Goal: Task Accomplishment & Management: Manage account settings

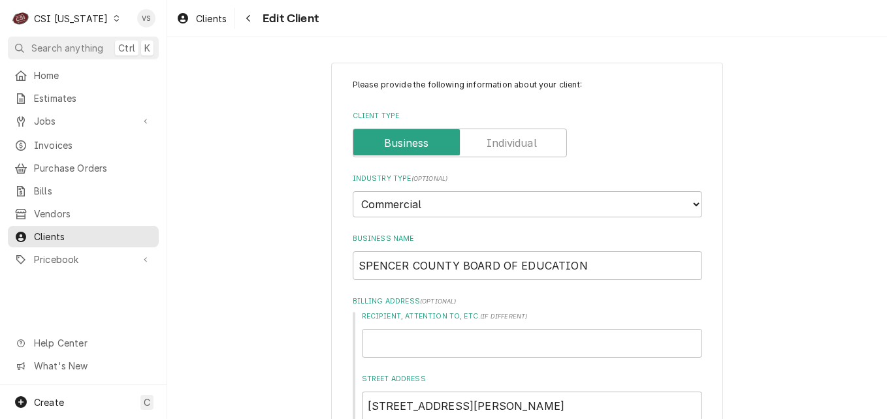
scroll to position [899, 0]
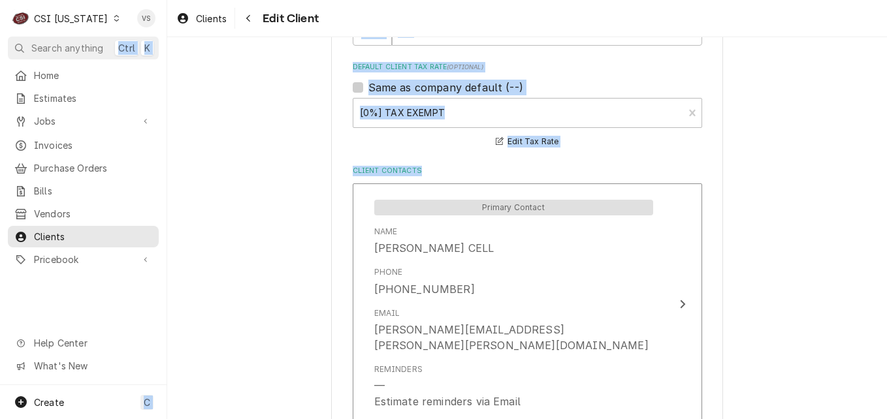
drag, startPoint x: 101, startPoint y: 18, endPoint x: 209, endPoint y: 215, distance: 225.0
click at [209, 215] on div "C CSI Kentucky VS Search anything Ctrl K Home Estimates Jobs Jobs Job Series In…" at bounding box center [443, 209] width 887 height 419
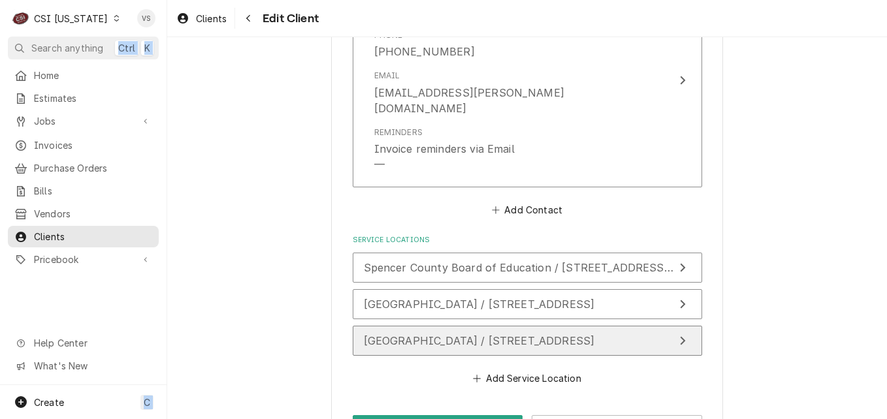
scroll to position [1373, 0]
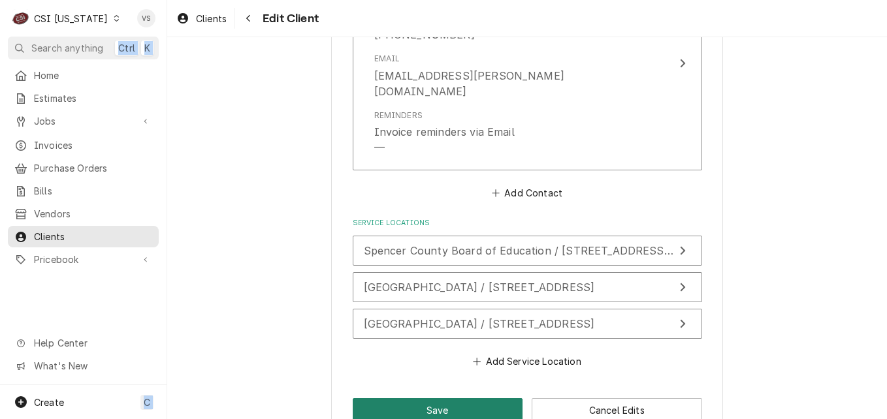
click at [469, 398] on button "Save" at bounding box center [438, 410] width 170 height 24
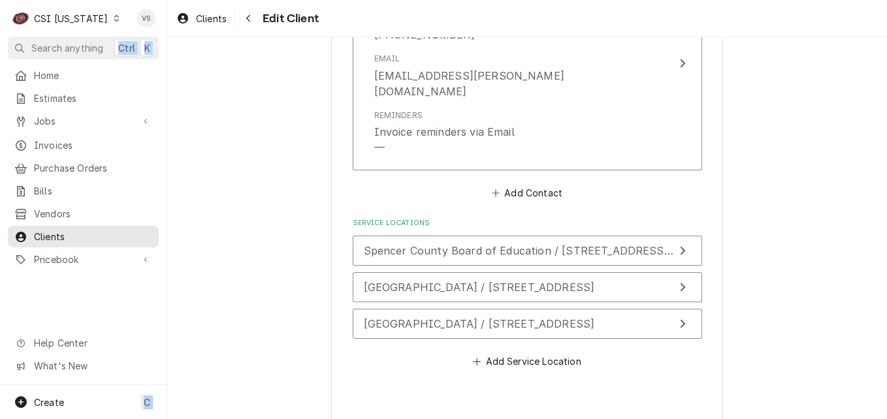
type textarea "x"
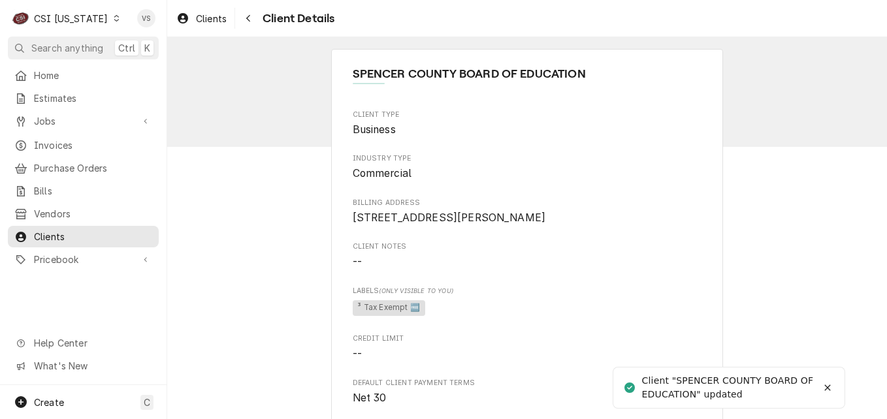
click at [114, 18] on icon "Dynamic Content Wrapper" at bounding box center [117, 18] width 6 height 7
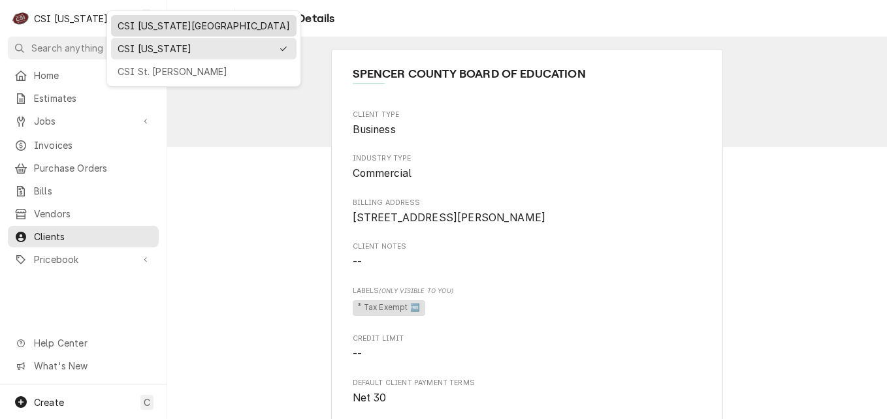
click at [130, 25] on div "CSI [US_STATE][GEOGRAPHIC_DATA]" at bounding box center [204, 26] width 172 height 14
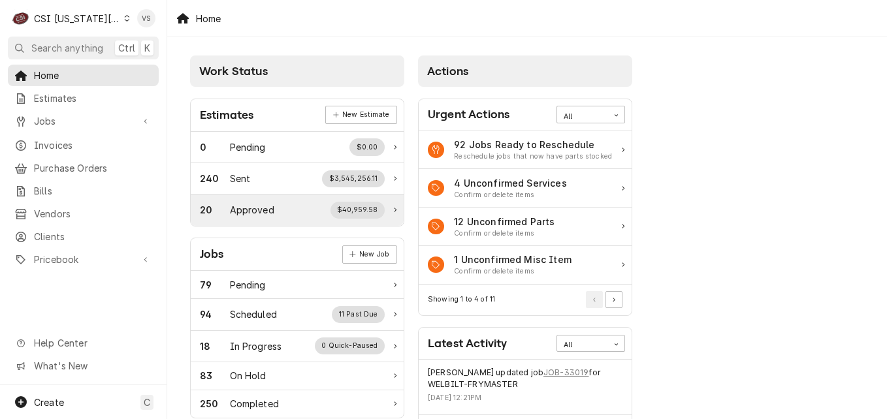
click at [77, 230] on span "Clients" at bounding box center [93, 237] width 118 height 14
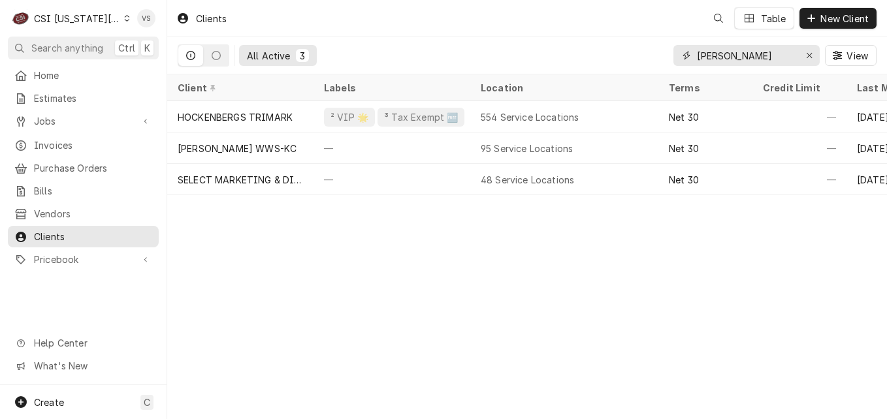
drag, startPoint x: 748, startPoint y: 57, endPoint x: 721, endPoint y: 66, distance: 28.9
click at [674, 64] on div "spencer" at bounding box center [746, 55] width 146 height 21
type input "c"
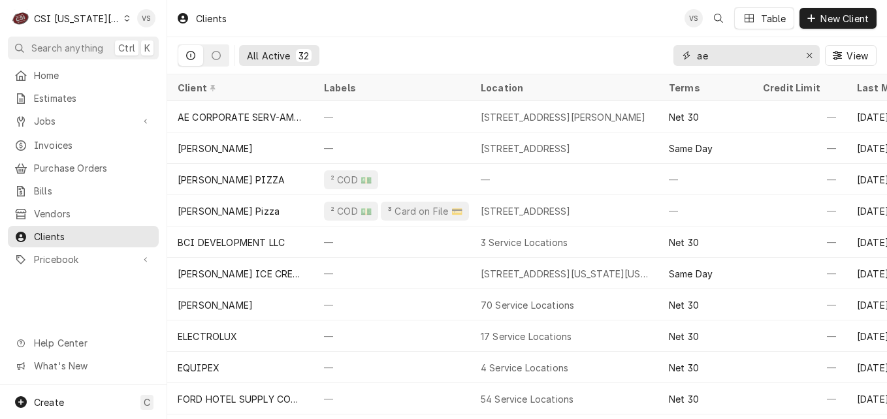
type input "a"
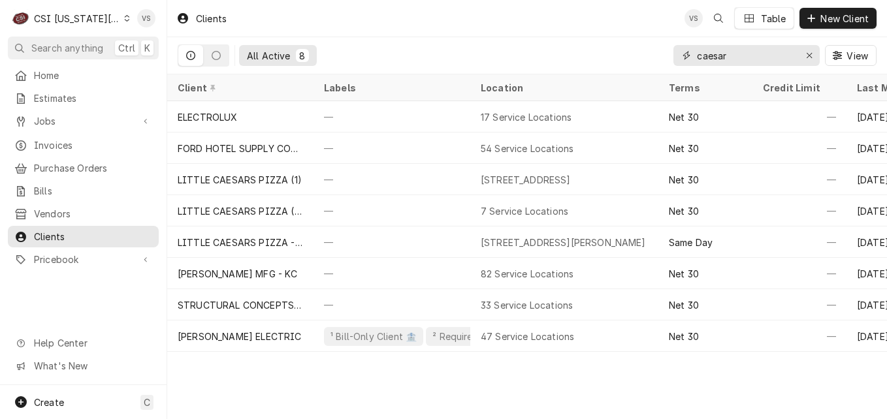
type input "caesar"
click at [66, 144] on span "Invoices" at bounding box center [93, 145] width 118 height 14
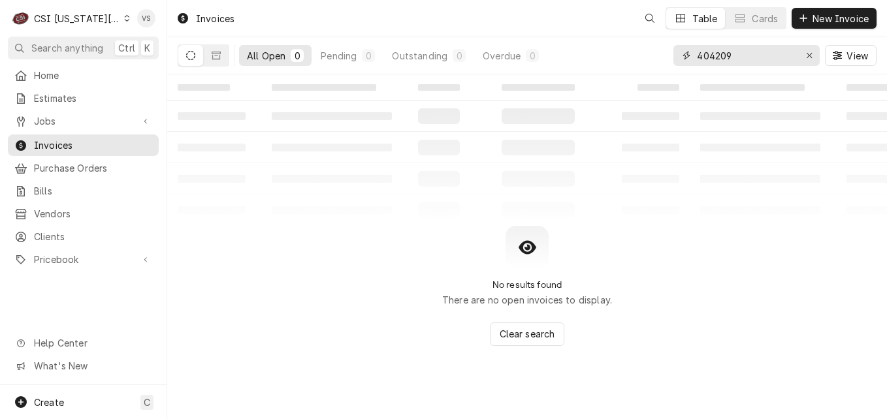
click at [734, 57] on input "404209" at bounding box center [746, 55] width 98 height 21
click at [663, 50] on div "All Open 0 Pending 0 Outstanding 0 Overdue 0 404209 View" at bounding box center [527, 55] width 699 height 37
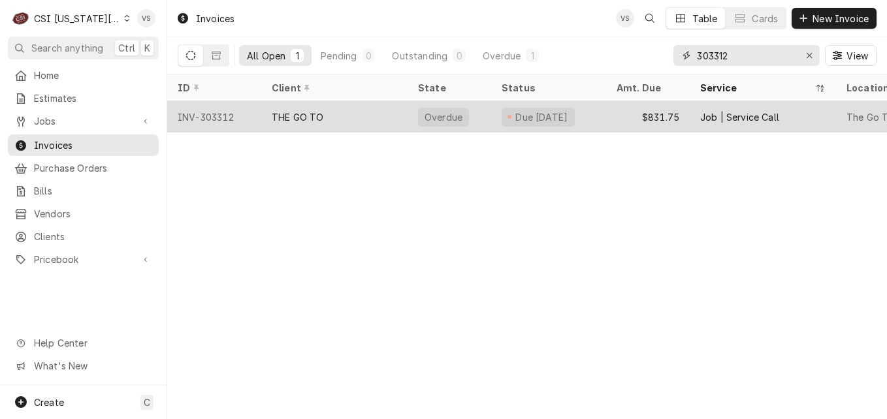
type input "303312"
click at [361, 118] on div "THE GO TO" at bounding box center [334, 116] width 146 height 31
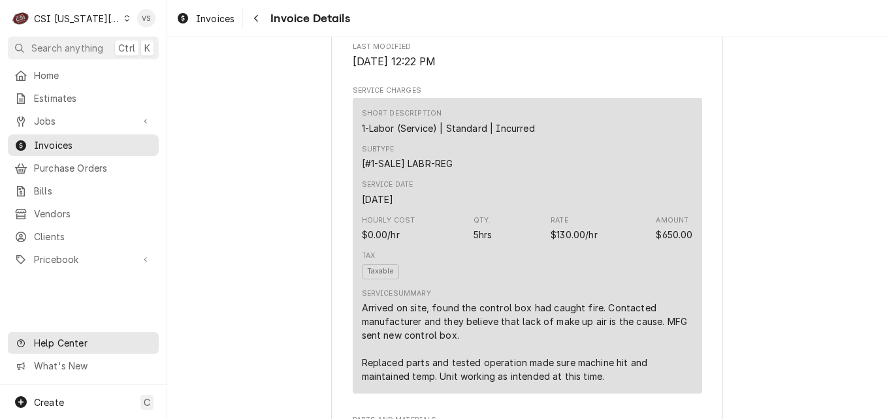
scroll to position [653, 0]
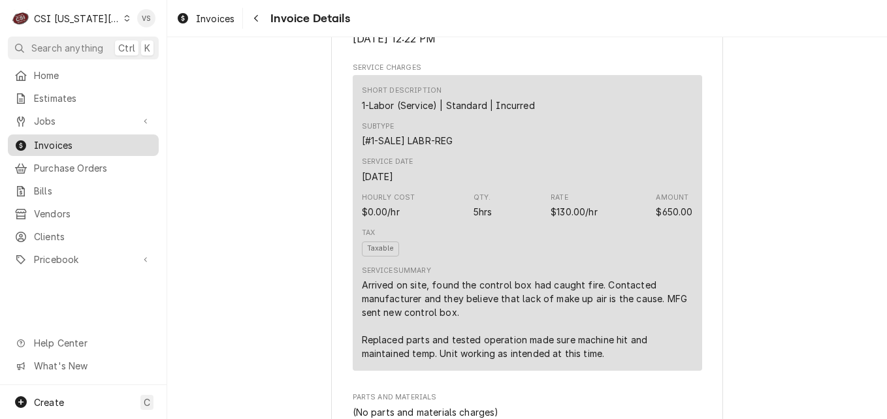
click at [68, 142] on span "Invoices" at bounding box center [93, 145] width 118 height 14
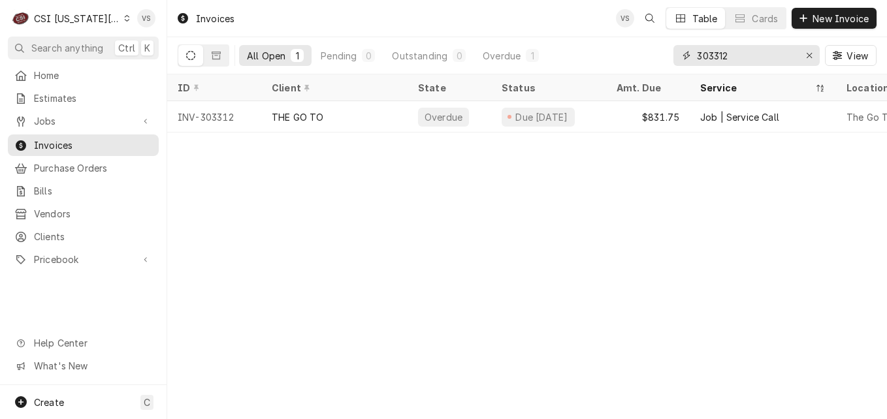
drag, startPoint x: 708, startPoint y: 55, endPoint x: 734, endPoint y: 55, distance: 26.8
click at [692, 56] on div "303312" at bounding box center [746, 55] width 146 height 21
click at [734, 55] on input "303312" at bounding box center [746, 55] width 98 height 21
click at [732, 55] on input "303312" at bounding box center [746, 55] width 98 height 21
click at [731, 56] on input "303312" at bounding box center [746, 55] width 98 height 21
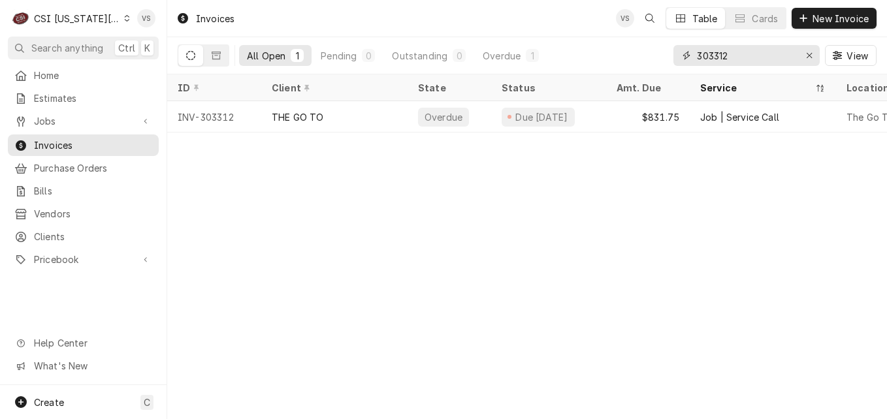
type input "4"
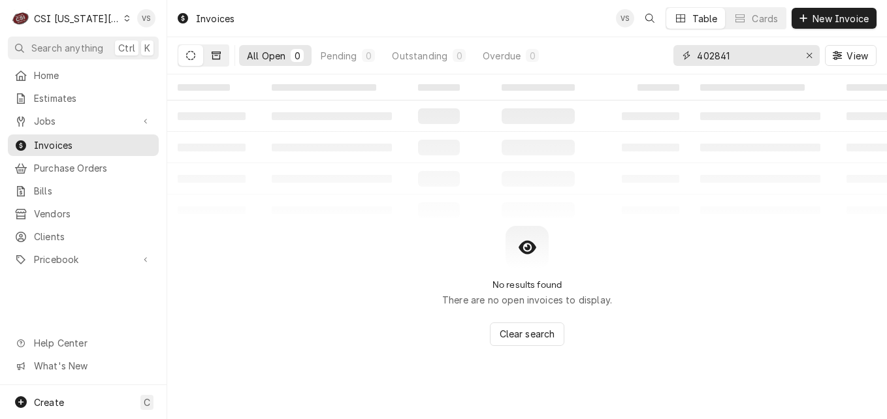
type input "402841"
click at [217, 63] on button "Dynamic Content Wrapper" at bounding box center [216, 55] width 25 height 21
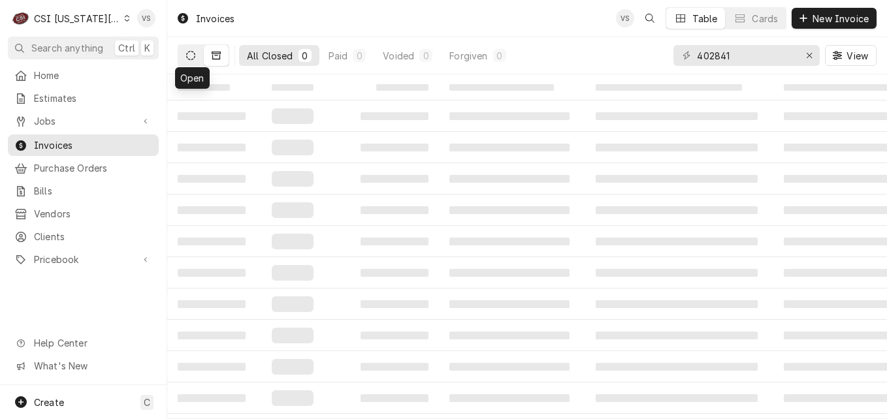
click at [189, 56] on icon "Dynamic Content Wrapper" at bounding box center [190, 55] width 9 height 9
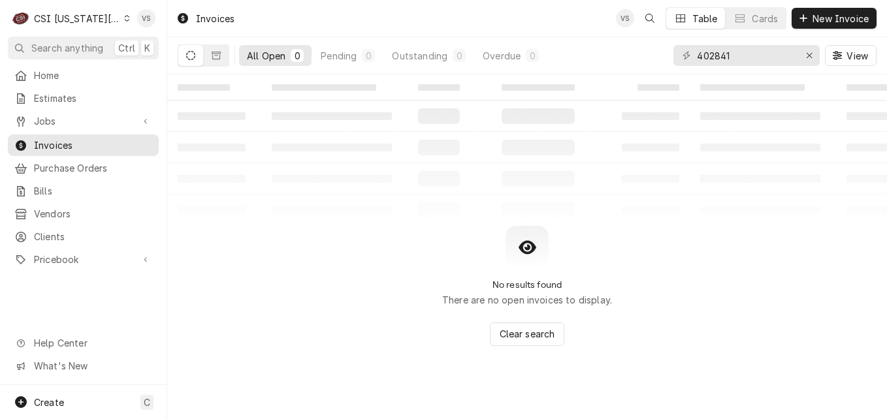
click at [119, 18] on div "C CSI Kansas City" at bounding box center [71, 18] width 126 height 26
click at [116, 19] on html "C CSI Kansas City VS Search anything Ctrl K Home Estimates Jobs Jobs Job Series…" at bounding box center [443, 209] width 887 height 419
click at [125, 21] on icon "Dynamic Content Wrapper" at bounding box center [127, 18] width 5 height 7
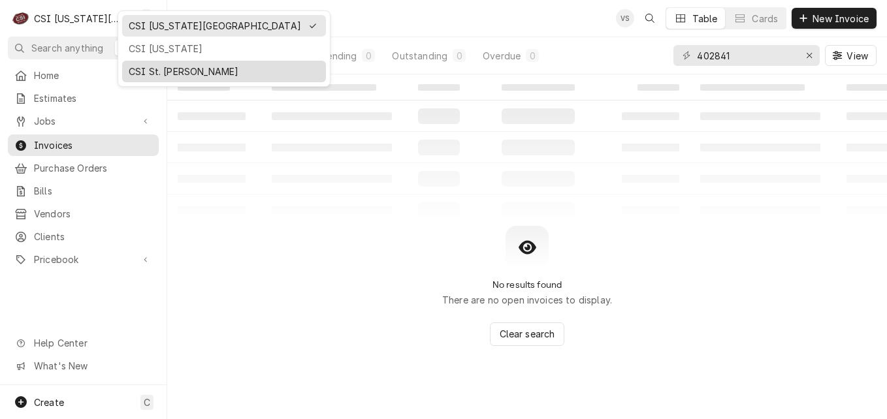
click at [153, 69] on div "CSI St. [PERSON_NAME]" at bounding box center [224, 72] width 191 height 14
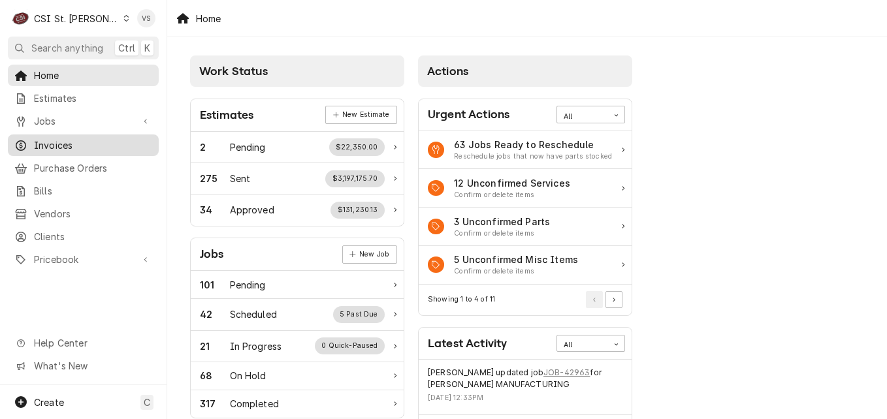
click at [44, 138] on span "Invoices" at bounding box center [93, 145] width 118 height 14
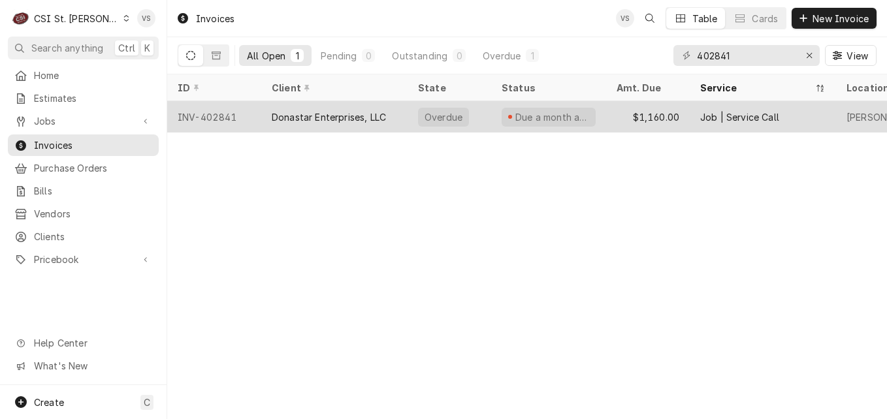
click at [353, 110] on div "Donastar Enterprises, LLC" at bounding box center [329, 117] width 114 height 14
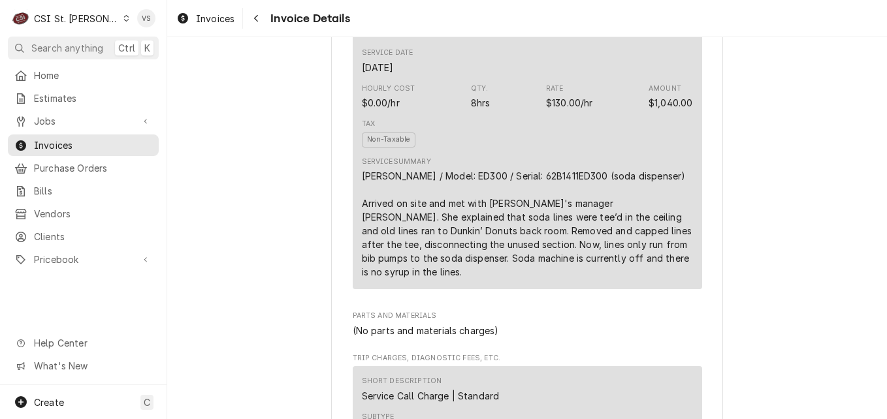
scroll to position [849, 0]
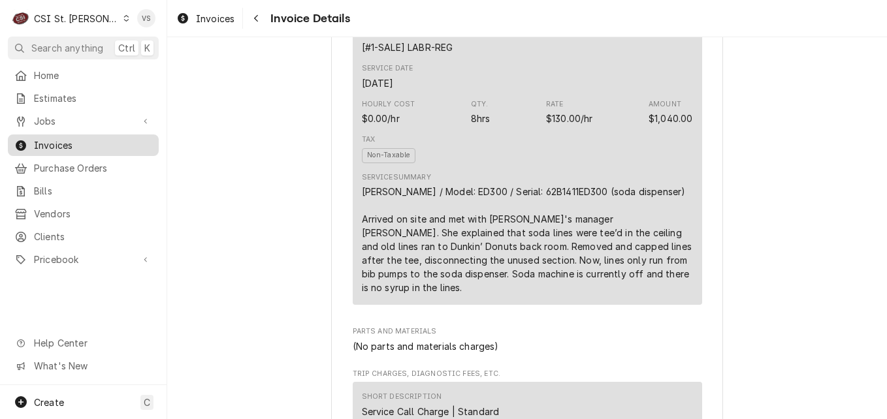
click at [76, 141] on span "Invoices" at bounding box center [93, 145] width 118 height 14
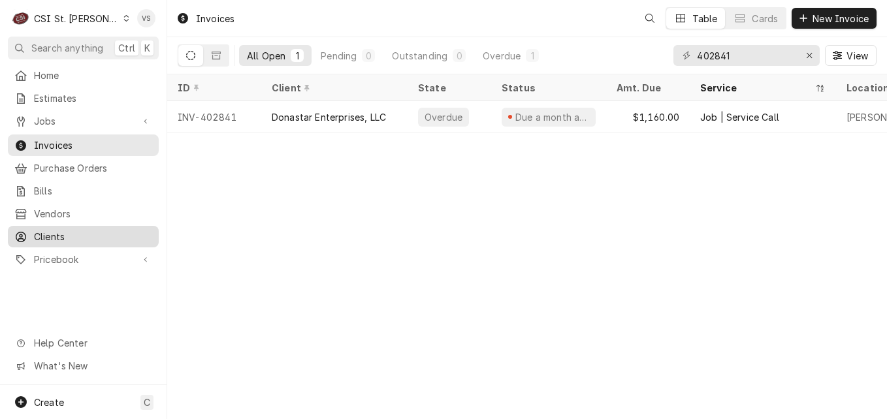
click at [60, 230] on span "Clients" at bounding box center [93, 237] width 118 height 14
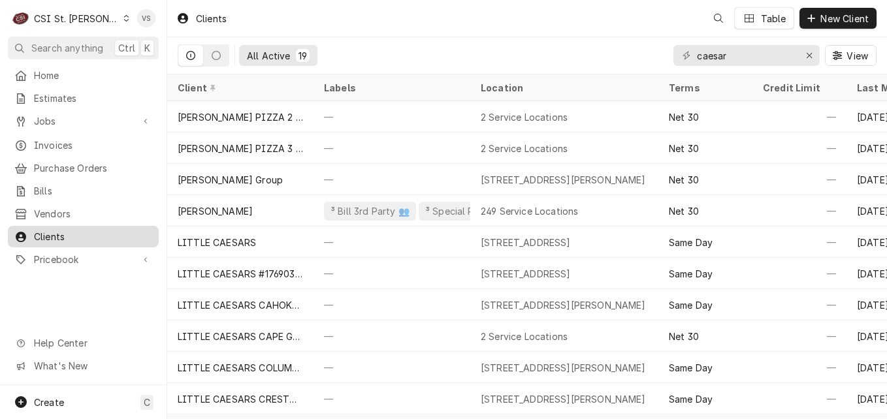
click at [62, 235] on span "Clients" at bounding box center [93, 237] width 118 height 14
click at [617, 62] on div "All Active 19 caesar View" at bounding box center [527, 55] width 699 height 37
drag, startPoint x: 730, startPoint y: 55, endPoint x: 671, endPoint y: 58, distance: 58.8
click at [671, 58] on div "All Active 19 caesar View" at bounding box center [527, 55] width 699 height 37
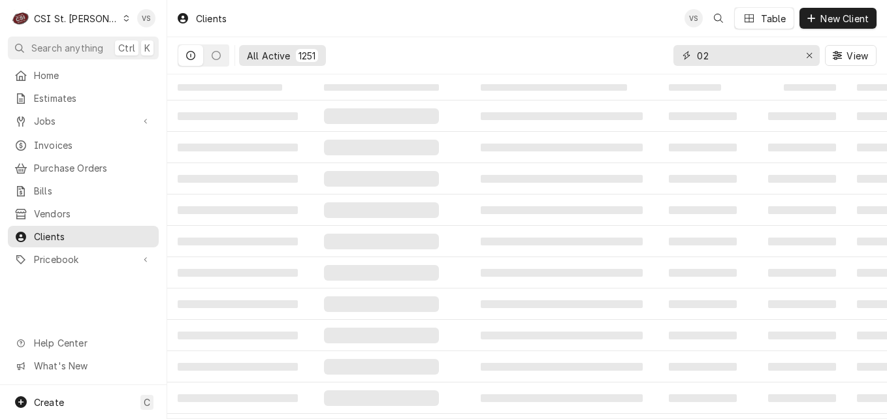
type input "0"
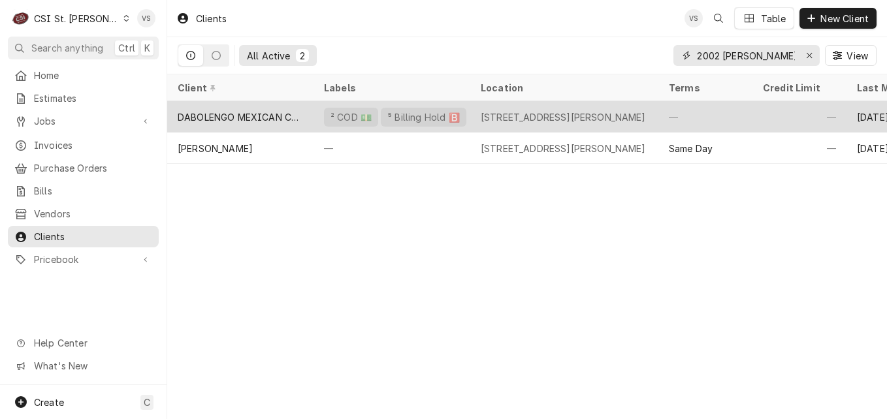
type input "2002 [PERSON_NAME]"
click at [272, 118] on div "DABOLENGO MEXICAN CUISINE" at bounding box center [240, 117] width 125 height 14
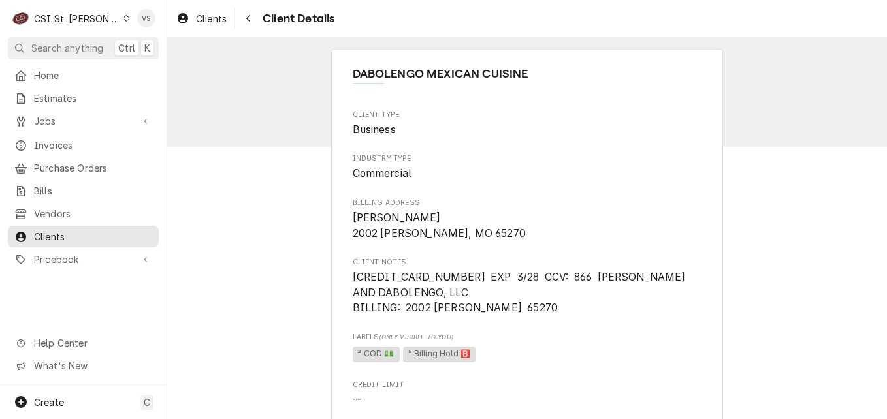
scroll to position [196, 0]
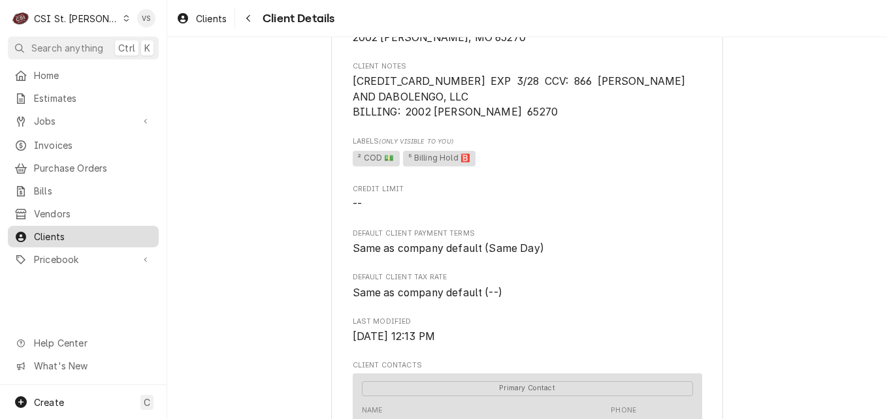
click at [67, 230] on span "Clients" at bounding box center [93, 237] width 118 height 14
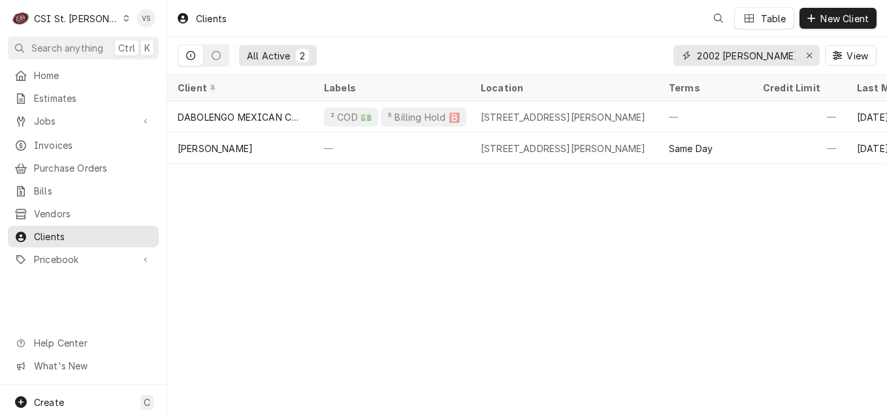
click at [752, 54] on input "2002 [PERSON_NAME]" at bounding box center [746, 55] width 98 height 21
click at [646, 55] on div "All Active 2 2002 silva View" at bounding box center [527, 55] width 699 height 37
type input "c"
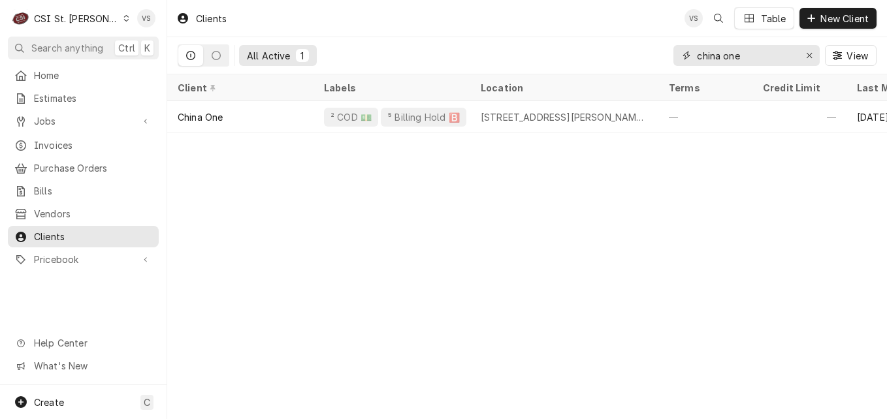
drag, startPoint x: 753, startPoint y: 55, endPoint x: 636, endPoint y: 50, distance: 116.9
click at [636, 50] on div "All Active 1 china one View" at bounding box center [527, 55] width 699 height 37
type input "4556 telegra"
click at [81, 230] on span "Clients" at bounding box center [93, 237] width 118 height 14
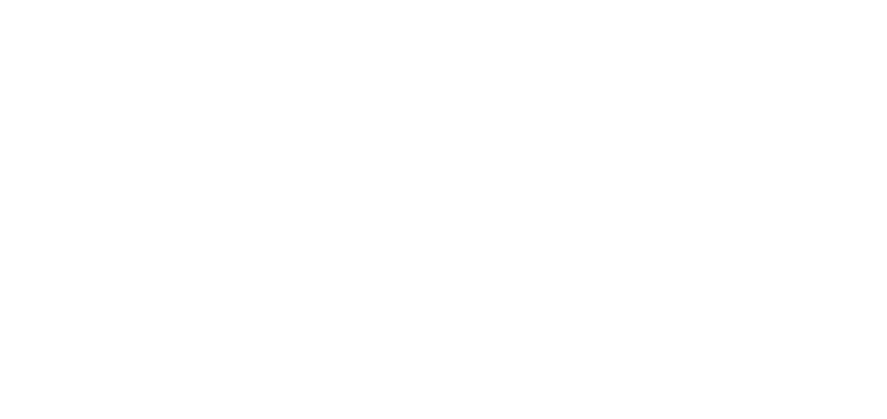
click at [759, 55] on div "Dynamic Content Wrapper" at bounding box center [443, 209] width 887 height 419
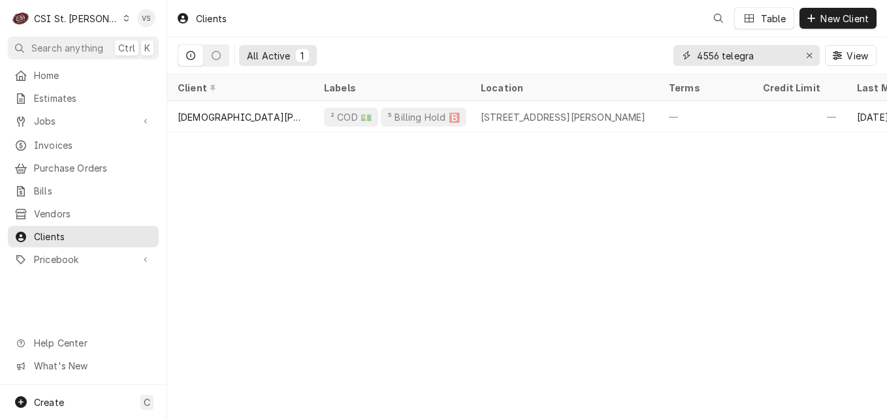
drag, startPoint x: 759, startPoint y: 55, endPoint x: 685, endPoint y: 57, distance: 74.5
click at [685, 57] on div "4556 telegra" at bounding box center [746, 55] width 146 height 21
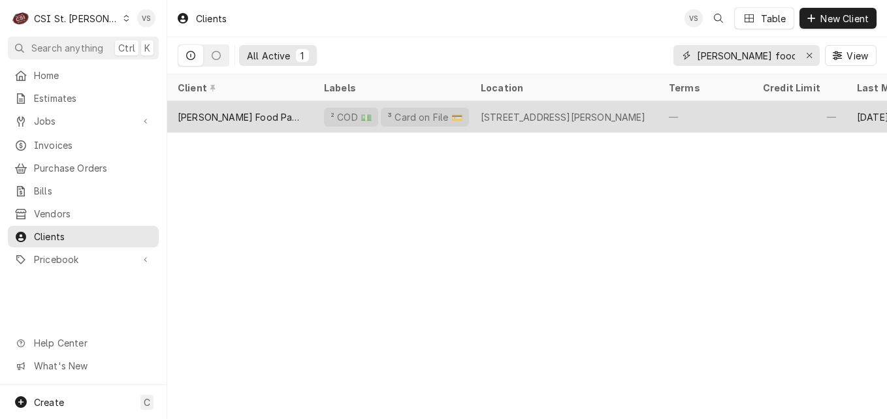
type input "tilden food"
click at [270, 107] on div "[PERSON_NAME] Food Pantry" at bounding box center [240, 116] width 146 height 31
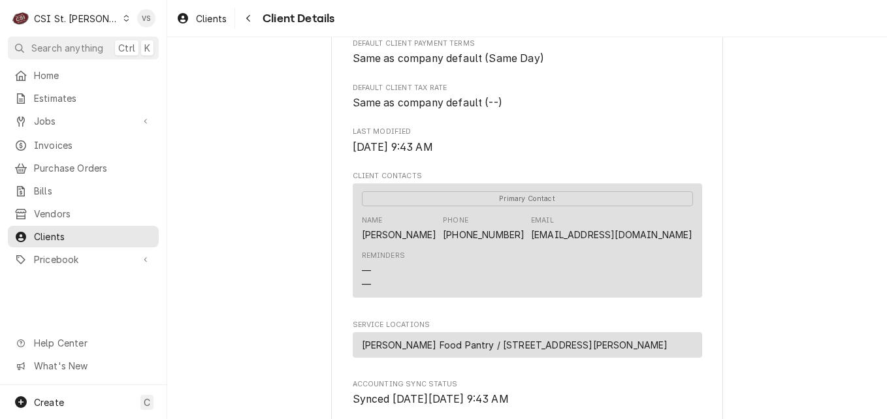
scroll to position [725, 0]
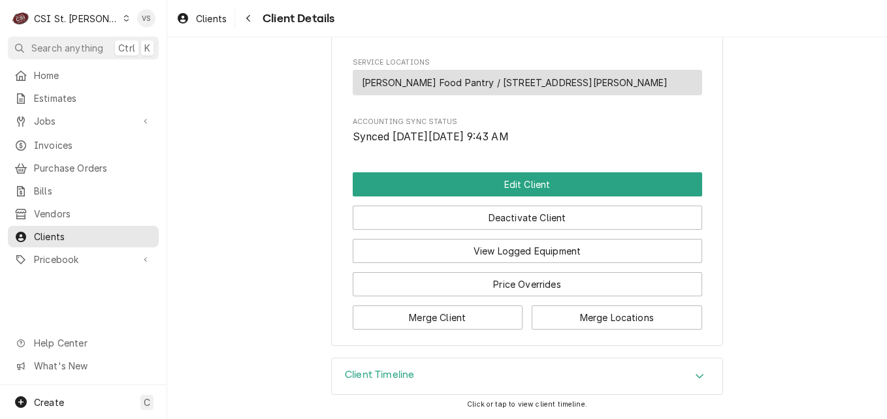
click at [695, 372] on icon "Accordion Header" at bounding box center [699, 376] width 9 height 10
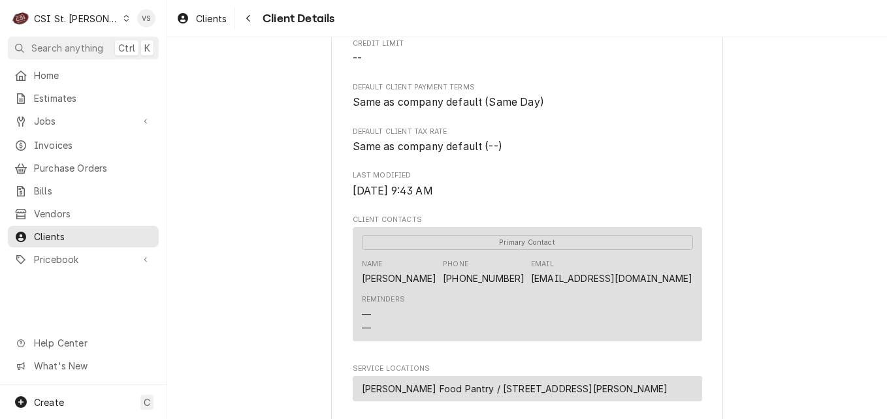
scroll to position [399, 0]
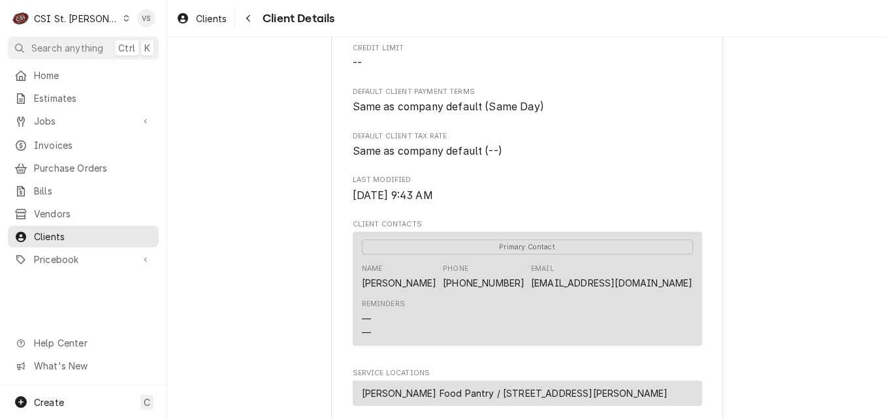
click at [591, 294] on div "Name [PERSON_NAME] Phone [PHONE_NUMBER] Email [EMAIL_ADDRESS][DOMAIN_NAME]" at bounding box center [527, 276] width 331 height 35
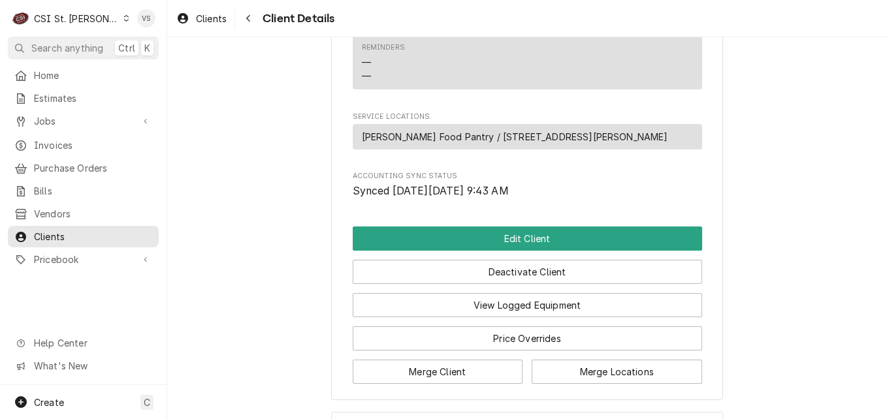
scroll to position [660, 0]
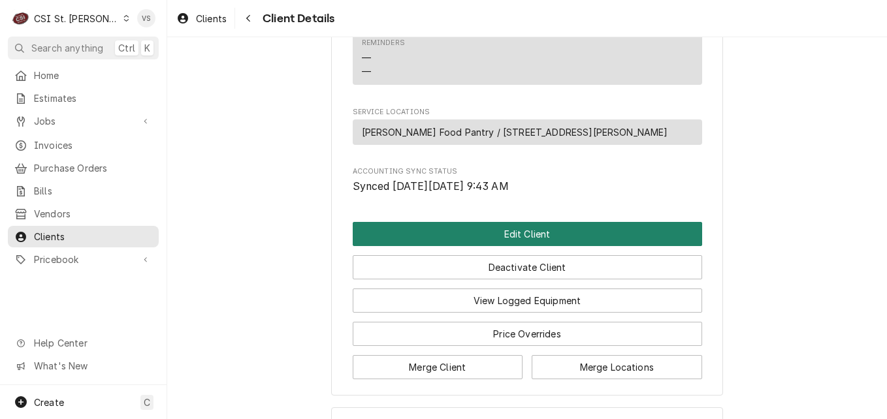
click at [466, 246] on button "Edit Client" at bounding box center [527, 234] width 349 height 24
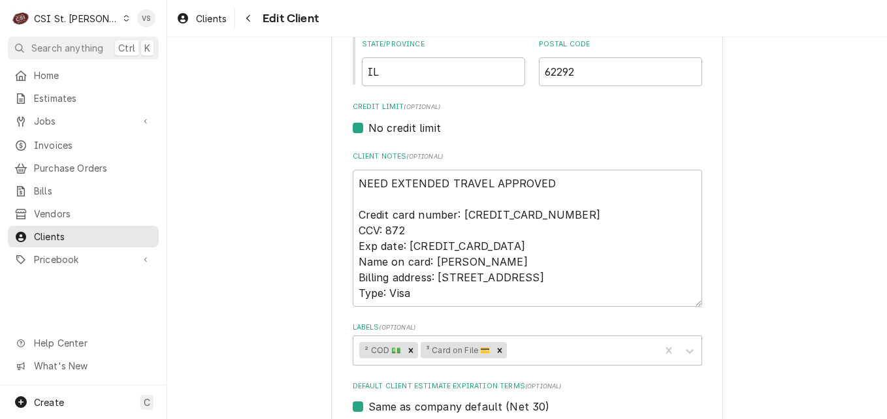
scroll to position [849, 0]
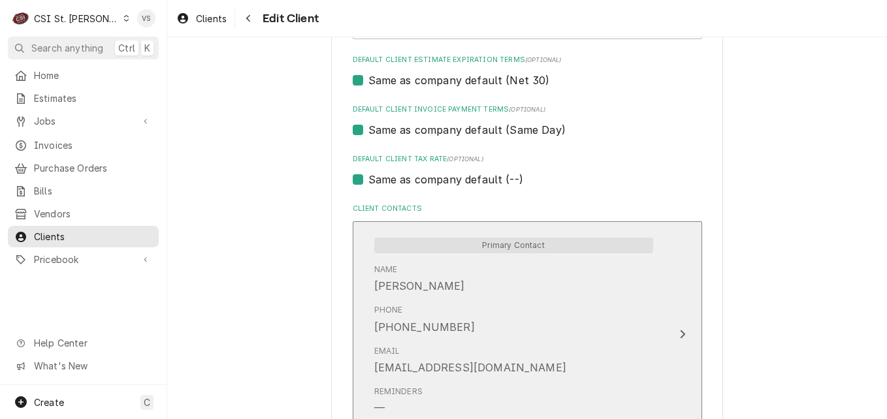
click at [559, 315] on div "Phone (618) 443-8178" at bounding box center [513, 319] width 279 height 40
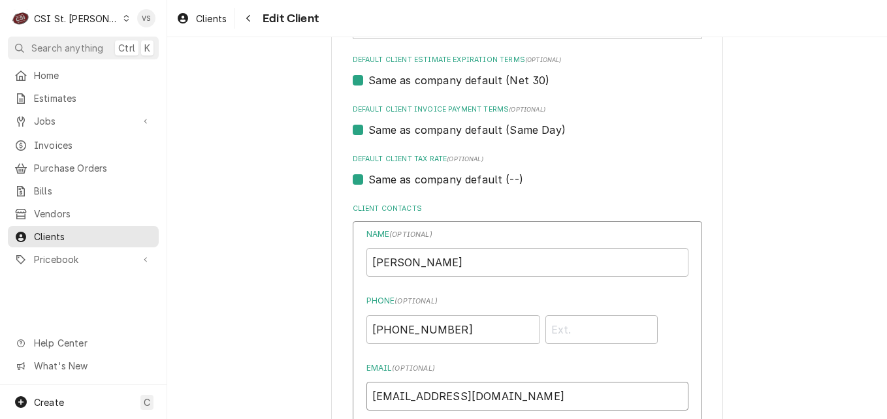
drag, startPoint x: 392, startPoint y: 396, endPoint x: 509, endPoint y: 396, distance: 117.5
click at [509, 396] on input "trippins66@msn.com" at bounding box center [527, 396] width 322 height 29
drag, startPoint x: 505, startPoint y: 394, endPoint x: 353, endPoint y: 398, distance: 152.1
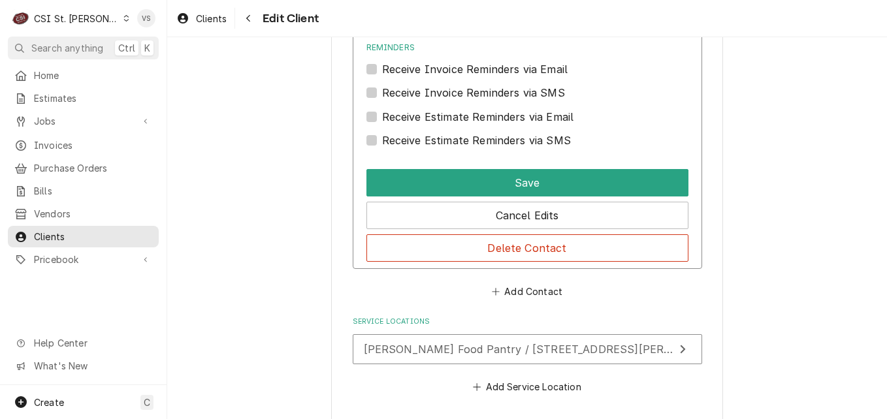
scroll to position [1346, 0]
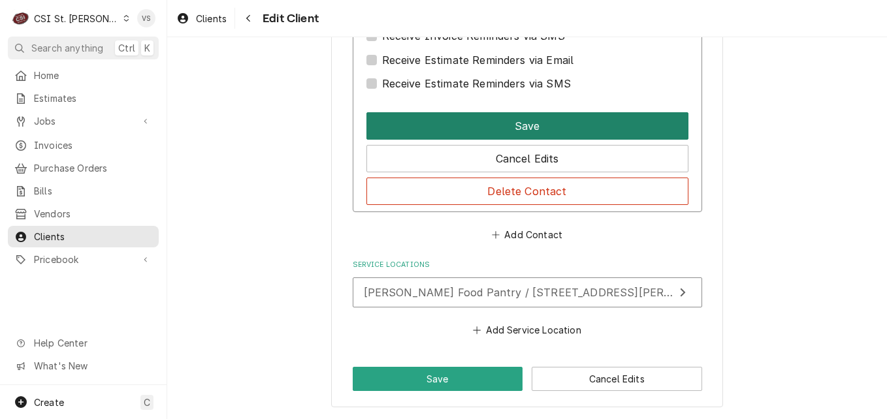
click at [450, 126] on button "Save" at bounding box center [527, 125] width 322 height 27
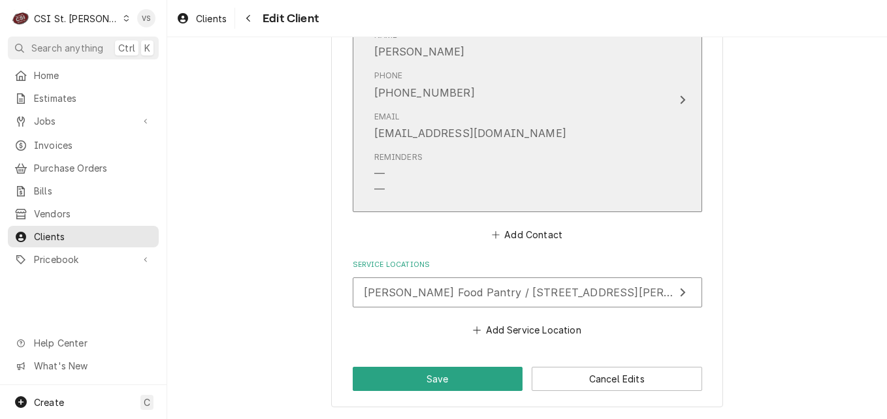
scroll to position [1083, 0]
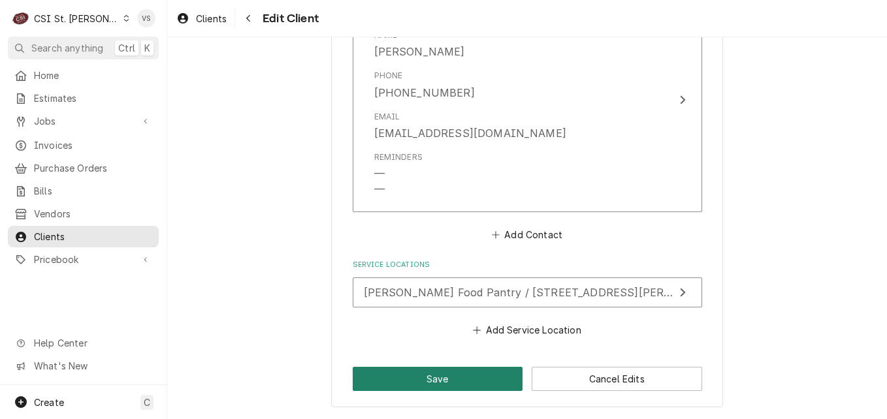
click at [439, 370] on button "Save" at bounding box center [438, 379] width 170 height 24
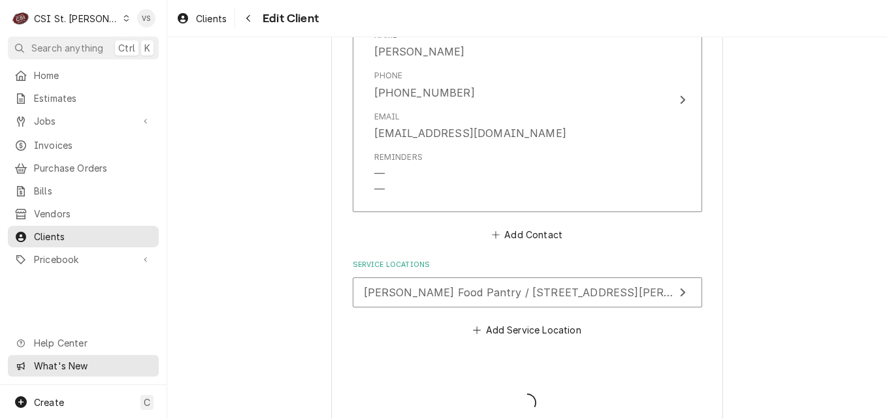
type textarea "x"
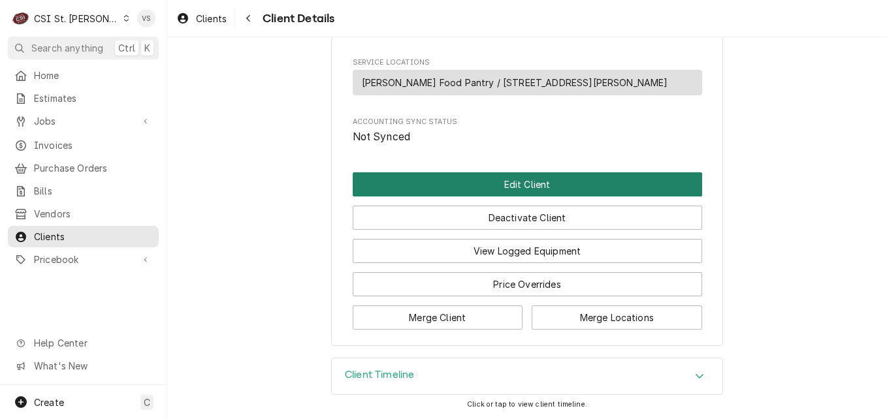
scroll to position [725, 0]
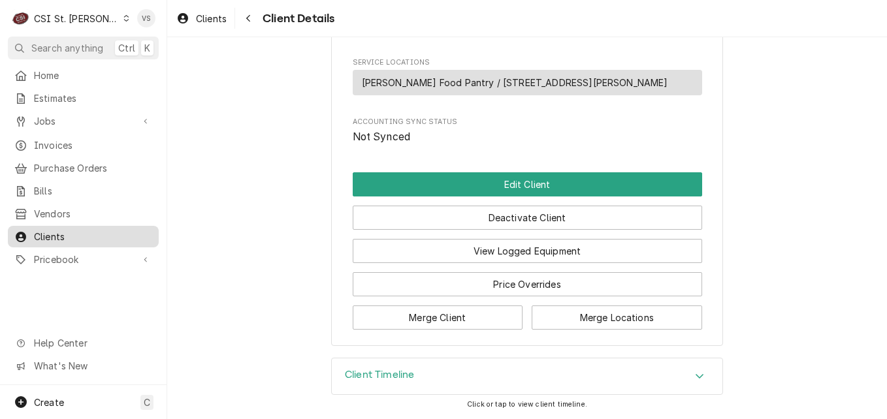
click at [59, 231] on span "Clients" at bounding box center [93, 237] width 118 height 14
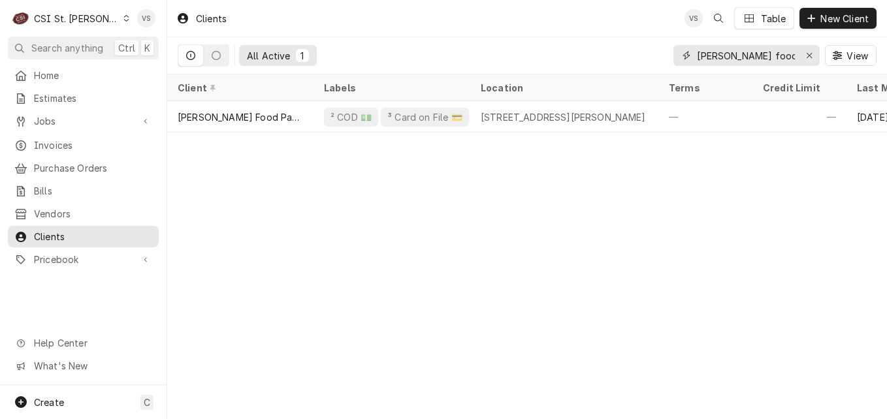
drag, startPoint x: 749, startPoint y: 55, endPoint x: 654, endPoint y: 60, distance: 95.5
click at [654, 60] on div "All Active 1 [PERSON_NAME] food View" at bounding box center [527, 55] width 699 height 37
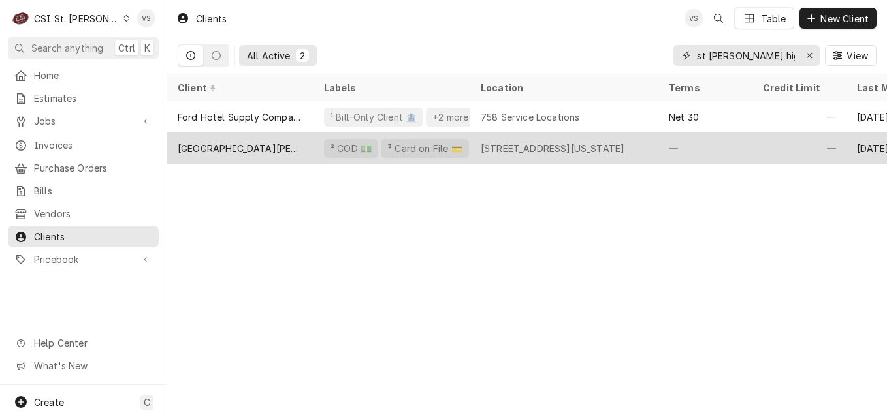
type input "st [PERSON_NAME] high"
click at [243, 146] on div "[GEOGRAPHIC_DATA][PERSON_NAME]" at bounding box center [240, 149] width 125 height 14
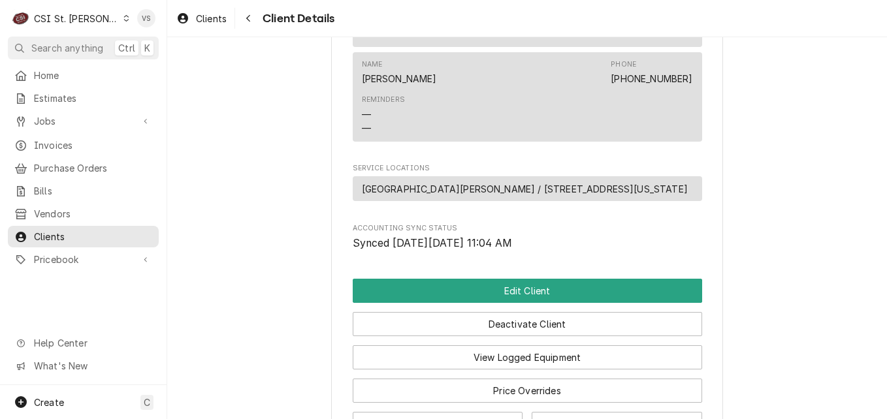
scroll to position [718, 0]
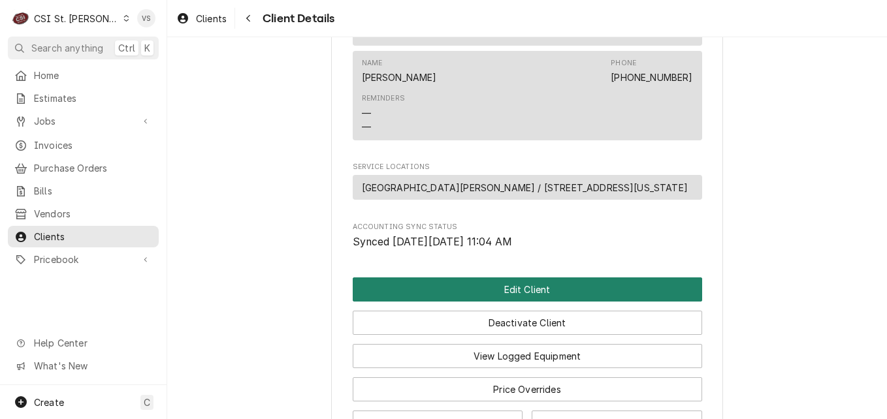
click at [409, 277] on button "Edit Client" at bounding box center [527, 289] width 349 height 24
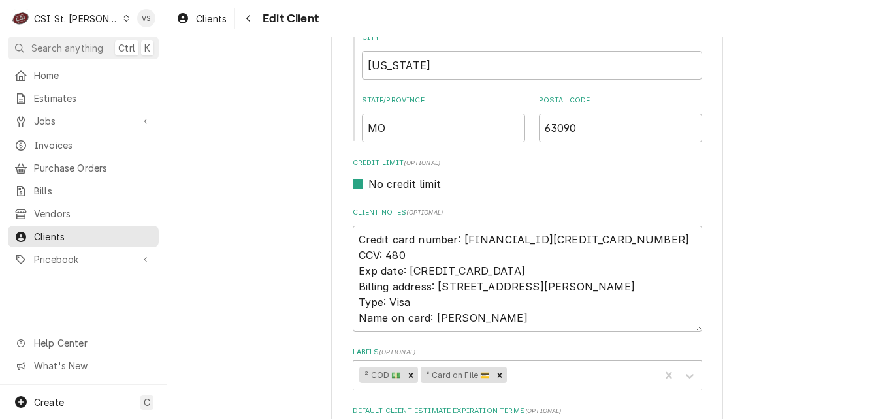
scroll to position [522, 0]
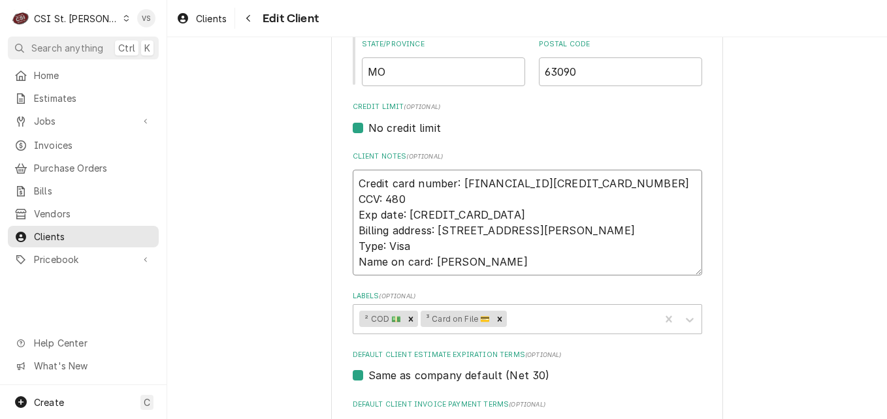
click at [453, 200] on textarea "Credit card number: [FINANCIAL_ID][CREDIT_CARD_NUMBER] CCV: 480 Exp date: [CRED…" at bounding box center [527, 223] width 349 height 106
click at [354, 184] on textarea "Credit card number: [FINANCIAL_ID][CREDIT_CARD_NUMBER] CCV: 480 Exp date: [CRED…" at bounding box center [527, 223] width 349 height 106
click at [456, 208] on textarea "Credit card number: 4485 9500 0567 6230 CCV: 480 Exp date: 07/2028 Billing addr…" at bounding box center [527, 223] width 349 height 106
drag, startPoint x: 350, startPoint y: 181, endPoint x: 514, endPoint y: 264, distance: 183.6
click at [514, 264] on textarea "Credit card number: 4485 9500 0567 6230 CCV: 480 Exp date: 07/2028 Billing addr…" at bounding box center [527, 223] width 349 height 106
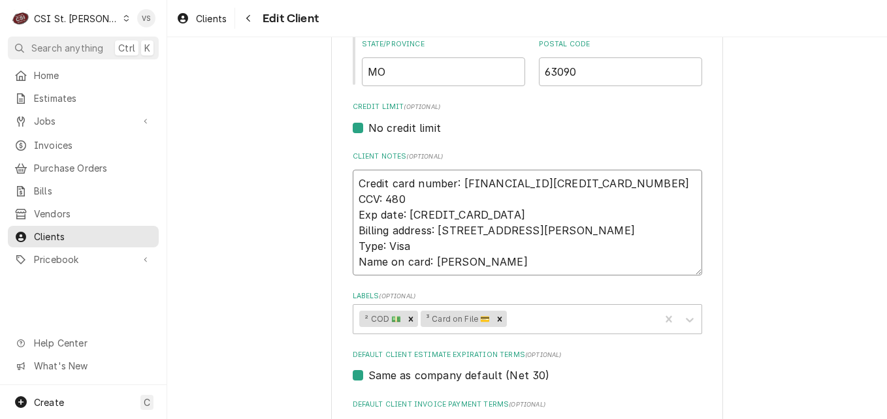
type textarea "x"
type textarea "P"
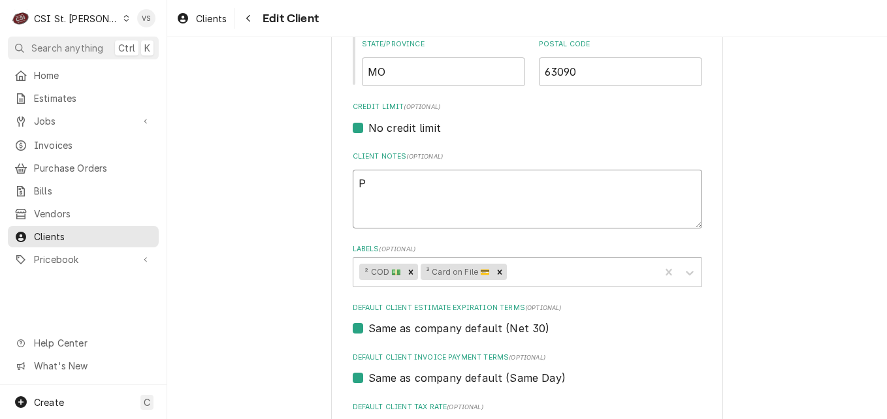
type textarea "x"
type textarea "Pa"
type textarea "x"
type textarea "Paa"
type textarea "x"
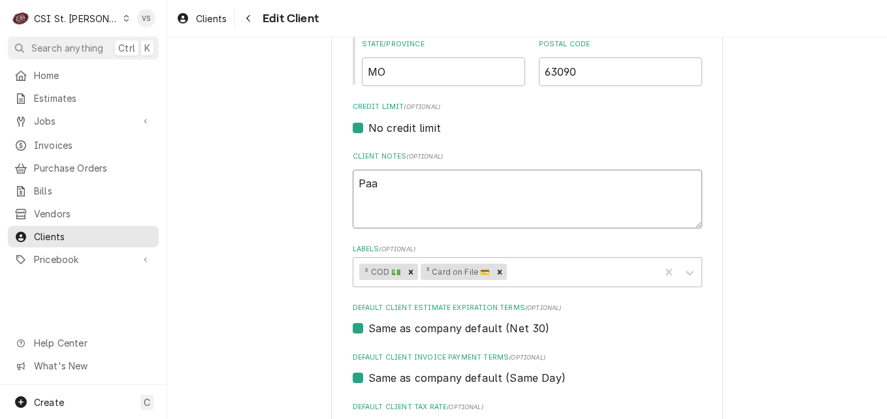
type textarea "Pa"
type textarea "x"
type textarea "P"
type textarea "x"
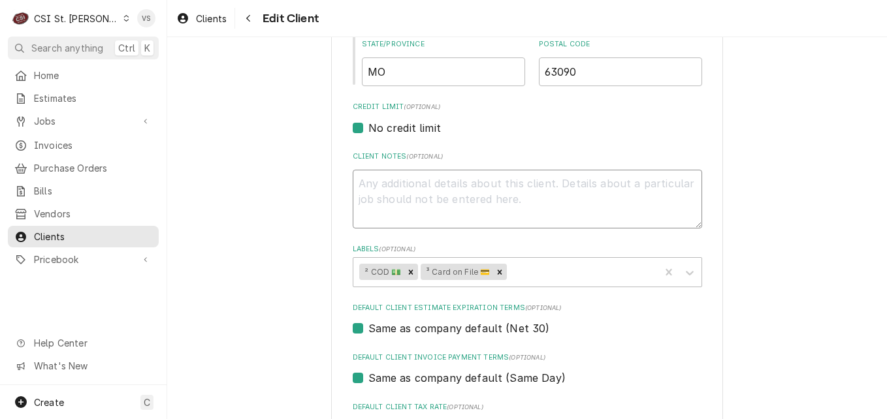
type textarea "A"
type textarea "x"
type textarea "Ap"
type textarea "x"
type textarea "App"
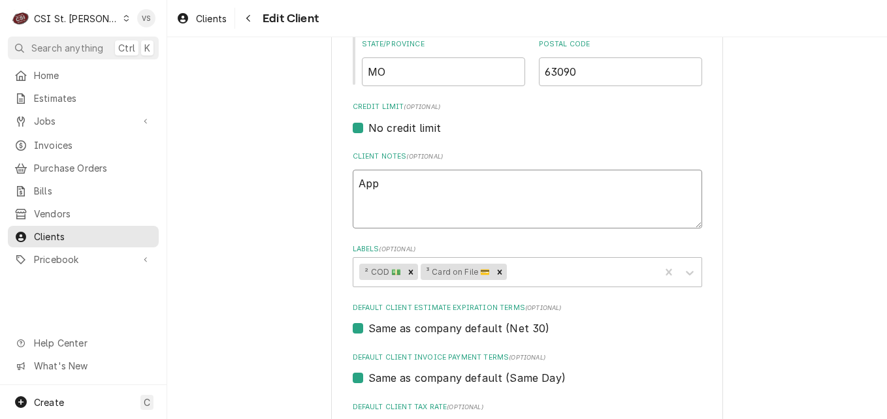
type textarea "x"
type textarea "Appr"
type textarea "x"
type textarea "Appro"
type textarea "x"
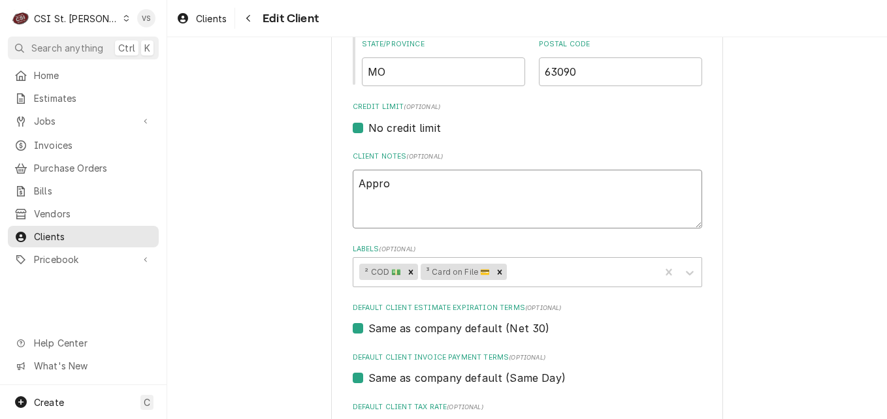
type textarea "Approv"
type textarea "x"
type textarea "Approve"
type textarea "x"
type textarea "Approved"
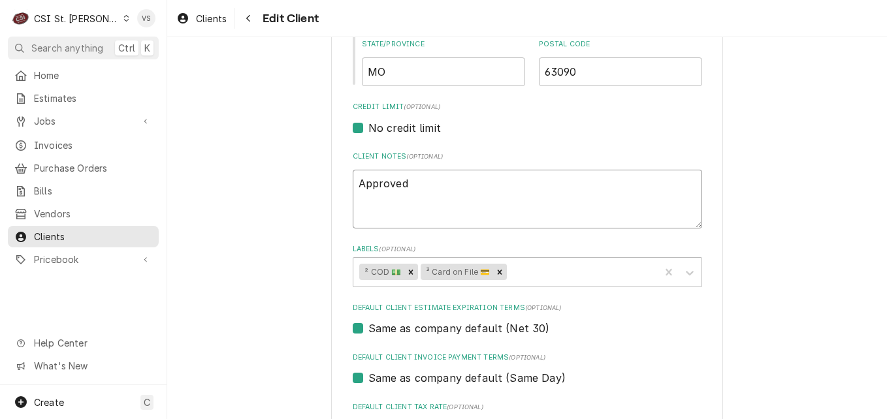
type textarea "x"
type textarea "Approved"
type textarea "x"
type textarea "Approved N"
type textarea "x"
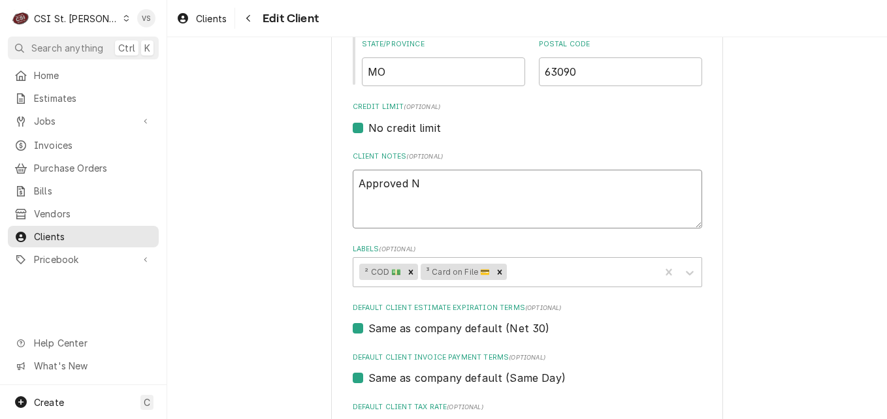
type textarea "Approved Ne"
type textarea "x"
type textarea "Approved Net"
type textarea "x"
type textarea "Approved Net"
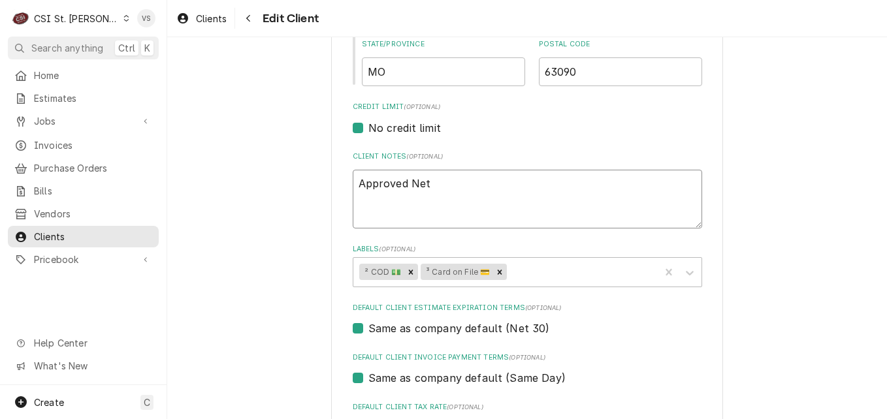
type textarea "x"
type textarea "Approved Net 3"
type textarea "x"
type textarea "Approved Net 30"
type textarea "x"
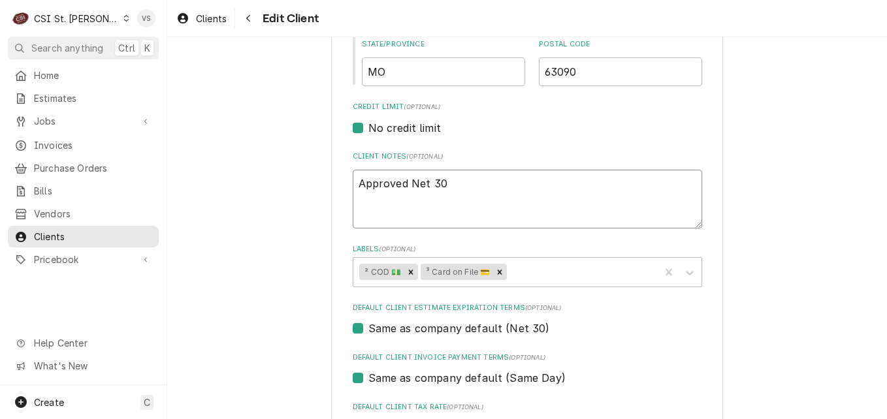
type textarea "Approved Net 30"
type textarea "x"
type textarea "Approved Net 30 p"
type textarea "x"
type textarea "Approved Net 30 pa"
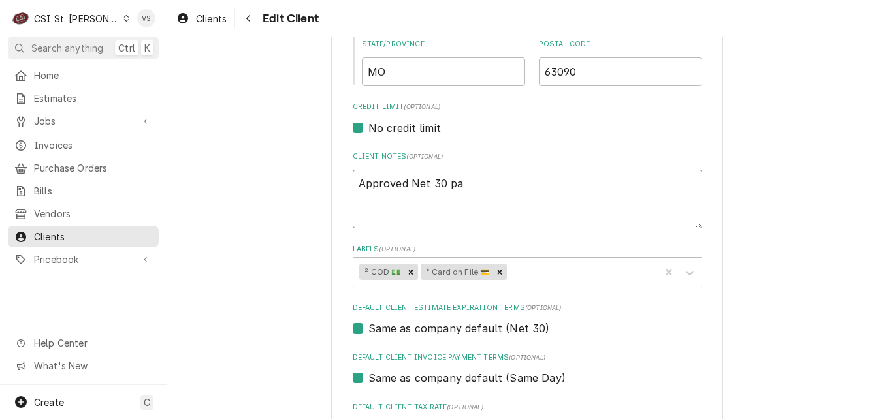
type textarea "x"
type textarea "Approved Net 30 pay"
type textarea "x"
type textarea "Approved Net 30 paym"
type textarea "x"
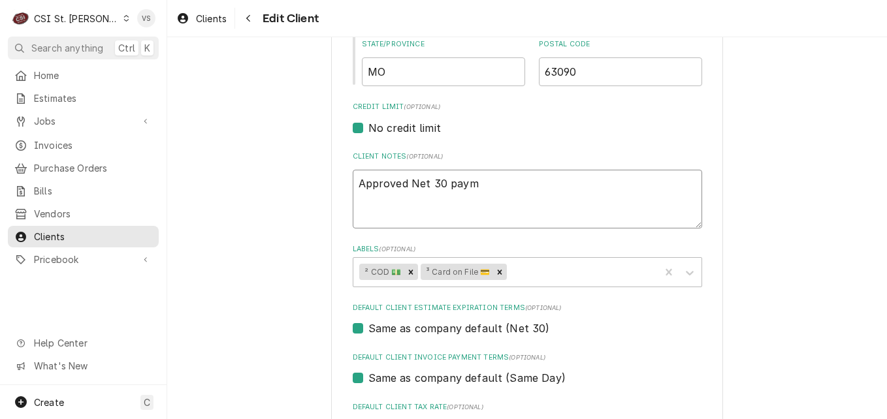
type textarea "Approved Net 30 payme"
type textarea "x"
type textarea "Approved Net 30 paymen"
type textarea "x"
type textarea "Approved Net 30 payment"
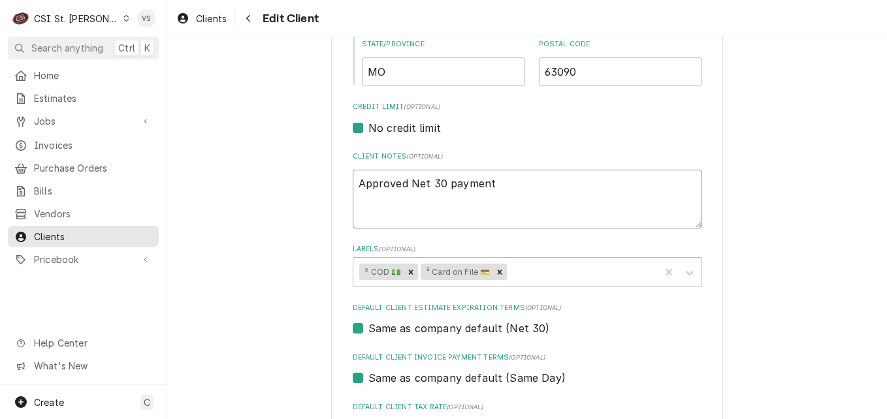
type textarea "x"
type textarea "Approved Net 30 payment t"
type textarea "x"
type textarea "Approved Net 30 payment te"
type textarea "x"
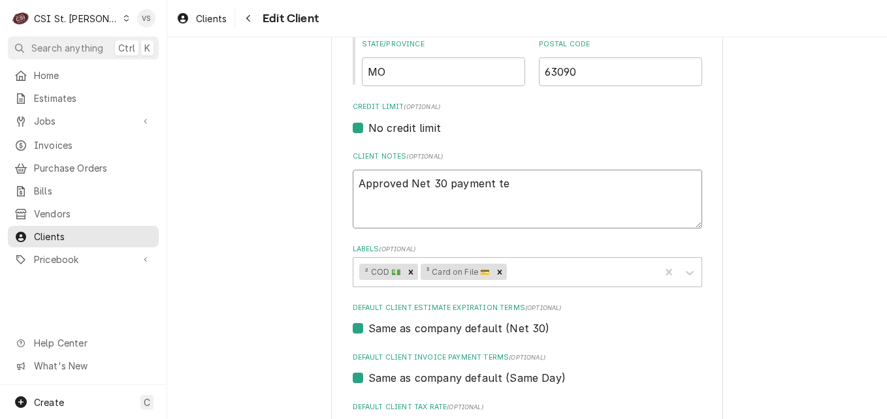
type textarea "Approved Net 30 payment ter"
type textarea "x"
type textarea "Approved Net 30 payment term"
type textarea "x"
type textarea "Approved Net 30 payment terms"
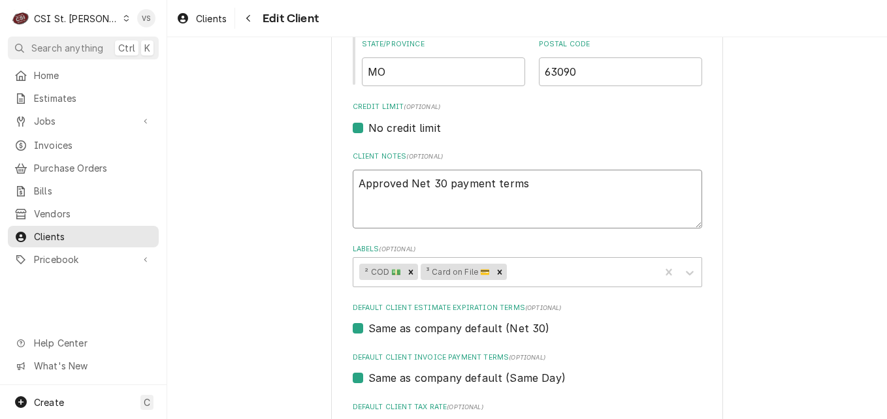
type textarea "x"
type textarea "Approved Net 30 payment terms."
type textarea "x"
type textarea "Approved Net 30 payment terms."
type textarea "x"
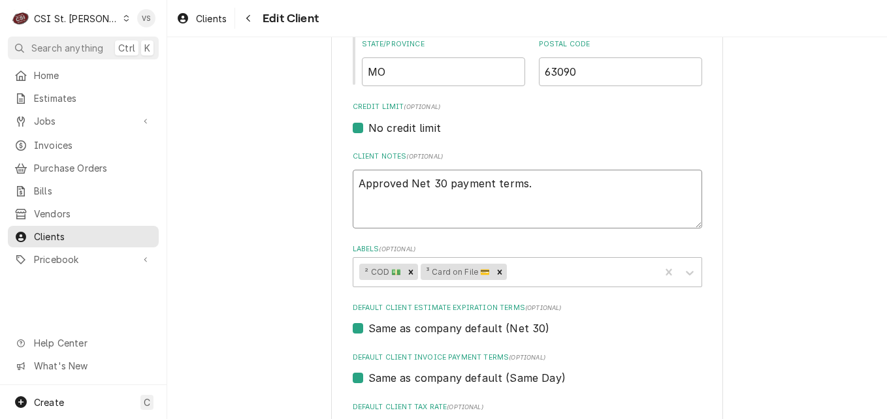
type textarea "Approved Net 30 payment terms. V"
type textarea "x"
type textarea "Approved Net 30 payment terms. VS"
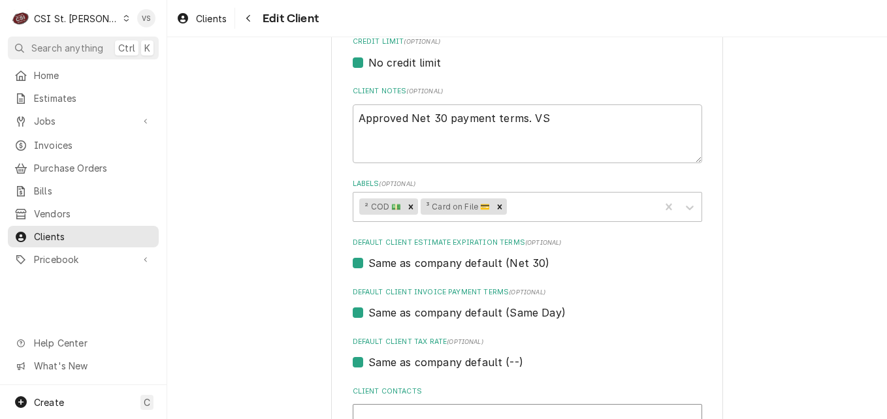
click at [368, 266] on label "Same as company default (Net 30)" at bounding box center [458, 263] width 181 height 16
click at [368, 266] on input "Same as company default (Net 30)" at bounding box center [542, 269] width 349 height 29
checkbox input "false"
type textarea "x"
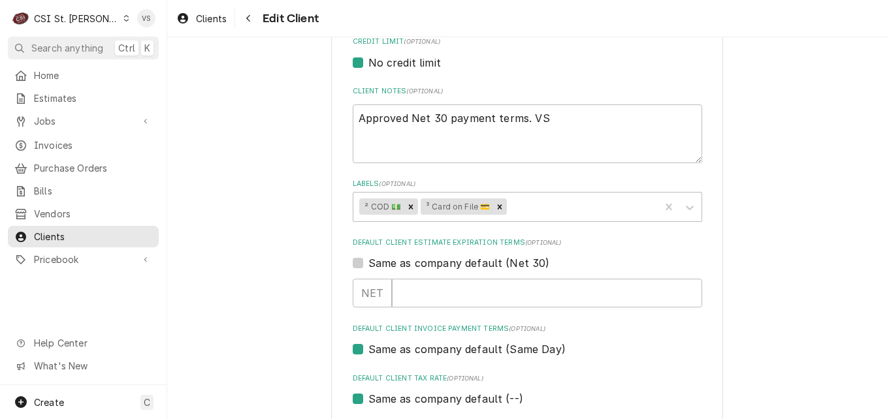
click at [368, 266] on label "Same as company default (Net 30)" at bounding box center [458, 263] width 181 height 16
click at [368, 266] on input "Same as company default (Net 30)" at bounding box center [542, 269] width 349 height 29
checkbox input "true"
type textarea "x"
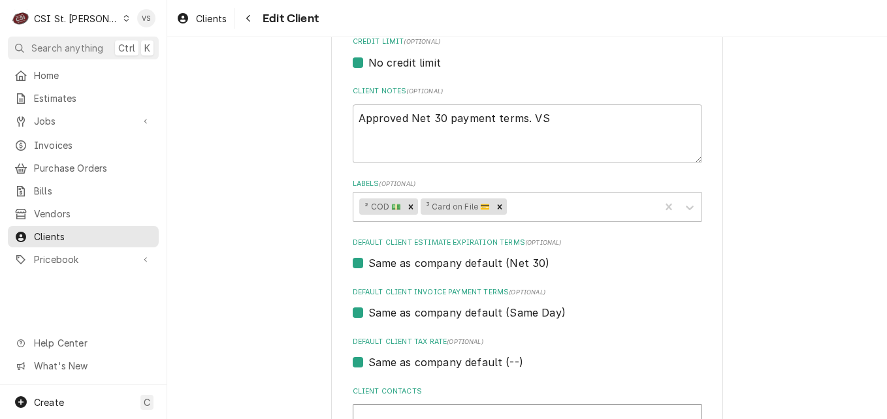
click at [368, 266] on label "Same as company default (Net 30)" at bounding box center [458, 263] width 181 height 16
click at [368, 266] on input "Same as company default (Net 30)" at bounding box center [542, 269] width 349 height 29
checkbox input "false"
type textarea "x"
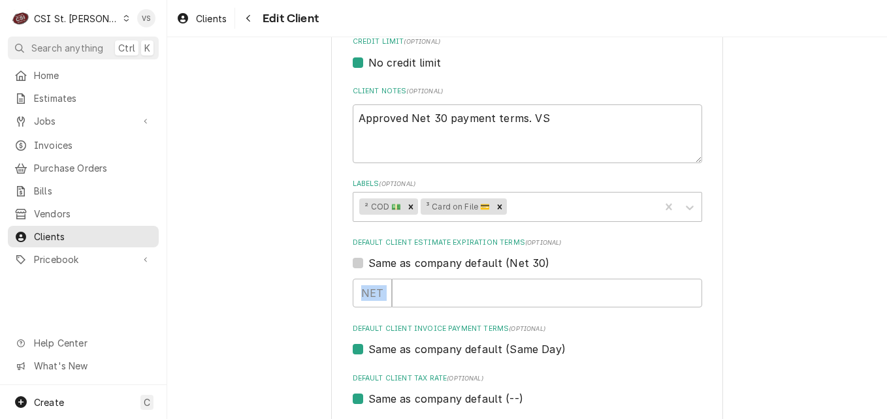
click at [368, 264] on label "Same as company default (Net 30)" at bounding box center [458, 263] width 181 height 16
click at [368, 264] on input "Same as company default (Net 30)" at bounding box center [542, 269] width 349 height 29
checkbox input "true"
type textarea "x"
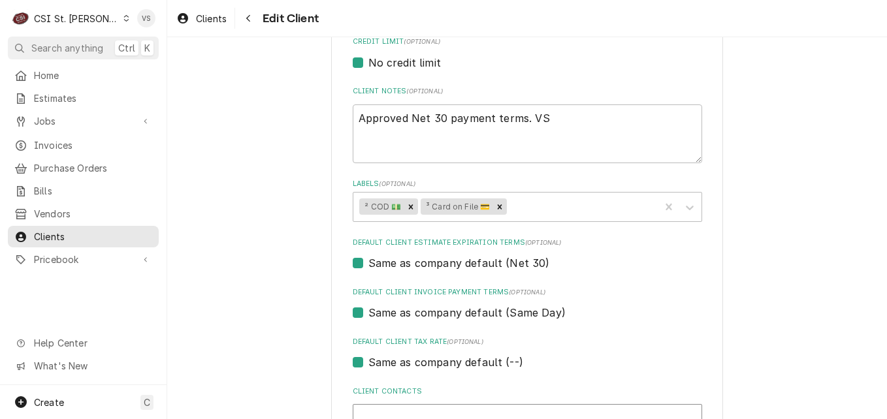
click at [368, 315] on label "Same as company default (Same Day)" at bounding box center [466, 313] width 197 height 16
click at [368, 315] on input "Same as company default (Same Day)" at bounding box center [542, 319] width 349 height 29
checkbox input "false"
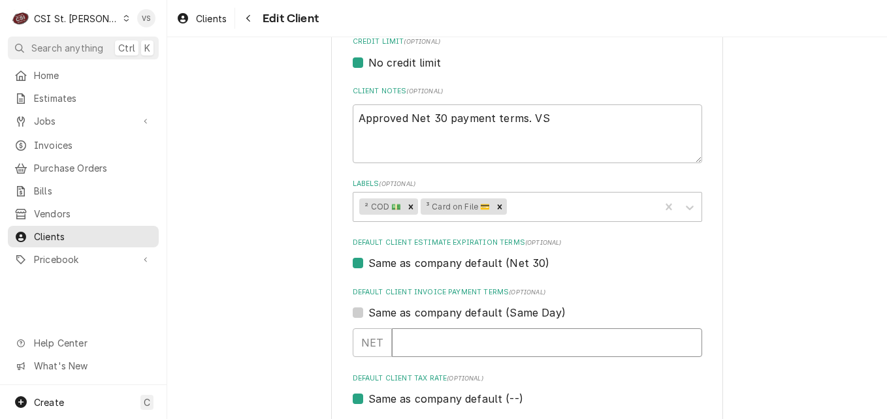
click at [422, 354] on input "Default Client Invoice Payment Terms" at bounding box center [547, 342] width 310 height 29
type textarea "x"
type input "3"
type textarea "x"
type input "30"
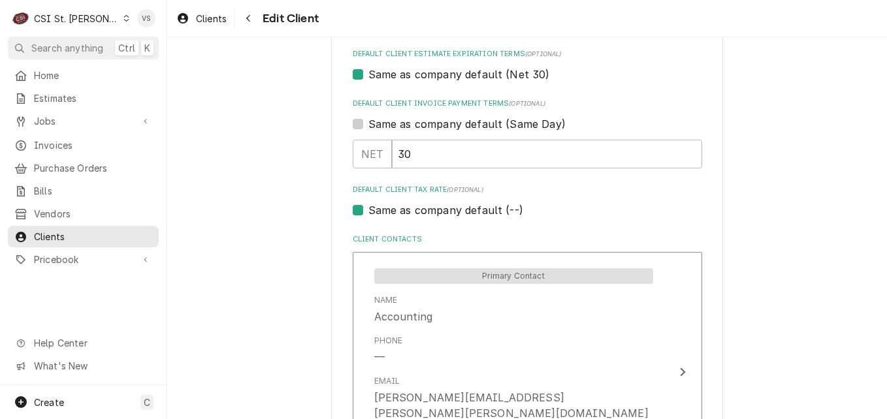
scroll to position [783, 0]
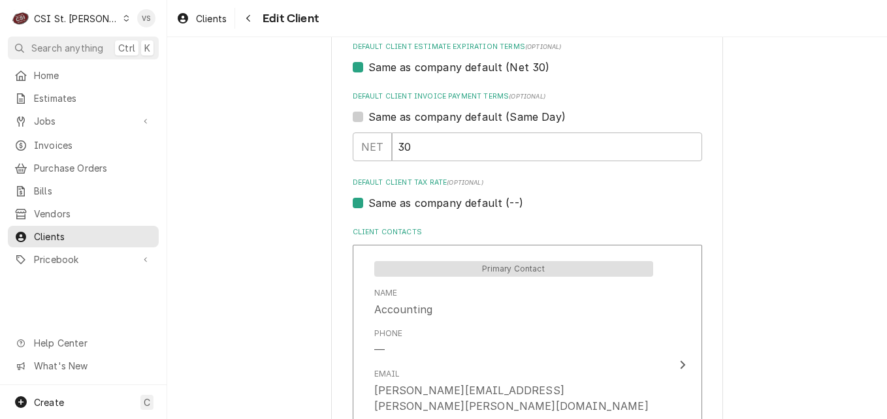
click at [368, 205] on label "Same as company default (--)" at bounding box center [445, 203] width 155 height 16
click at [368, 205] on input "Same as company default (--)" at bounding box center [542, 209] width 349 height 29
checkbox input "false"
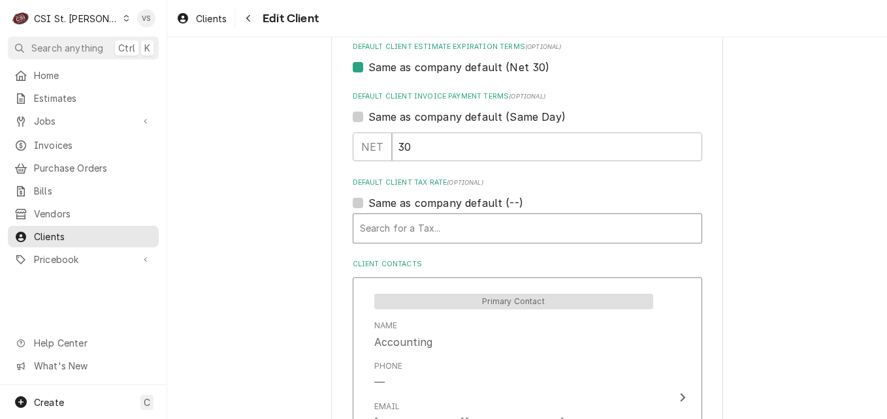
click at [406, 225] on div "Default Client Tax Rate" at bounding box center [527, 229] width 335 height 24
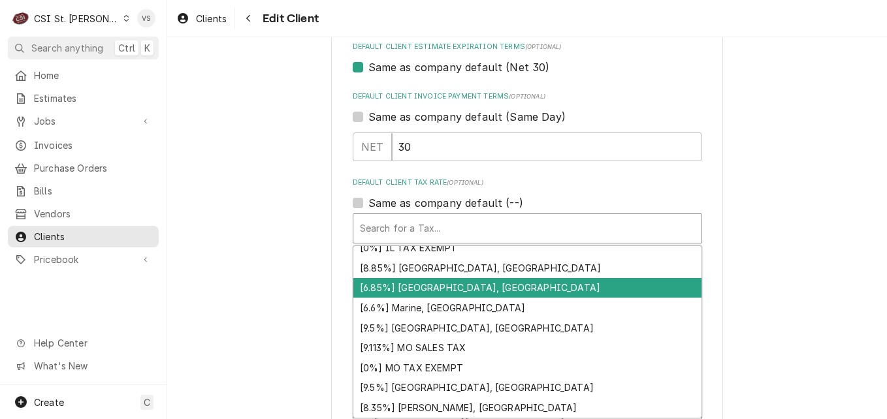
scroll to position [494, 0]
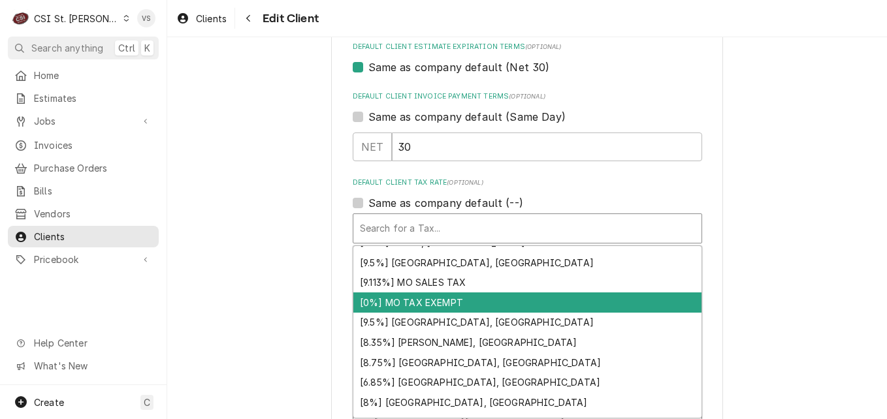
click at [403, 301] on div "[0%] MO TAX EXEMPT" at bounding box center [527, 302] width 348 height 20
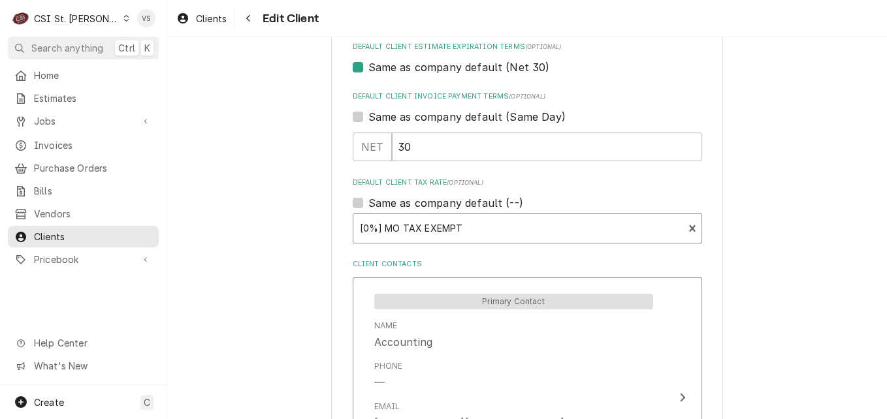
type textarea "x"
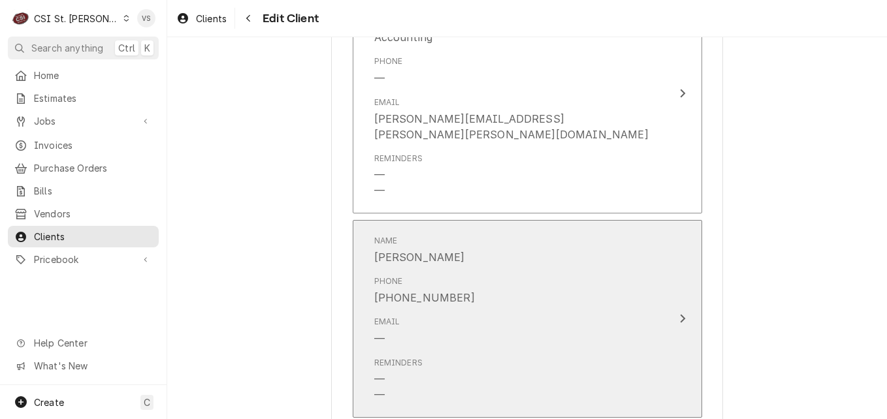
scroll to position [1045, 0]
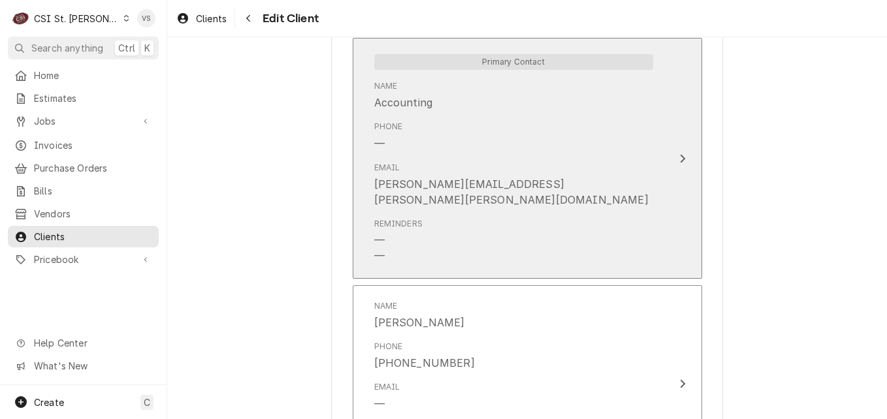
click at [642, 179] on div "Email Kara.miller@borgia.com" at bounding box center [513, 185] width 279 height 56
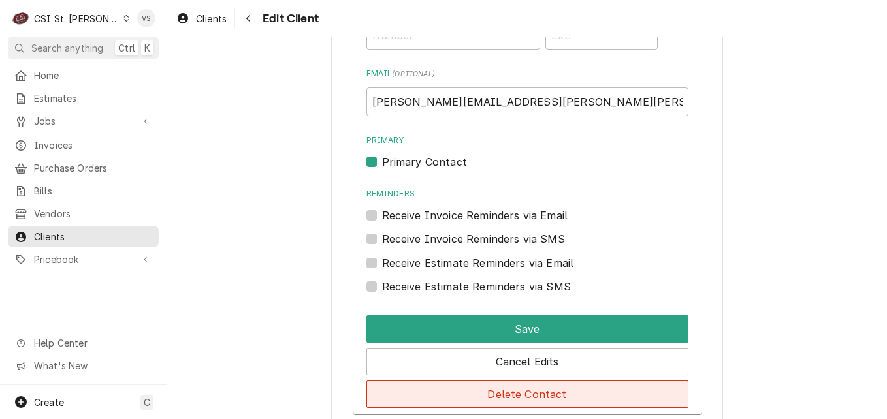
scroll to position [1047, 0]
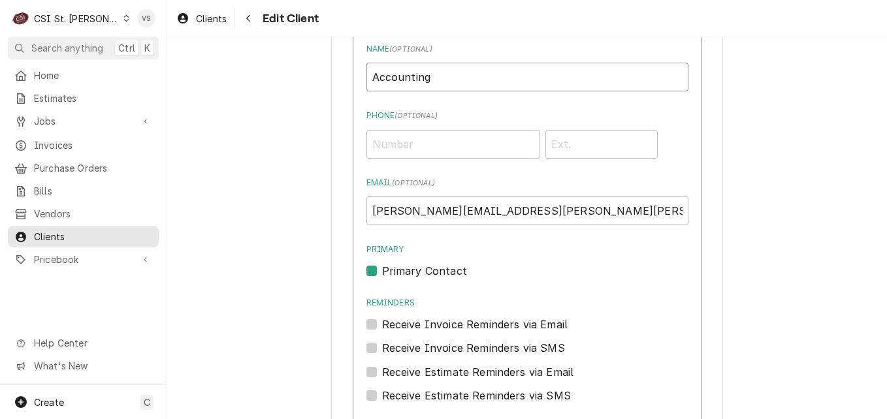
click at [445, 79] on input "Accounting" at bounding box center [527, 77] width 322 height 29
click at [394, 144] on input "Phone ( optional )" at bounding box center [453, 144] width 174 height 29
type input "(636) 239-7871"
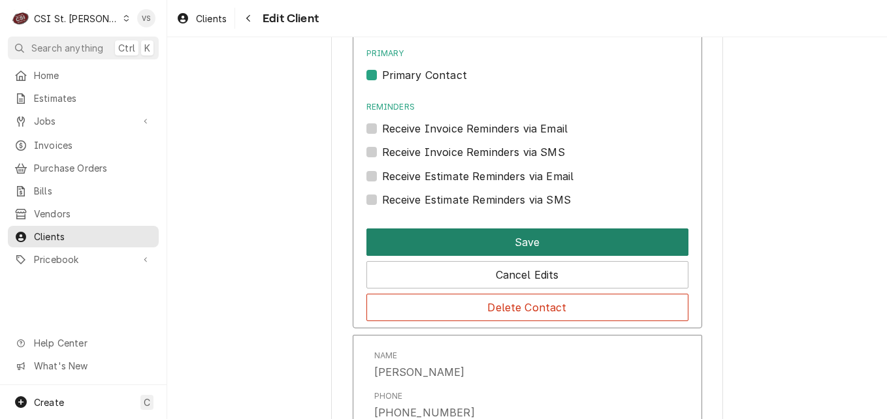
type input "113"
click at [498, 244] on button "Save" at bounding box center [527, 241] width 322 height 27
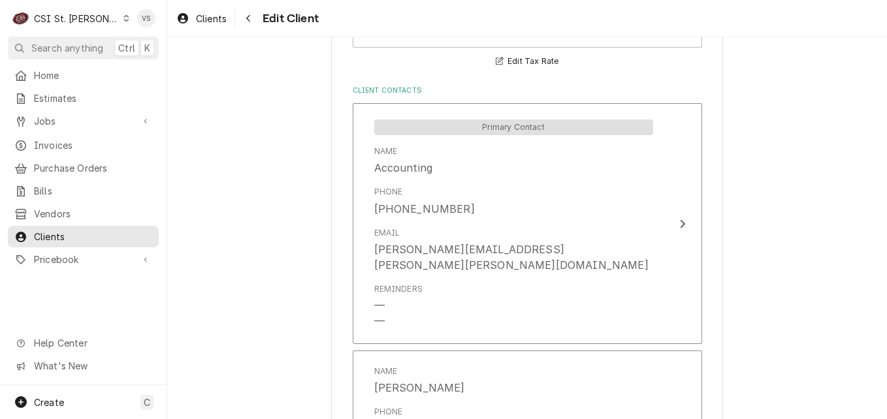
scroll to position [1300, 0]
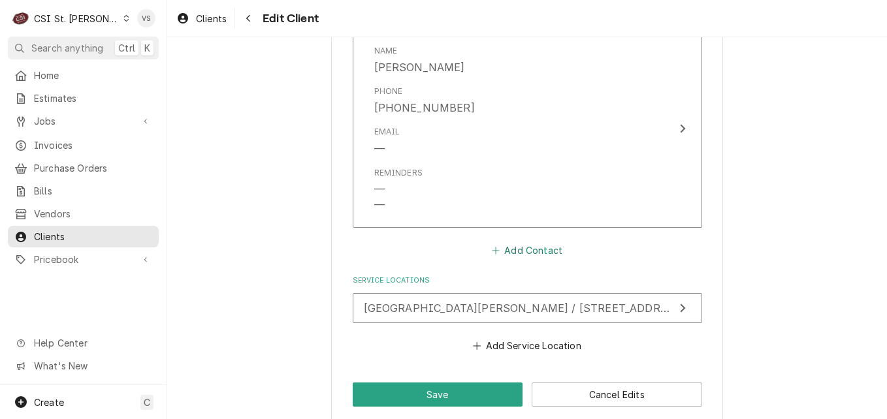
click at [503, 241] on button "Add Contact" at bounding box center [526, 250] width 75 height 18
type textarea "x"
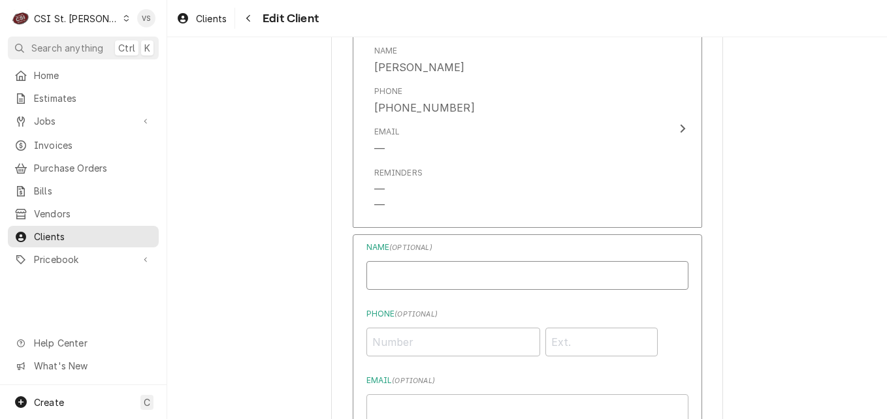
click at [422, 261] on input "Business Name" at bounding box center [527, 275] width 322 height 29
type input "INVOICES"
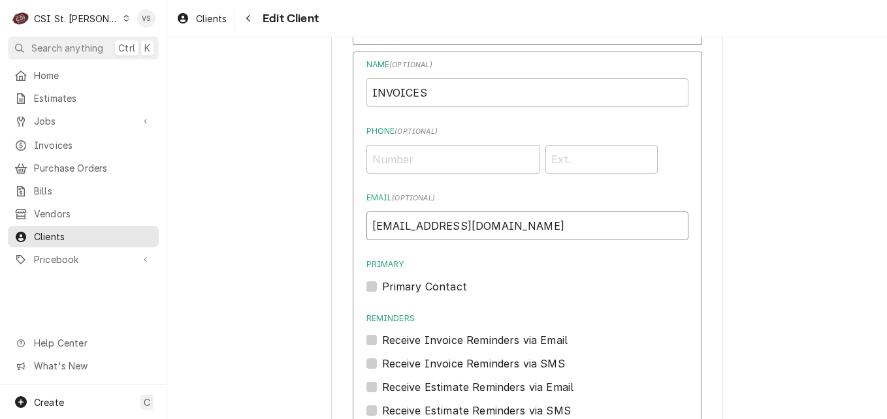
scroll to position [1626, 0]
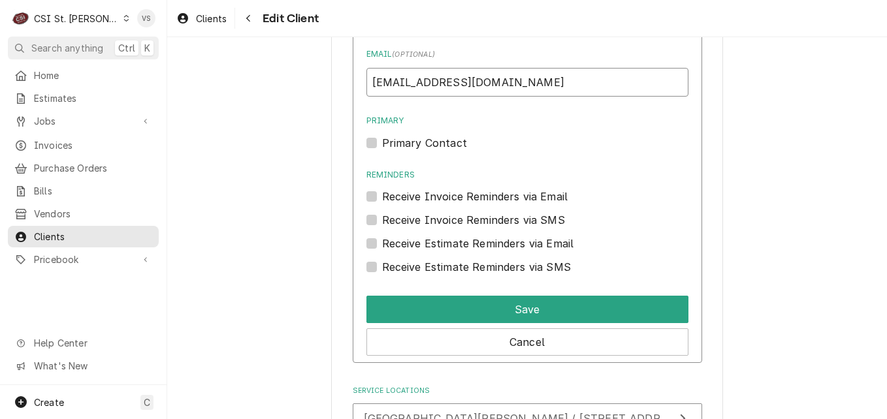
type input "finance@borgia.com"
click at [382, 189] on label "Receive Invoice Reminders via Email" at bounding box center [475, 197] width 186 height 16
click at [382, 189] on input "Reminders" at bounding box center [543, 203] width 322 height 29
checkbox input "true"
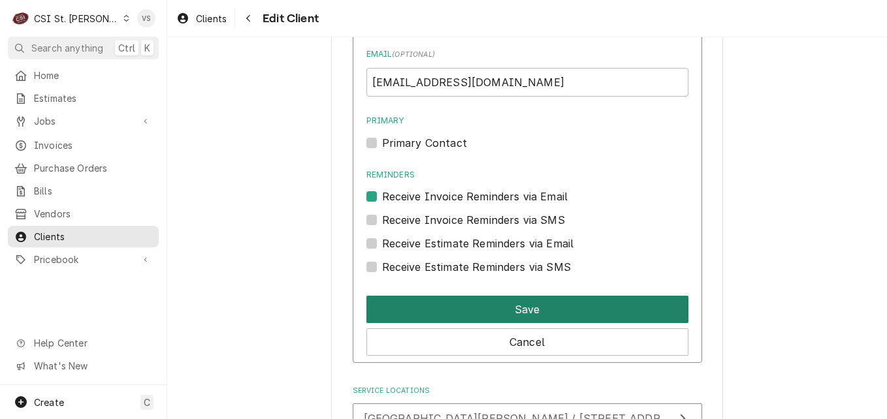
click at [454, 296] on button "Save" at bounding box center [527, 309] width 322 height 27
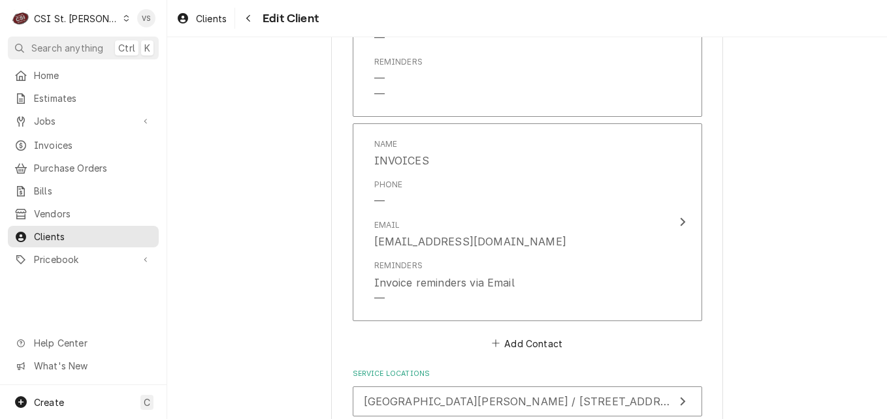
scroll to position [1504, 0]
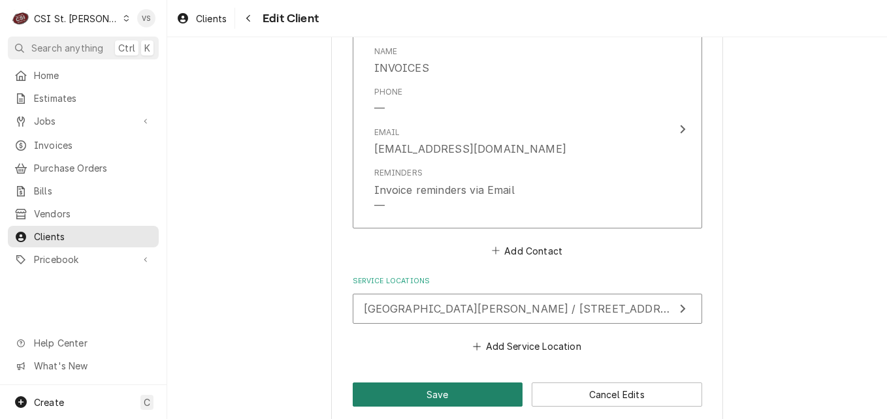
click at [459, 383] on button "Save" at bounding box center [438, 395] width 170 height 24
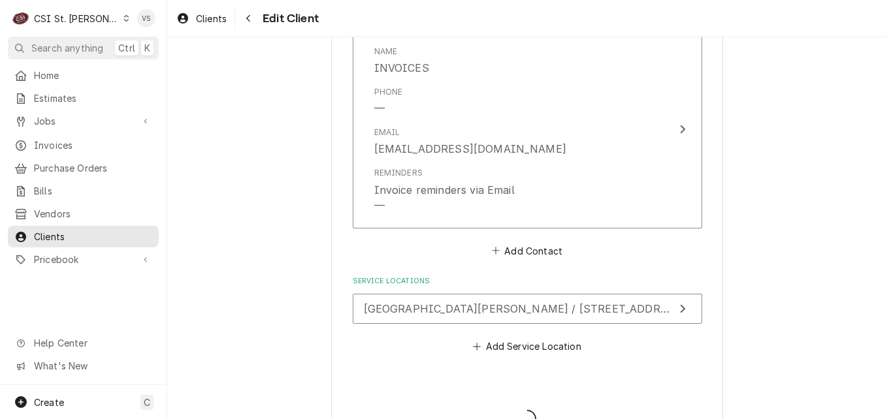
type textarea "x"
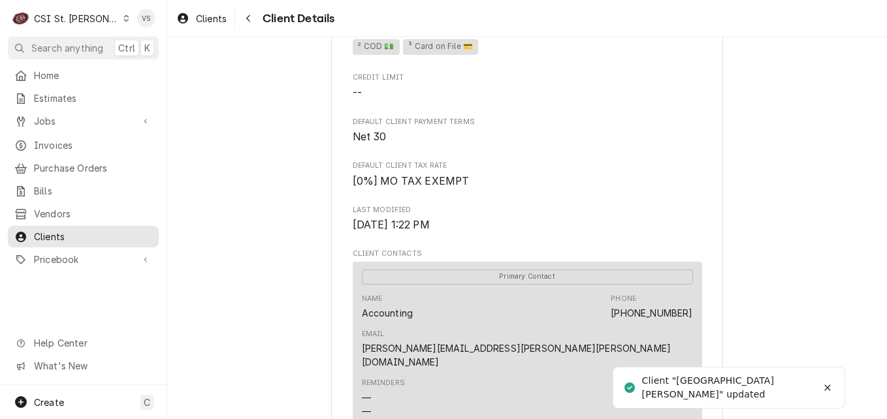
scroll to position [808, 0]
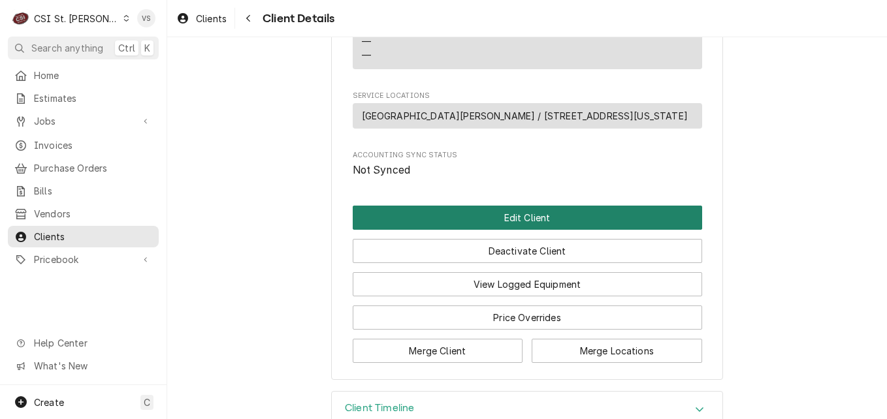
click at [472, 206] on button "Edit Client" at bounding box center [527, 218] width 349 height 24
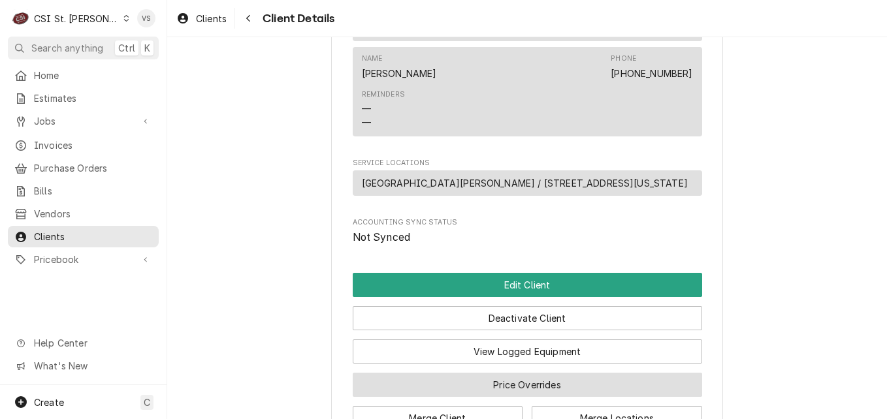
scroll to position [677, 0]
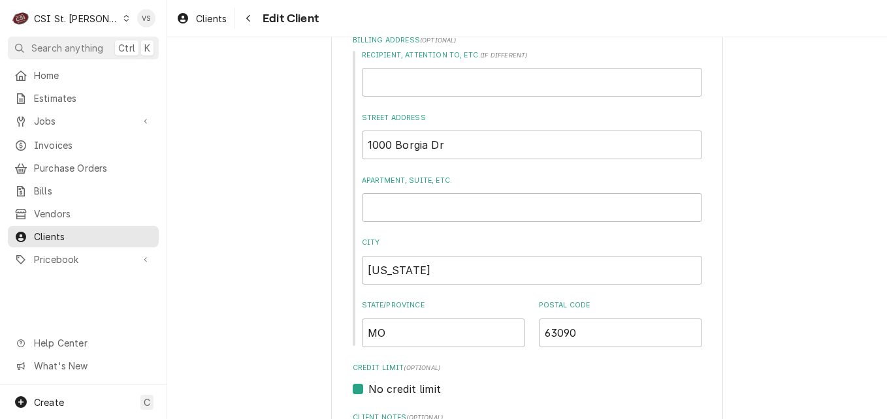
scroll to position [522, 0]
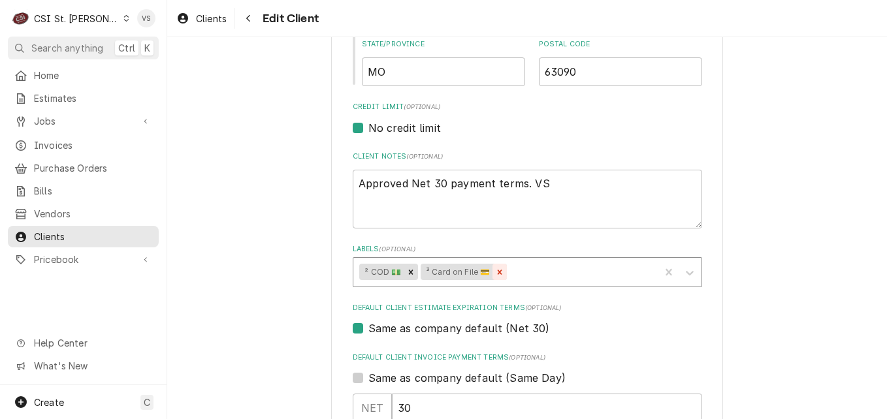
click at [496, 268] on icon "Remove ³ Card on File 💳" at bounding box center [499, 272] width 9 height 9
click at [409, 270] on icon "Remove ² COD 💵" at bounding box center [411, 272] width 5 height 5
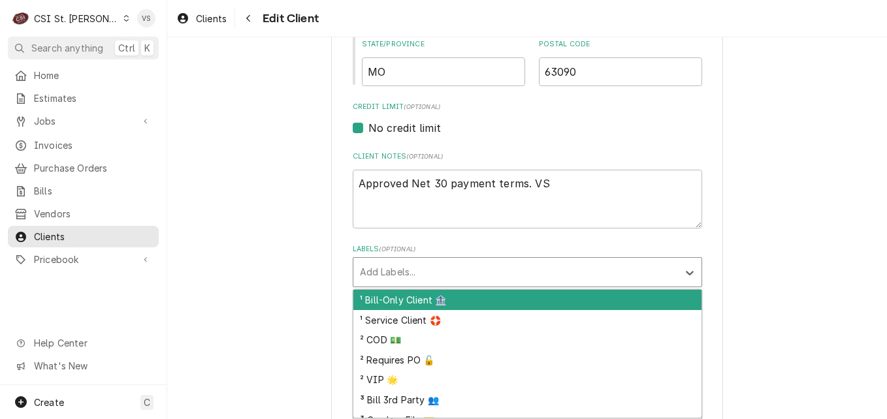
click at [416, 268] on div "Labels" at bounding box center [515, 272] width 311 height 24
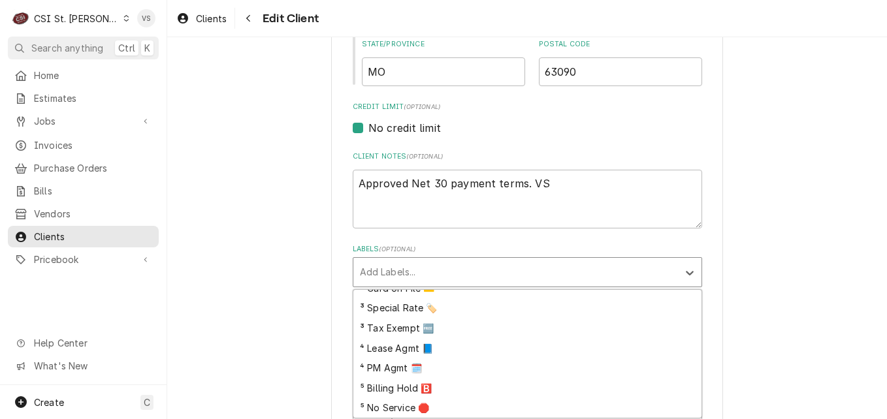
scroll to position [152, 0]
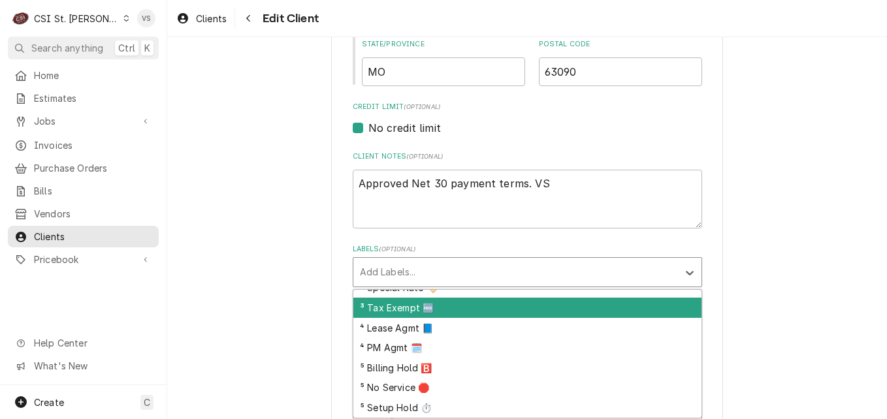
click at [392, 309] on div "³ Tax Exempt 🆓" at bounding box center [527, 308] width 348 height 20
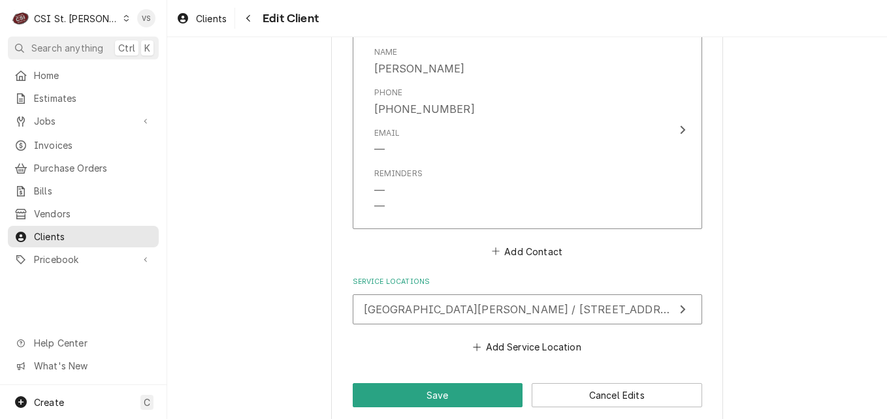
scroll to position [1504, 0]
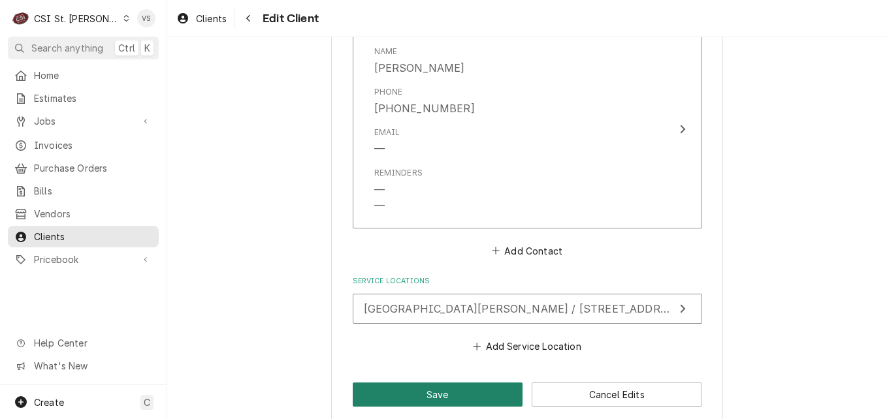
click at [393, 383] on button "Save" at bounding box center [438, 395] width 170 height 24
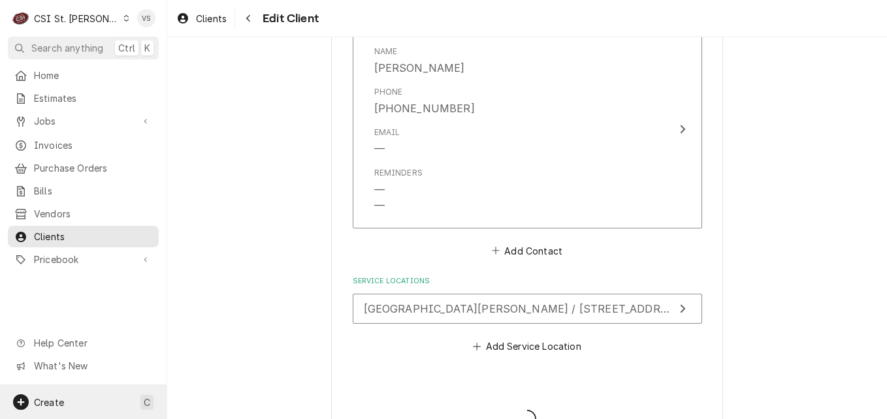
type textarea "x"
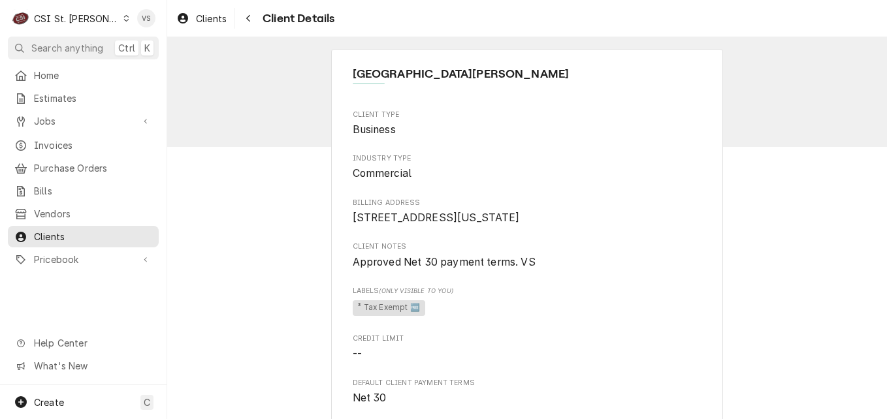
click at [123, 20] on icon "Dynamic Content Wrapper" at bounding box center [126, 18] width 6 height 7
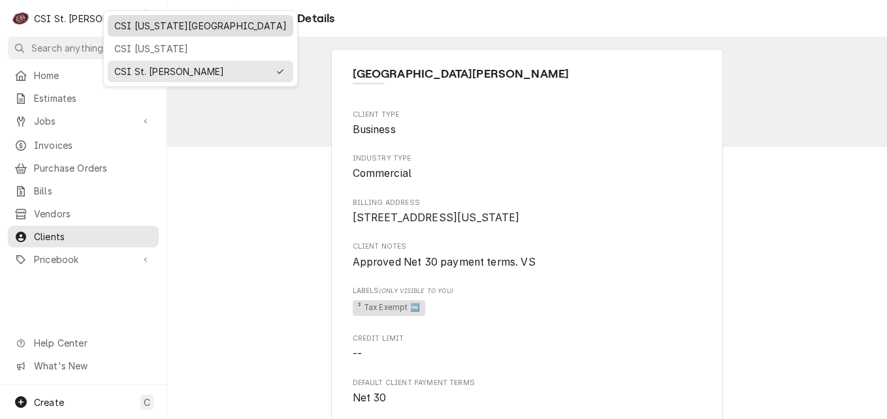
click at [142, 31] on div "CSI [US_STATE][GEOGRAPHIC_DATA]" at bounding box center [200, 26] width 172 height 14
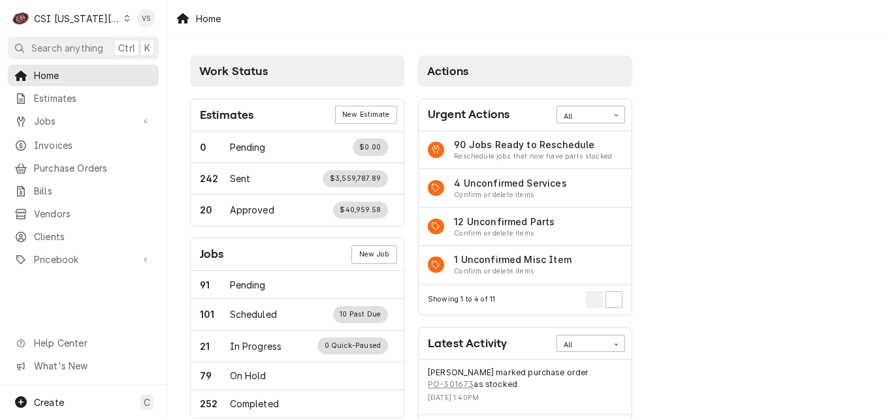
click at [59, 144] on span "Invoices" at bounding box center [93, 145] width 118 height 14
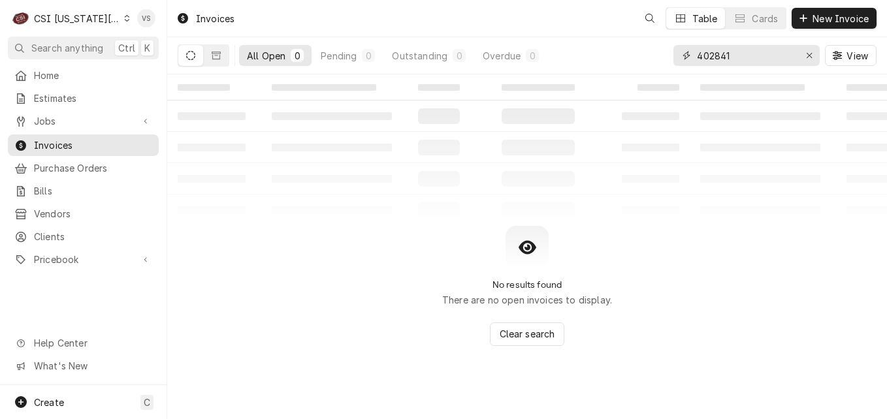
click at [751, 50] on input "402841" at bounding box center [746, 55] width 98 height 21
click at [636, 56] on div "All Open 0 Pending 0 Outstanding 0 Overdue 0 402841 View" at bounding box center [527, 55] width 699 height 37
type input "1"
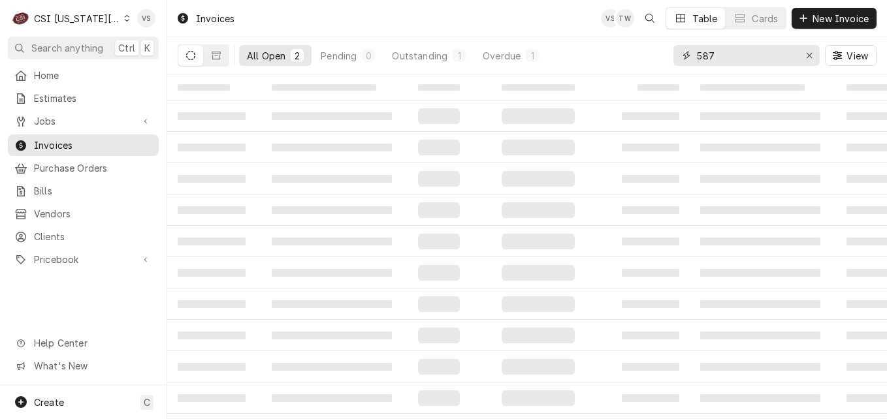
click at [697, 50] on input "587" at bounding box center [746, 55] width 98 height 21
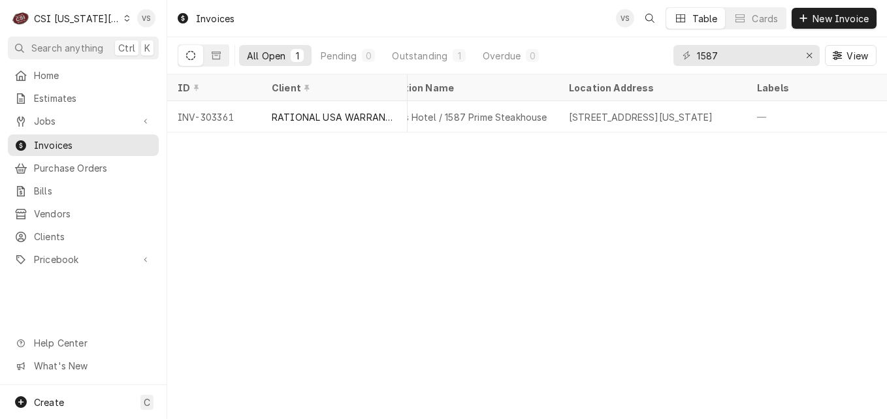
scroll to position [0, 447]
click at [727, 58] on input "1587" at bounding box center [746, 55] width 98 height 21
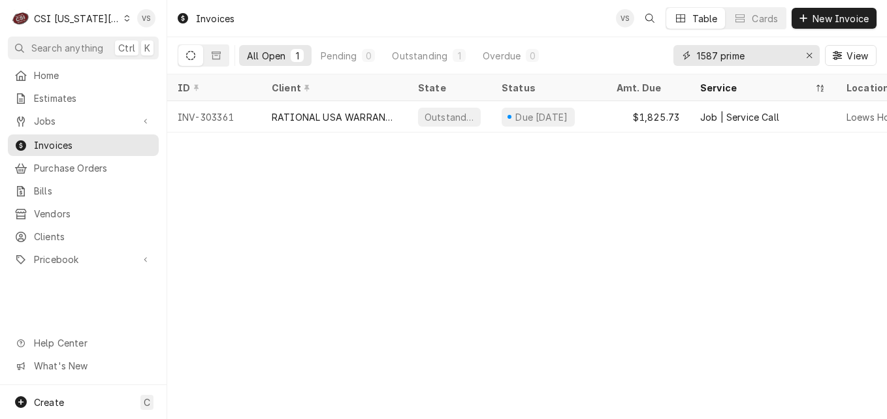
type input "1587 prime"
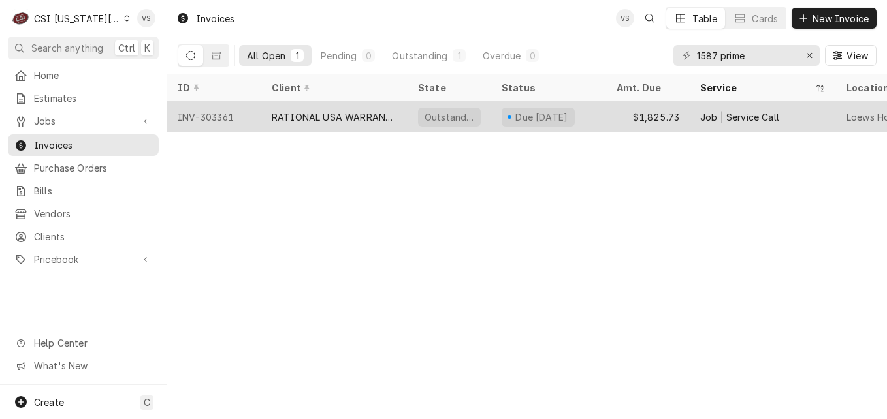
click at [370, 110] on div "RATIONAL USA WARRANTY" at bounding box center [334, 117] width 125 height 14
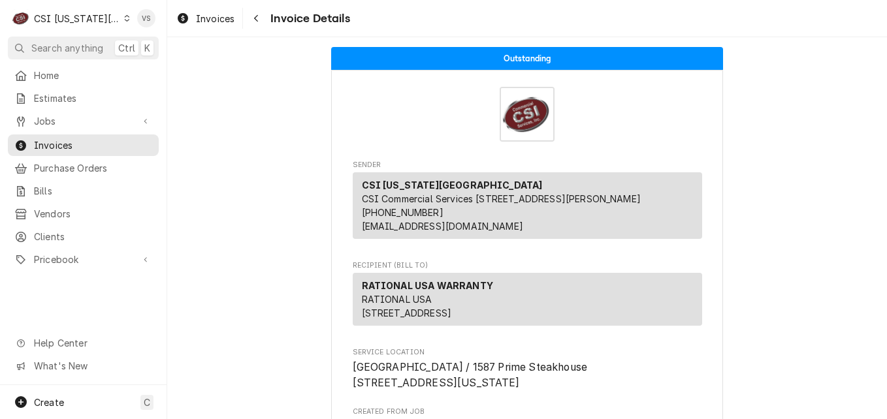
click at [328, 121] on div "C CSI [US_STATE] City VS Search anything Ctrl K Home Estimates Jobs Jobs Job Se…" at bounding box center [443, 209] width 887 height 419
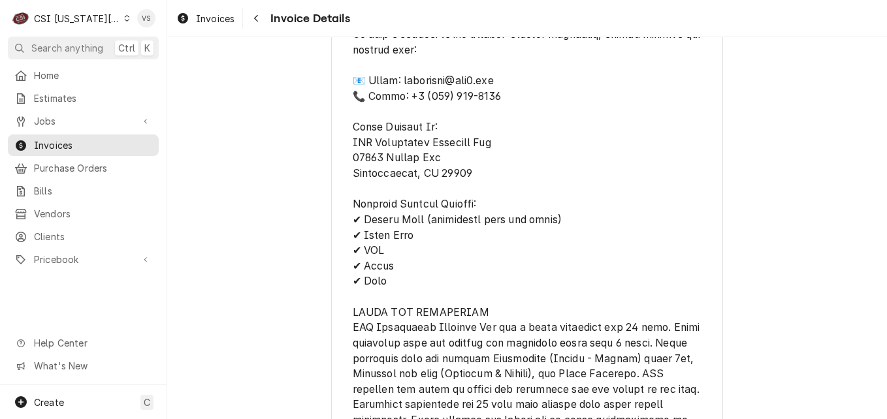
scroll to position [3134, 0]
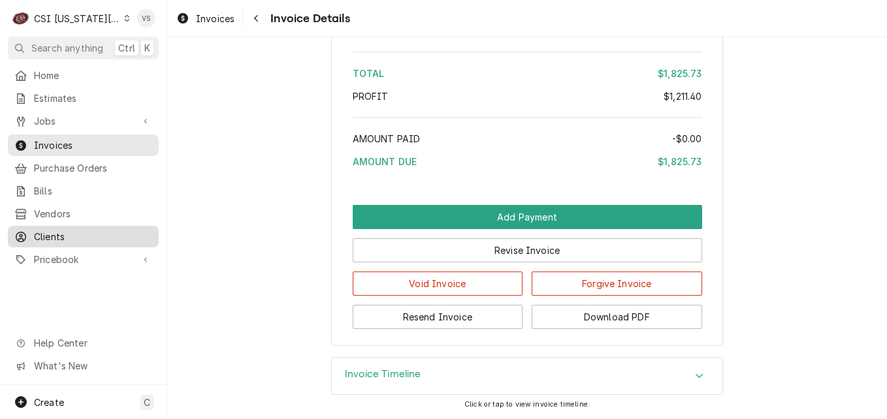
click at [55, 230] on span "Clients" at bounding box center [93, 237] width 118 height 14
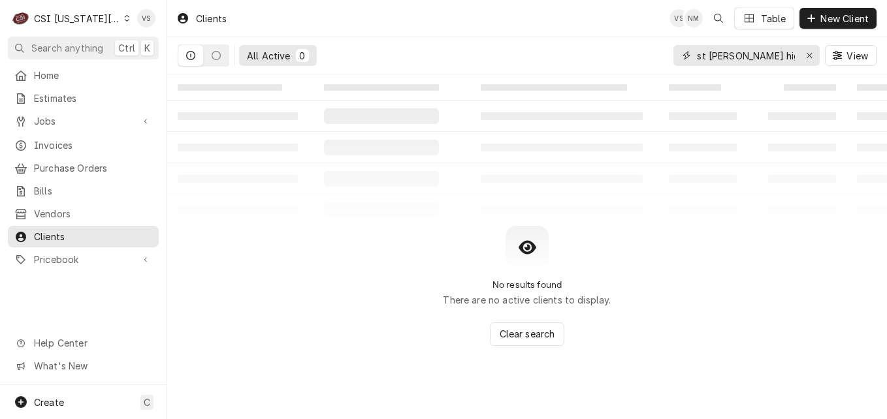
click at [698, 57] on input "st [PERSON_NAME] high" at bounding box center [746, 55] width 98 height 21
click at [800, 57] on div "st [PERSON_NAME] high" at bounding box center [746, 55] width 146 height 21
click at [62, 232] on span "Clients" at bounding box center [93, 237] width 118 height 14
click at [84, 231] on span "Clients" at bounding box center [93, 237] width 118 height 14
drag, startPoint x: 695, startPoint y: 55, endPoint x: 712, endPoint y: 62, distance: 18.8
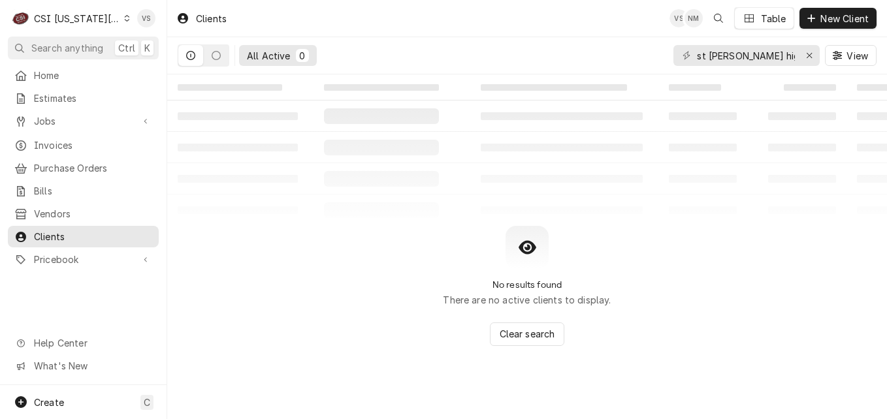
click at [781, 55] on div "st [PERSON_NAME] high" at bounding box center [746, 55] width 146 height 21
click at [789, 52] on input "st [PERSON_NAME] high" at bounding box center [746, 55] width 98 height 21
drag, startPoint x: 696, startPoint y: 55, endPoint x: 802, endPoint y: 59, distance: 105.8
click at [802, 59] on div "st francis borgia high" at bounding box center [746, 55] width 146 height 21
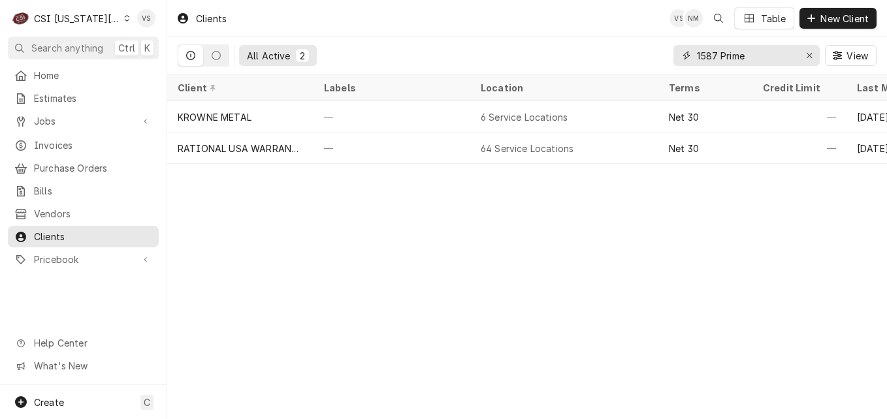
type input "1587 Prime"
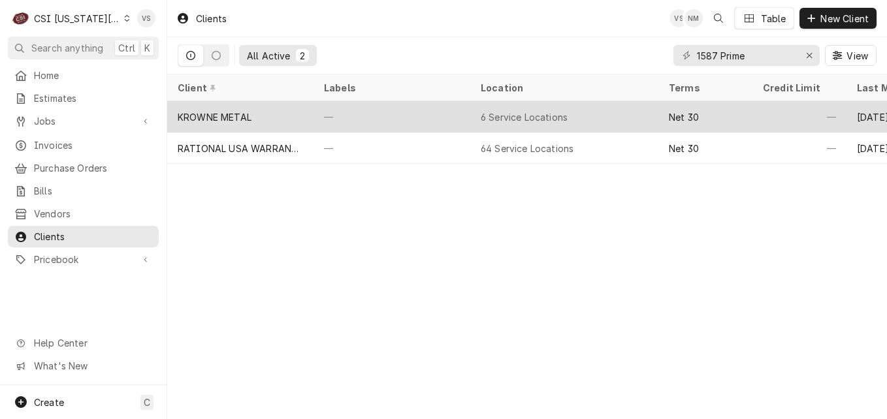
click at [399, 108] on div "—" at bounding box center [391, 116] width 157 height 31
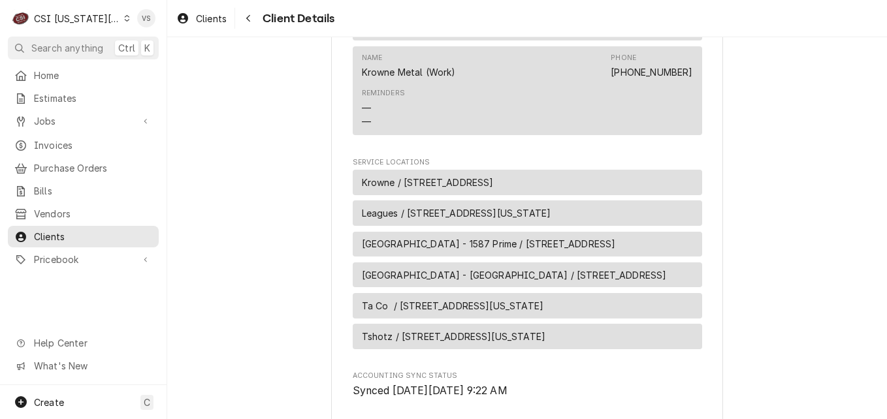
scroll to position [979, 0]
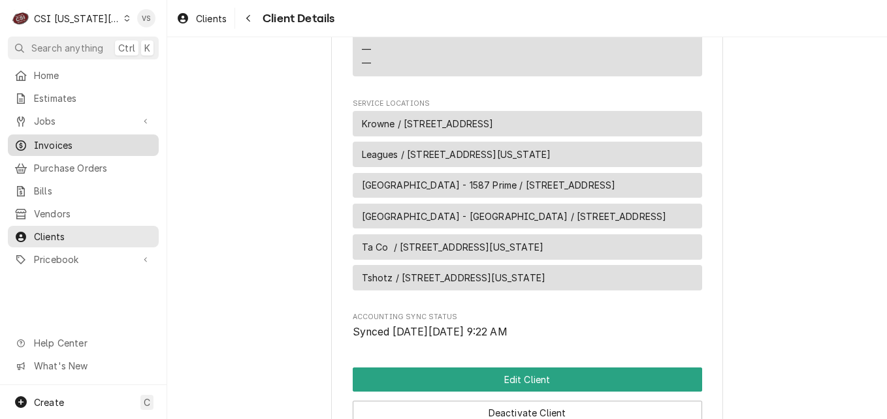
click at [72, 149] on link "Invoices" at bounding box center [83, 145] width 151 height 22
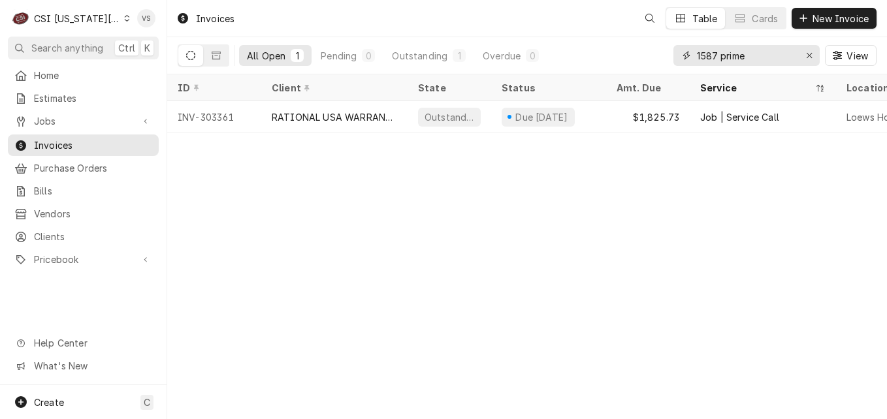
click at [748, 55] on input "1587 prime" at bounding box center [746, 55] width 98 height 21
drag, startPoint x: 748, startPoint y: 55, endPoint x: 774, endPoint y: 52, distance: 26.2
click at [657, 56] on div "All Open 1 Pending 0 Outstanding 1 Overdue 0 1587 prime View" at bounding box center [527, 55] width 699 height 37
type input "3"
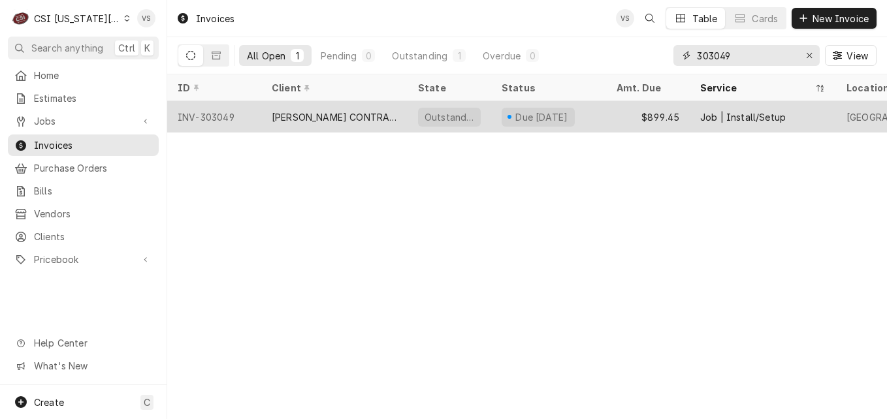
type input "303049"
click at [318, 119] on div "BOELTER CONTRACT ADMINISTRATION" at bounding box center [334, 117] width 125 height 14
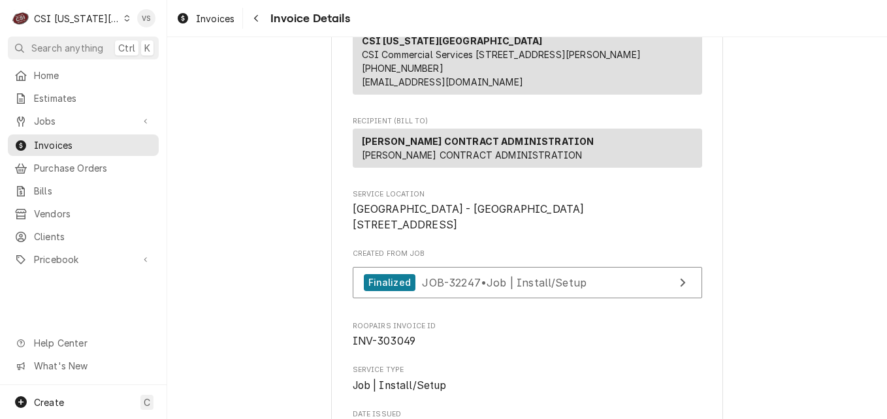
scroll to position [131, 0]
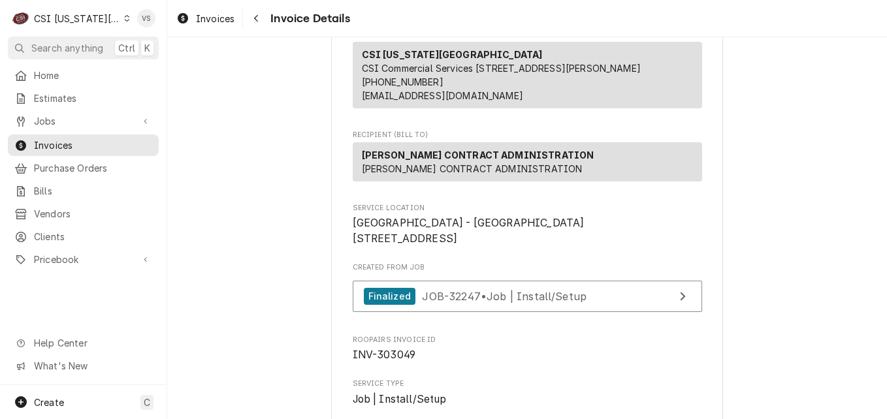
click at [124, 18] on icon "Dynamic Content Wrapper" at bounding box center [127, 18] width 6 height 7
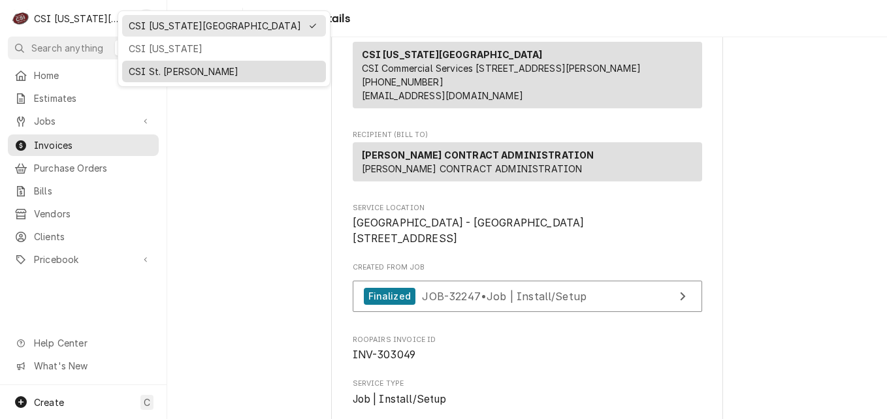
click at [163, 68] on div "CSI St. [PERSON_NAME]" at bounding box center [224, 72] width 191 height 14
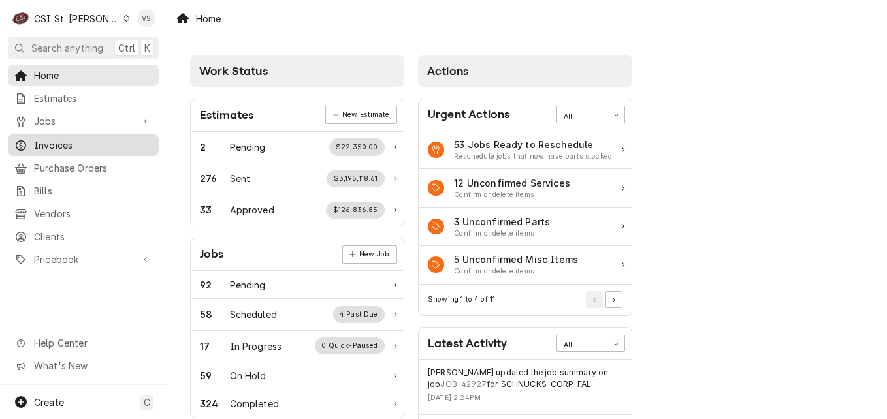
click at [69, 138] on span "Invoices" at bounding box center [93, 145] width 118 height 14
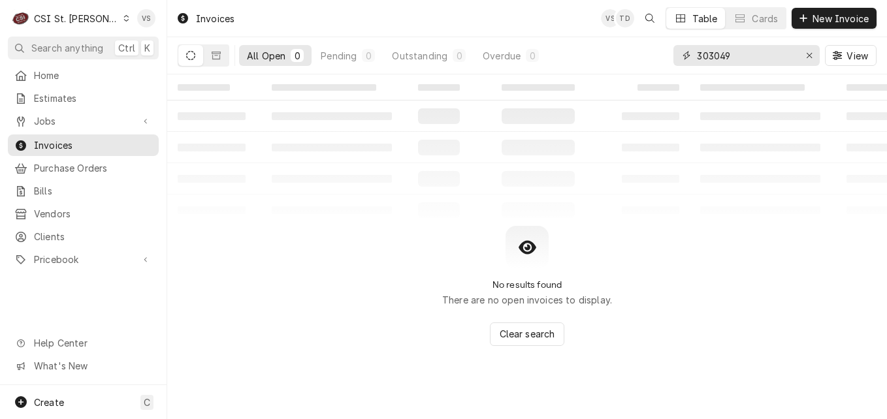
click at [640, 60] on div "All Open 0 Pending 0 Outstanding 0 Overdue 0 303049 View" at bounding box center [527, 55] width 699 height 37
click at [219, 56] on icon "Dynamic Content Wrapper" at bounding box center [216, 56] width 9 height 8
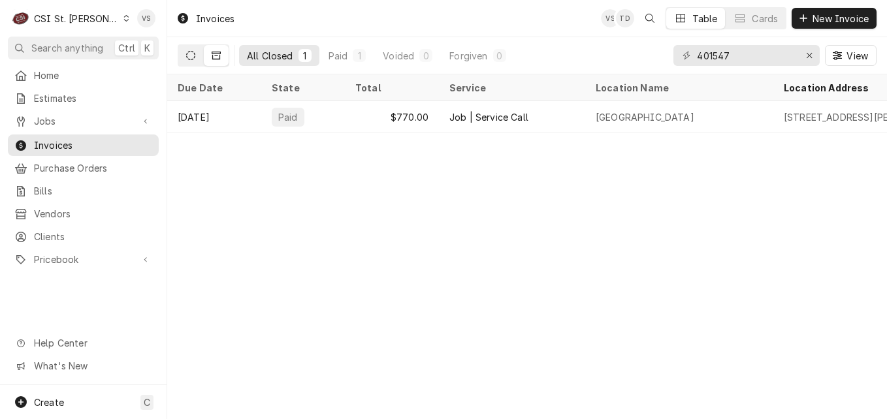
click at [187, 60] on button "Dynamic Content Wrapper" at bounding box center [190, 55] width 25 height 21
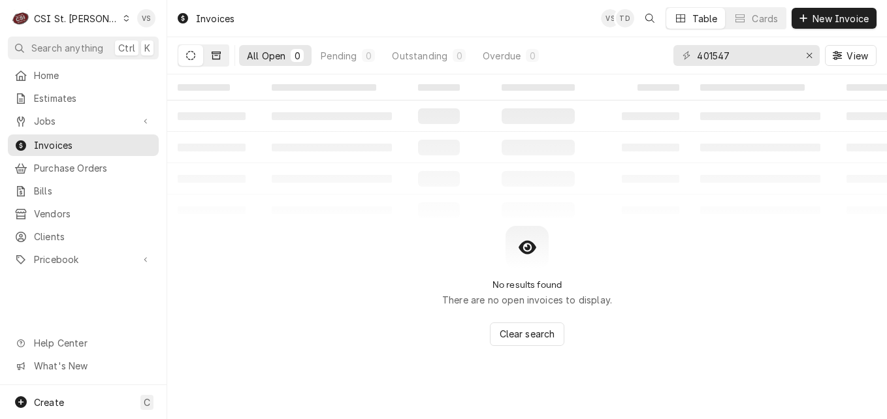
click at [219, 55] on icon "Dynamic Content Wrapper" at bounding box center [216, 55] width 9 height 9
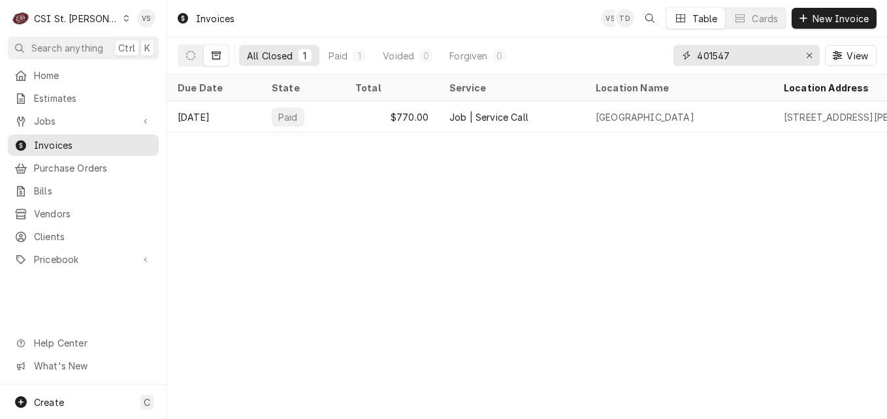
drag, startPoint x: 751, startPoint y: 60, endPoint x: 658, endPoint y: 59, distance: 93.4
click at [659, 57] on div "All Closed 1 Paid 1 Voided 0 Forgiven 0 401547 View" at bounding box center [527, 55] width 699 height 37
paste input "10342 Clayton Rd"
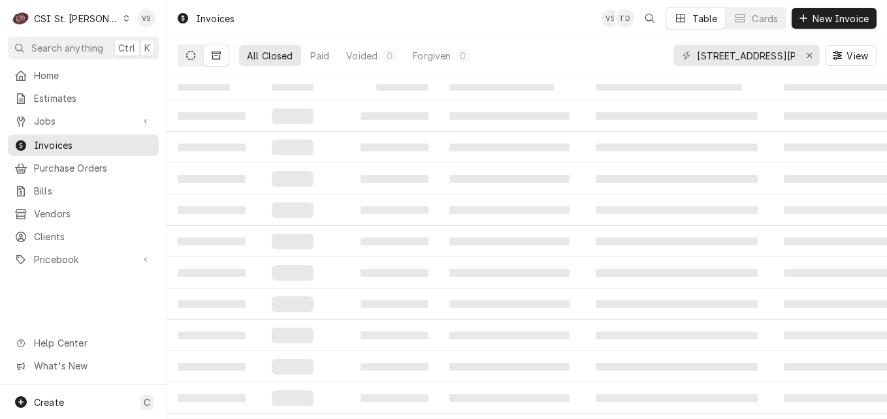
click at [195, 62] on button "Dynamic Content Wrapper" at bounding box center [190, 55] width 25 height 21
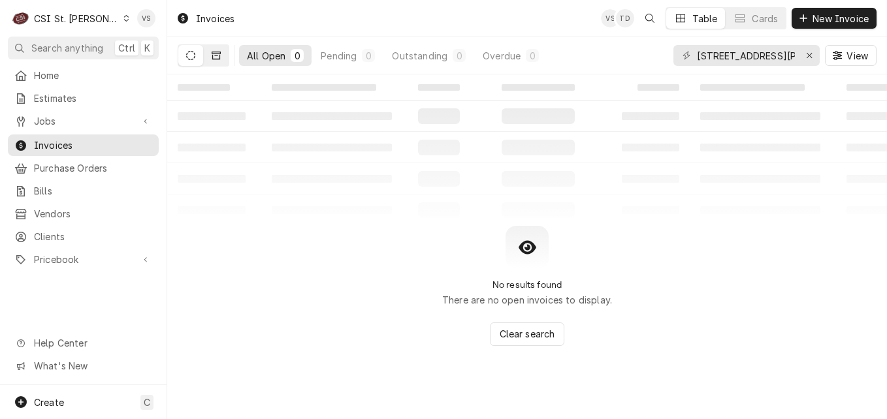
click at [217, 58] on icon "Dynamic Content Wrapper" at bounding box center [216, 55] width 9 height 9
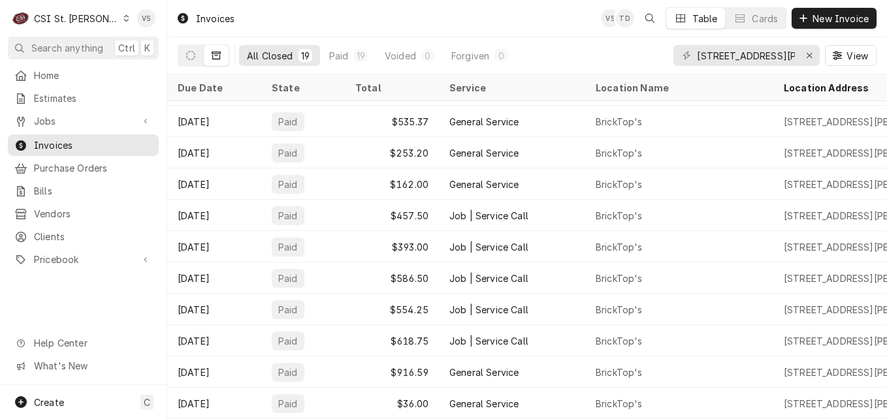
scroll to position [285, 596]
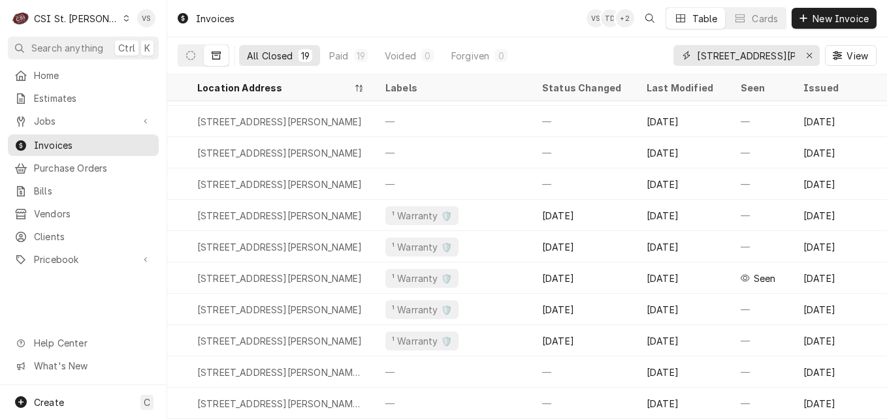
drag, startPoint x: 782, startPoint y: 57, endPoint x: 640, endPoint y: 57, distance: 142.3
click at [640, 57] on div "All Closed 19 Paid 19 Voided 0 Forgiven 0 10342 Clayton Rd View" at bounding box center [527, 55] width 699 height 37
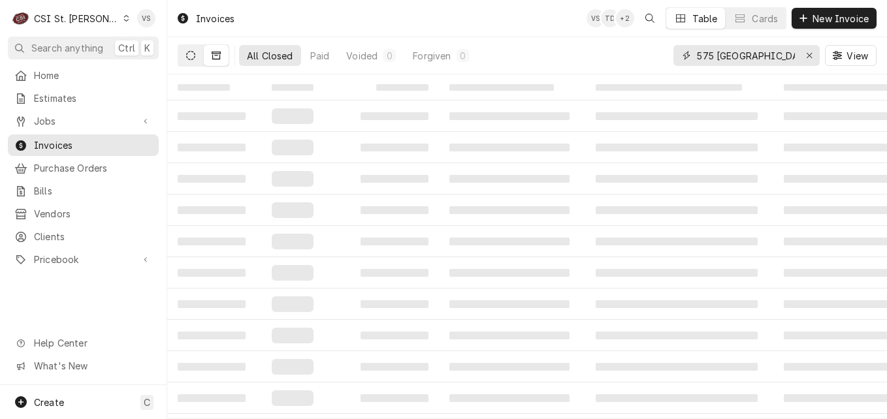
type input "575 maryville"
click at [186, 55] on icon "Dynamic Content Wrapper" at bounding box center [190, 55] width 9 height 9
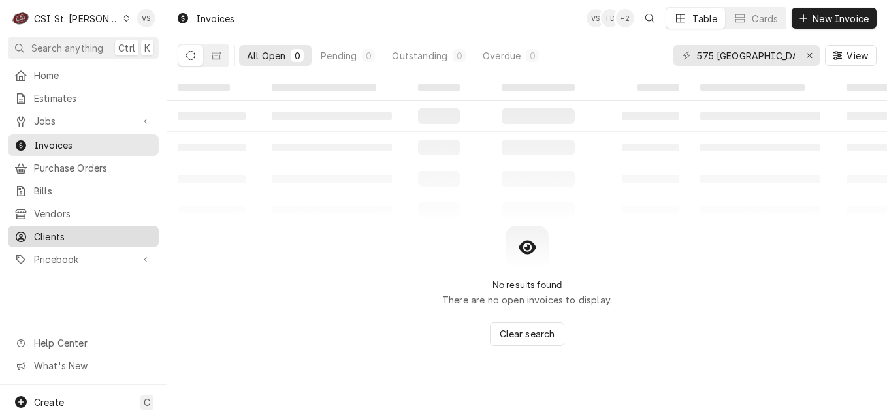
click at [67, 230] on span "Clients" at bounding box center [93, 237] width 118 height 14
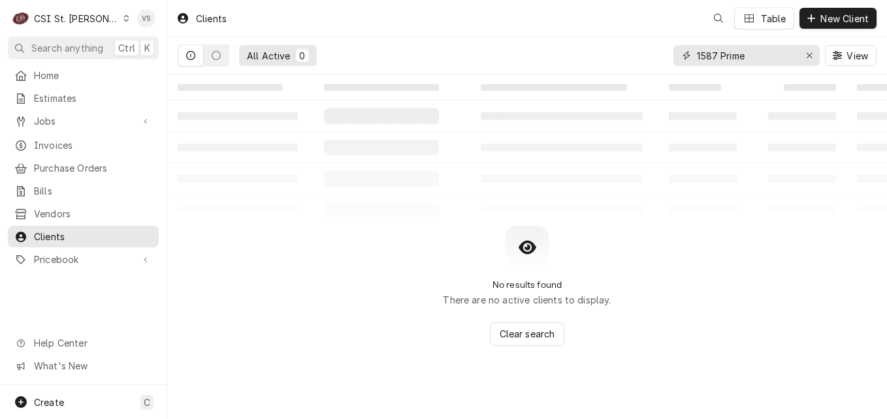
click at [755, 53] on input "1587 Prime" at bounding box center [746, 55] width 98 height 21
click at [621, 58] on div "All Active 0 1587 Prime View" at bounding box center [527, 55] width 699 height 37
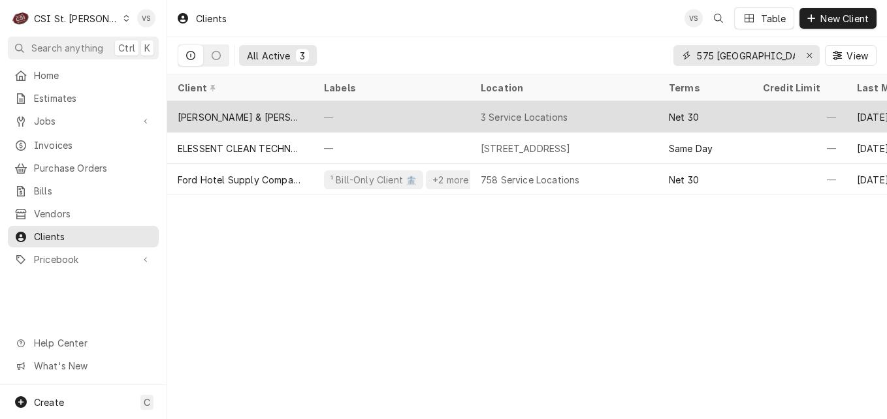
type input "575 maryville"
click at [368, 119] on div "—" at bounding box center [391, 116] width 157 height 31
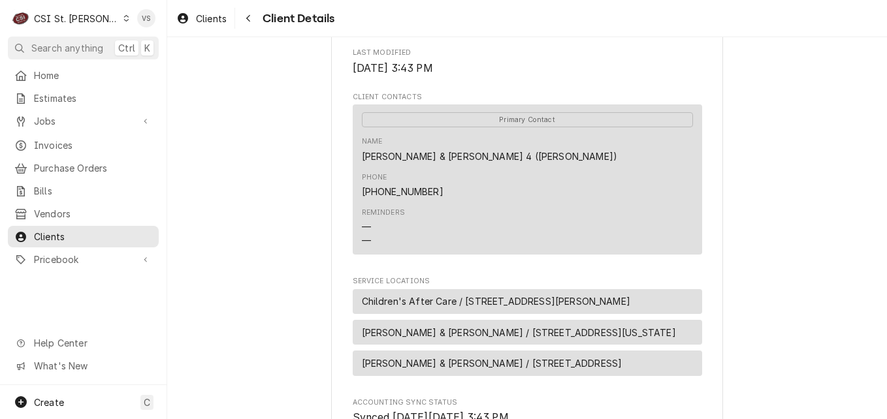
scroll to position [392, 0]
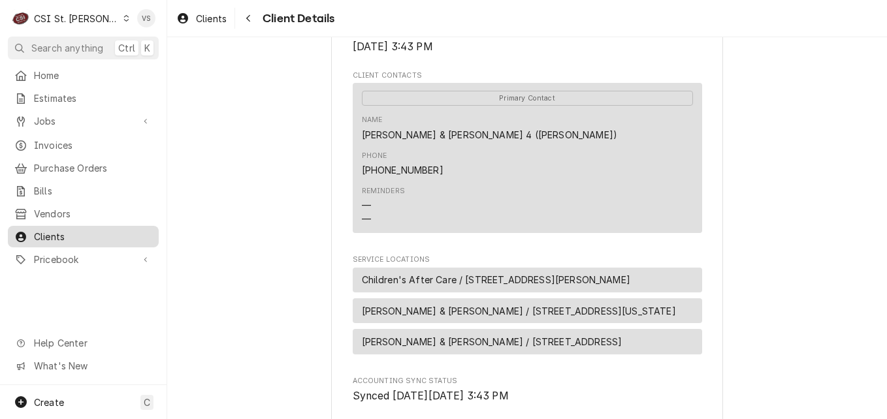
click at [74, 234] on span "Clients" at bounding box center [93, 237] width 118 height 14
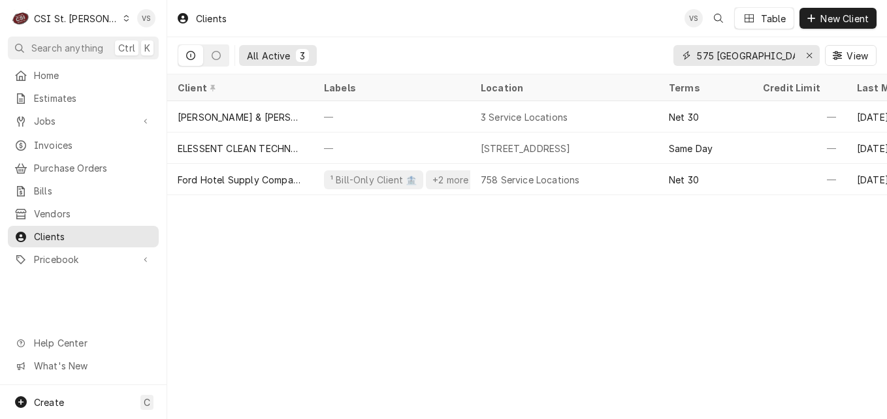
click at [654, 57] on div "All Active 3 575 maryville View" at bounding box center [527, 55] width 699 height 37
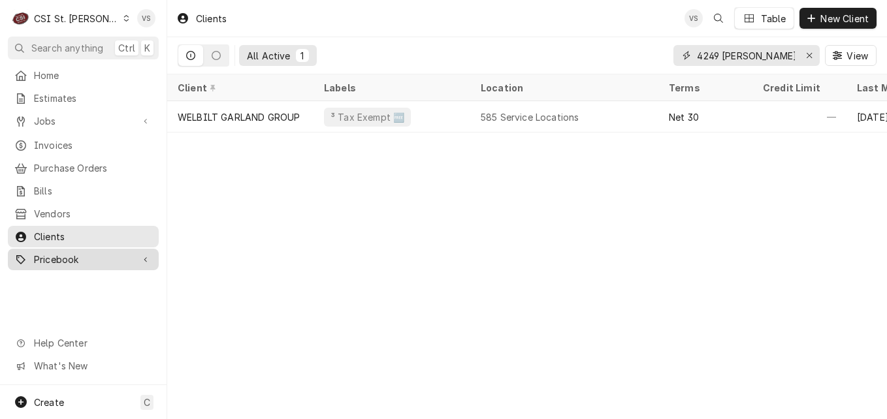
type input "4249 clayton"
click at [123, 20] on icon "Dynamic Content Wrapper" at bounding box center [126, 18] width 6 height 7
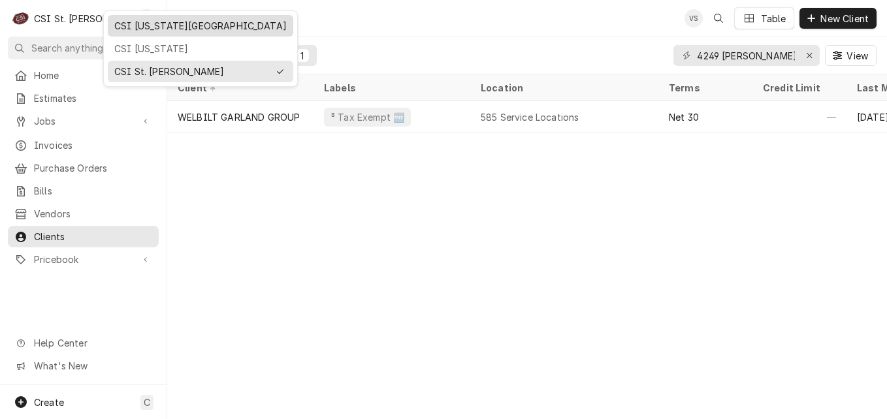
drag, startPoint x: 123, startPoint y: 48, endPoint x: 126, endPoint y: 25, distance: 23.1
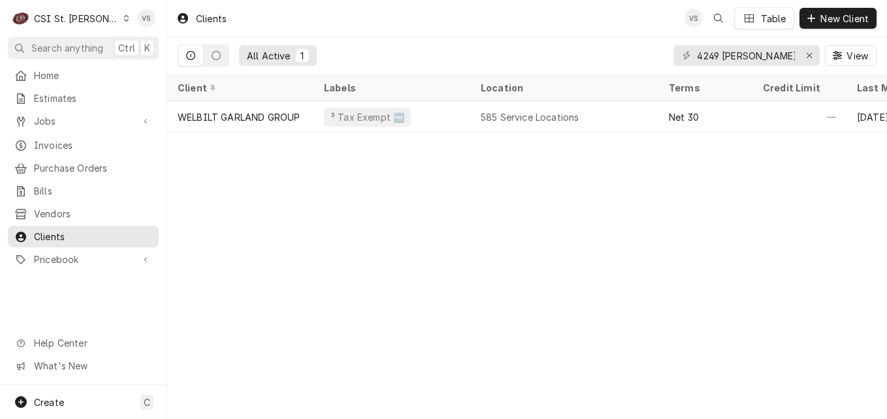
click at [126, 25] on div "C CSI St. Louis VS" at bounding box center [83, 18] width 166 height 37
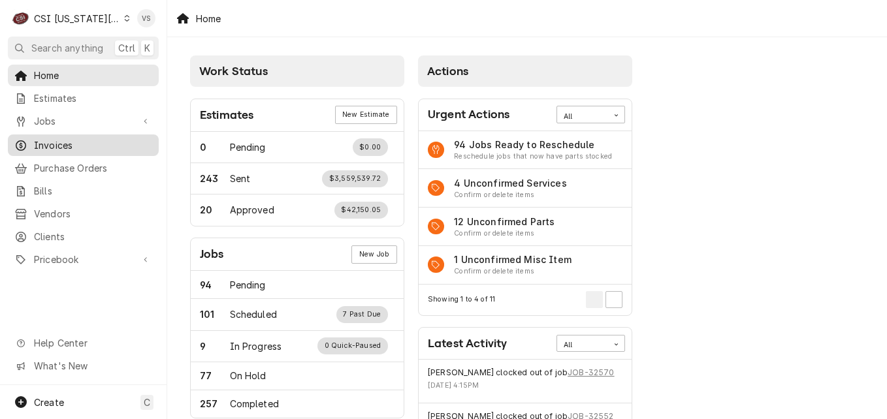
click at [61, 144] on span "Invoices" at bounding box center [93, 145] width 118 height 14
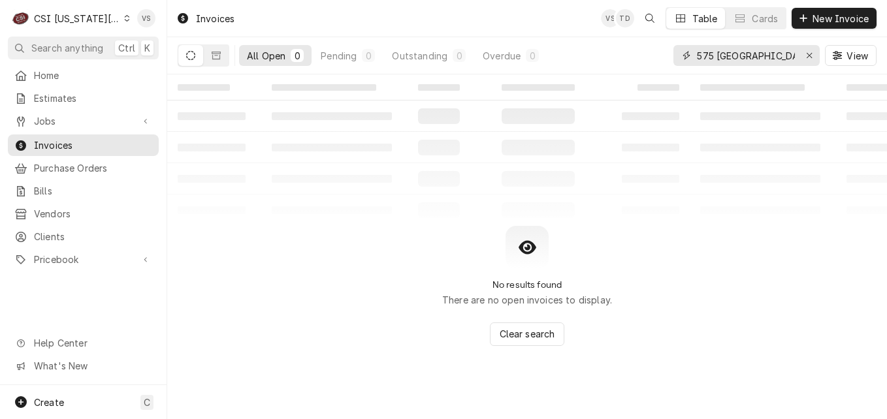
drag, startPoint x: 774, startPoint y: 57, endPoint x: 661, endPoint y: 57, distance: 112.3
click at [673, 55] on div "575 [GEOGRAPHIC_DATA]" at bounding box center [746, 55] width 146 height 21
type input "300671"
click at [200, 61] on button "Dynamic Content Wrapper" at bounding box center [190, 55] width 25 height 21
click at [206, 55] on button "Dynamic Content Wrapper" at bounding box center [216, 55] width 25 height 21
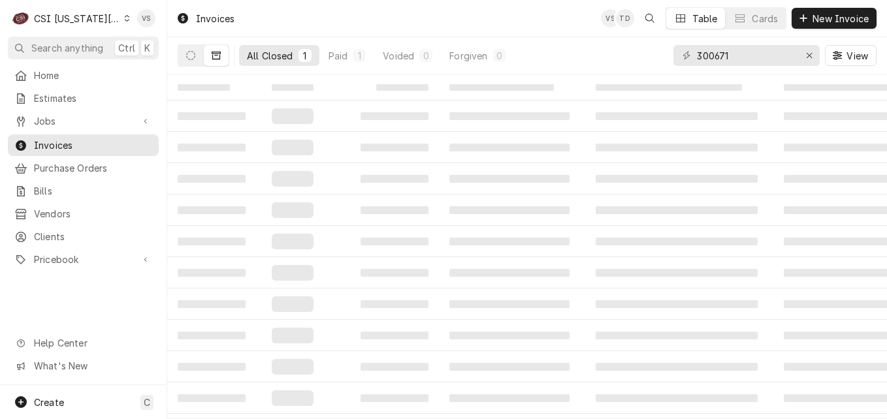
click at [281, 56] on div "All Closed" at bounding box center [270, 56] width 46 height 14
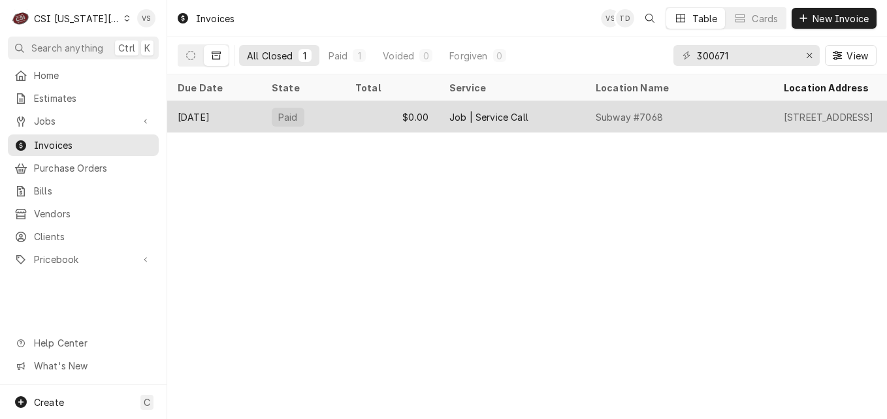
click at [362, 107] on div "$0.00" at bounding box center [392, 116] width 94 height 31
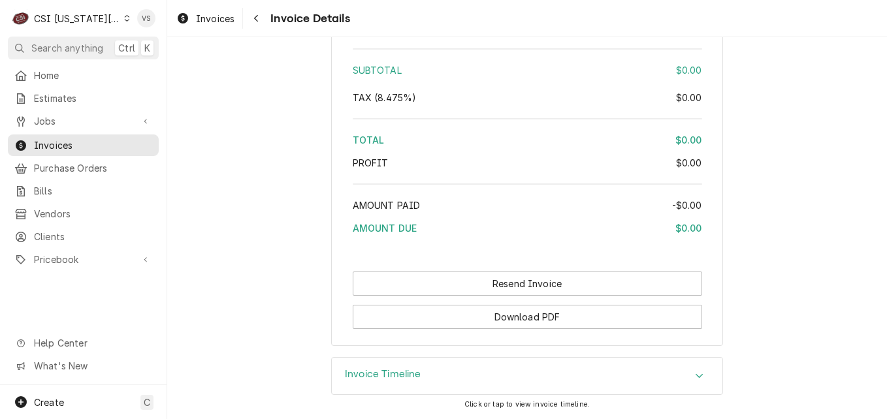
scroll to position [1742, 0]
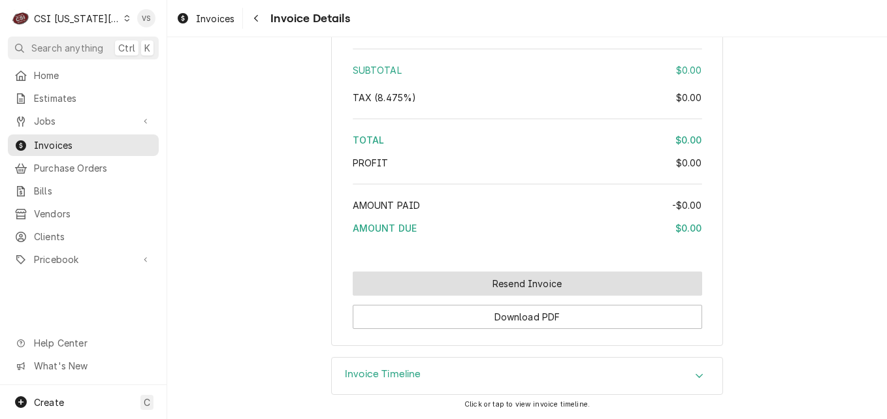
click at [432, 288] on button "Resend Invoice" at bounding box center [527, 284] width 349 height 24
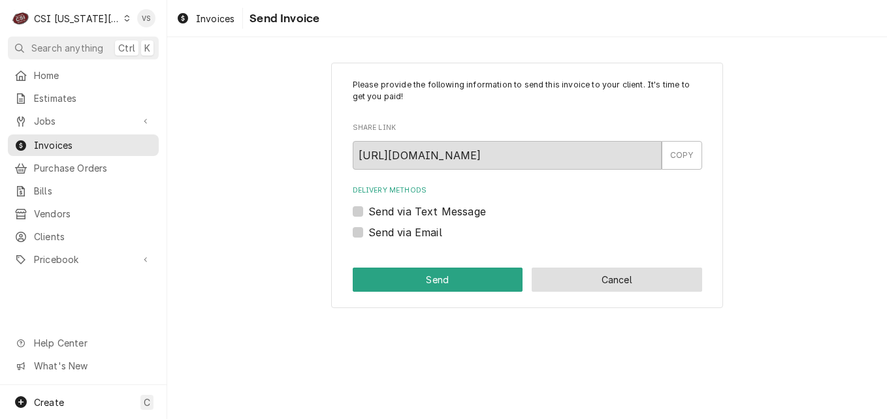
click at [572, 285] on button "Cancel" at bounding box center [616, 280] width 170 height 24
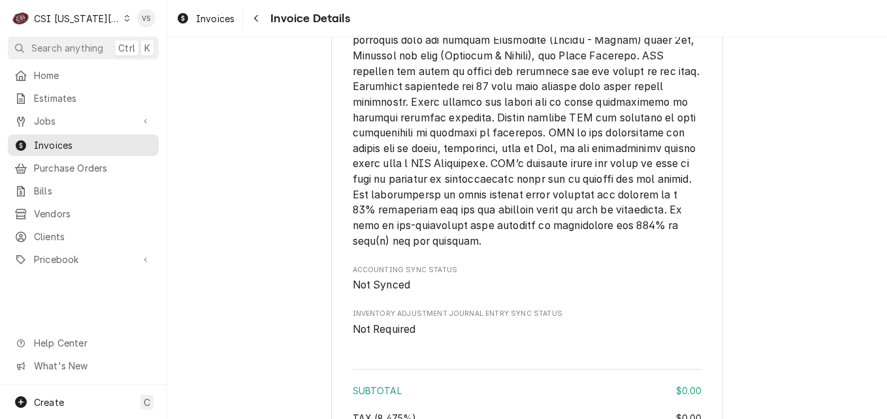
scroll to position [1742, 0]
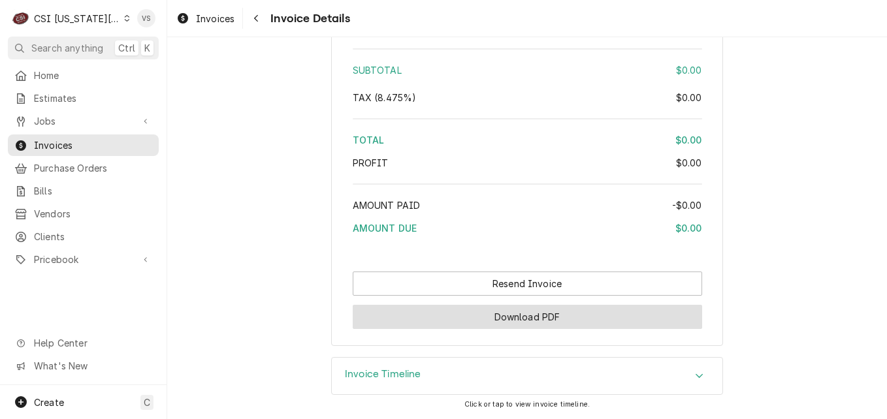
click at [496, 313] on button "Download PDF" at bounding box center [527, 317] width 349 height 24
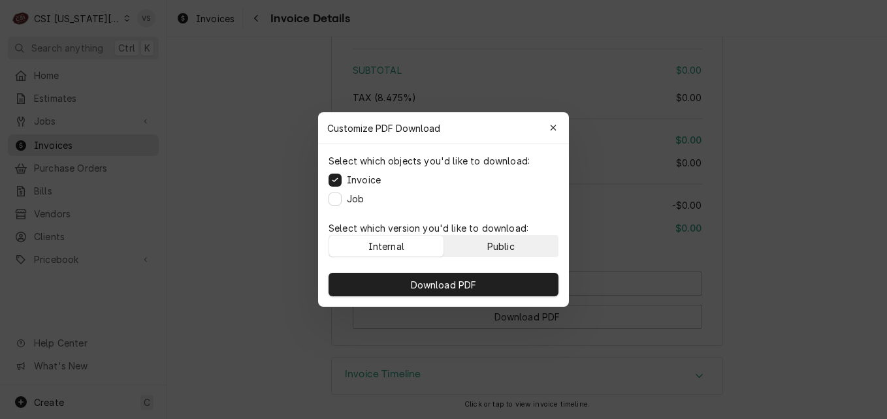
click at [517, 240] on button "Public" at bounding box center [501, 246] width 114 height 21
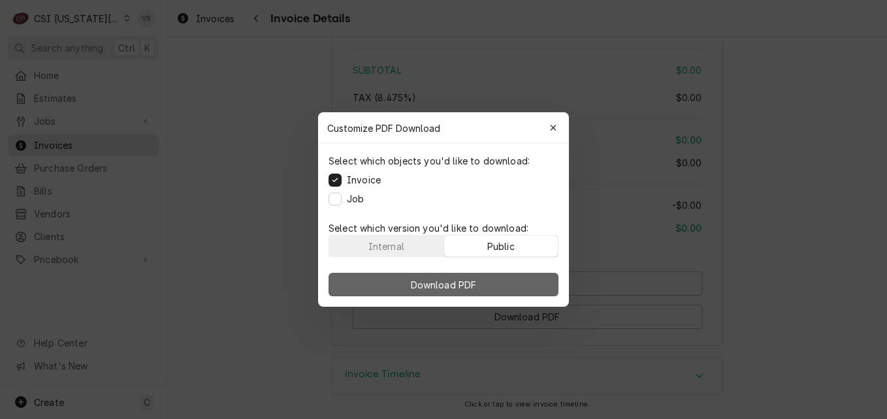
click at [505, 281] on button "Download PDF" at bounding box center [443, 285] width 230 height 24
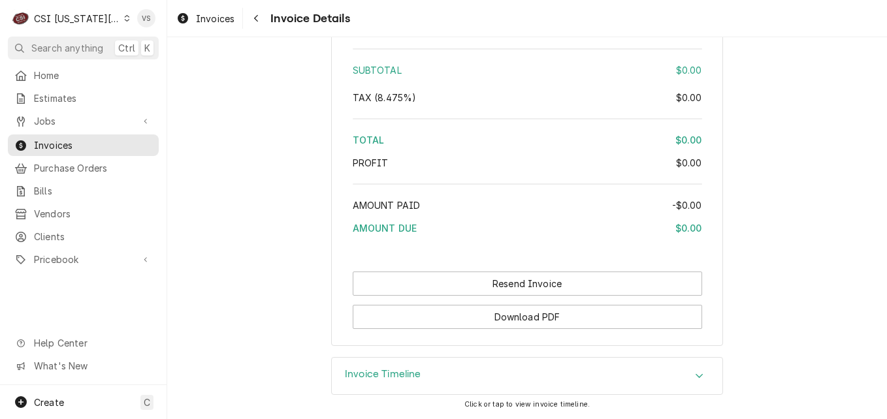
click at [65, 138] on span "Invoices" at bounding box center [93, 145] width 118 height 14
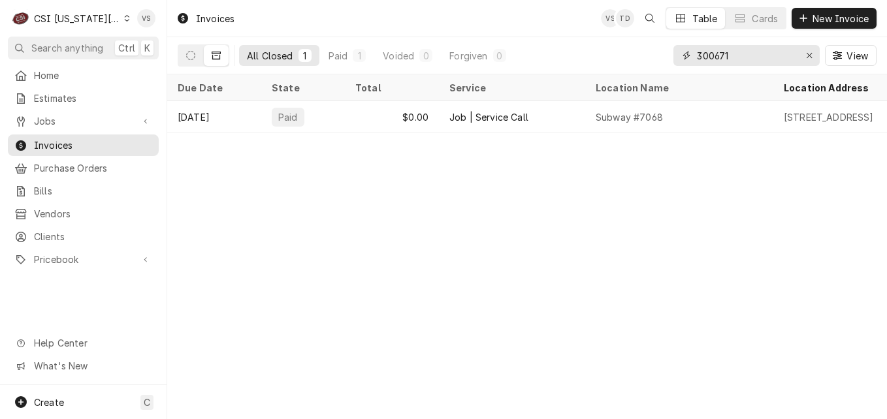
click at [734, 55] on input "300671" at bounding box center [746, 55] width 98 height 21
drag, startPoint x: 734, startPoint y: 55, endPoint x: 742, endPoint y: 51, distance: 9.6
click at [734, 55] on input "300671" at bounding box center [746, 55] width 98 height 21
click at [716, 57] on input "300671" at bounding box center [746, 55] width 98 height 21
click at [718, 55] on input "300671" at bounding box center [746, 55] width 98 height 21
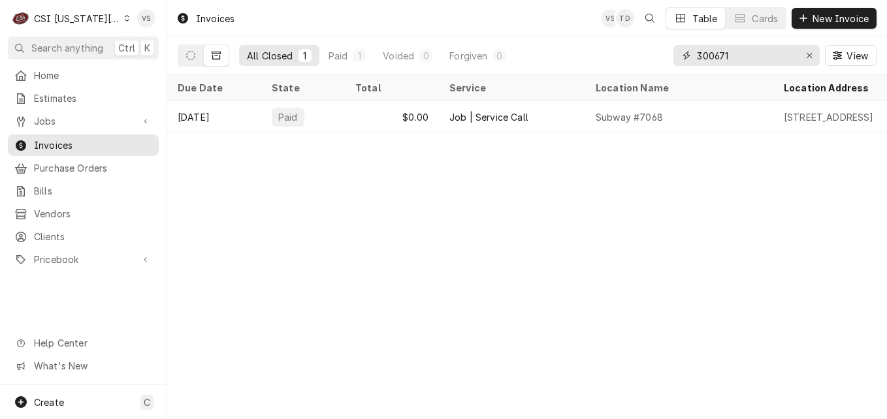
drag, startPoint x: 716, startPoint y: 56, endPoint x: 731, endPoint y: 53, distance: 15.4
click at [731, 53] on input "300671" at bounding box center [746, 55] width 98 height 21
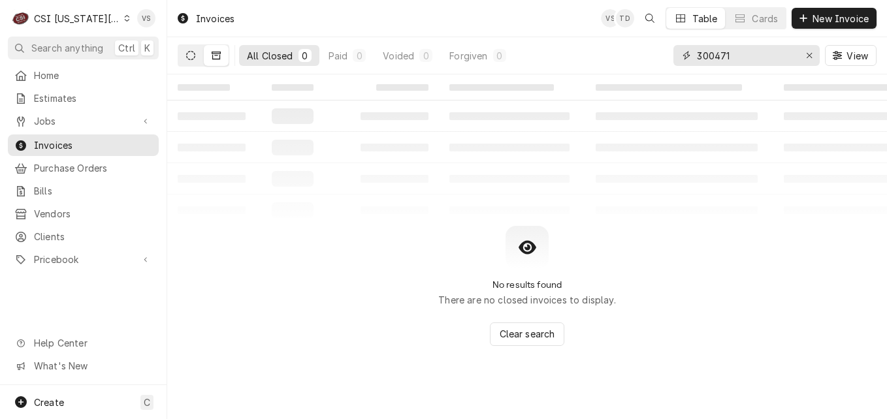
type input "300471"
click at [195, 54] on button "Dynamic Content Wrapper" at bounding box center [190, 55] width 25 height 21
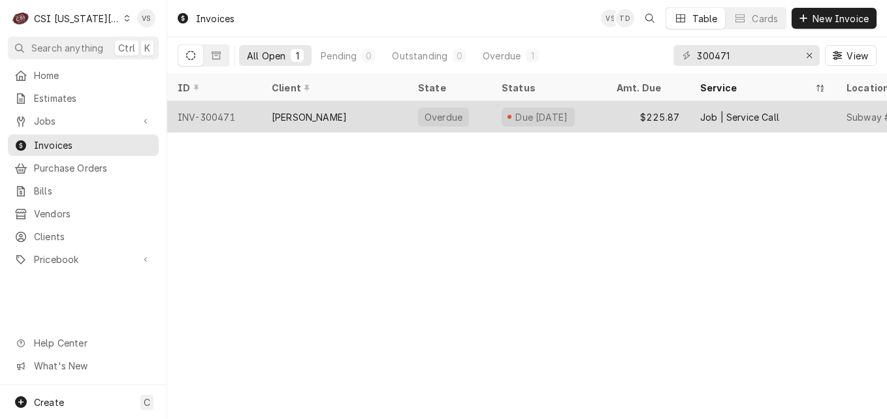
click at [306, 113] on div "[PERSON_NAME]" at bounding box center [309, 117] width 75 height 14
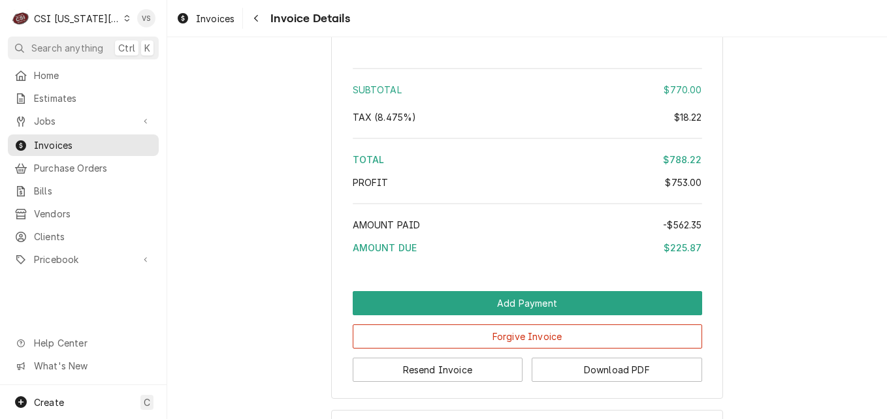
scroll to position [3524, 0]
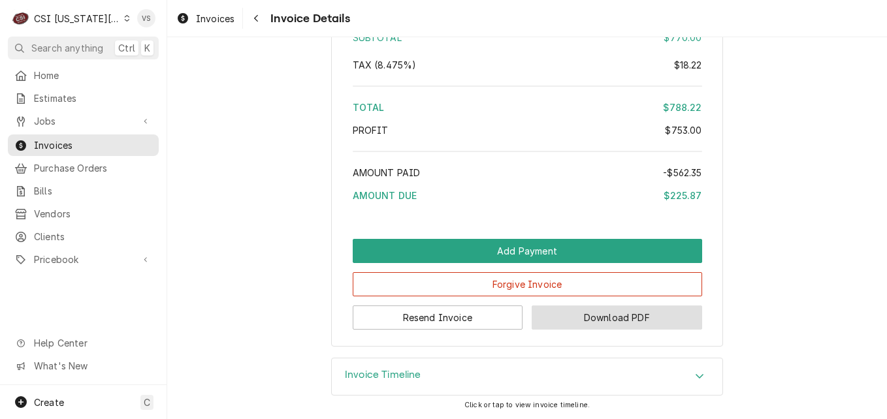
click at [593, 312] on button "Download PDF" at bounding box center [616, 318] width 170 height 24
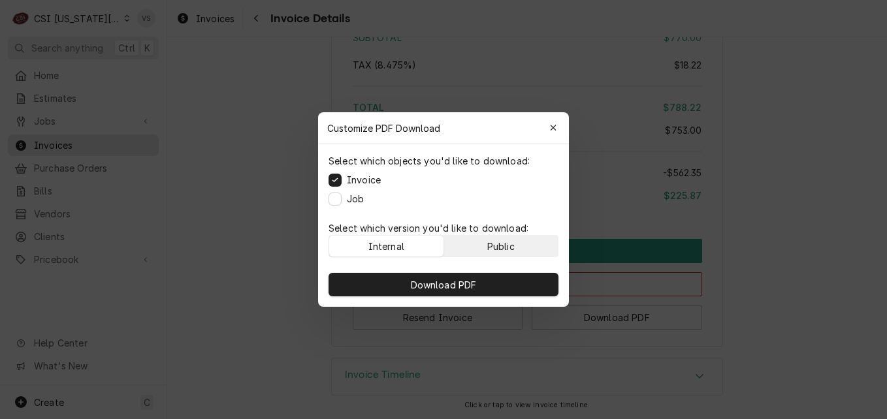
click at [500, 250] on div "Public" at bounding box center [500, 247] width 27 height 14
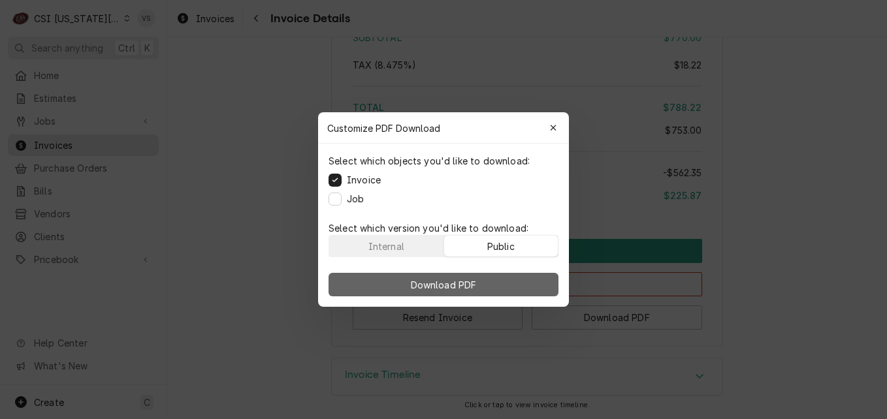
click at [494, 279] on button "Download PDF" at bounding box center [443, 285] width 230 height 24
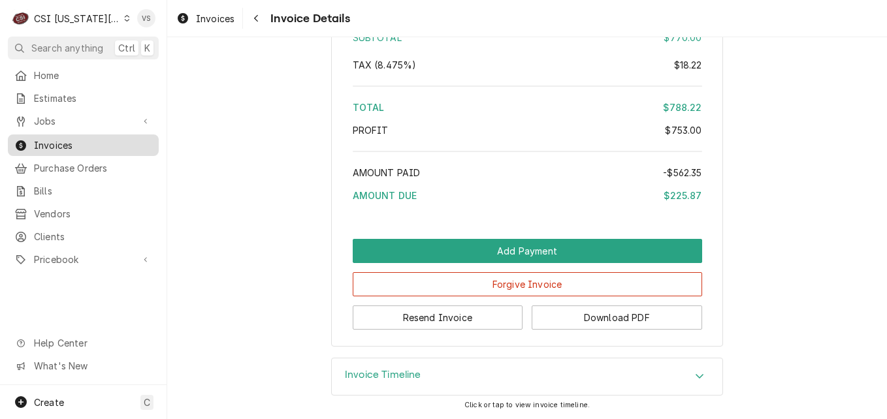
click at [121, 146] on span "Invoices" at bounding box center [93, 145] width 118 height 14
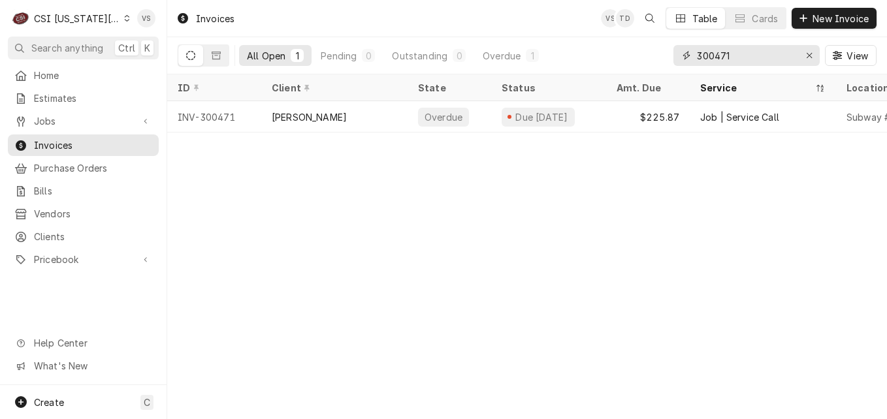
click at [675, 55] on div "300471" at bounding box center [746, 55] width 146 height 21
type input "0"
click at [727, 55] on input "3334" at bounding box center [746, 55] width 98 height 21
click at [697, 57] on input "3334" at bounding box center [746, 55] width 98 height 21
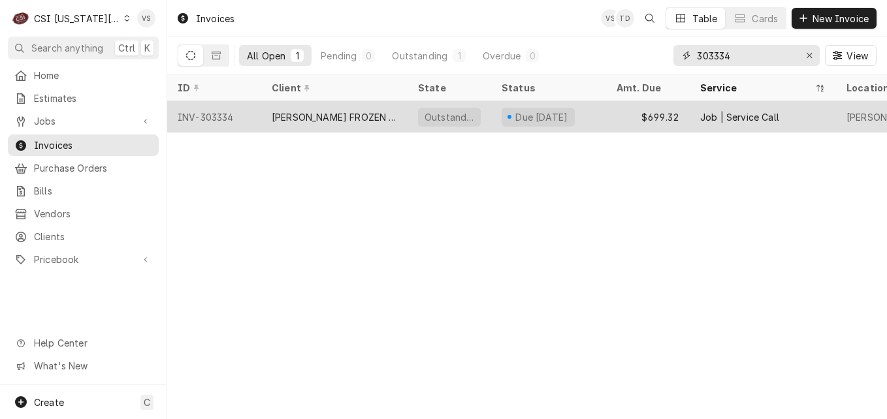
type input "303334"
click at [356, 112] on div "[PERSON_NAME] FROZEN CUSTARD MAIN" at bounding box center [334, 117] width 125 height 14
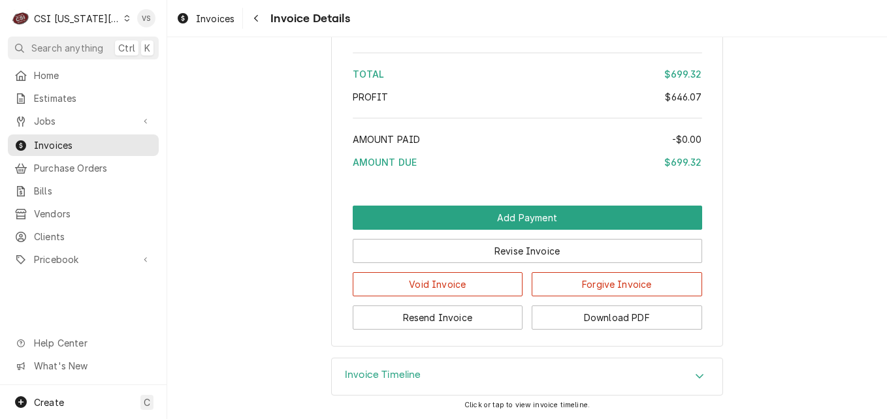
scroll to position [2698, 0]
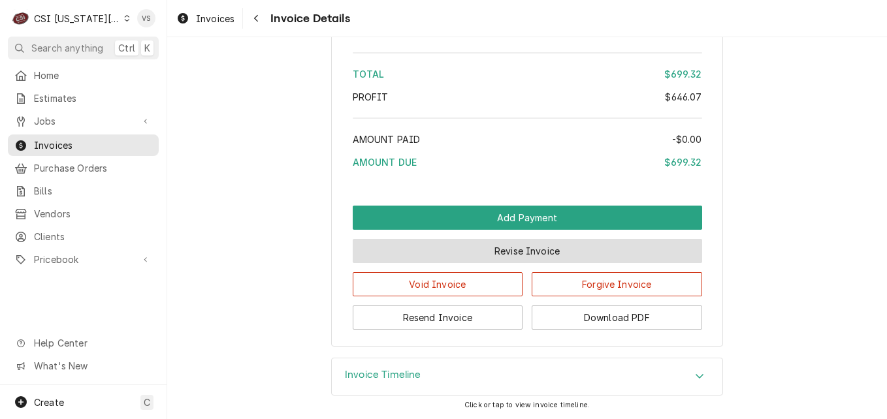
click at [550, 248] on button "Revise Invoice" at bounding box center [527, 251] width 349 height 24
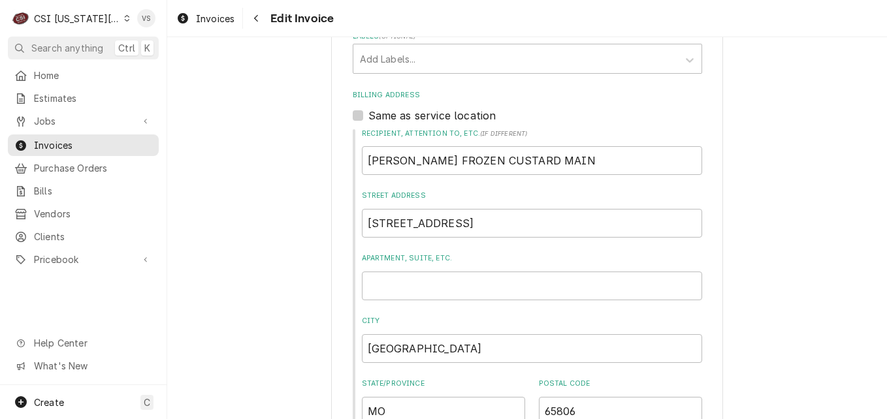
scroll to position [979, 0]
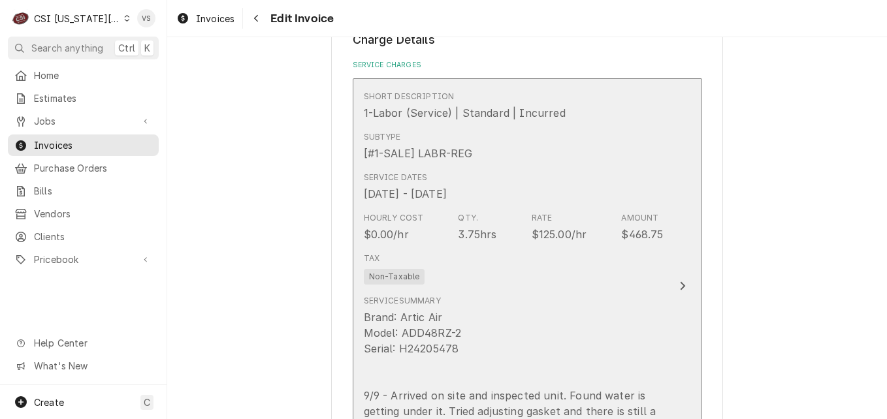
click at [556, 307] on div "Service Summary Brand: Artic Air Model: ADD48RZ-2 Serial: H24205478 9/9 - Arriv…" at bounding box center [514, 388] width 300 height 187
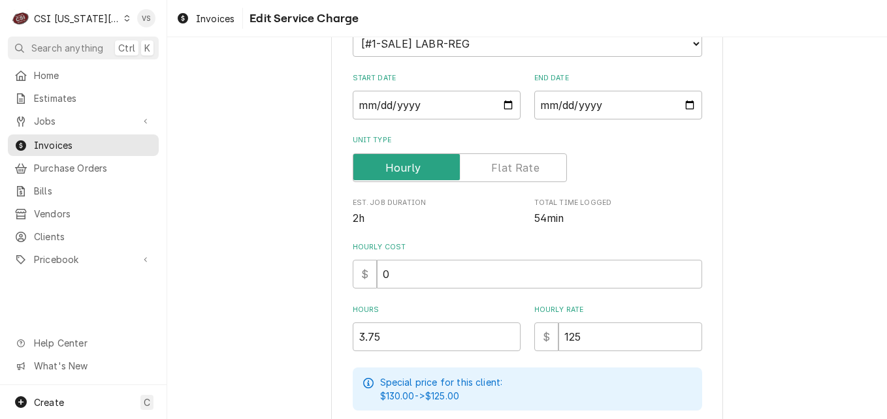
scroll to position [196, 0]
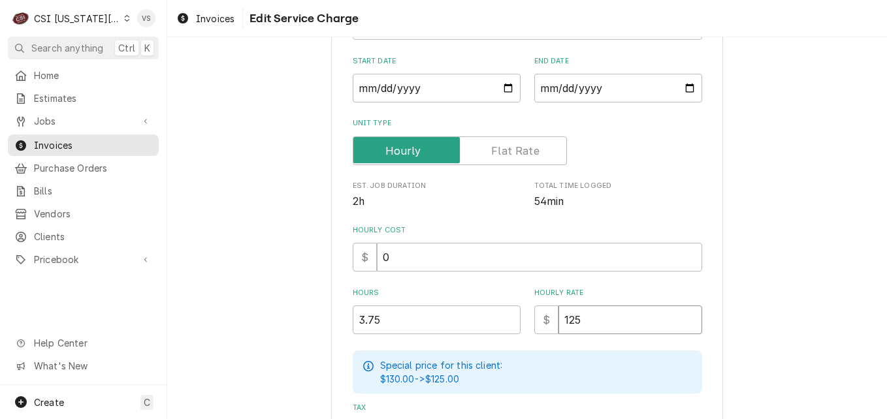
drag, startPoint x: 583, startPoint y: 323, endPoint x: 547, endPoint y: 319, distance: 36.1
click at [547, 319] on div "$ 125" at bounding box center [618, 320] width 168 height 29
type textarea "x"
type input "0"
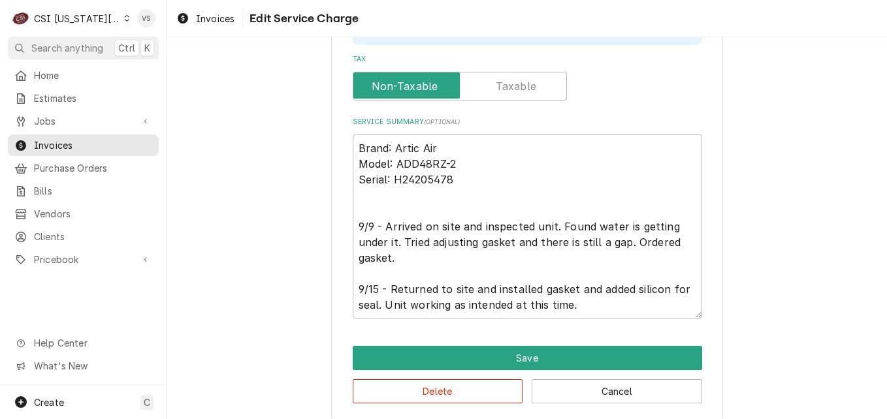
scroll to position [556, 0]
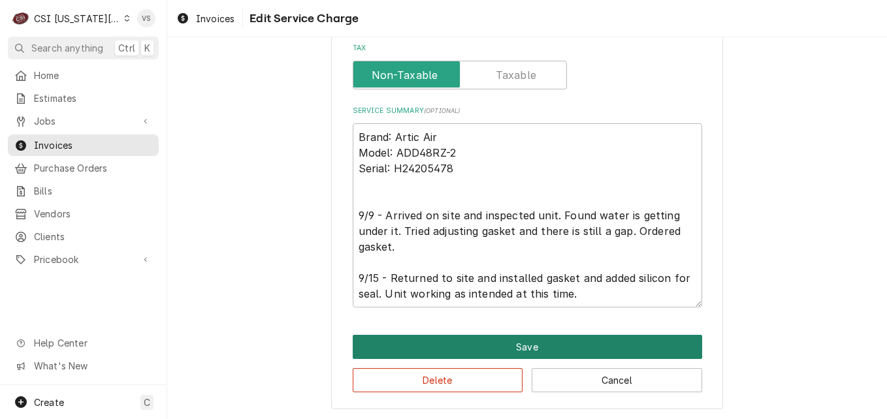
click at [456, 354] on button "Save" at bounding box center [527, 347] width 349 height 24
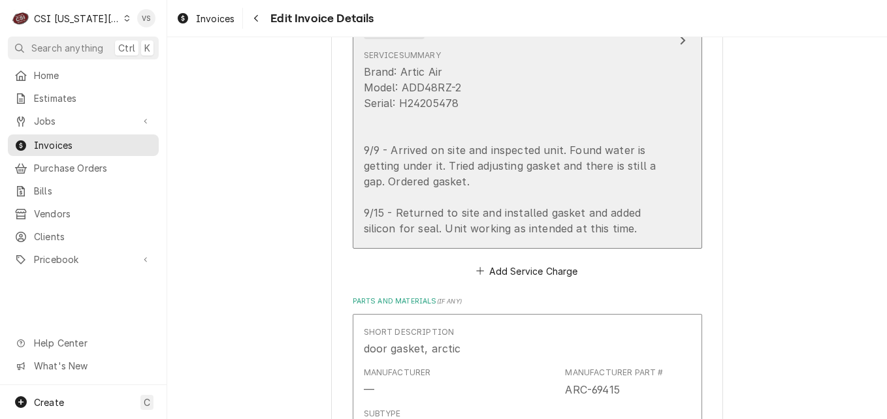
scroll to position [1943, 0]
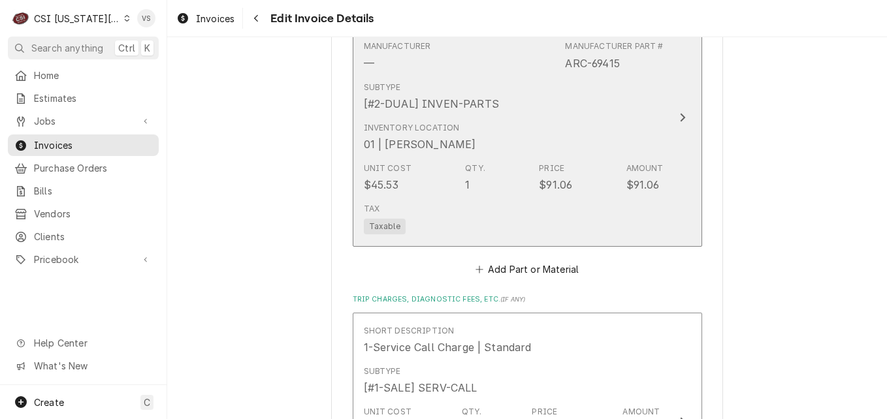
click at [536, 116] on div "Subtype [#2-DUAL] INVEN-PARTS" at bounding box center [514, 96] width 300 height 40
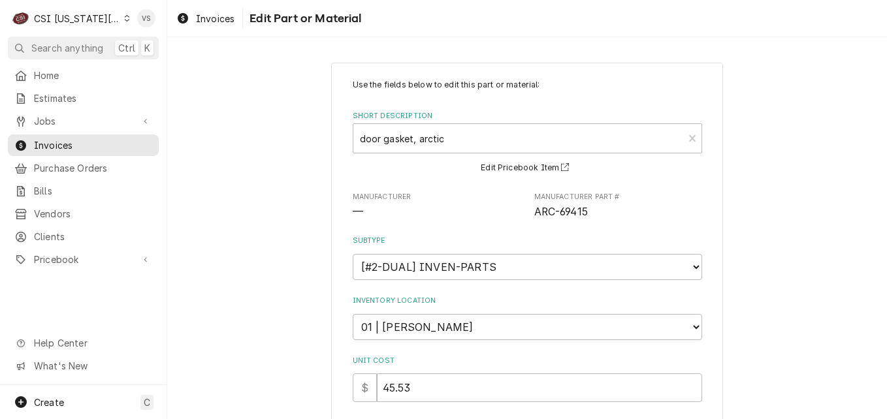
scroll to position [314, 0]
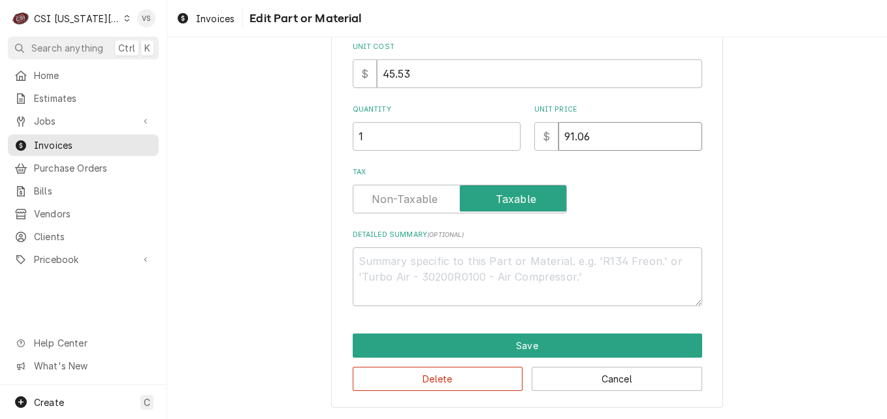
drag, startPoint x: 594, startPoint y: 138, endPoint x: 556, endPoint y: 138, distance: 38.5
click at [558, 138] on input "91.06" at bounding box center [630, 136] width 144 height 29
type textarea "x"
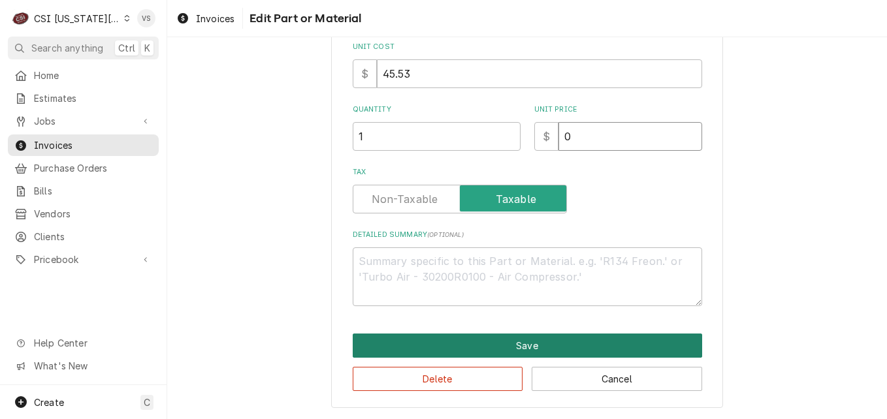
type input "0"
click at [497, 347] on button "Save" at bounding box center [527, 346] width 349 height 24
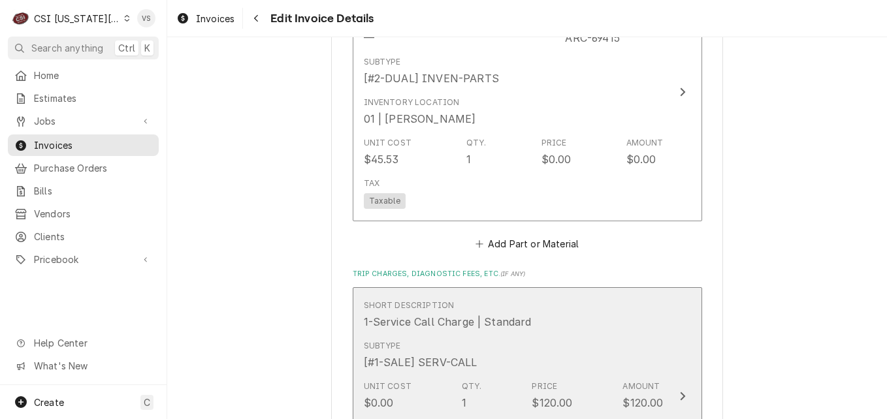
scroll to position [2229, 0]
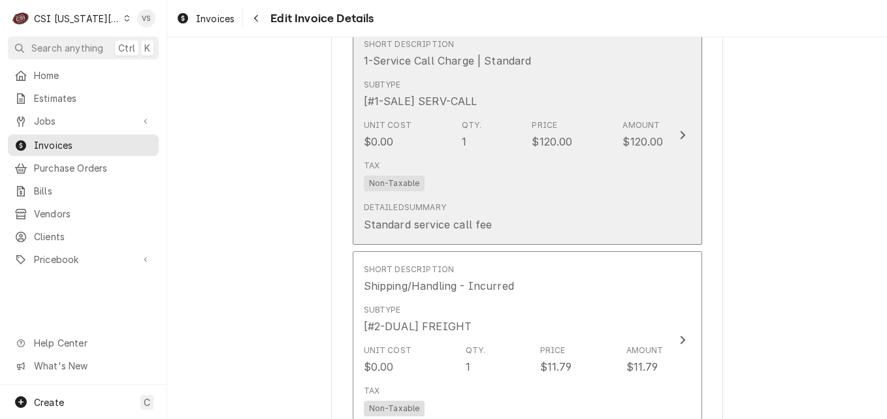
click at [570, 187] on div "Tax Non-Taxable" at bounding box center [514, 176] width 300 height 42
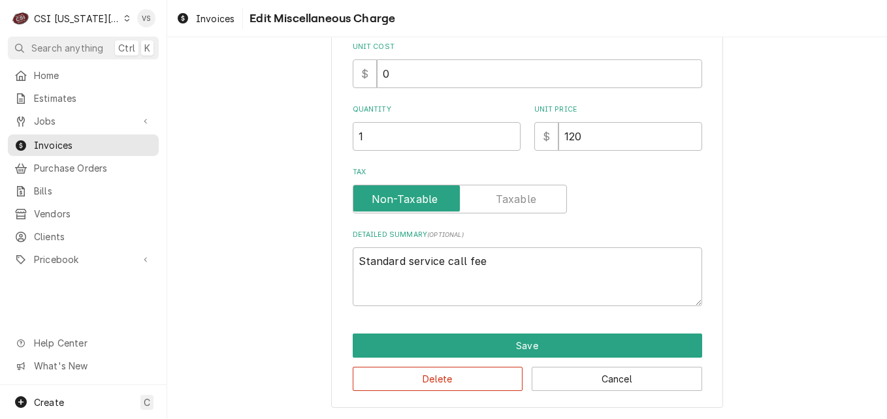
scroll to position [110, 0]
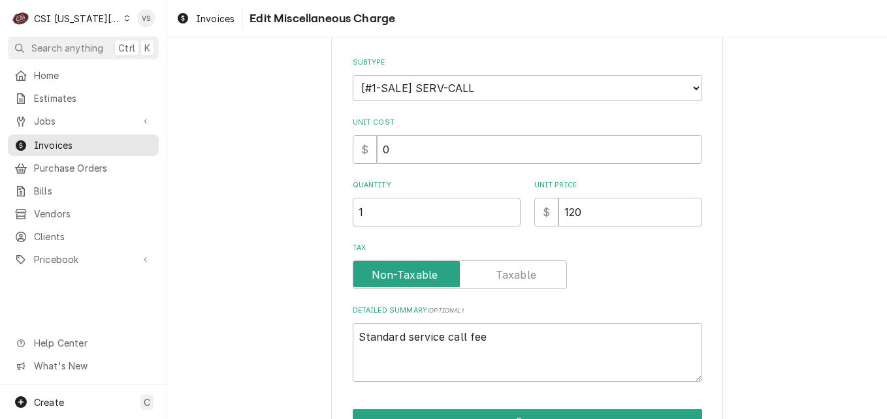
type textarea "x"
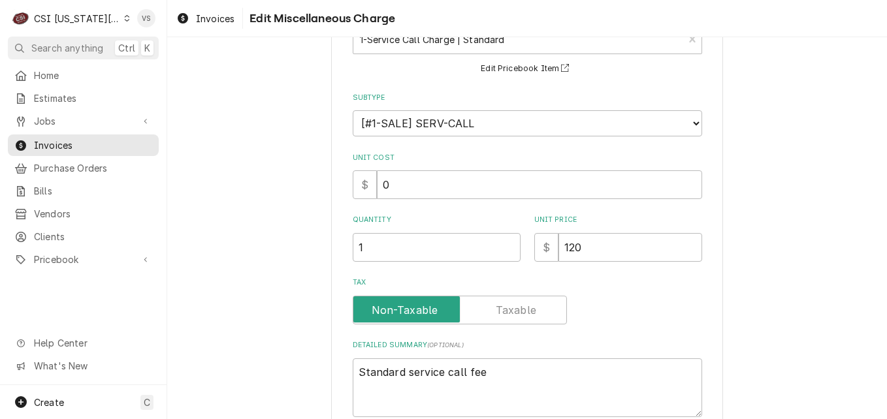
scroll to position [131, 0]
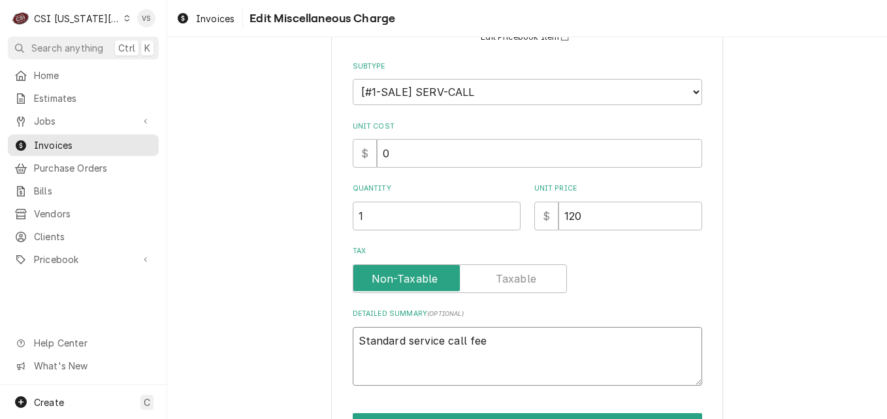
click at [595, 339] on textarea "Standard service call fee" at bounding box center [527, 356] width 349 height 59
click at [548, 216] on div "$ 120" at bounding box center [618, 216] width 168 height 29
type input "0"
type textarea "x"
type input "0"
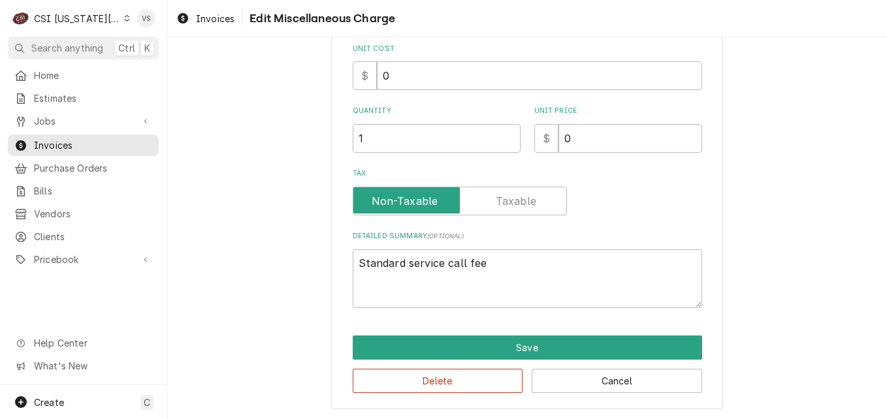
scroll to position [210, 0]
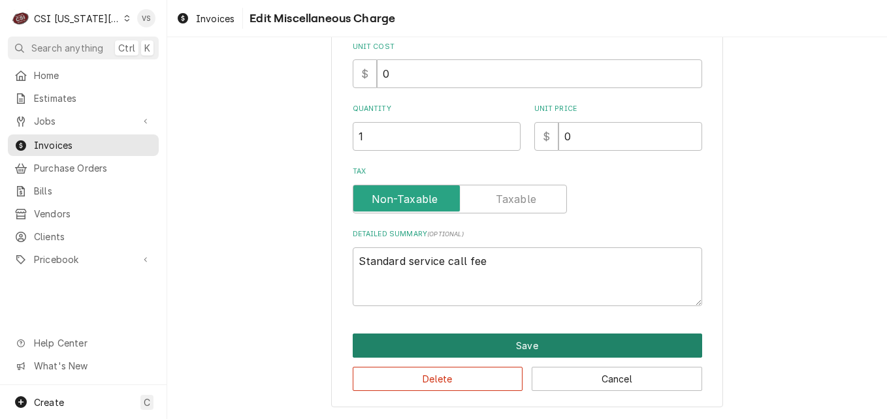
click at [463, 342] on button "Save" at bounding box center [527, 346] width 349 height 24
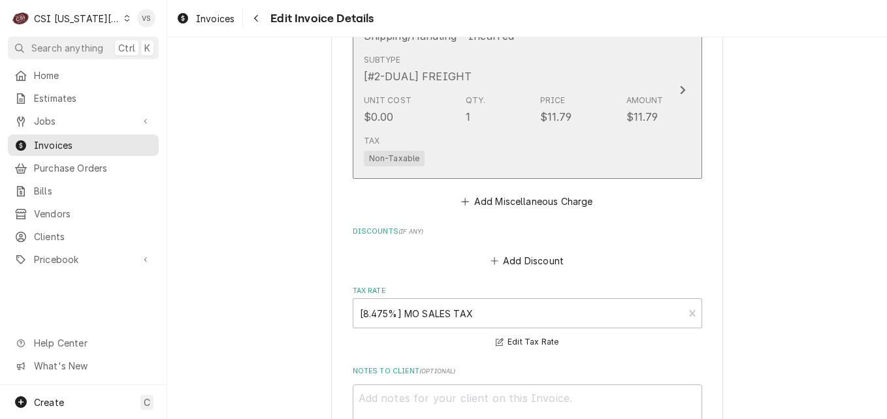
scroll to position [2466, 0]
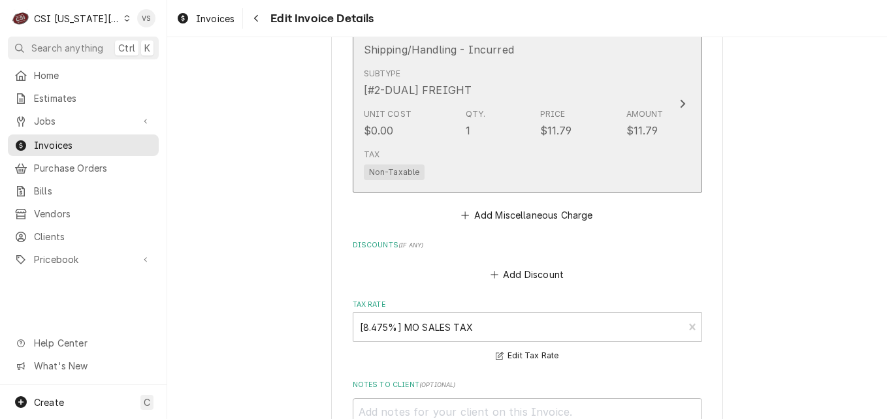
click at [481, 174] on div "Tax Non-Taxable" at bounding box center [514, 165] width 300 height 42
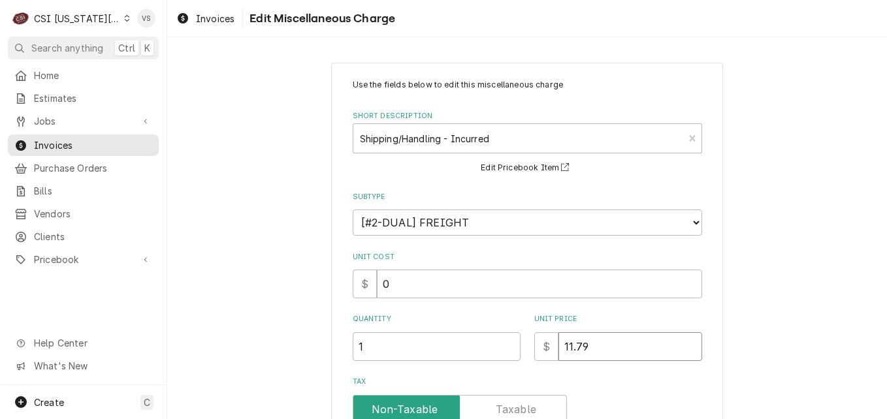
drag, startPoint x: 585, startPoint y: 344, endPoint x: 545, endPoint y: 349, distance: 40.1
click at [565, 344] on input "11.79" at bounding box center [630, 346] width 144 height 29
type textarea "x"
type input "01"
type textarea "x"
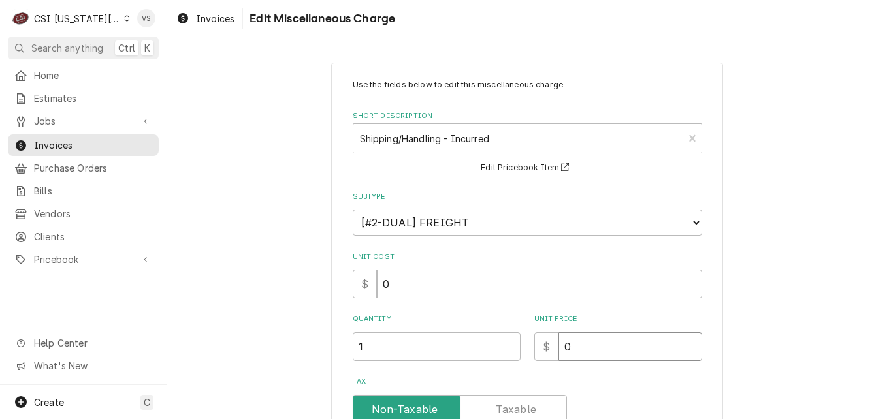
type input "0"
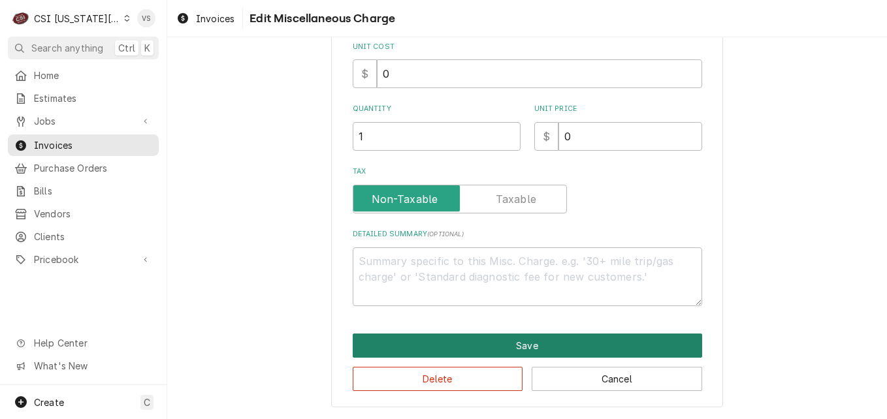
click at [477, 342] on button "Save" at bounding box center [527, 346] width 349 height 24
type textarea "x"
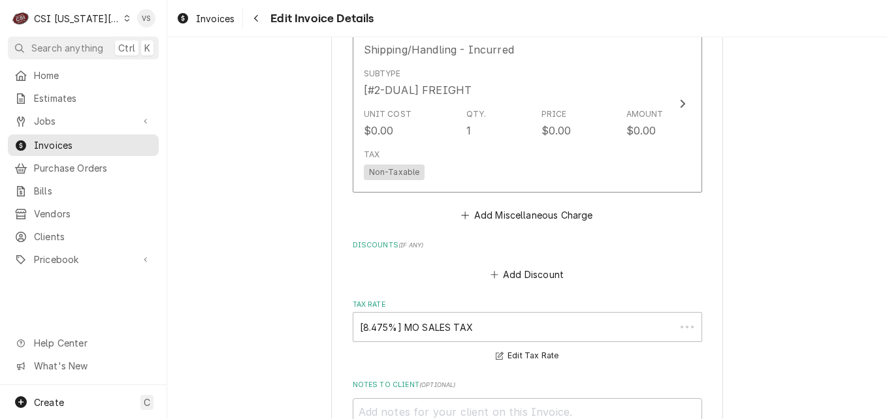
scroll to position [2613, 0]
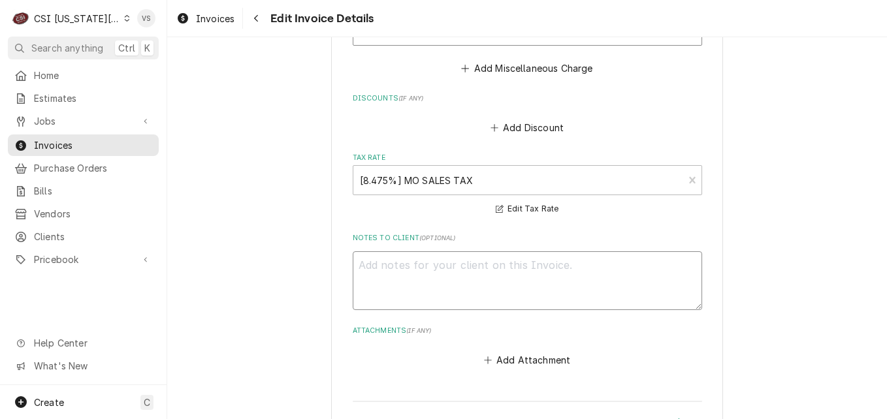
click at [375, 264] on textarea "Notes to Client ( optional )" at bounding box center [527, 280] width 349 height 59
type textarea "n"
type textarea "x"
type textarea "no"
type textarea "x"
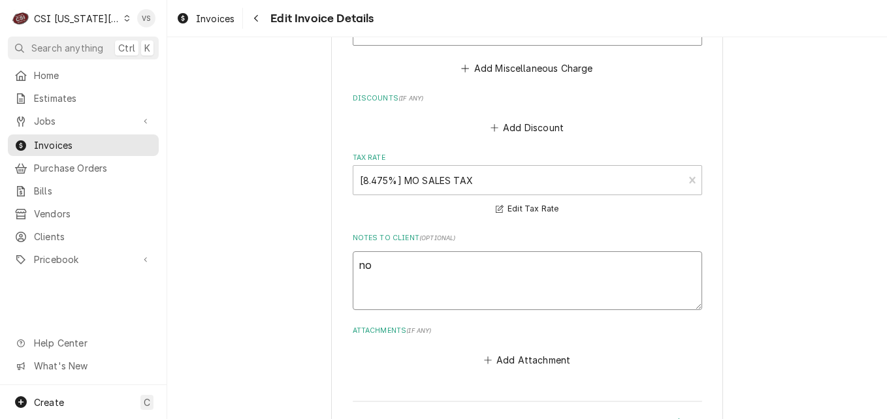
type textarea "no"
type textarea "x"
type textarea "no"
type textarea "x"
type textarea "n"
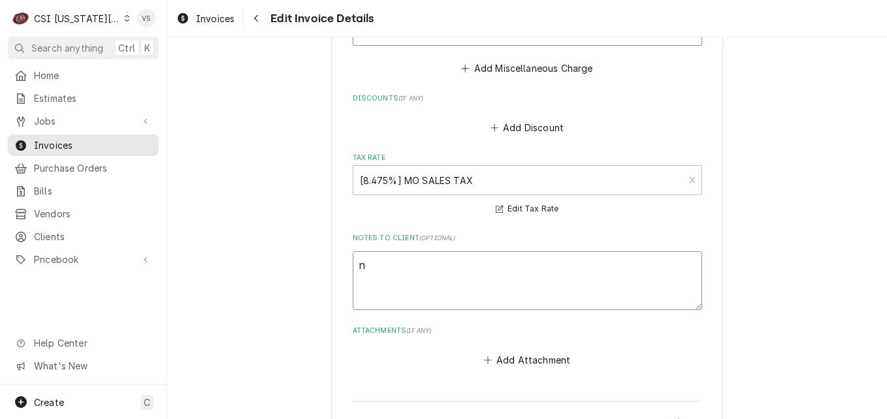
type textarea "x"
type textarea "N"
type textarea "x"
type textarea "No"
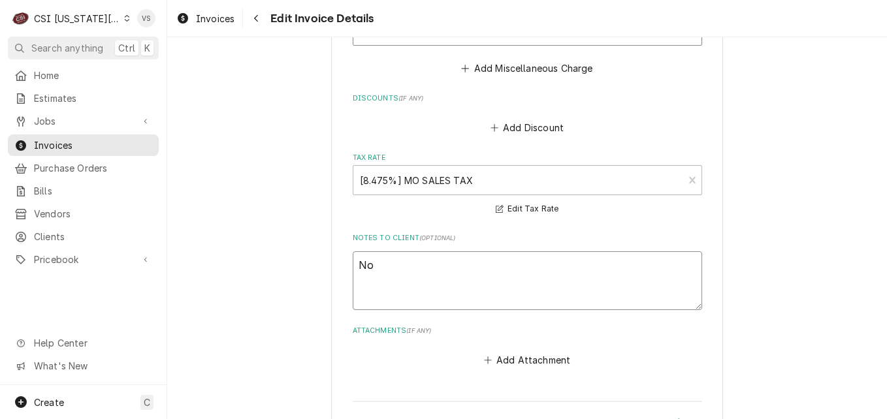
type textarea "x"
type textarea "No"
type textarea "x"
type textarea "No c"
type textarea "x"
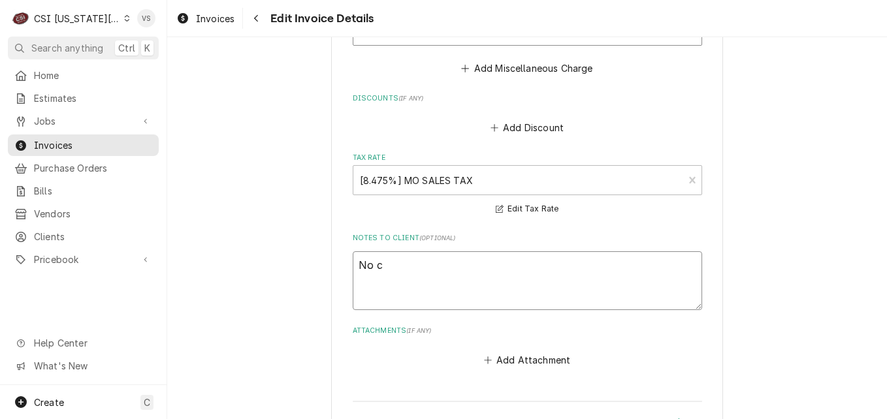
type textarea "No ch"
type textarea "x"
type textarea "No cha"
type textarea "x"
type textarea "No char"
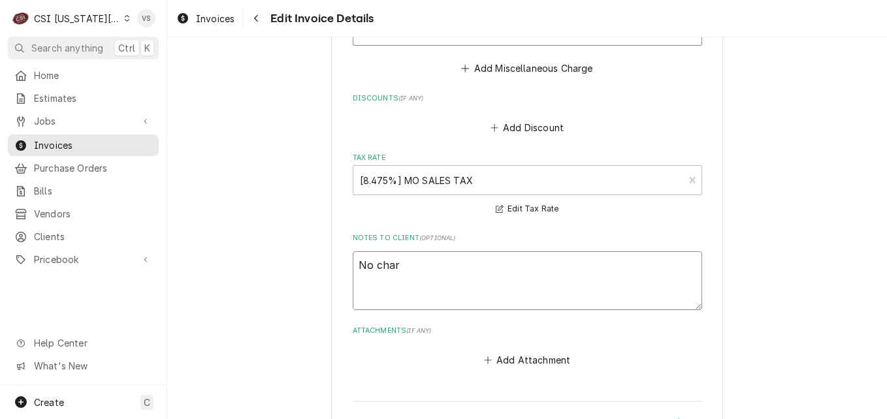
type textarea "x"
type textarea "No charg"
type textarea "x"
type textarea "No charge"
type textarea "x"
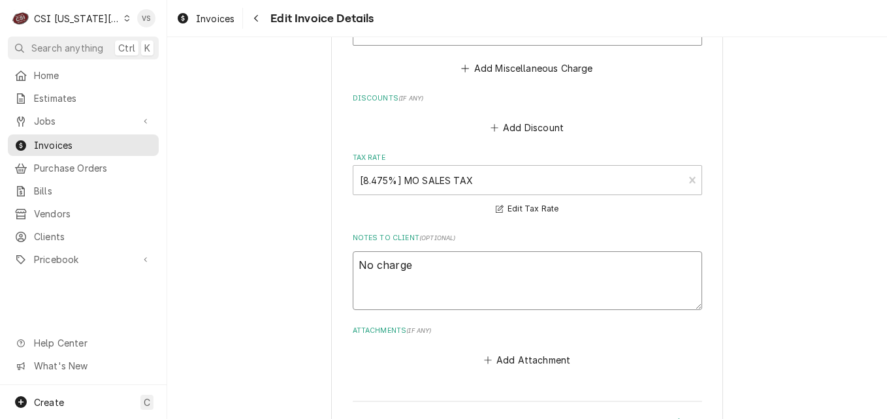
type textarea "No charge"
type textarea "x"
type textarea "No charge p"
type textarea "x"
type textarea "No charge pe"
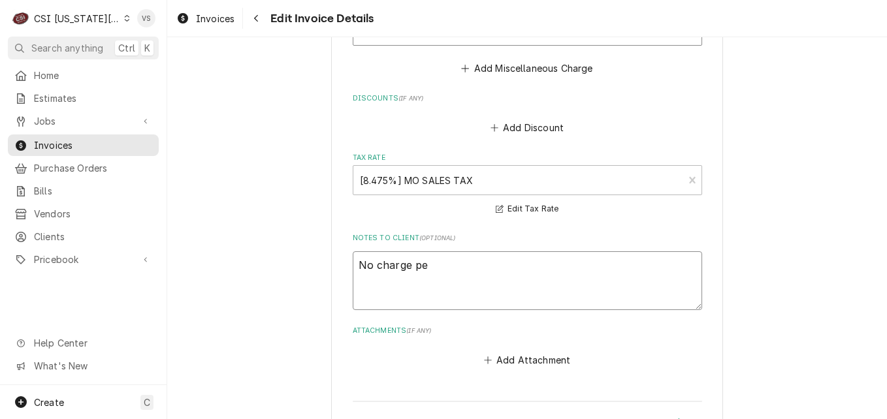
type textarea "x"
type textarea "No charge per"
type textarea "x"
type textarea "No charge per"
type textarea "x"
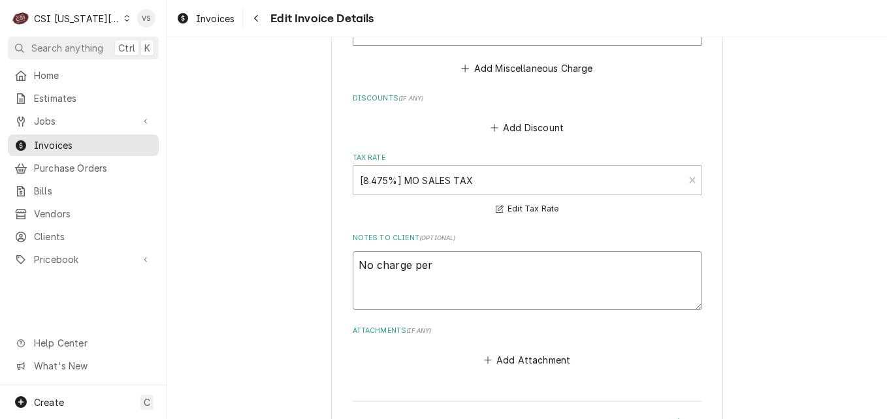
type textarea "No charge per D"
type textarea "x"
type textarea "No charge per Da"
type textarea "x"
type textarea "No charge per Dav"
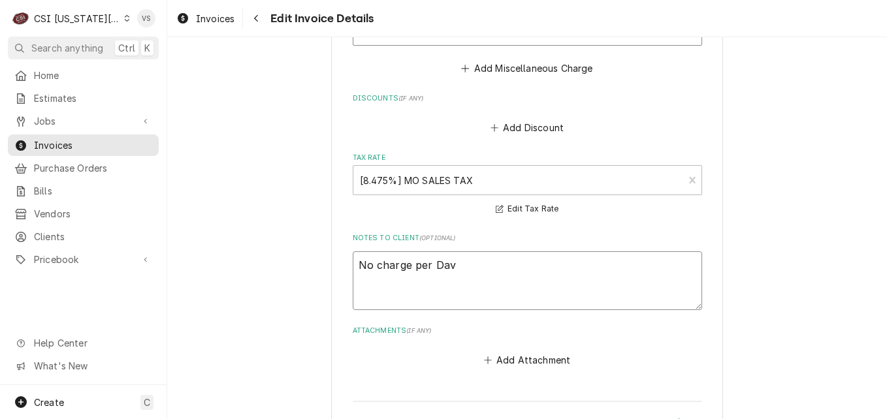
type textarea "x"
type textarea "No charge per Davi"
type textarea "x"
type textarea "No charge per David"
type textarea "x"
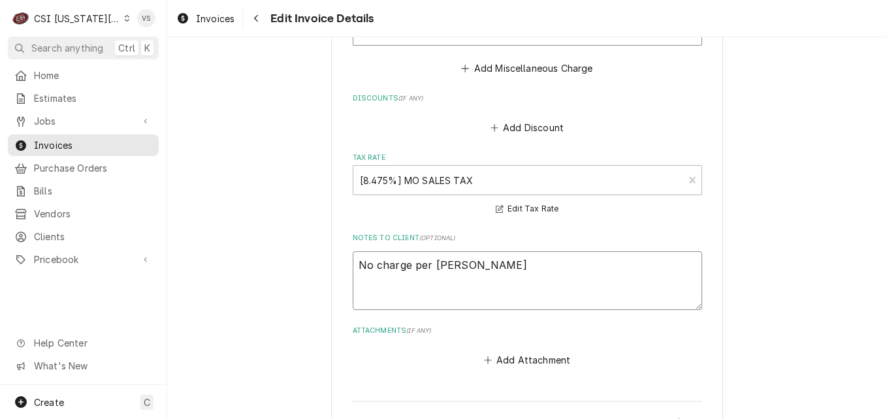
type textarea "No charge per David"
type textarea "x"
type textarea "No charge per David F"
type textarea "x"
type textarea "No charge per David Fa"
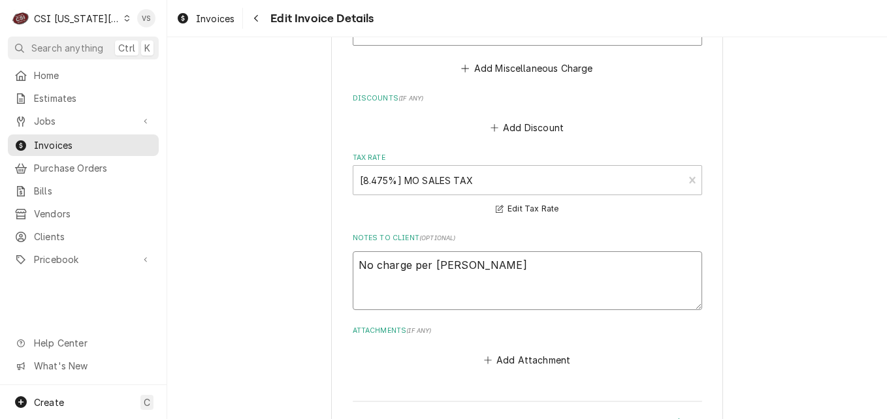
type textarea "x"
type textarea "No charge per David Fan"
type textarea "x"
type textarea "No charge per David Fann"
type textarea "x"
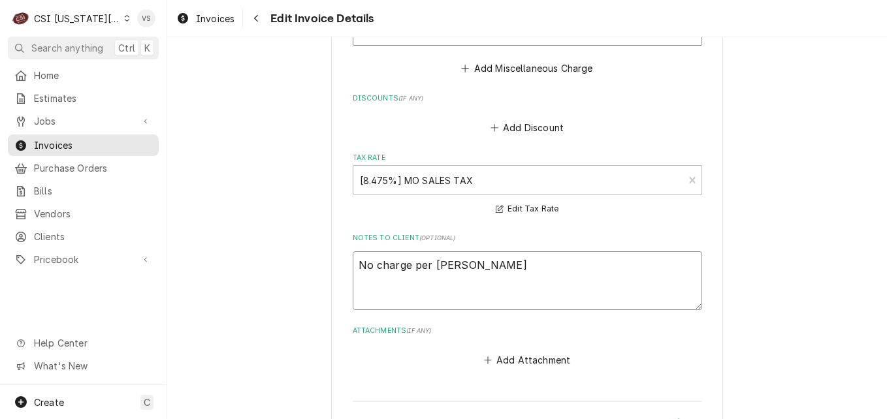
type textarea "No charge per David Fanni"
type textarea "x"
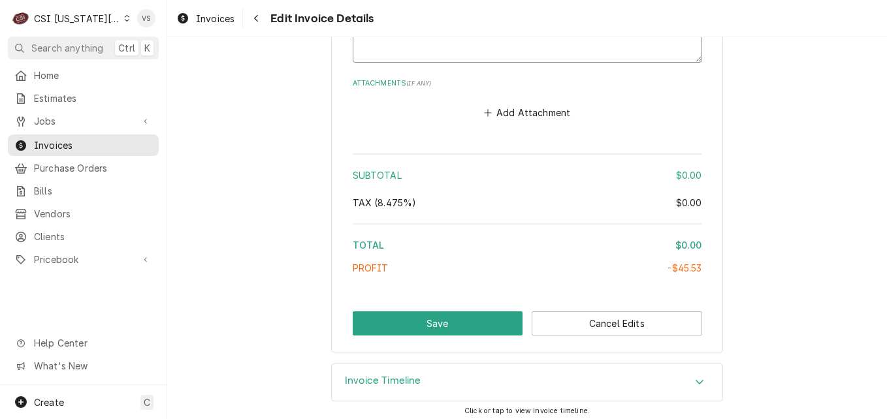
scroll to position [2867, 0]
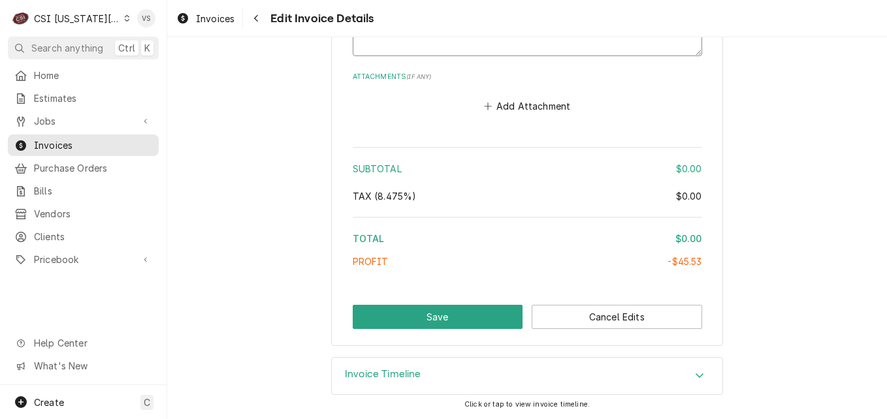
type textarea "No charge per David Fannin"
click at [602, 260] on div "Profit" at bounding box center [510, 262] width 315 height 14
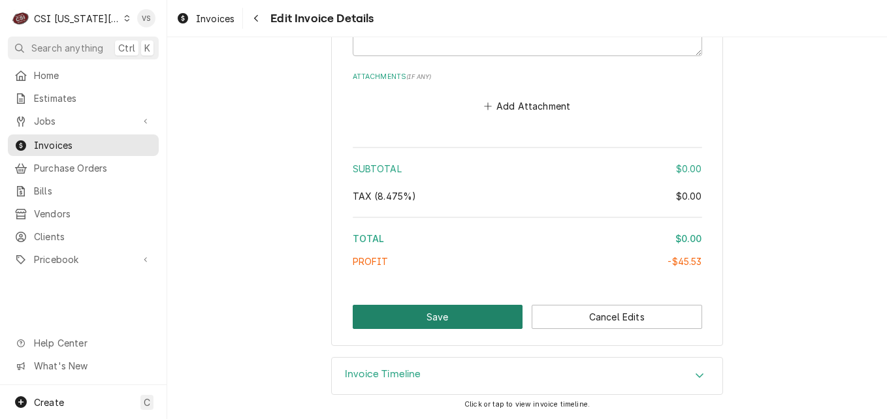
click at [454, 318] on button "Save" at bounding box center [438, 317] width 170 height 24
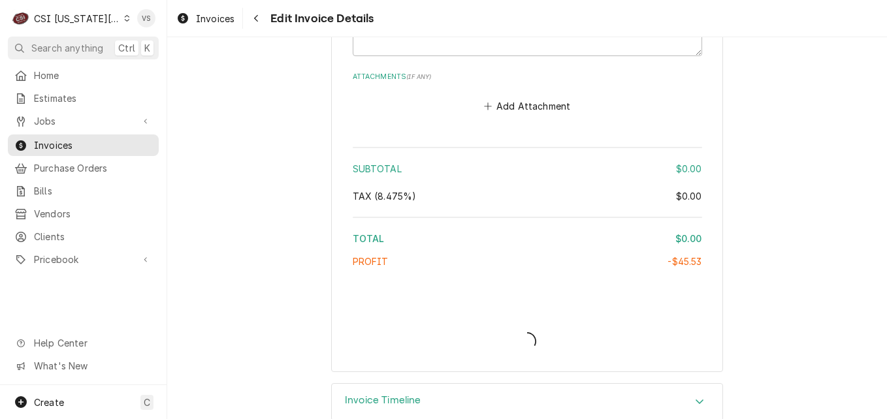
type textarea "x"
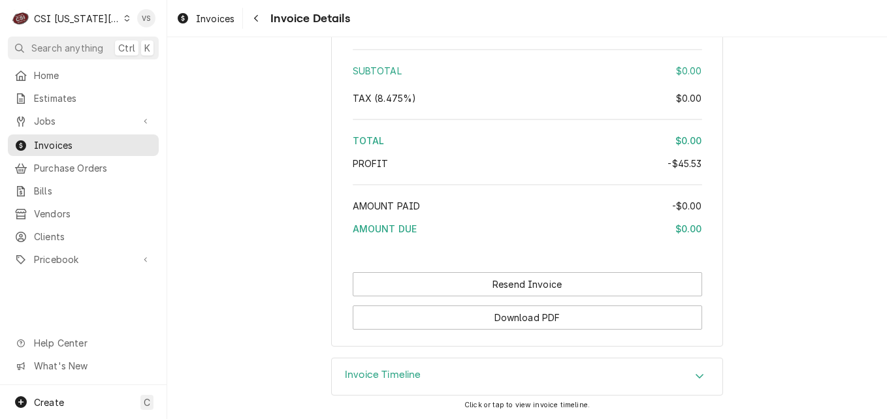
scroll to position [2632, 0]
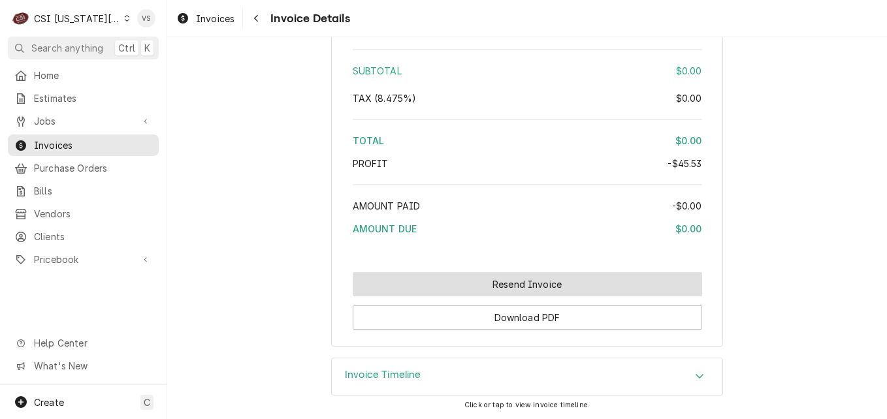
click at [445, 284] on button "Resend Invoice" at bounding box center [527, 284] width 349 height 24
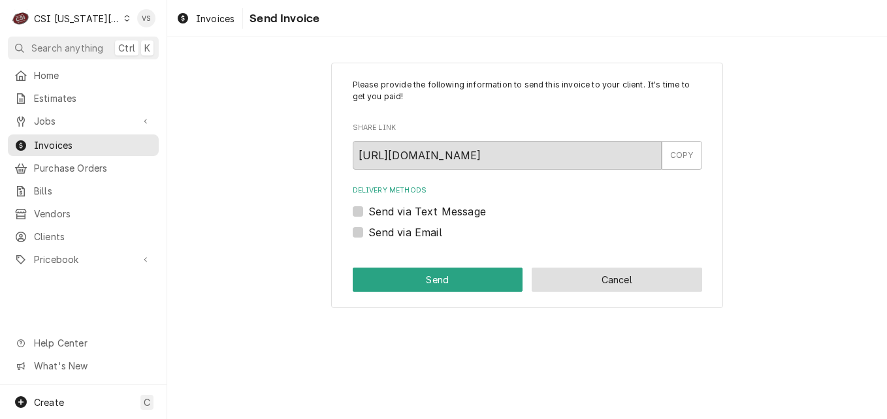
click at [547, 279] on button "Cancel" at bounding box center [616, 280] width 170 height 24
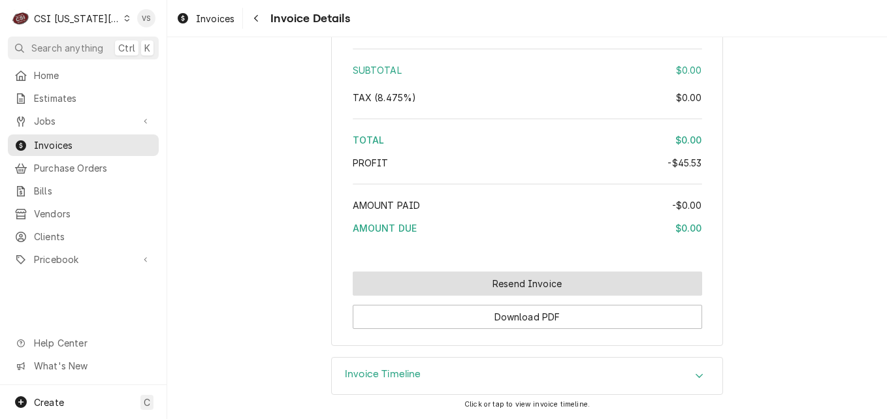
scroll to position [2629, 0]
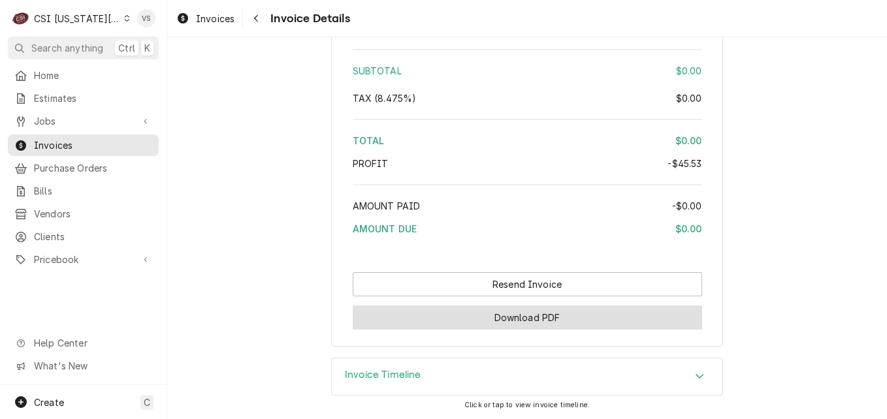
click at [524, 320] on button "Download PDF" at bounding box center [527, 318] width 349 height 24
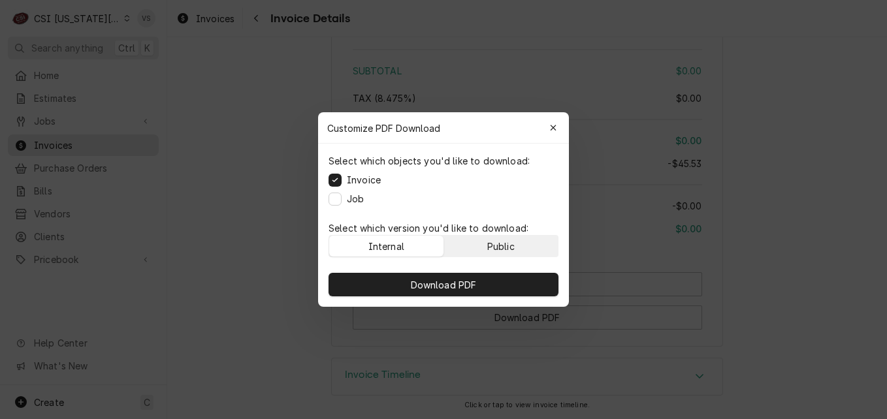
click at [487, 250] on div "Public" at bounding box center [500, 247] width 27 height 14
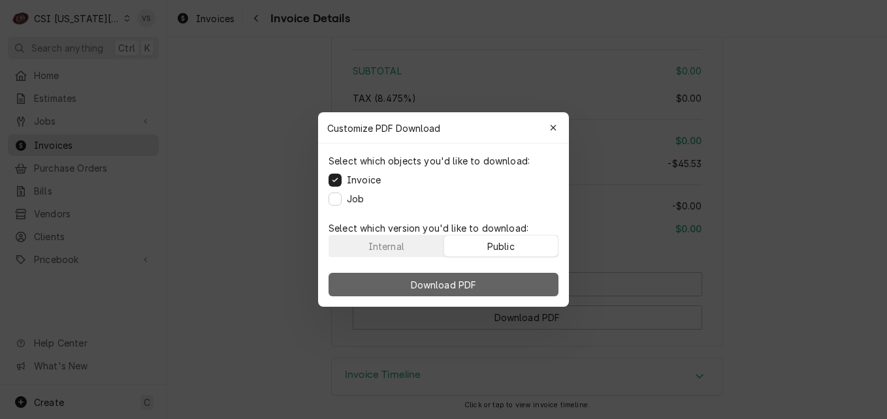
click at [476, 281] on span "Download PDF" at bounding box center [443, 285] width 71 height 14
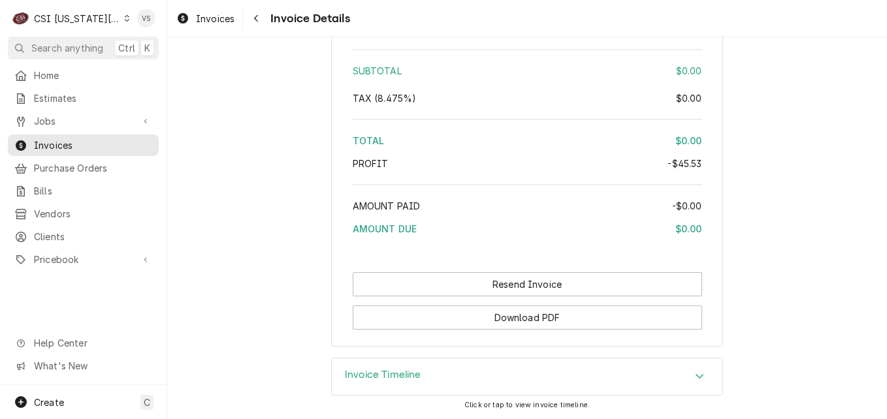
click at [124, 14] on div "Dynamic Content Wrapper" at bounding box center [127, 18] width 6 height 9
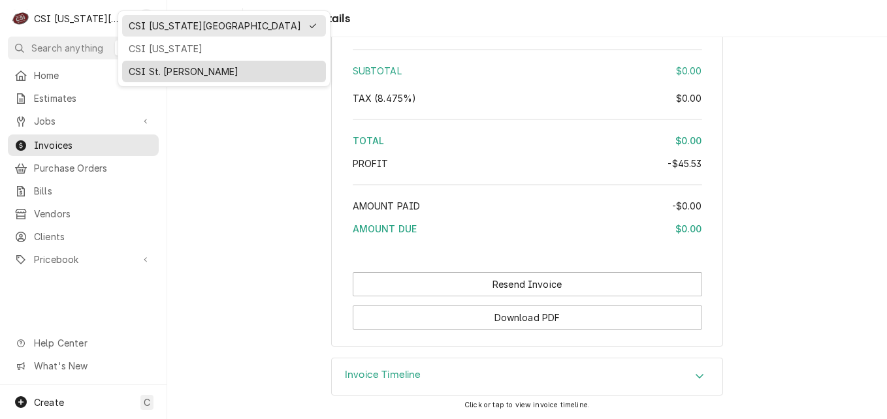
click at [149, 67] on div "CSI St. [PERSON_NAME]" at bounding box center [224, 72] width 191 height 14
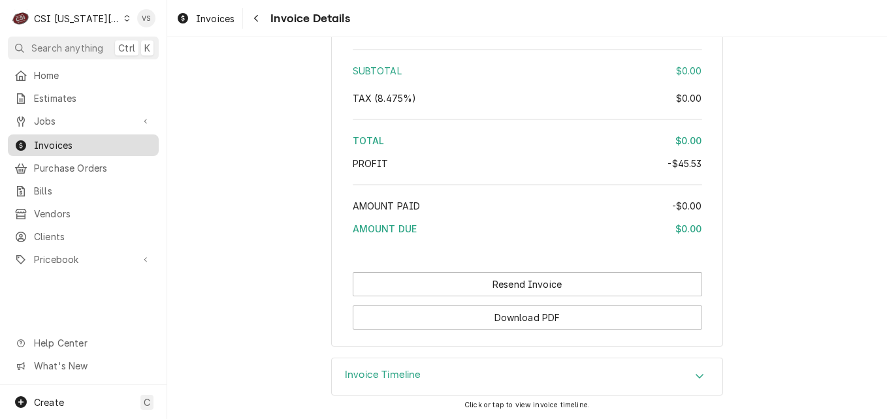
click at [70, 144] on span "Invoices" at bounding box center [93, 145] width 118 height 14
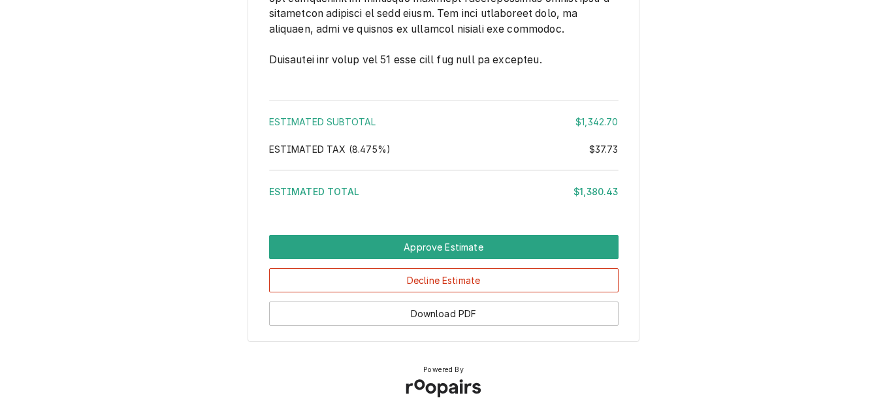
scroll to position [2619, 0]
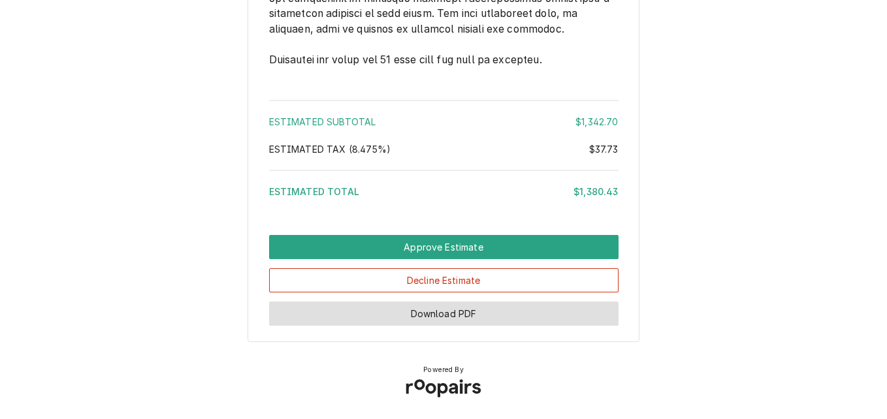
click at [471, 308] on button "Download PDF" at bounding box center [443, 314] width 349 height 24
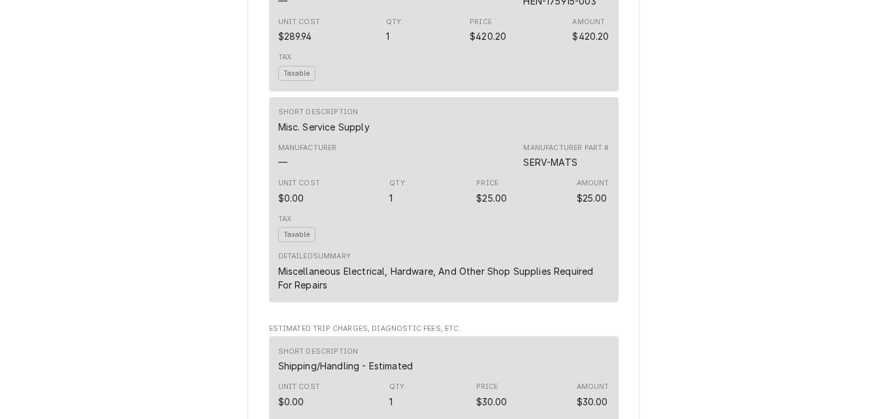
scroll to position [791, 0]
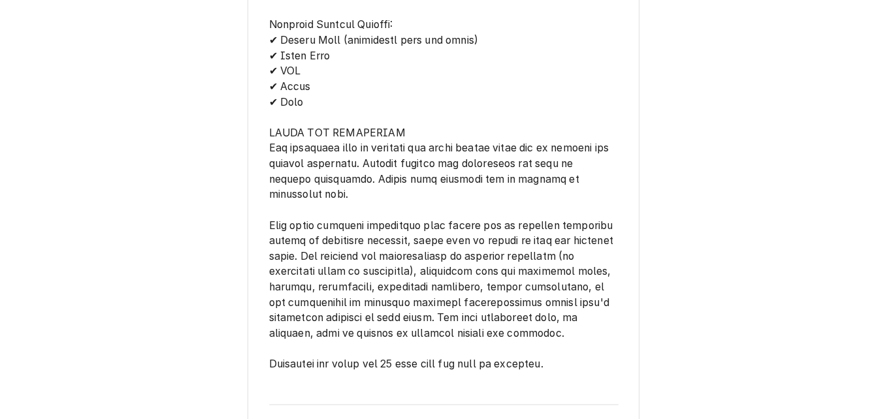
scroll to position [2619, 0]
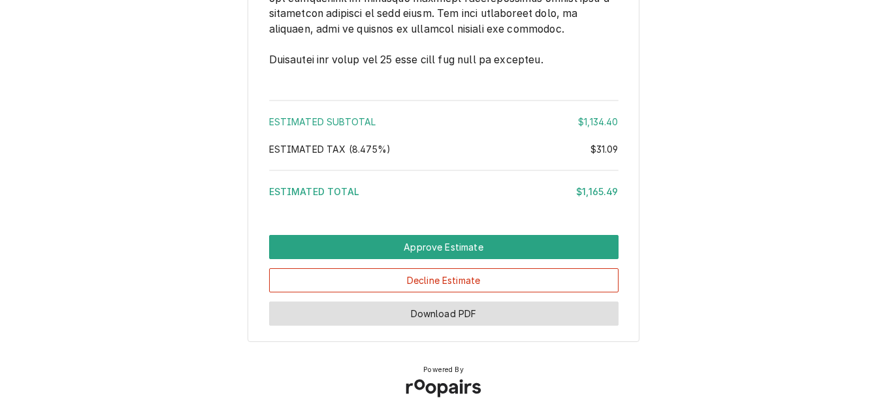
click at [512, 307] on button "Download PDF" at bounding box center [443, 314] width 349 height 24
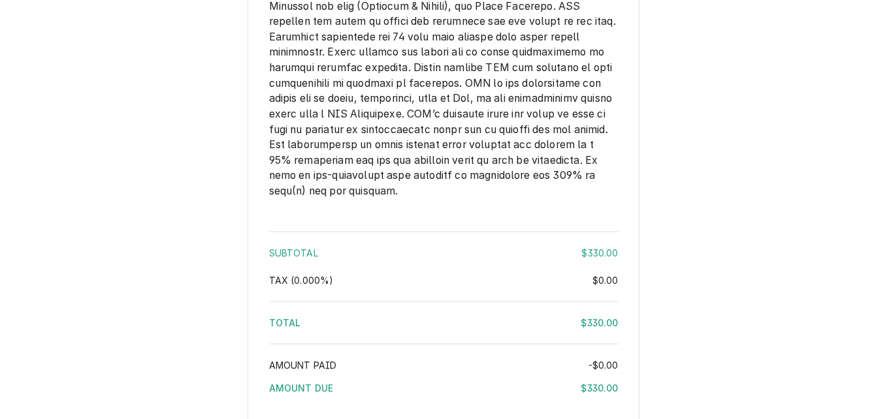
scroll to position [1934, 0]
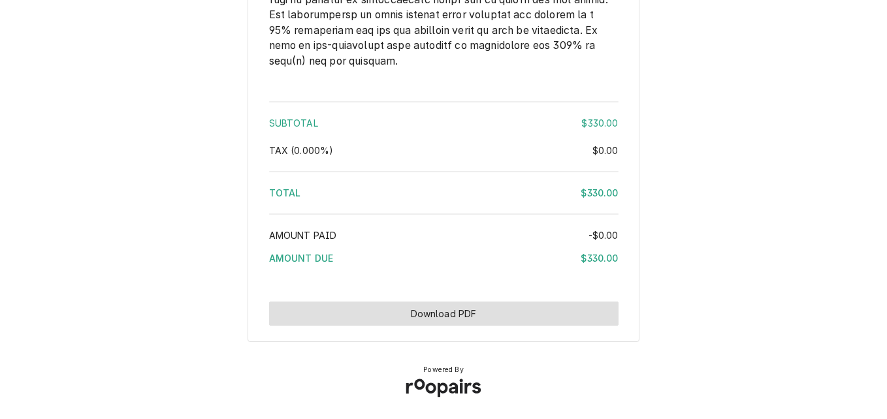
click at [499, 321] on button "Download PDF" at bounding box center [443, 314] width 349 height 24
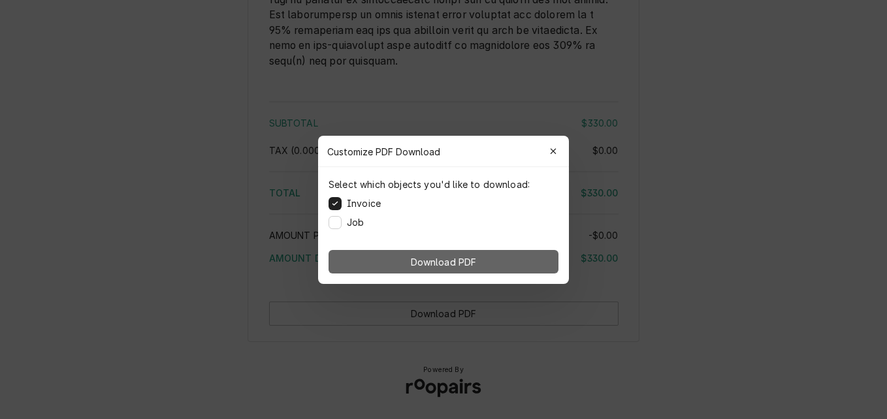
click at [510, 262] on button "Download PDF" at bounding box center [443, 262] width 230 height 24
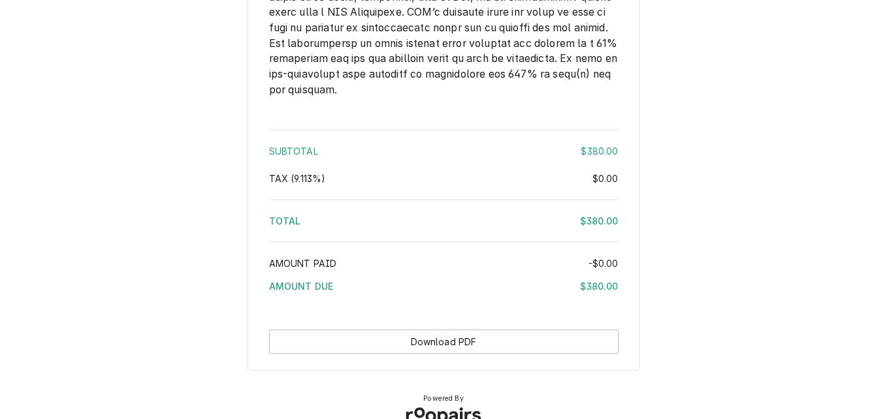
scroll to position [1945, 0]
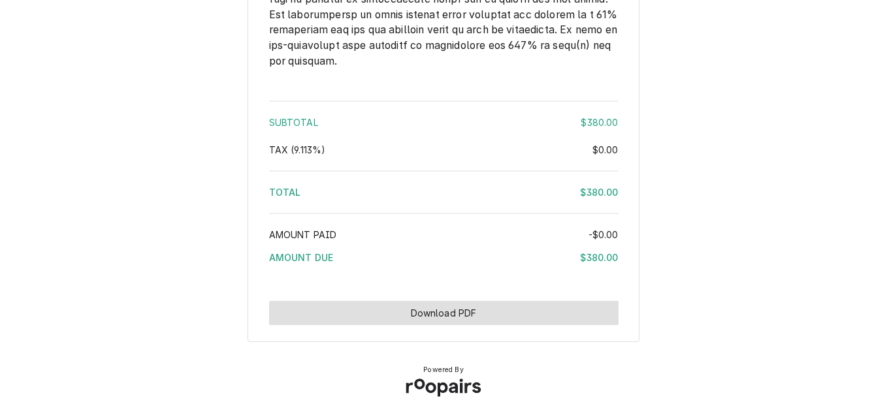
click at [435, 304] on button "Download PDF" at bounding box center [443, 313] width 349 height 24
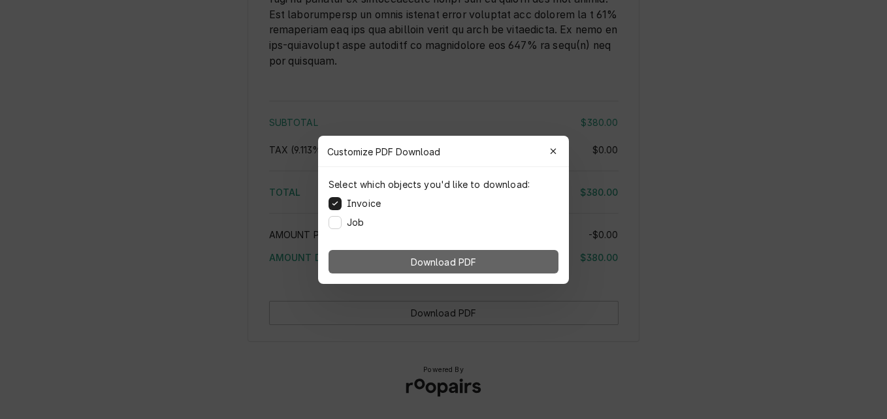
click at [475, 262] on span "Download PDF" at bounding box center [443, 262] width 71 height 14
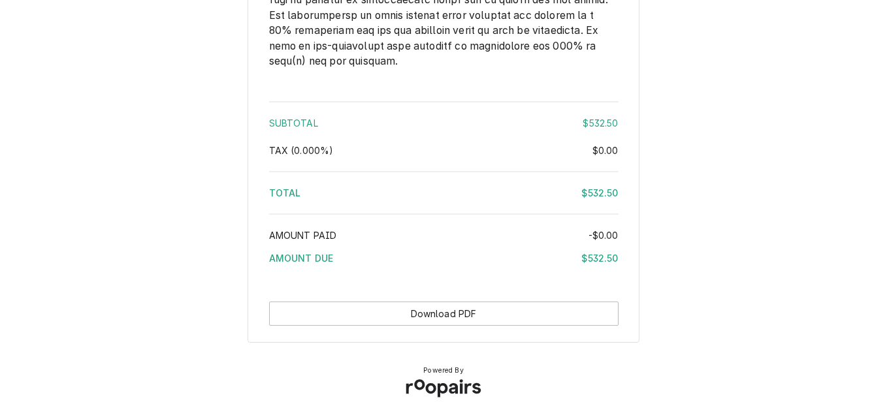
scroll to position [1989, 0]
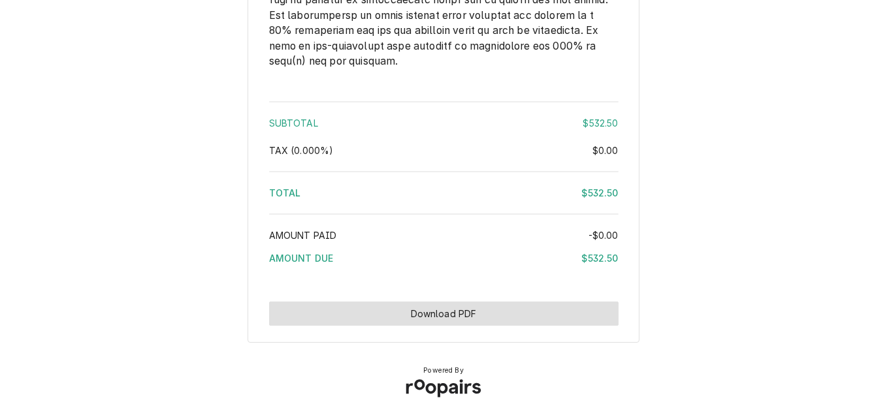
click at [486, 315] on button "Download PDF" at bounding box center [443, 314] width 349 height 24
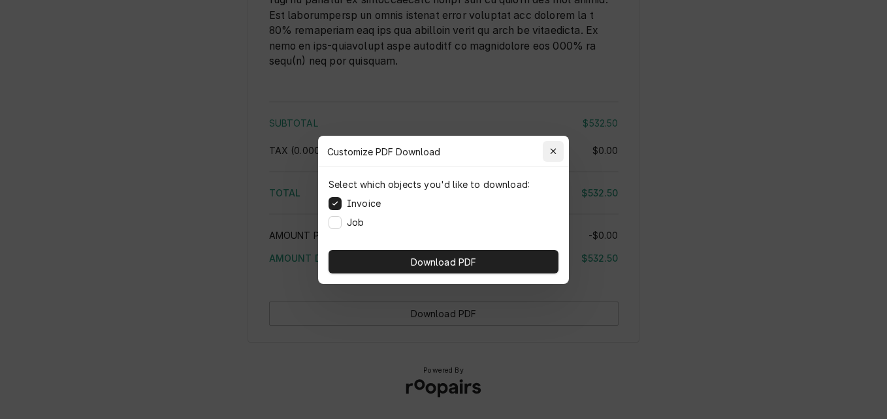
click at [554, 154] on icon "button" at bounding box center [553, 151] width 7 height 9
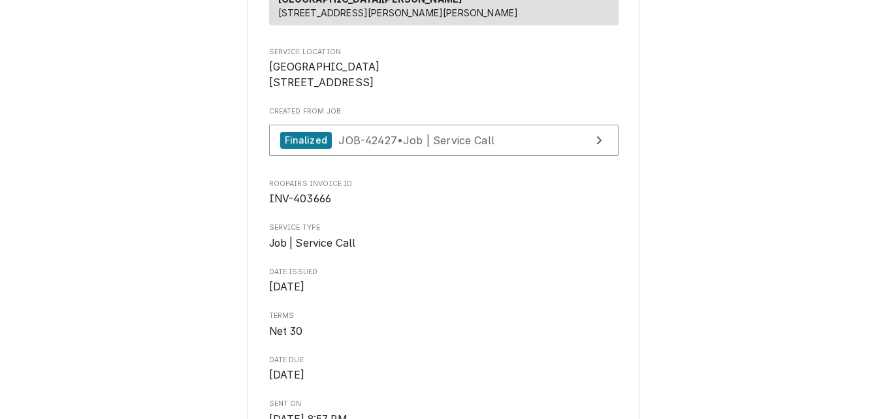
scroll to position [261, 0]
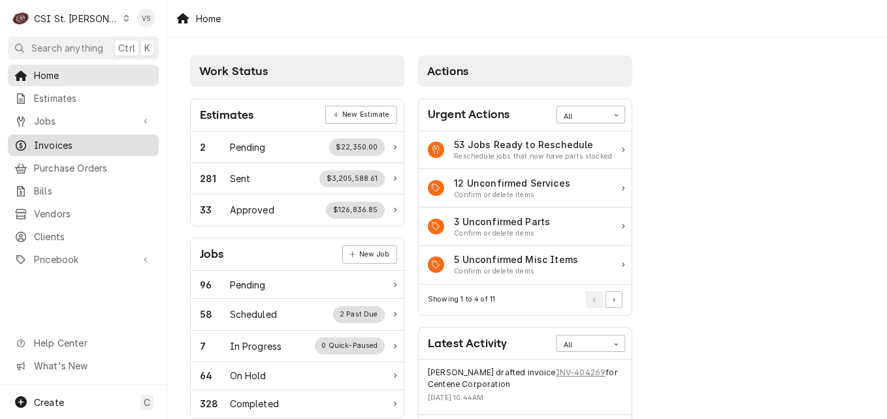
click at [61, 143] on span "Invoices" at bounding box center [93, 145] width 118 height 14
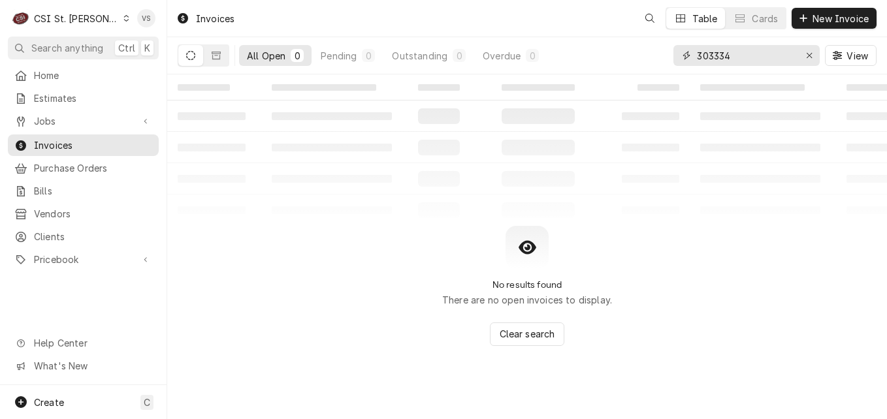
click at [652, 56] on div "All Open 0 Pending 0 Outstanding 0 Overdue 0 303334 View" at bounding box center [527, 55] width 699 height 37
type input "4"
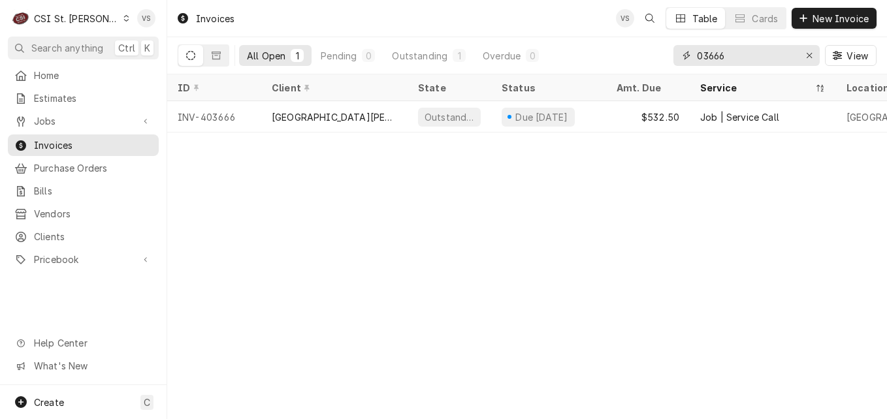
type input "03666"
click at [695, 54] on div "03666" at bounding box center [746, 55] width 146 height 21
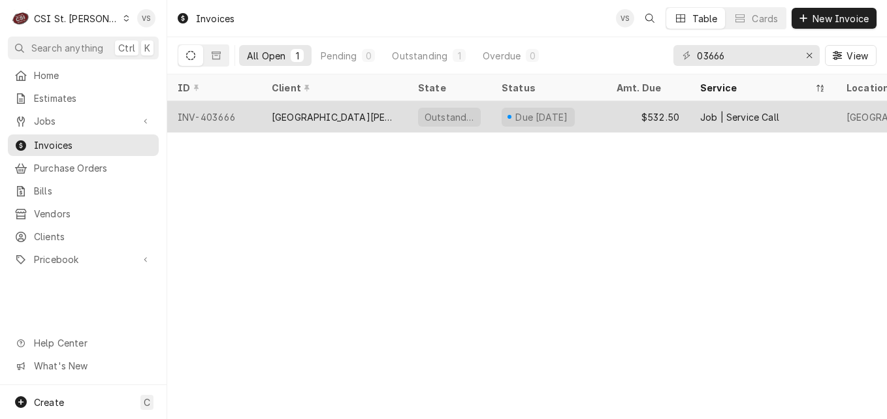
click at [364, 118] on div "St Joan of Arc Parish" at bounding box center [334, 117] width 125 height 14
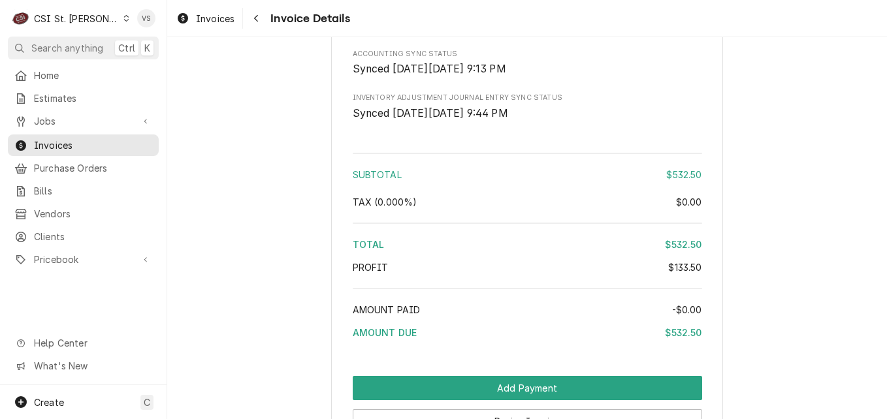
scroll to position [2498, 0]
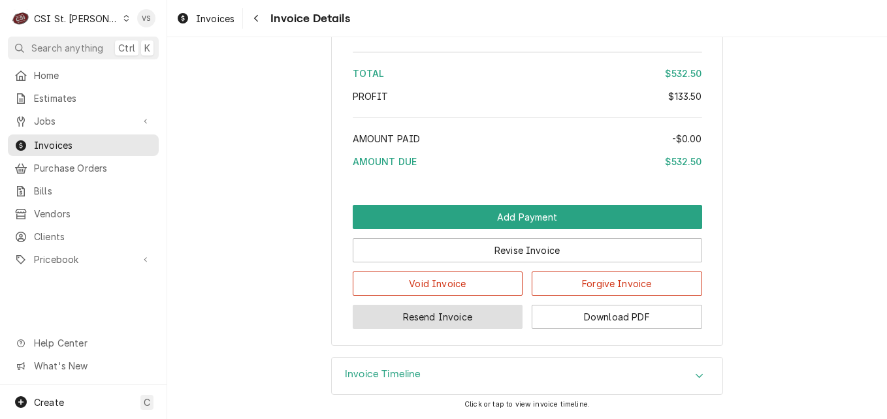
click at [481, 315] on button "Resend Invoice" at bounding box center [438, 317] width 170 height 24
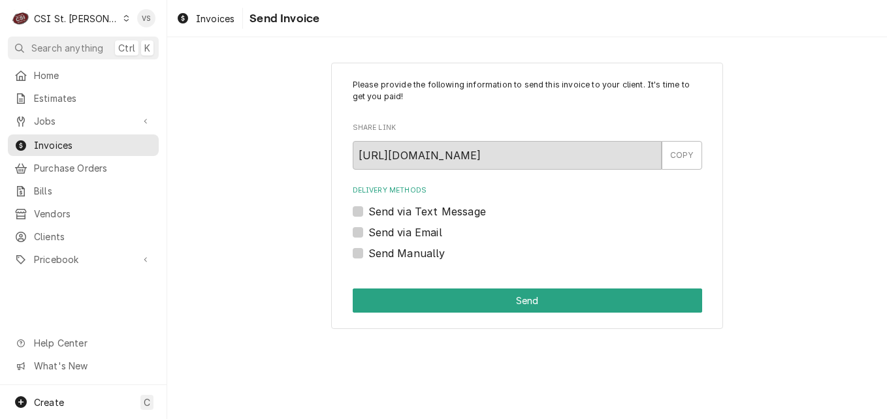
click at [368, 229] on label "Send via Email" at bounding box center [405, 233] width 74 height 16
click at [368, 229] on input "Send via Email" at bounding box center [542, 239] width 349 height 29
checkbox input "true"
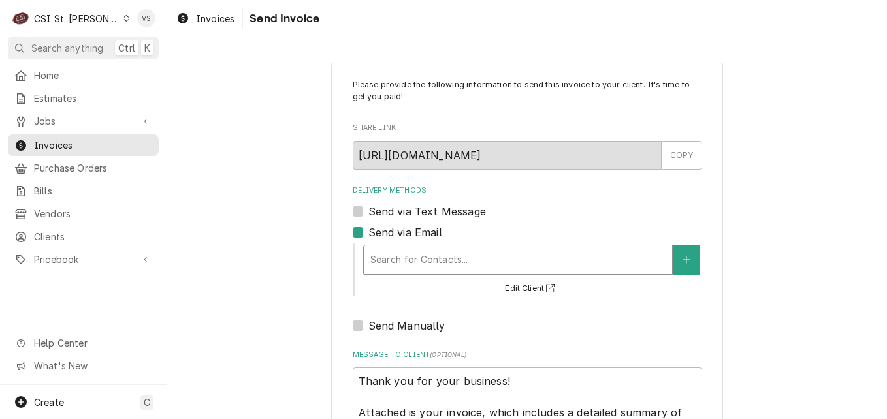
click at [392, 264] on div "Delivery Methods" at bounding box center [517, 260] width 295 height 24
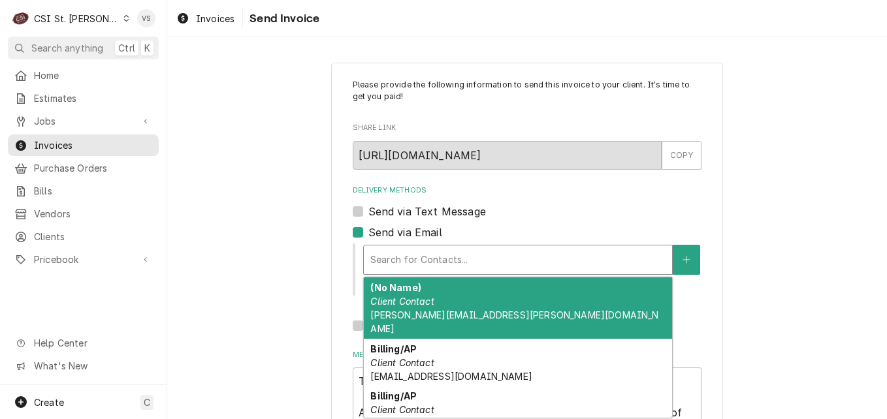
scroll to position [2, 0]
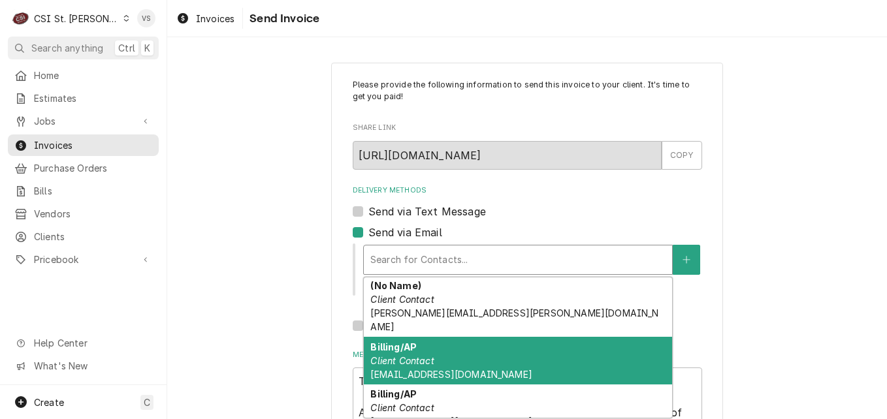
click at [445, 369] on span "jlafentres@stjoanofarcstl.com" at bounding box center [450, 374] width 161 height 11
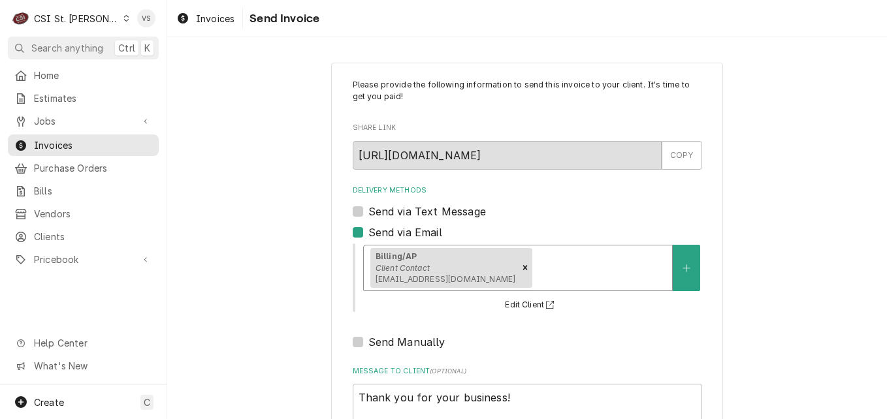
click at [535, 270] on div "Delivery Methods" at bounding box center [600, 268] width 131 height 24
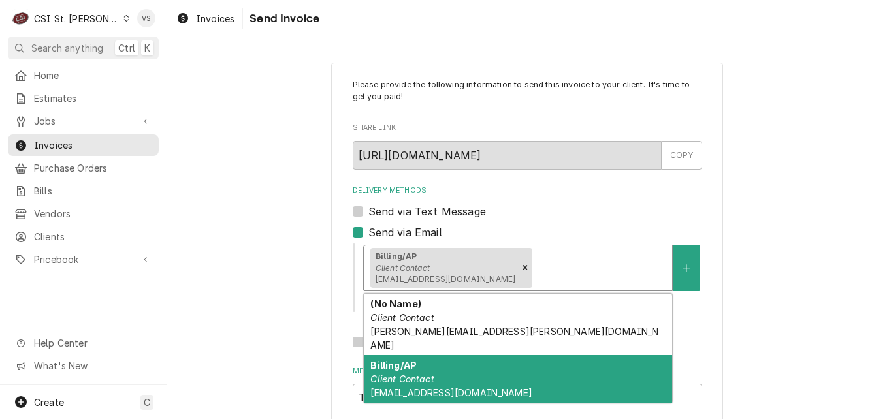
click at [471, 387] on span "business-manager@stjoanofarcstl.com" at bounding box center [450, 392] width 161 height 11
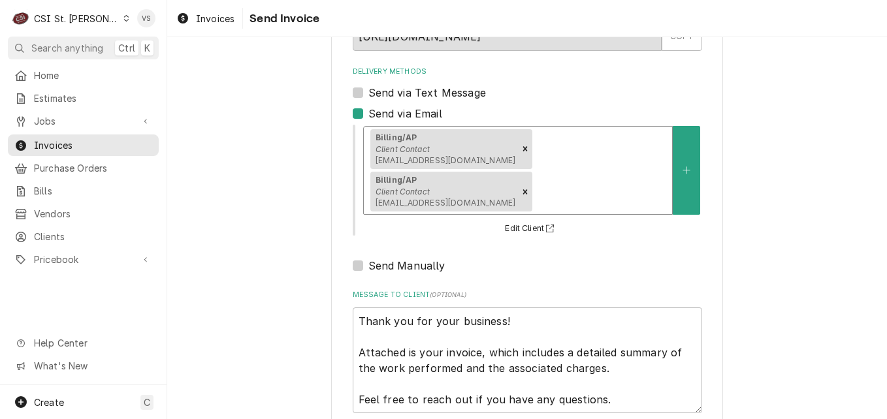
scroll to position [193, 0]
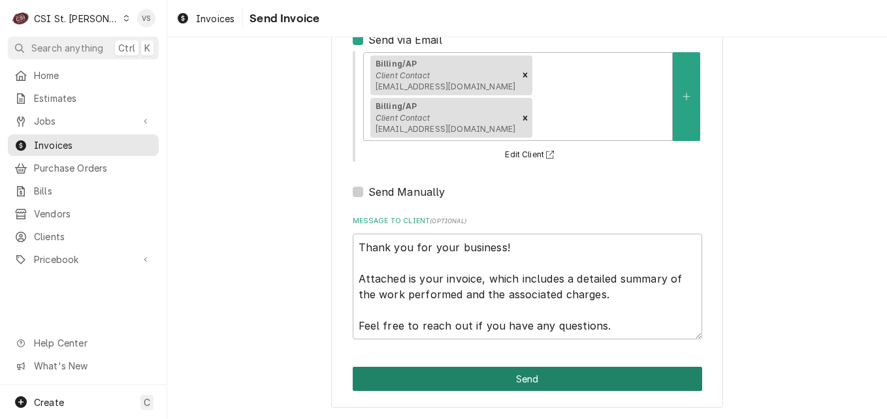
click at [445, 372] on button "Send" at bounding box center [527, 379] width 349 height 24
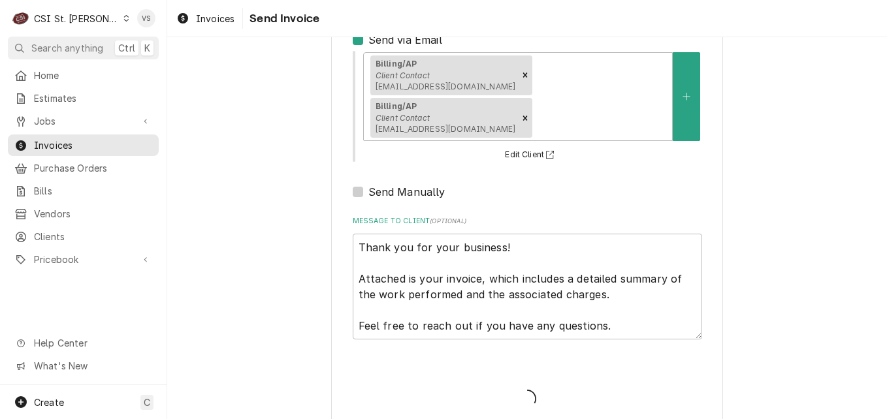
type textarea "x"
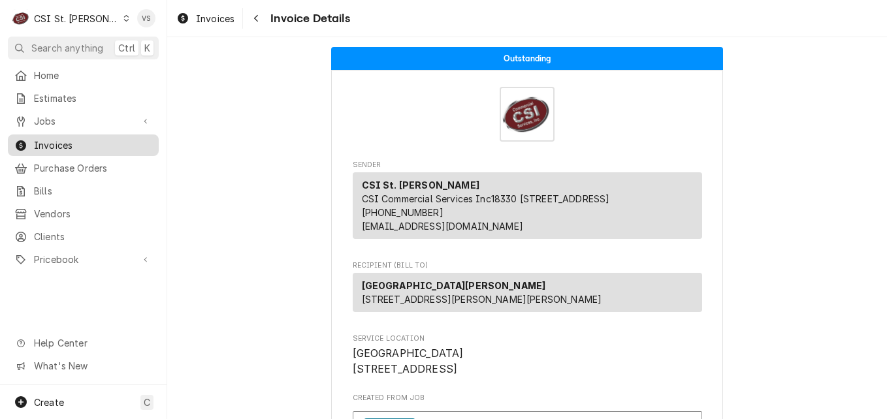
click at [108, 138] on span "Invoices" at bounding box center [93, 145] width 118 height 14
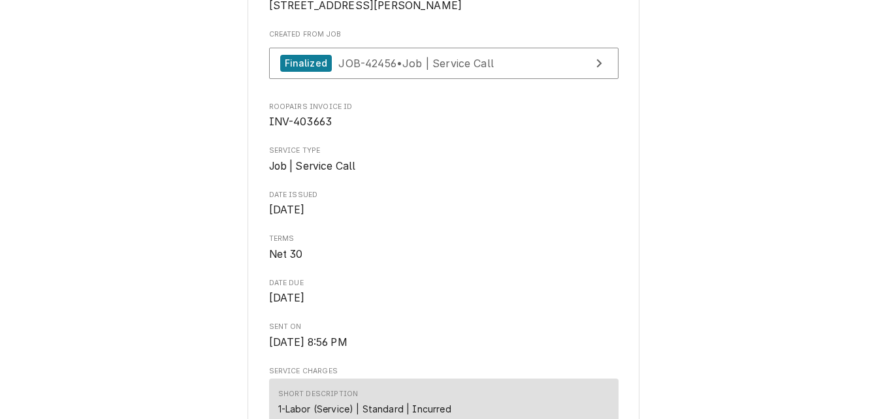
scroll to position [392, 0]
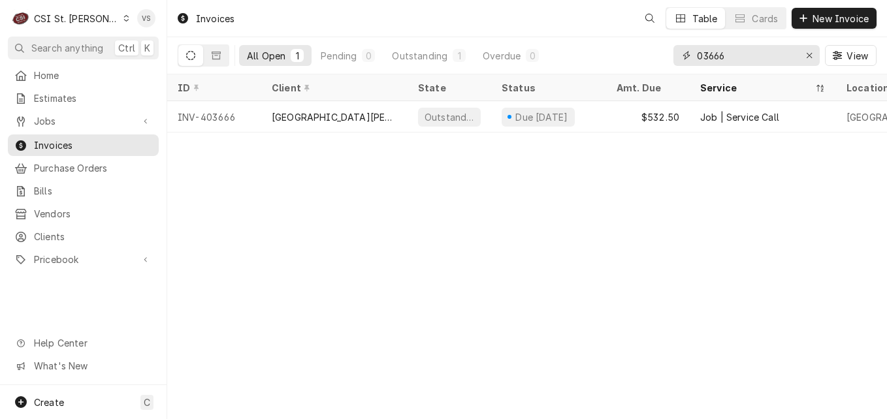
click at [697, 55] on input "03666" at bounding box center [746, 55] width 98 height 21
drag, startPoint x: 725, startPoint y: 55, endPoint x: 733, endPoint y: 52, distance: 8.5
click at [732, 50] on input "403666" at bounding box center [746, 55] width 98 height 21
click at [734, 55] on input "403666" at bounding box center [746, 55] width 98 height 21
drag, startPoint x: 734, startPoint y: 55, endPoint x: 724, endPoint y: 57, distance: 10.6
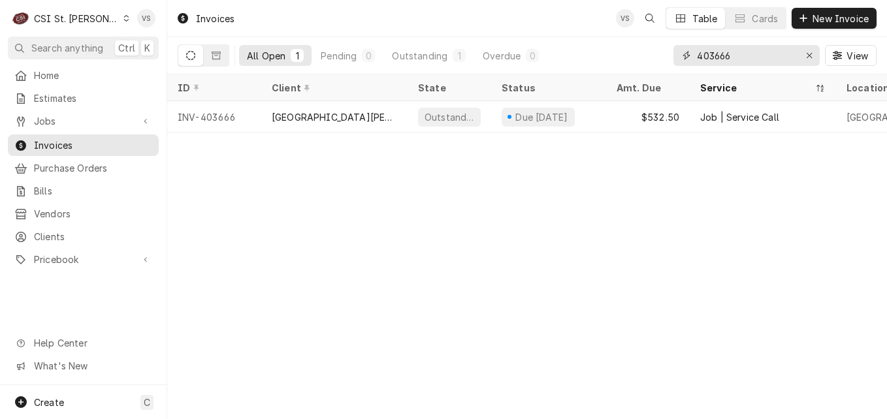
click at [724, 57] on input "403666" at bounding box center [746, 55] width 98 height 21
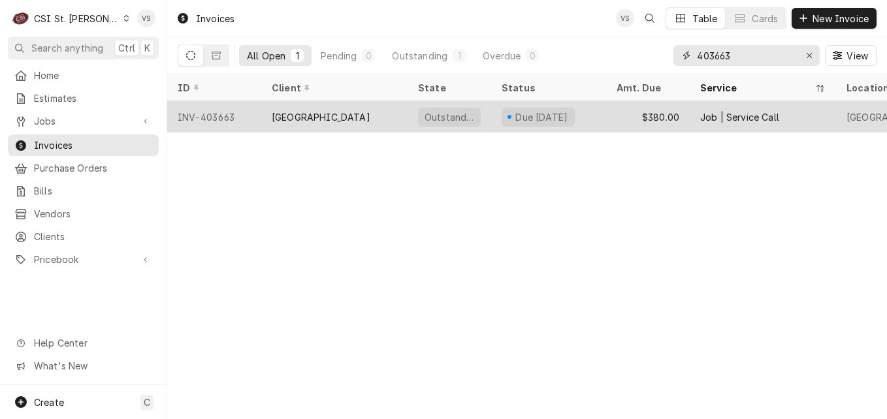
type input "403663"
click at [370, 110] on div "[GEOGRAPHIC_DATA]" at bounding box center [321, 117] width 99 height 14
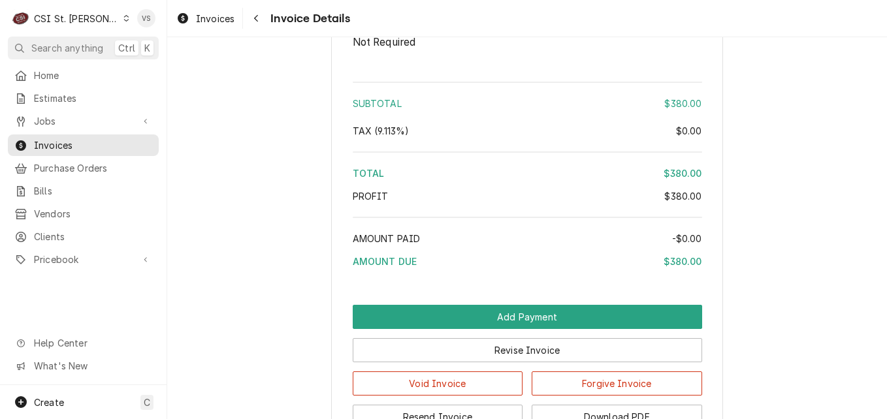
scroll to position [2348, 0]
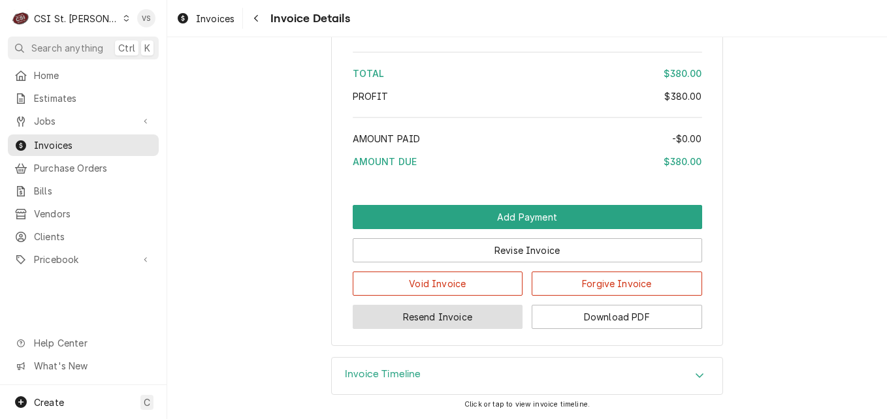
click at [437, 319] on button "Resend Invoice" at bounding box center [438, 317] width 170 height 24
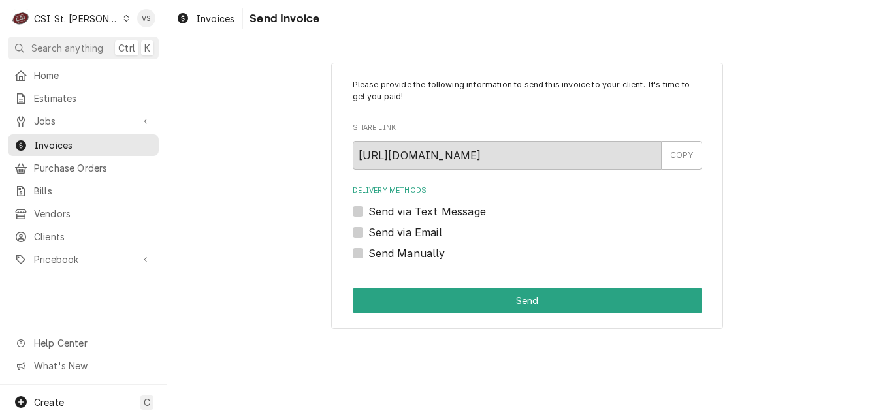
click at [368, 232] on label "Send via Email" at bounding box center [405, 233] width 74 height 16
click at [368, 232] on input "Send via Email" at bounding box center [542, 239] width 349 height 29
checkbox input "true"
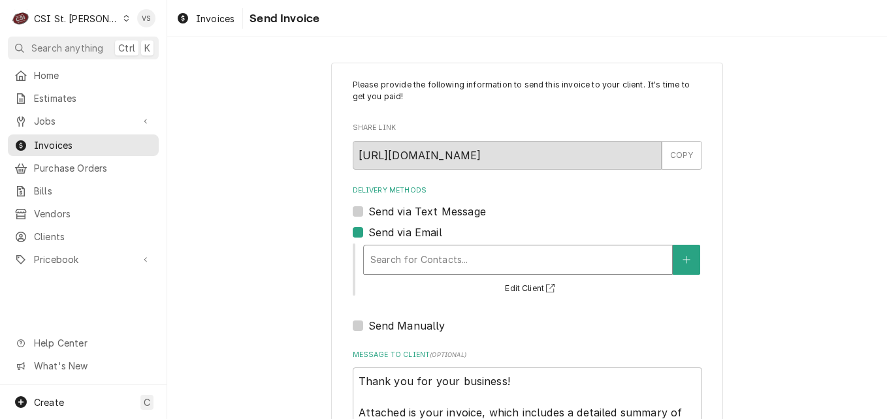
click at [408, 253] on div "Delivery Methods" at bounding box center [517, 260] width 295 height 24
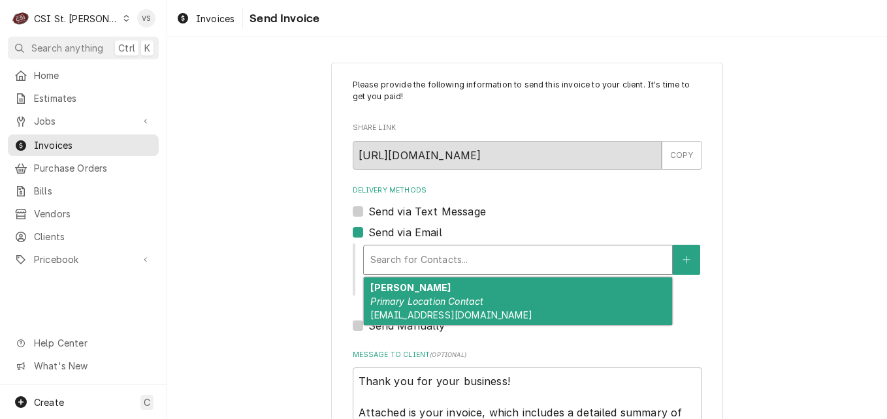
click at [418, 304] on em "Primary Location Contact" at bounding box center [426, 301] width 113 height 11
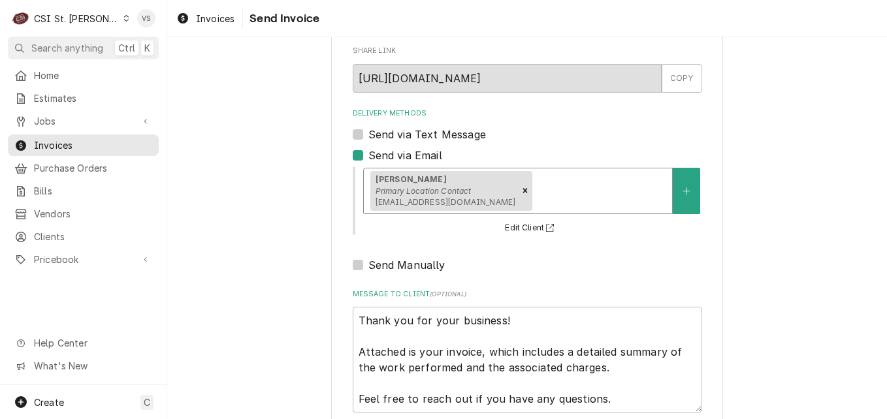
scroll to position [150, 0]
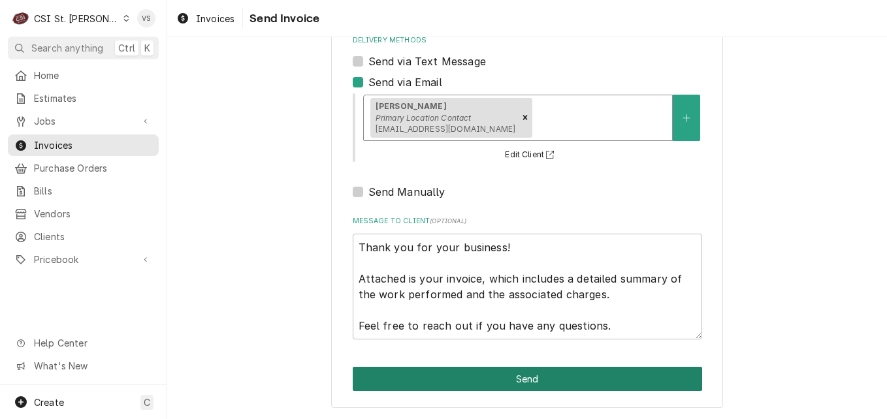
click at [482, 379] on button "Send" at bounding box center [527, 379] width 349 height 24
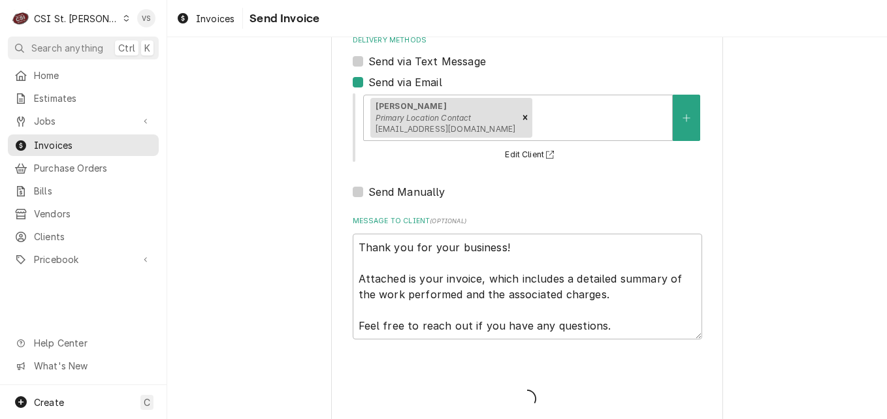
type textarea "x"
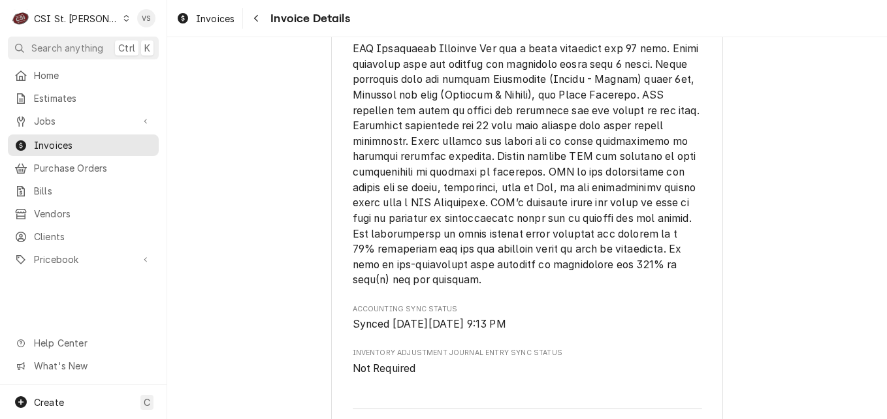
scroll to position [2348, 0]
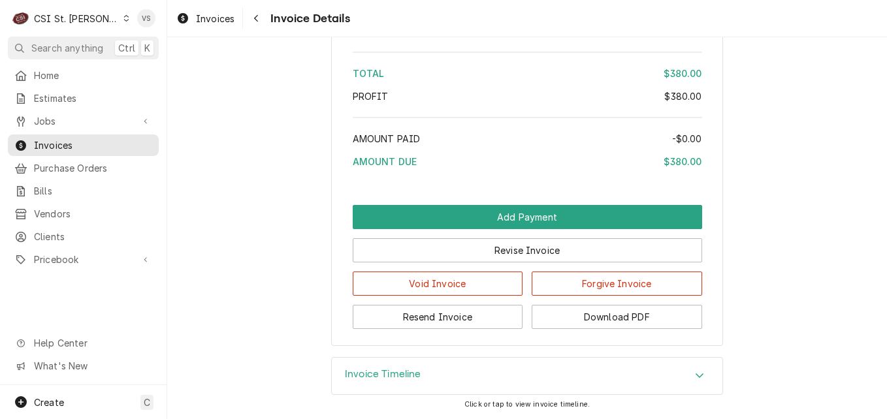
click at [695, 371] on icon "Accordion Header" at bounding box center [699, 375] width 9 height 10
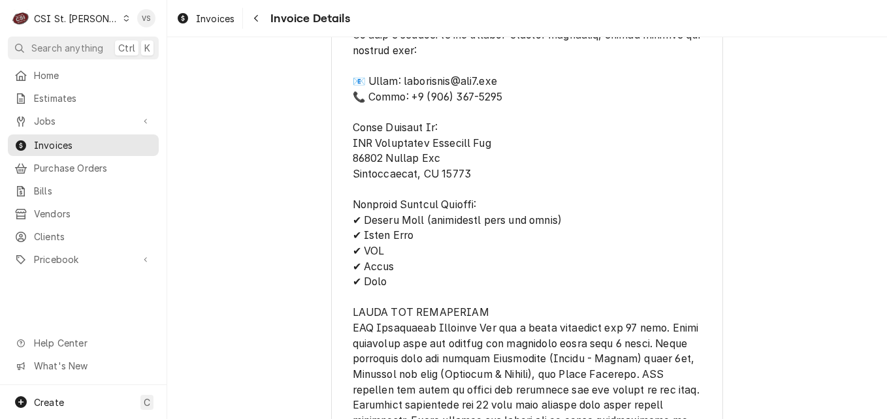
scroll to position [1515, 0]
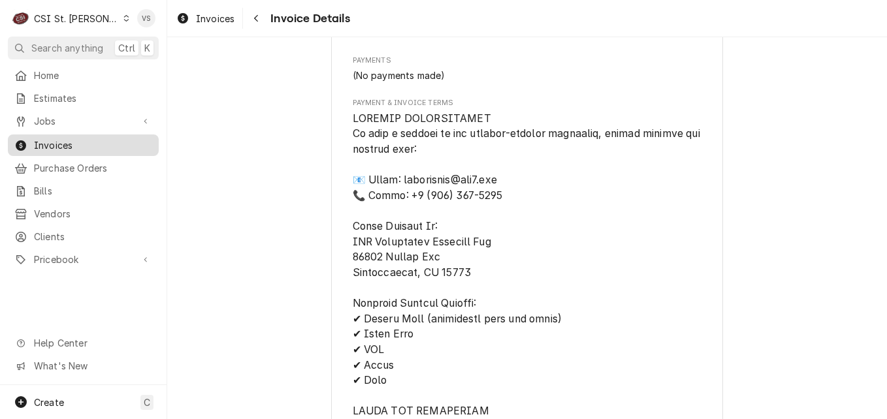
click at [86, 142] on span "Invoices" at bounding box center [93, 145] width 118 height 14
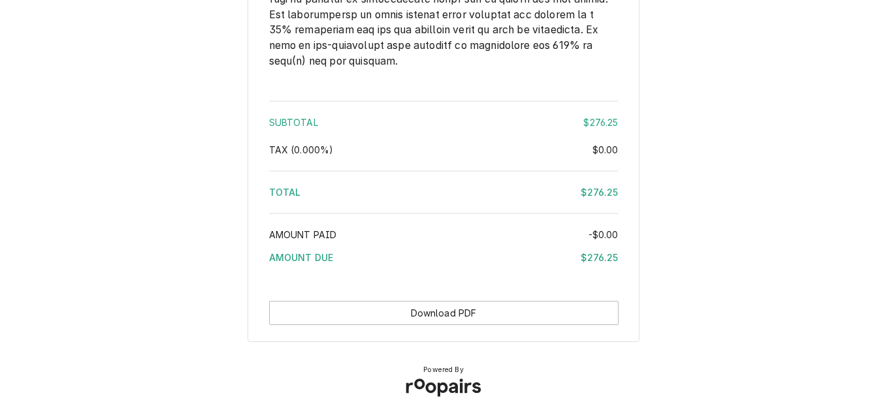
scroll to position [1876, 0]
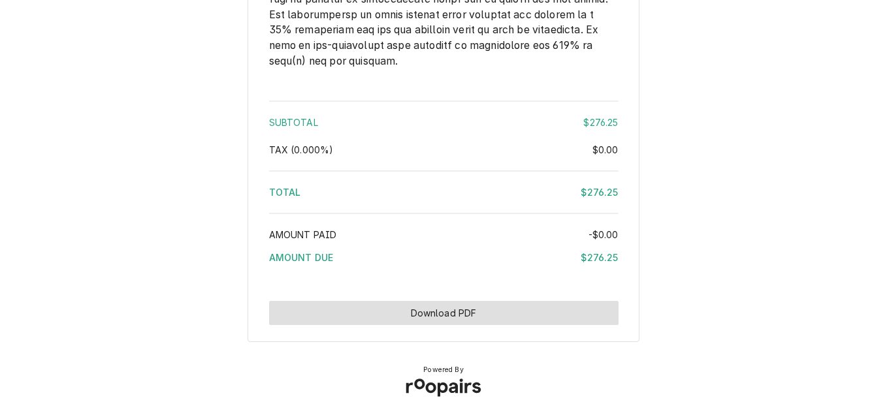
click at [511, 309] on button "Download PDF" at bounding box center [443, 313] width 349 height 24
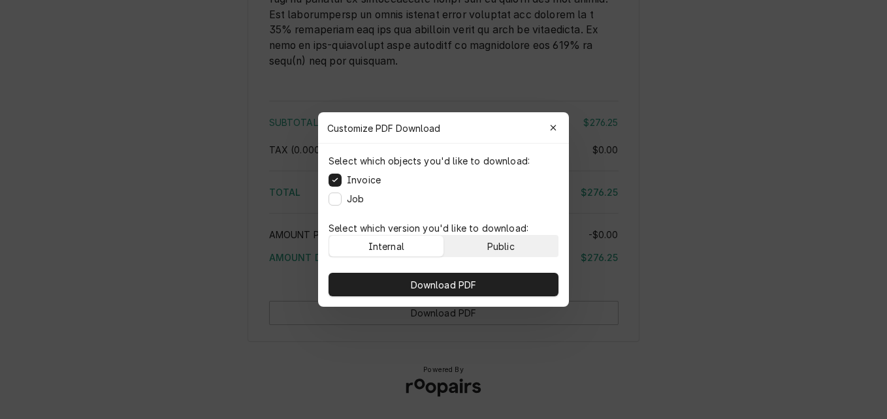
click at [527, 252] on button "Public" at bounding box center [501, 246] width 114 height 21
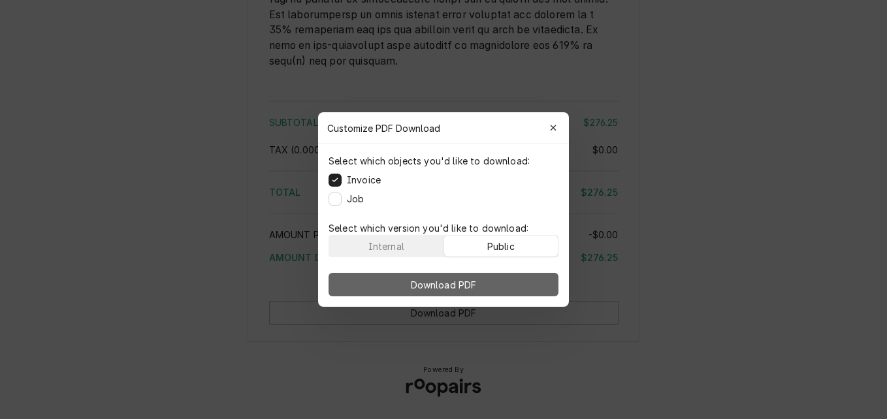
click at [526, 285] on button "Download PDF" at bounding box center [443, 285] width 230 height 24
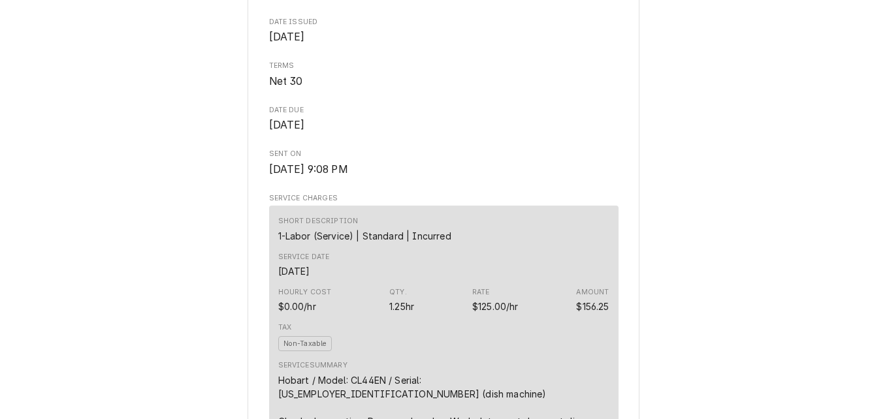
scroll to position [653, 0]
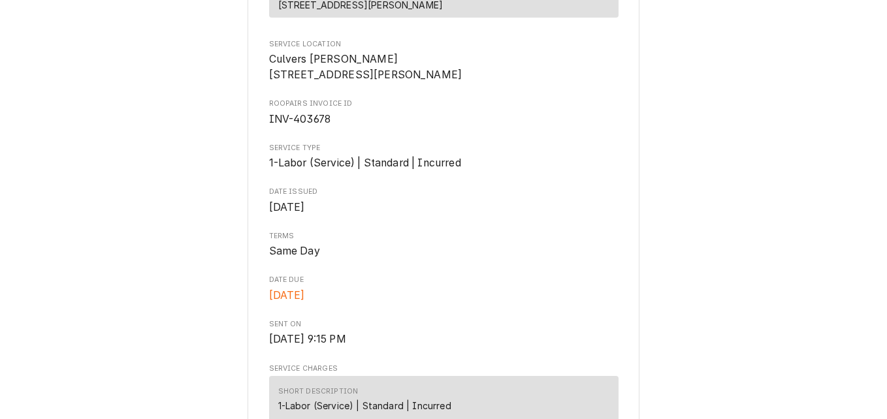
scroll to position [261, 0]
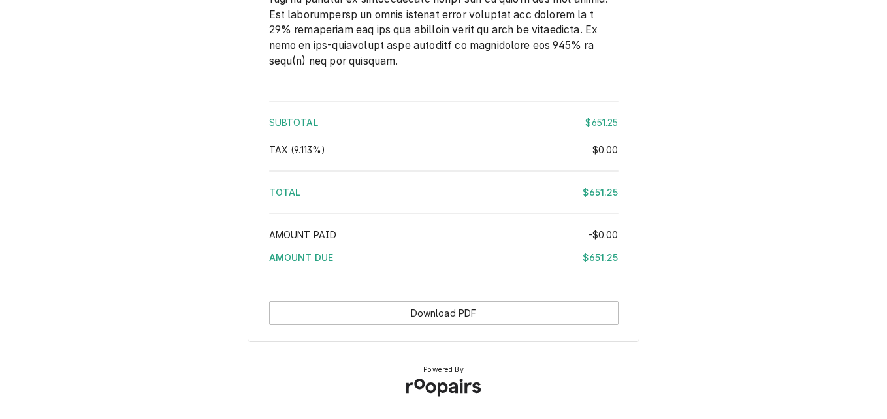
scroll to position [1986, 0]
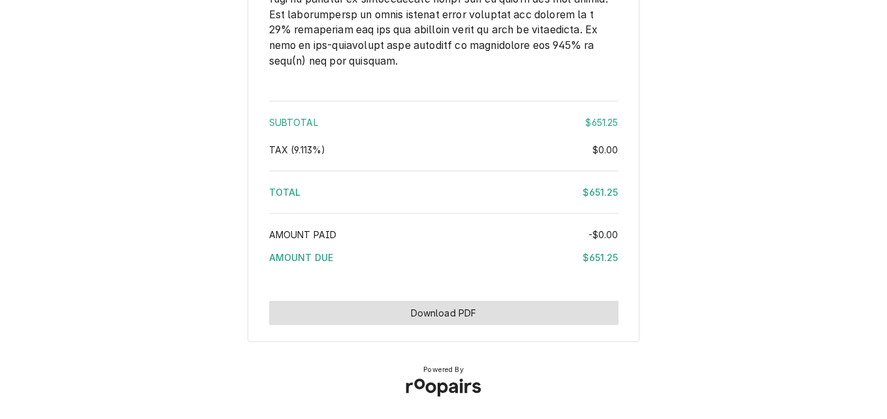
click at [430, 317] on button "Download PDF" at bounding box center [443, 313] width 349 height 24
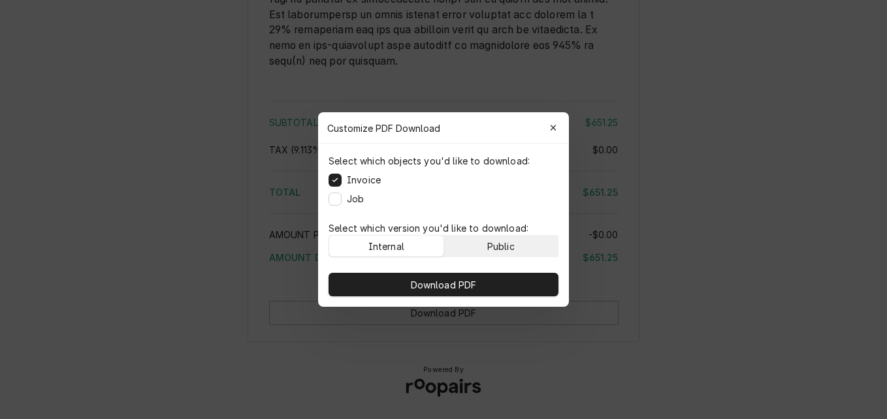
click at [506, 243] on div "Public" at bounding box center [500, 247] width 27 height 14
click at [560, 127] on button "button" at bounding box center [553, 128] width 21 height 21
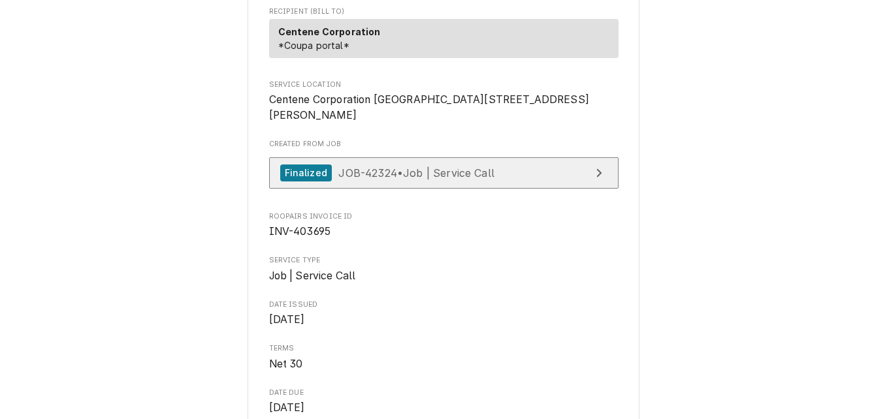
scroll to position [158, 0]
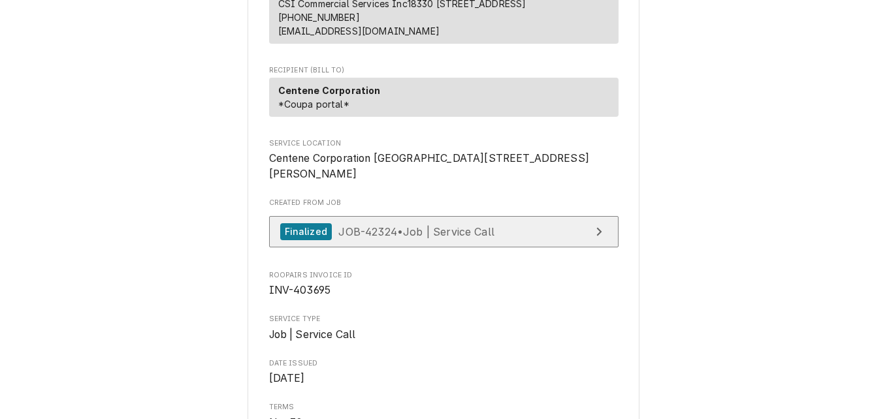
click at [397, 238] on span "JOB-42324 • Job | Service Call" at bounding box center [416, 231] width 156 height 13
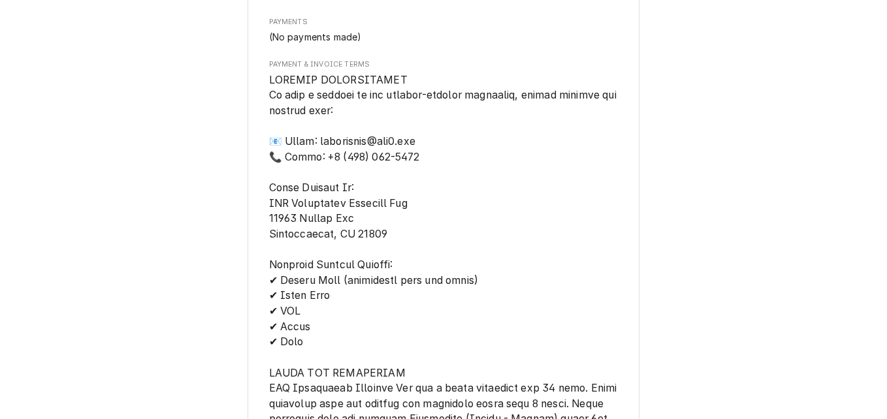
scroll to position [1986, 0]
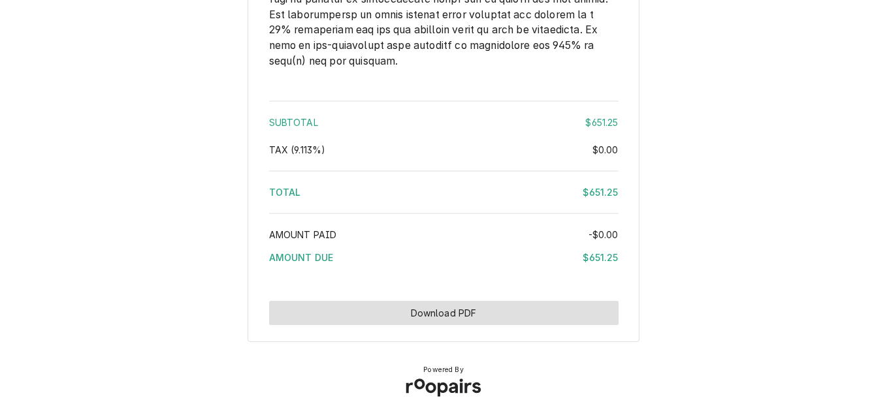
click at [469, 307] on button "Download PDF" at bounding box center [443, 313] width 349 height 24
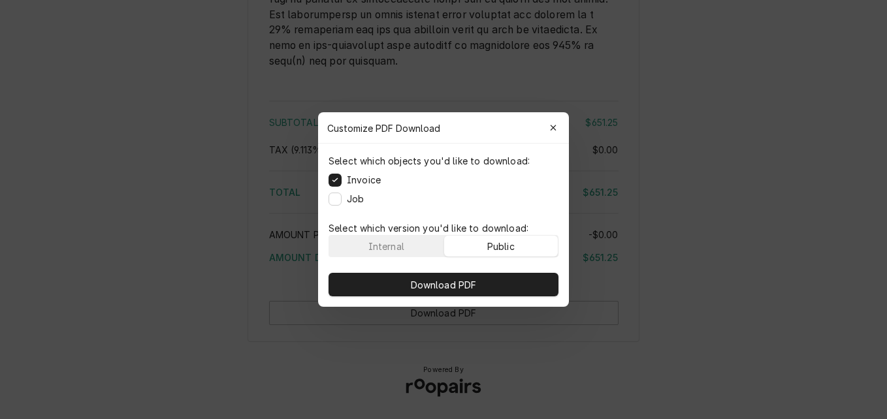
click at [507, 245] on div "Public" at bounding box center [500, 247] width 27 height 14
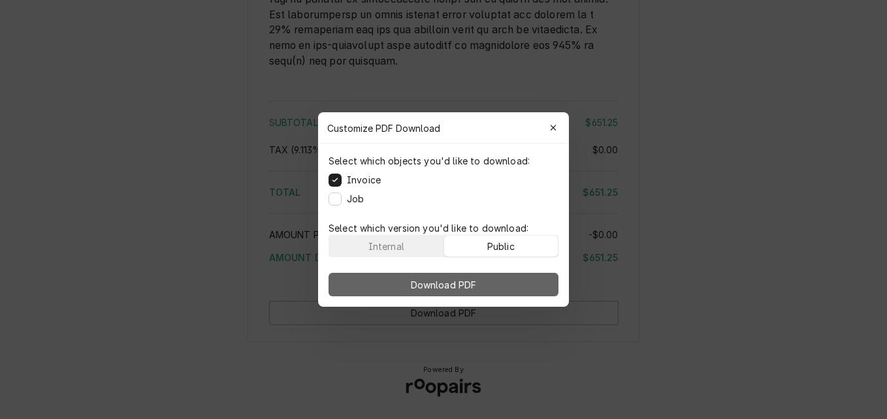
click at [505, 281] on button "Download PDF" at bounding box center [443, 285] width 230 height 24
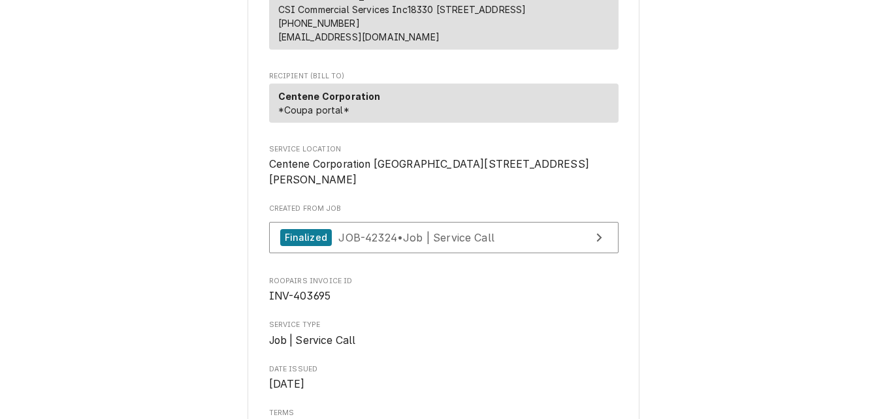
scroll to position [196, 0]
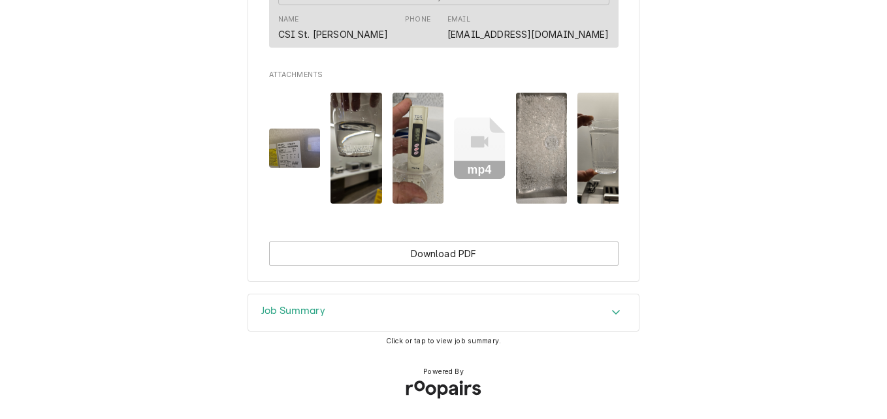
scroll to position [1224, 0]
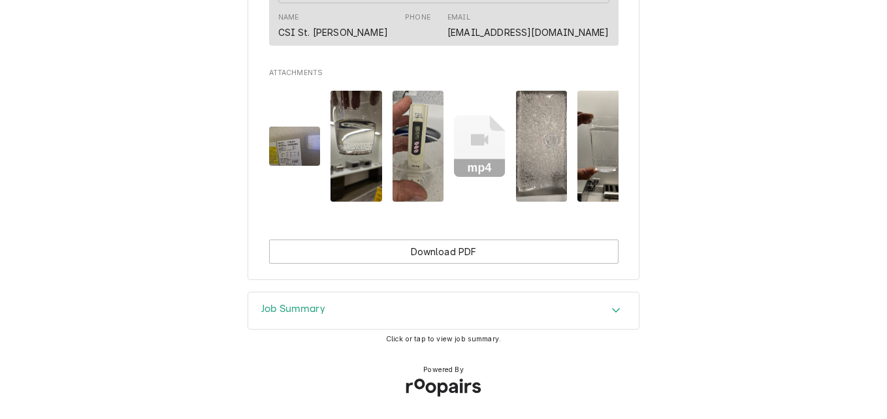
click at [377, 312] on div "Job Summary" at bounding box center [443, 310] width 390 height 37
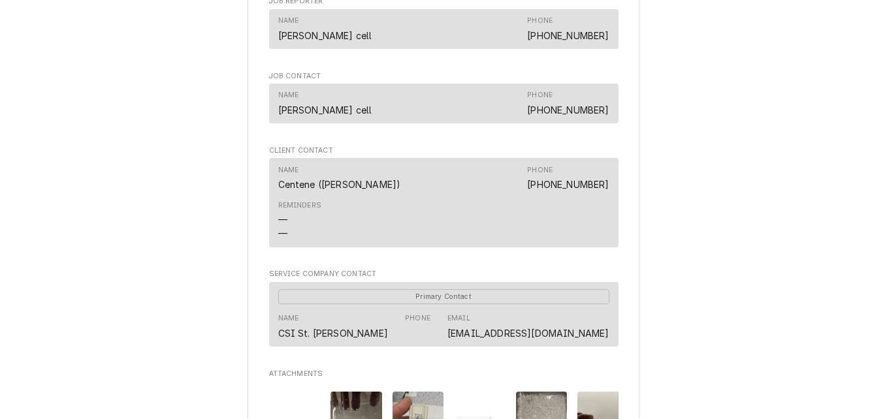
scroll to position [898, 0]
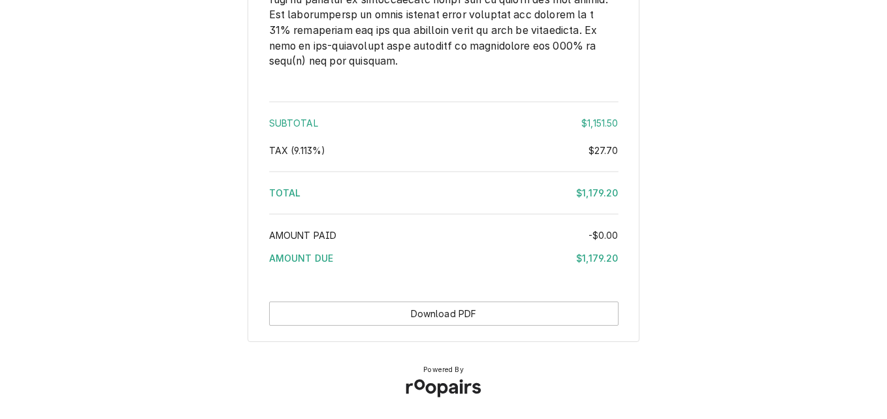
scroll to position [2213, 0]
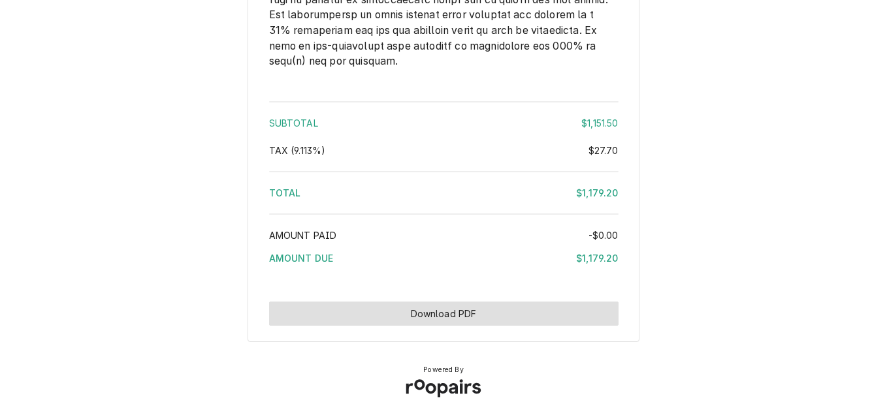
click at [496, 314] on button "Download PDF" at bounding box center [443, 314] width 349 height 24
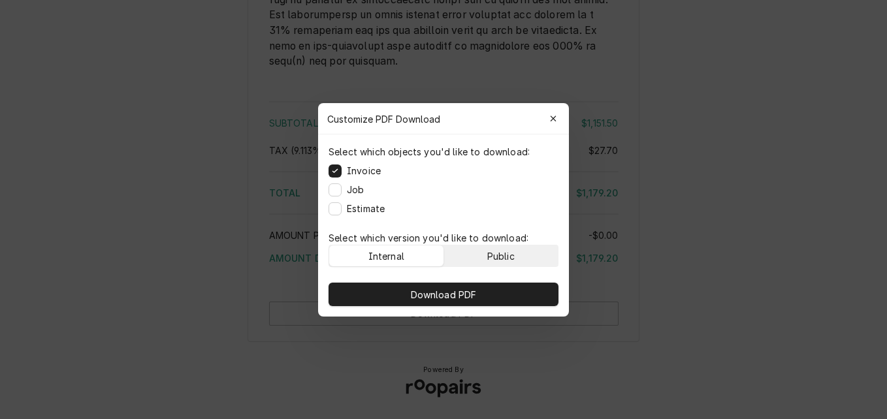
click at [505, 251] on div "Public" at bounding box center [500, 256] width 27 height 14
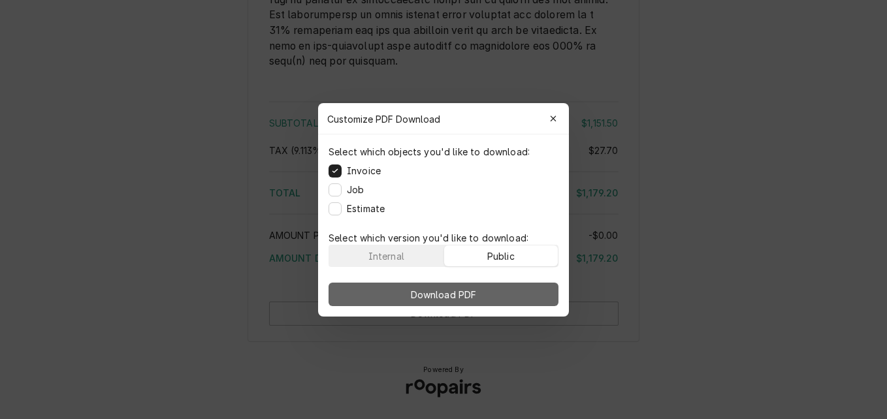
click at [505, 285] on button "Download PDF" at bounding box center [443, 295] width 230 height 24
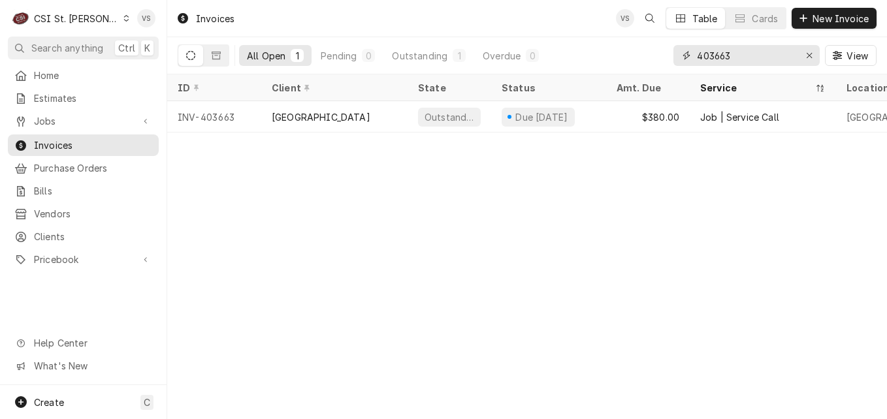
drag, startPoint x: 703, startPoint y: 57, endPoint x: 670, endPoint y: 57, distance: 33.3
click at [670, 57] on div "All Open 1 Pending 0 Outstanding 1 Overdue 0 403663 View" at bounding box center [527, 55] width 699 height 37
type input "4"
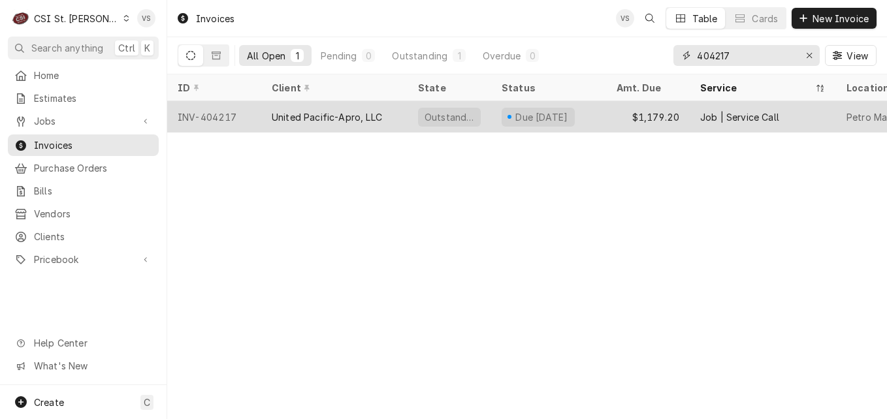
type input "404217"
click at [388, 112] on div "United Pacific-Apro, LLC" at bounding box center [334, 116] width 146 height 31
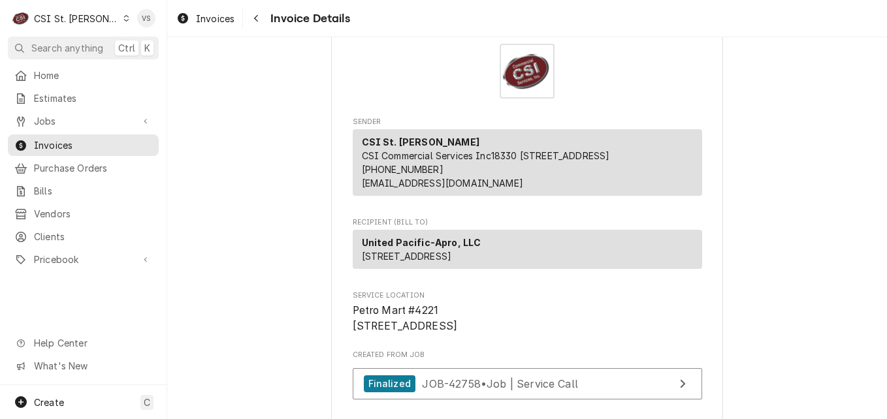
scroll to position [131, 0]
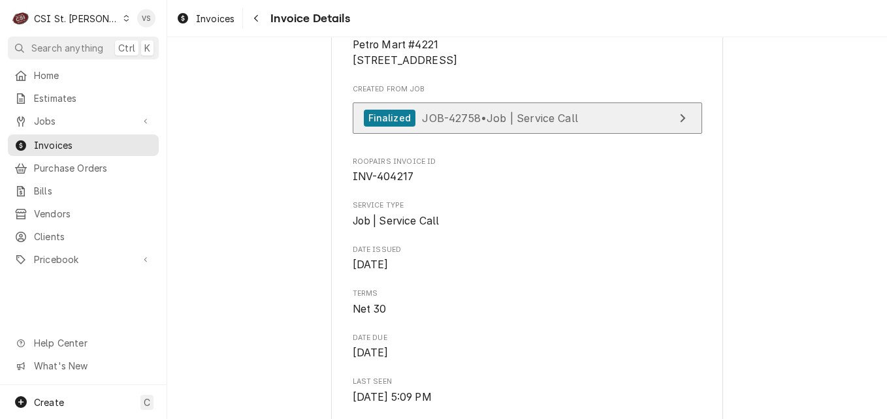
scroll to position [326, 0]
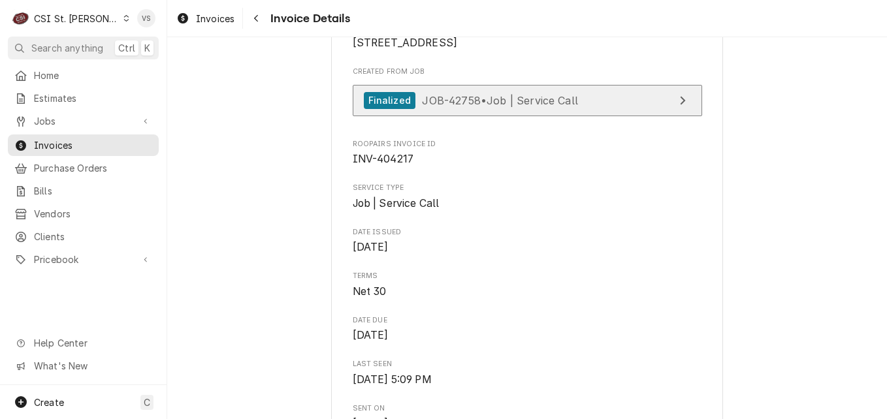
click at [458, 106] on span "JOB-42758 • Job | Service Call" at bounding box center [500, 99] width 156 height 13
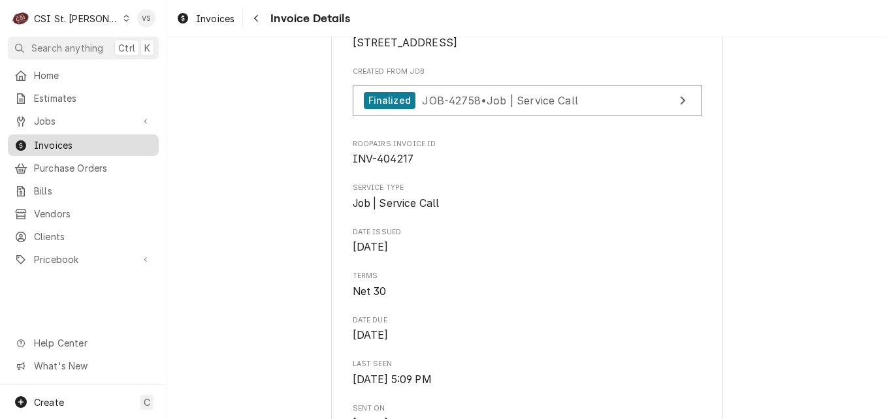
click at [57, 139] on span "Invoices" at bounding box center [93, 145] width 118 height 14
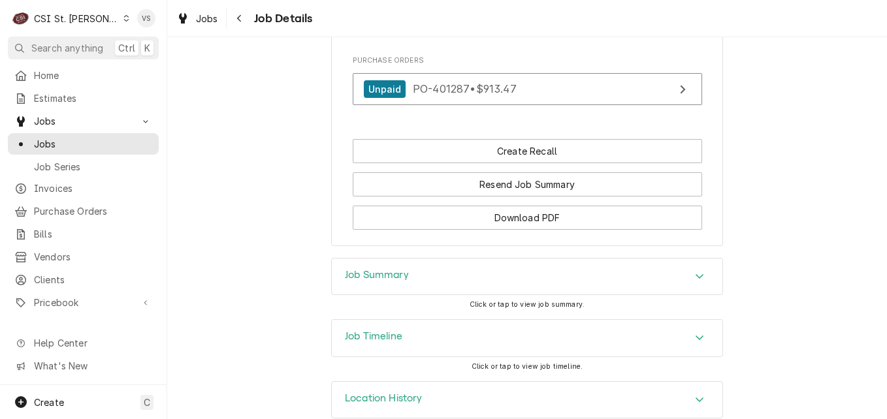
scroll to position [1613, 0]
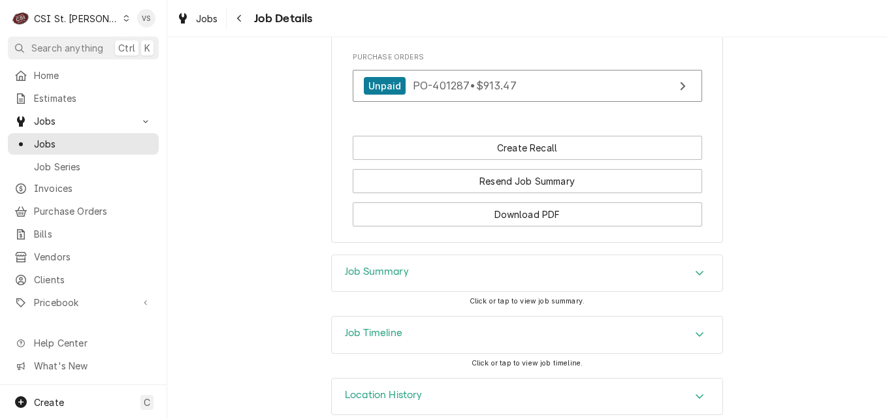
click at [454, 255] on div "Job Summary" at bounding box center [527, 273] width 390 height 37
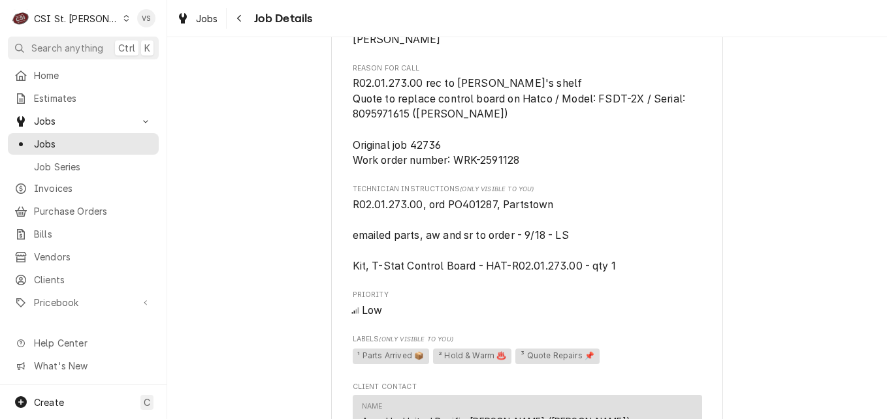
scroll to position [1025, 0]
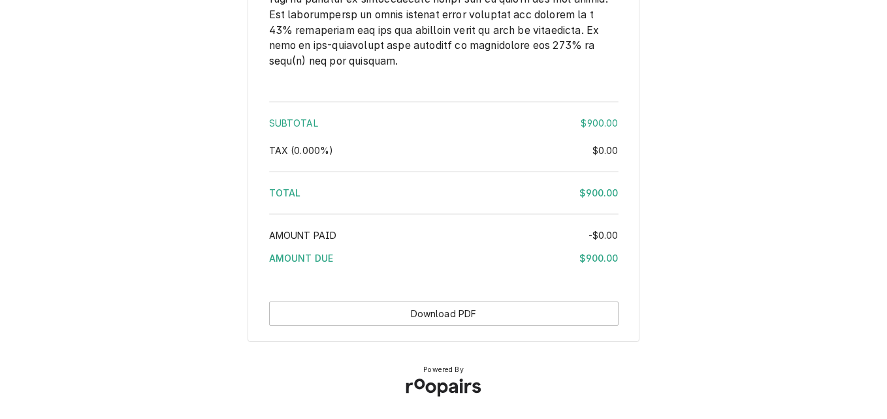
scroll to position [1912, 0]
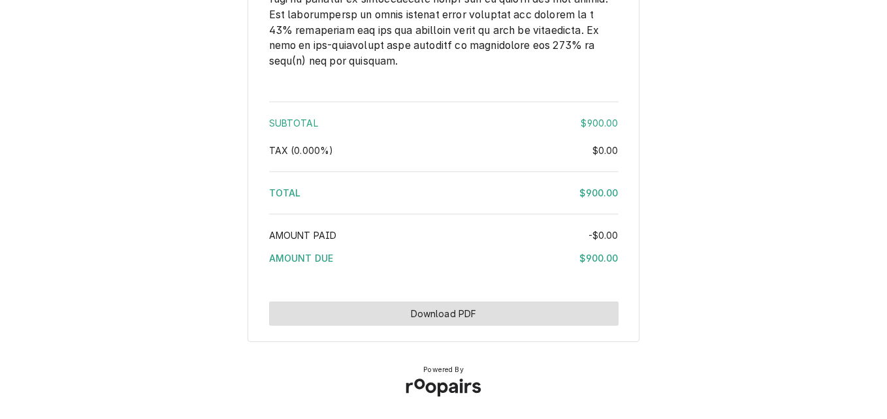
click at [529, 313] on button "Download PDF" at bounding box center [443, 314] width 349 height 24
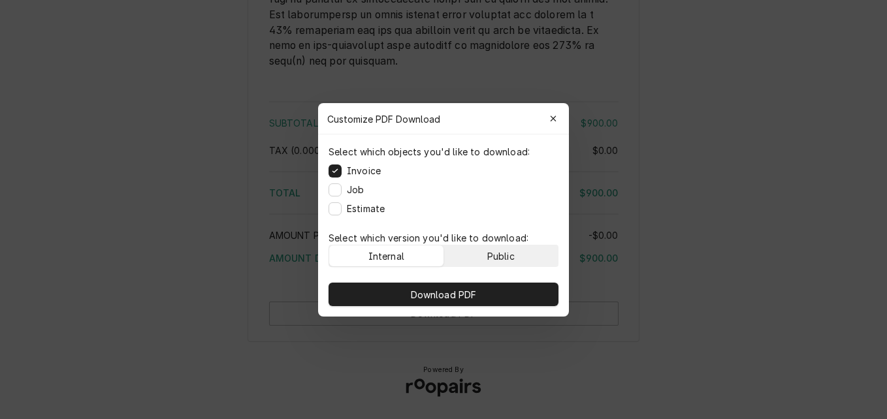
click at [509, 259] on div "Public" at bounding box center [500, 256] width 27 height 14
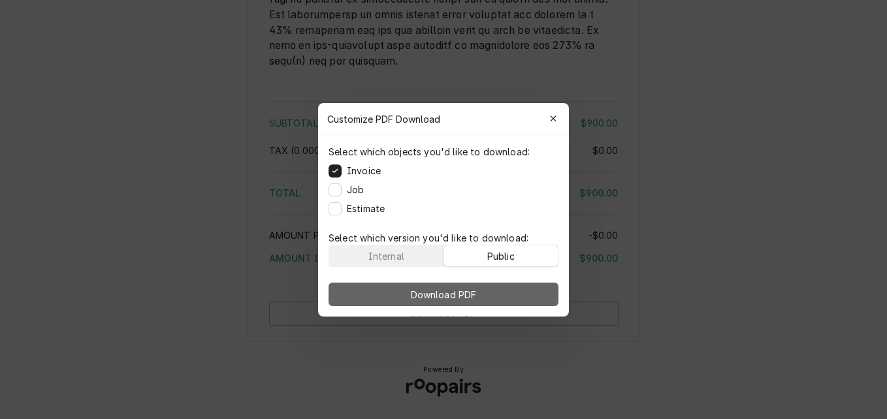
click at [499, 292] on button "Download PDF" at bounding box center [443, 295] width 230 height 24
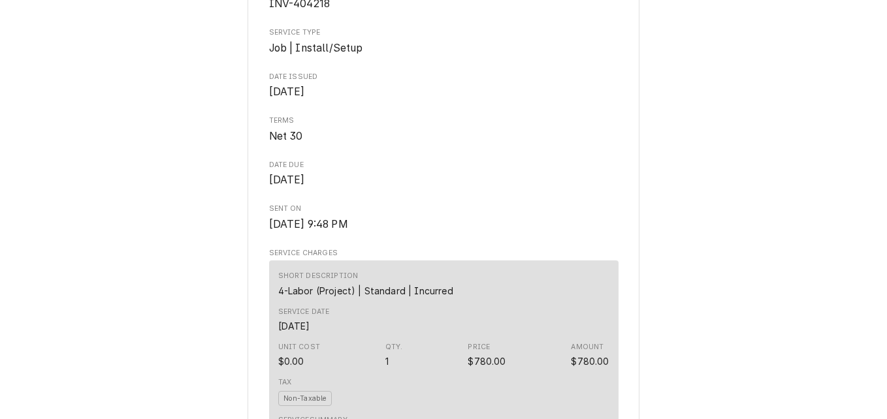
scroll to position [280, 0]
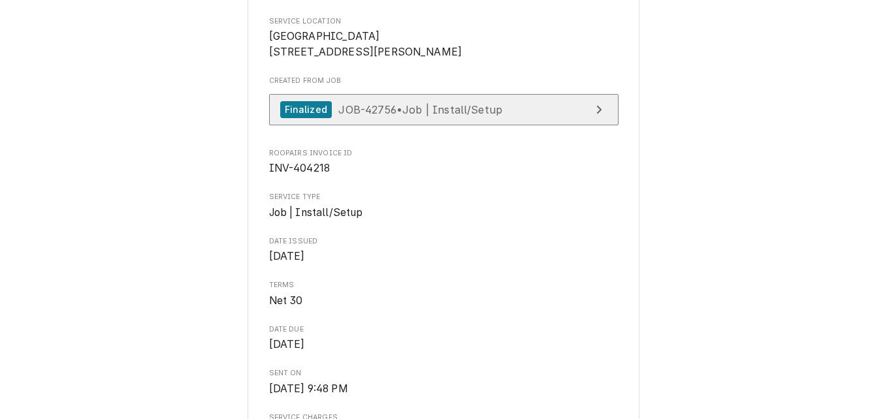
click at [430, 116] on span "JOB-42756 • Job | Install/Setup" at bounding box center [420, 108] width 164 height 13
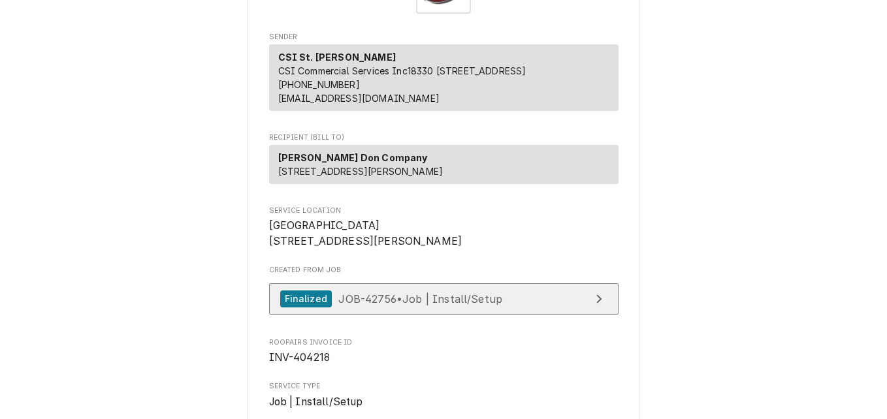
scroll to position [196, 0]
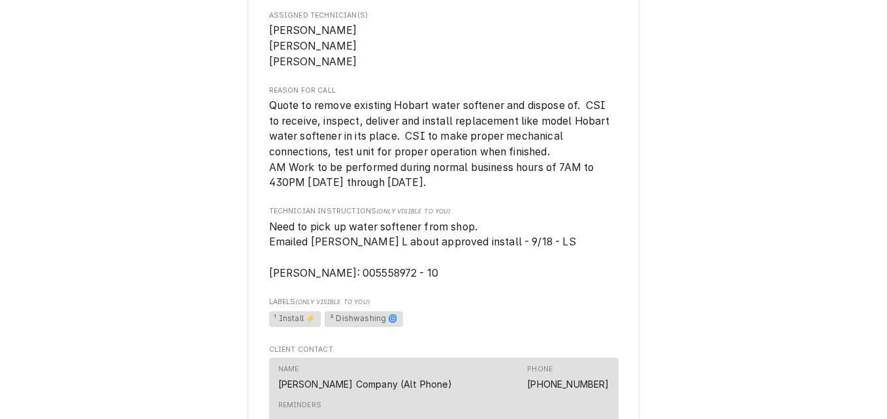
scroll to position [718, 0]
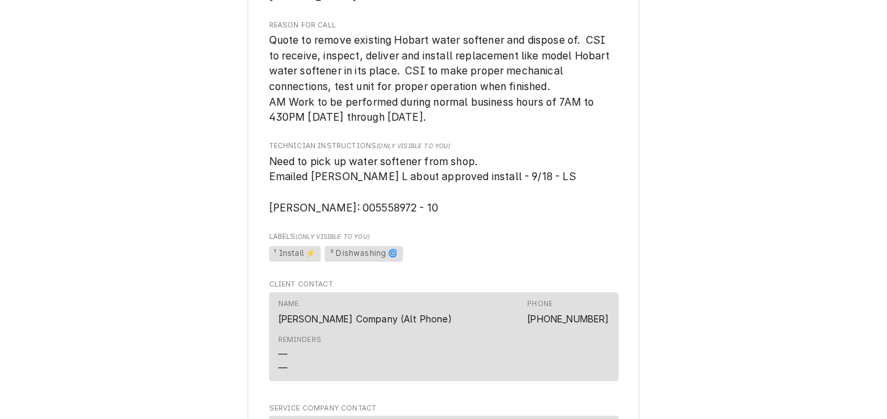
click at [347, 214] on span "Need to pick up water softener from shop. Emailed [PERSON_NAME] L about approve…" at bounding box center [422, 184] width 307 height 59
drag, startPoint x: 427, startPoint y: 219, endPoint x: 326, endPoint y: 224, distance: 101.3
click at [326, 216] on span "Need to pick up water softener from shop. Emailed [PERSON_NAME] L about approve…" at bounding box center [443, 185] width 349 height 62
copy span "PO: 005558972 - 10"
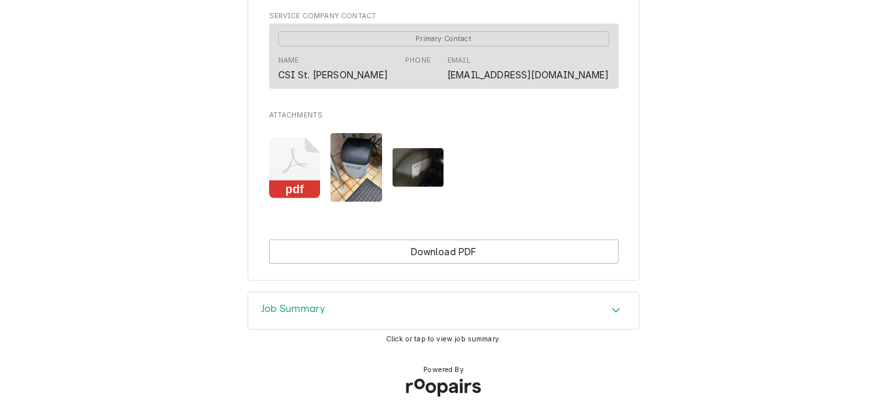
scroll to position [1126, 0]
click at [297, 179] on icon "Attachments" at bounding box center [295, 168] width 52 height 62
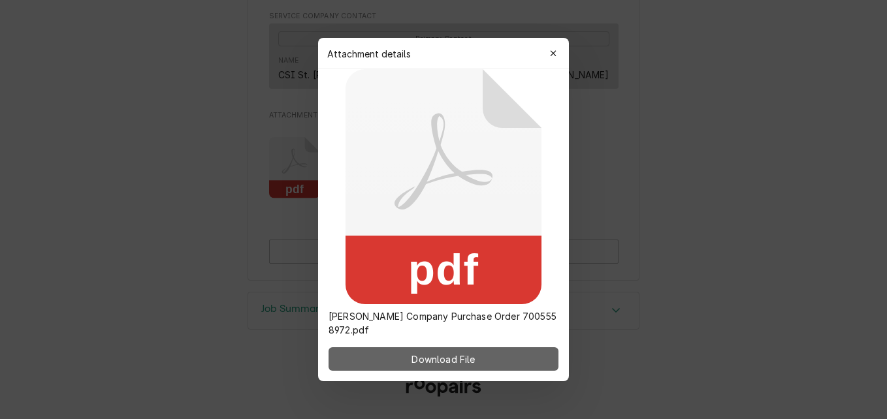
click at [458, 364] on span "Download File" at bounding box center [443, 360] width 69 height 14
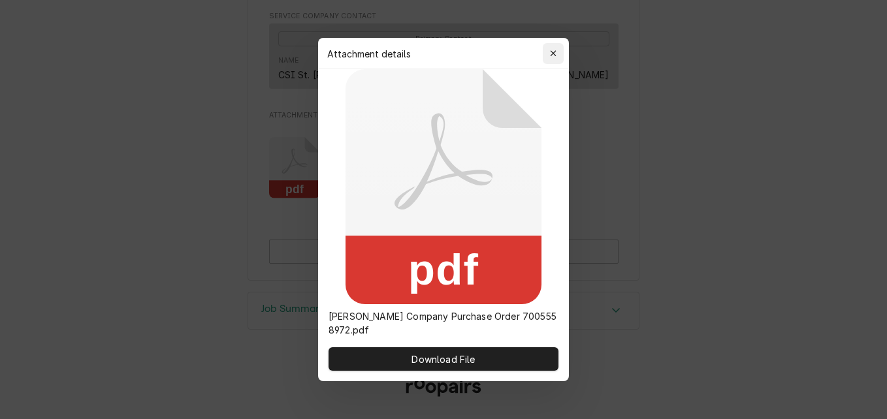
click at [554, 51] on icon "button" at bounding box center [553, 53] width 7 height 9
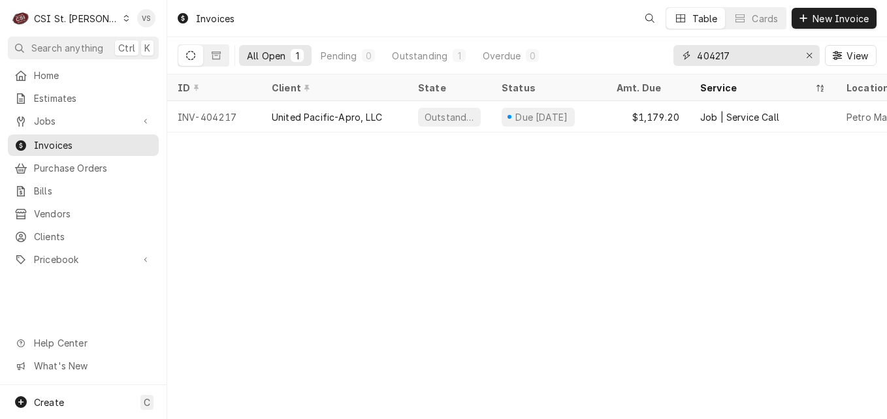
click at [734, 56] on input "404217" at bounding box center [746, 55] width 98 height 21
click at [721, 62] on input "404217" at bounding box center [746, 55] width 98 height 21
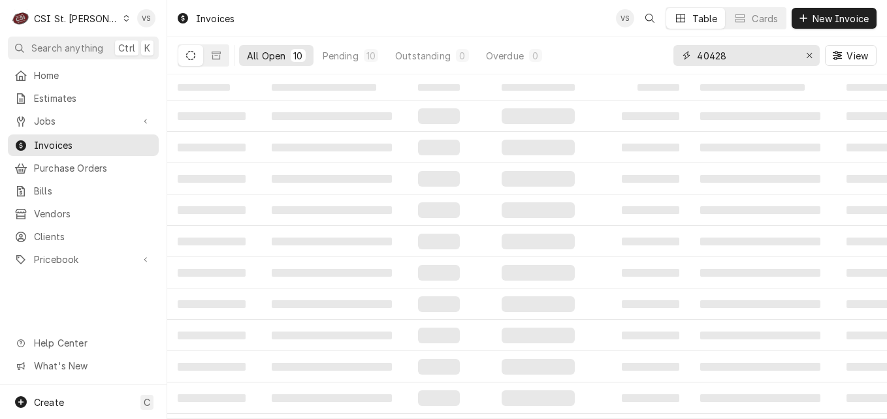
click at [719, 56] on input "40428" at bounding box center [746, 55] width 98 height 21
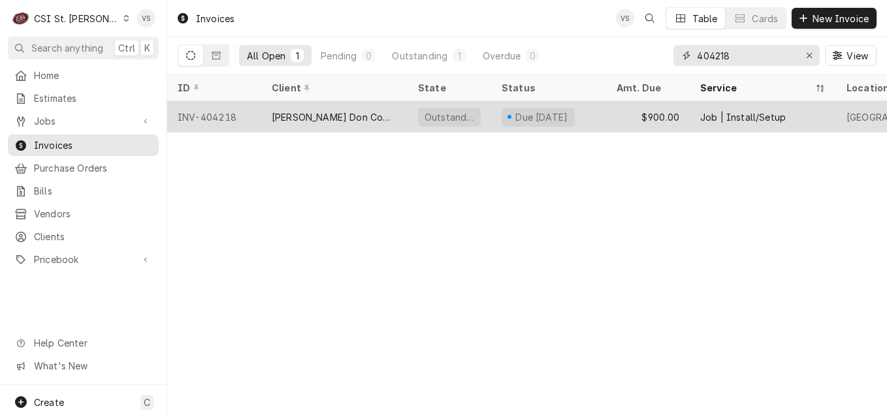
type input "404218"
click at [317, 115] on div "[PERSON_NAME] Don Company" at bounding box center [334, 117] width 125 height 14
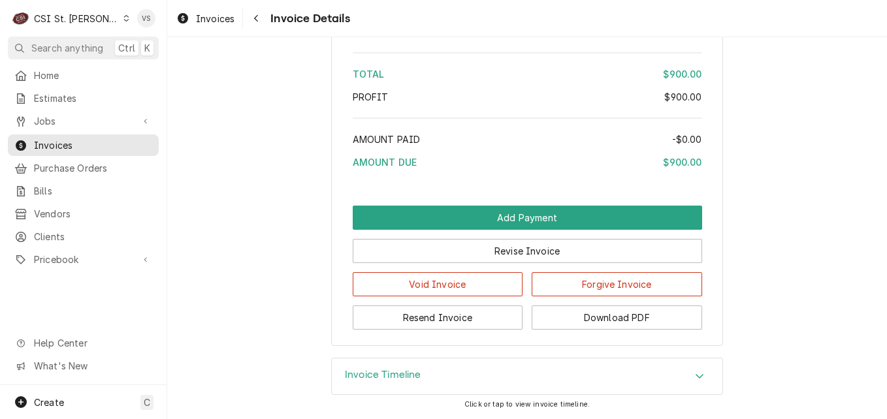
scroll to position [2316, 0]
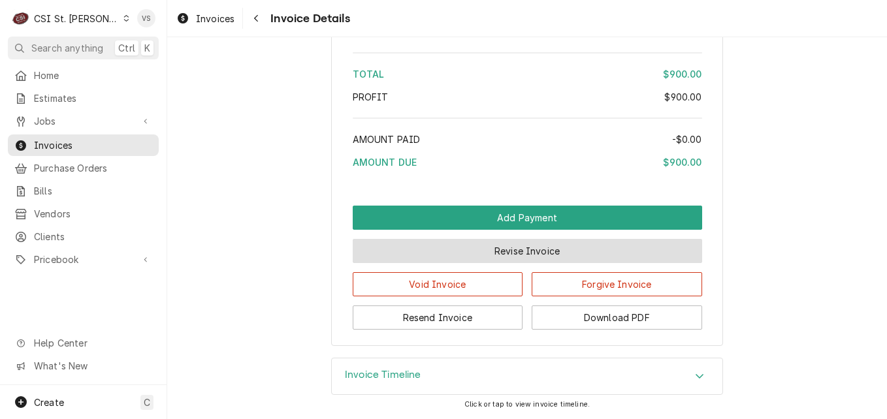
click at [519, 245] on button "Revise Invoice" at bounding box center [527, 251] width 349 height 24
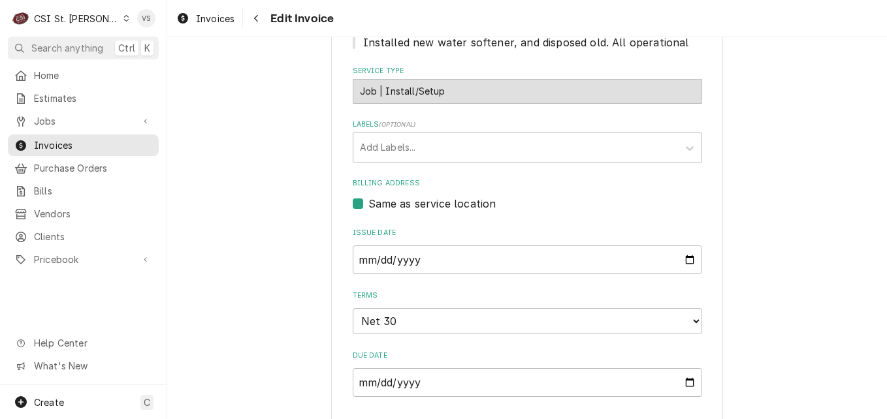
scroll to position [979, 0]
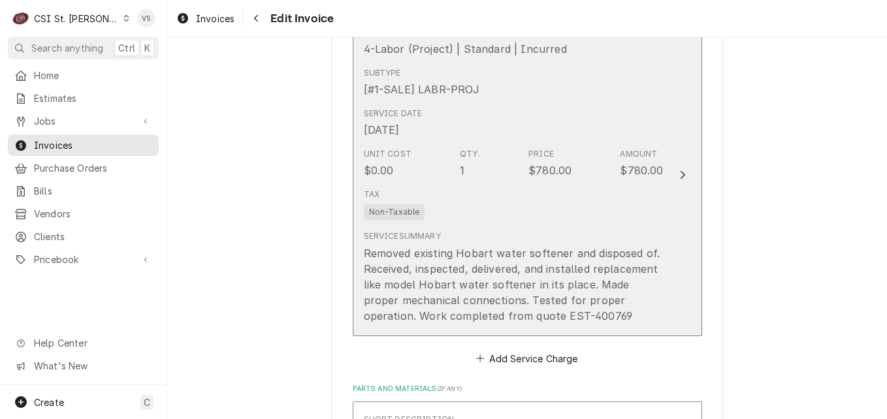
click at [510, 210] on div "Tax Non-Taxable" at bounding box center [514, 204] width 300 height 42
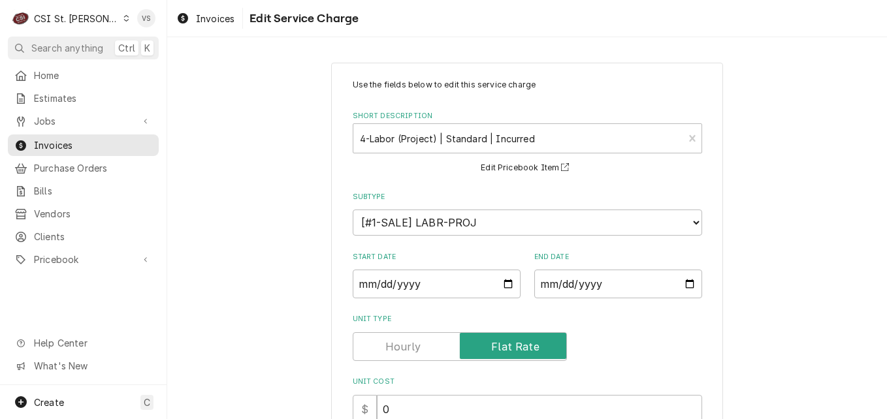
scroll to position [367, 0]
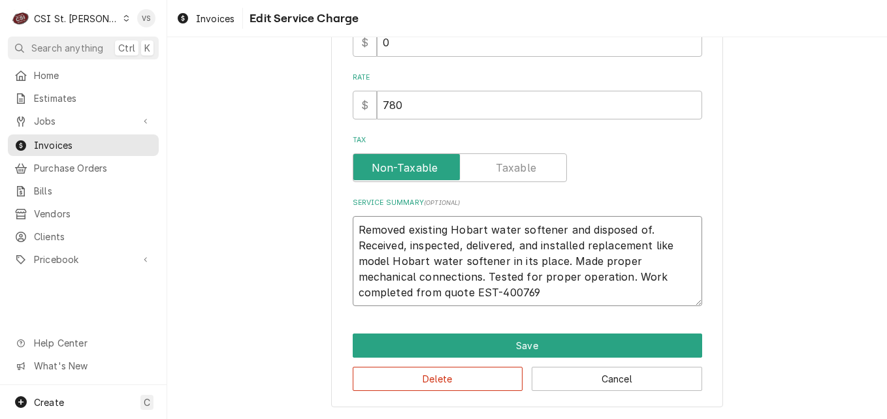
click at [354, 226] on textarea "Removed existing Hobart water softener and disposed of. Received, inspected, de…" at bounding box center [527, 261] width 349 height 90
type textarea "x"
type textarea "Removed existing Hobart water softener and disposed of. Received, inspected, de…"
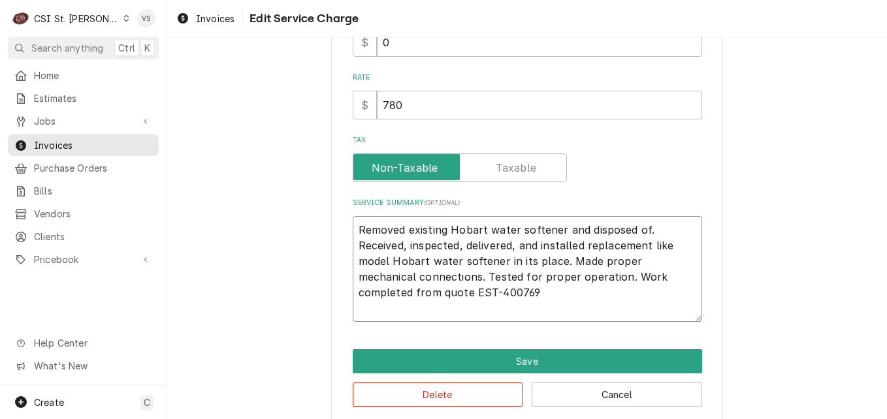
click at [354, 227] on textarea "Removed existing Hobart water softener and disposed of. Received, inspected, de…" at bounding box center [527, 269] width 349 height 106
paste textarea "7005558972 - 10"
type textarea "x"
type textarea "7005558972 - 10 Removed existing Hobart water softener and disposed of. Receive…"
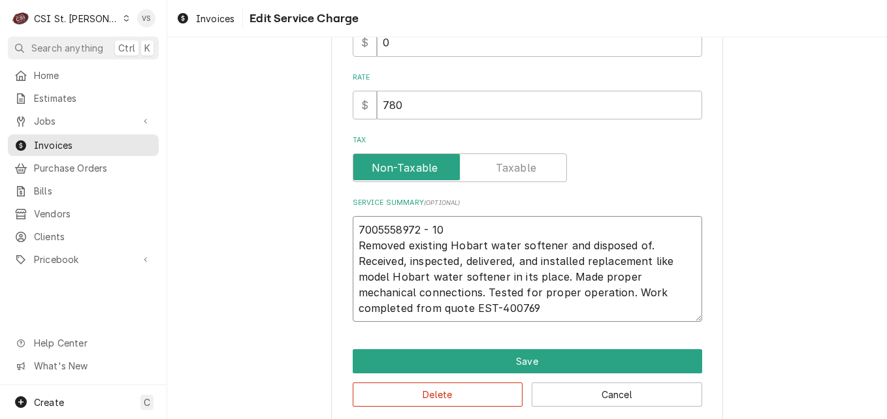
click at [416, 228] on textarea "7005558972 - 10 Removed existing Hobart water softener and disposed of. Receive…" at bounding box center [527, 269] width 349 height 106
type textarea "x"
type textarea "7005558972- 10 Removed existing Hobart water softener and disposed of. Received…"
type textarea "x"
type textarea "7005558972-10 Removed existing Hobart water softener and disposed of. Received,…"
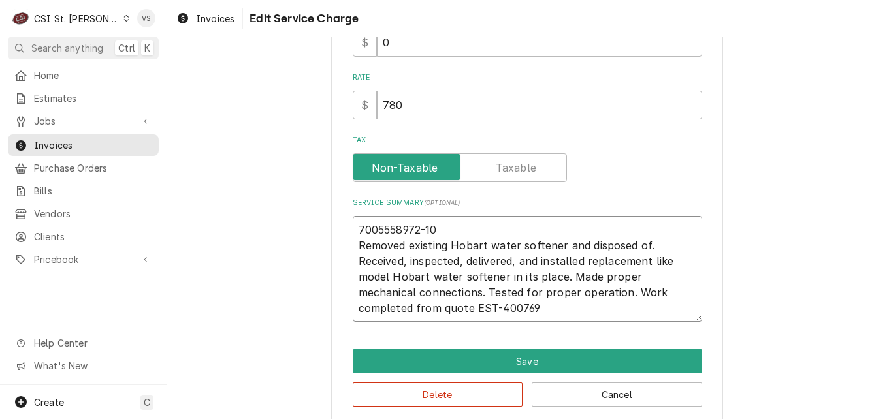
drag, startPoint x: 439, startPoint y: 227, endPoint x: 352, endPoint y: 223, distance: 87.6
click at [353, 223] on textarea "7005558972-10 Removed existing Hobart water softener and disposed of. Received,…" at bounding box center [527, 269] width 349 height 106
click at [354, 228] on textarea "7005558972-10 Removed existing Hobart water softener and disposed of. Received,…" at bounding box center [527, 269] width 349 height 106
type textarea "x"
type textarea "P7005558972-10 Removed existing Hobart water softener and disposed of. Received…"
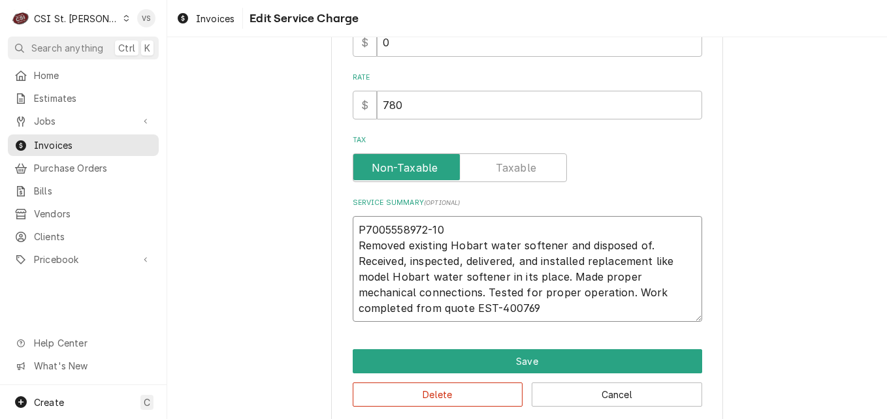
type textarea "x"
type textarea "PO7005558972-10 Removed existing Hobart water softener and disposed of. Receive…"
type textarea "x"
type textarea "PO 7005558972-10 Removed existing Hobart water softener and disposed of. Receiv…"
type textarea "x"
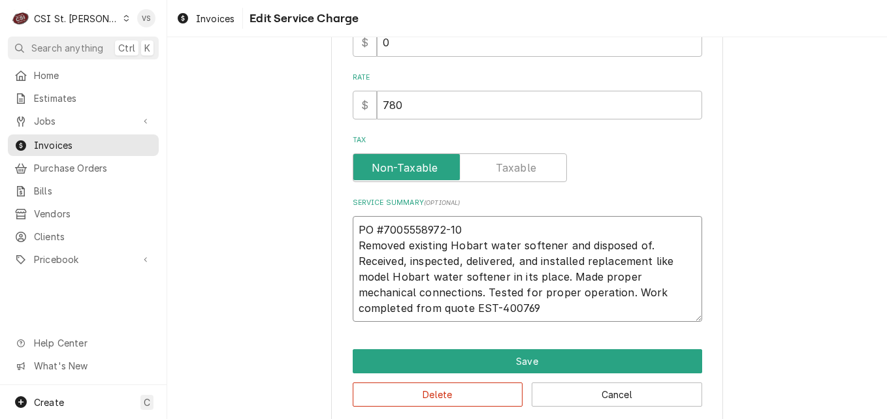
drag, startPoint x: 471, startPoint y: 232, endPoint x: 353, endPoint y: 230, distance: 118.8
click at [353, 230] on textarea "PO #7005558972-10 Removed existing Hobart water softener and disposed of. Recei…" at bounding box center [527, 269] width 349 height 106
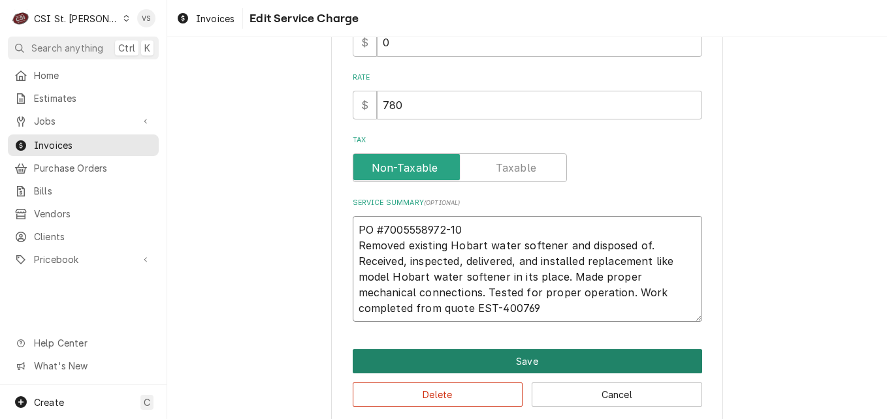
type textarea "PO #7005558972-10 Removed existing Hobart water softener and disposed of. Recei…"
click at [485, 365] on button "Save" at bounding box center [527, 361] width 349 height 24
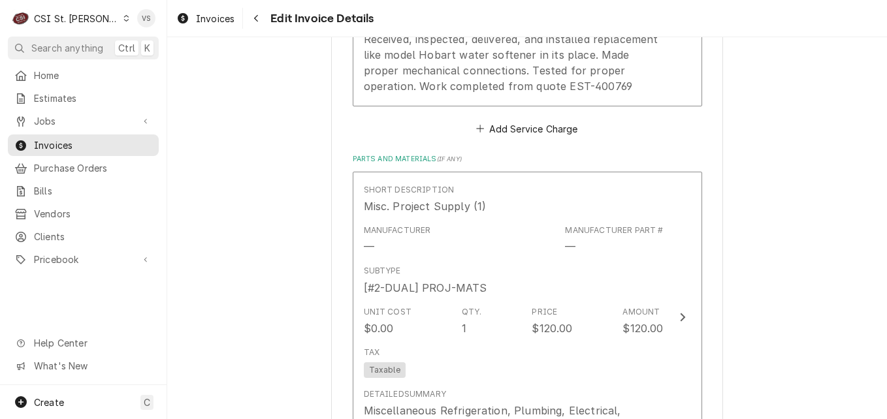
scroll to position [1878, 0]
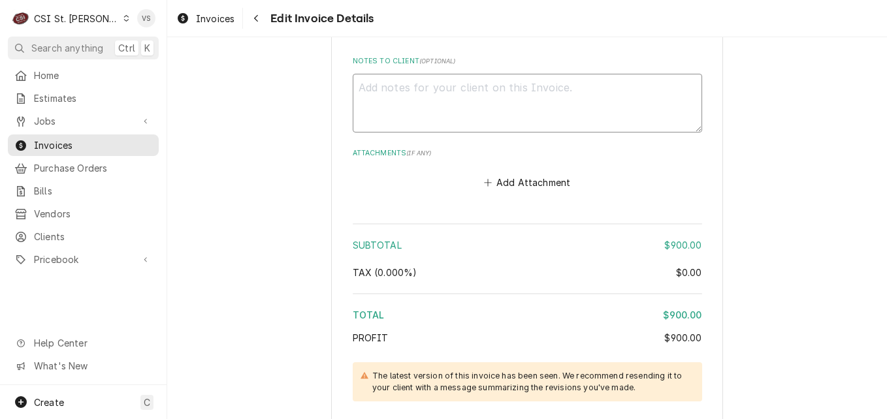
click at [385, 95] on textarea "Notes to Client ( optional )" at bounding box center [527, 103] width 349 height 59
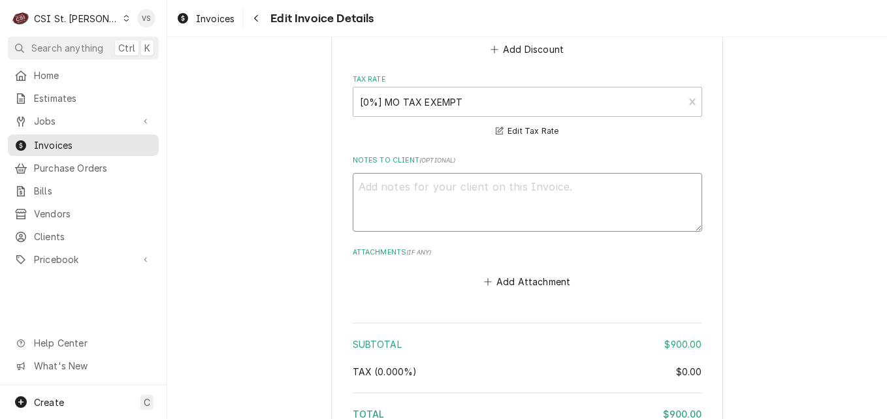
scroll to position [1782, 0]
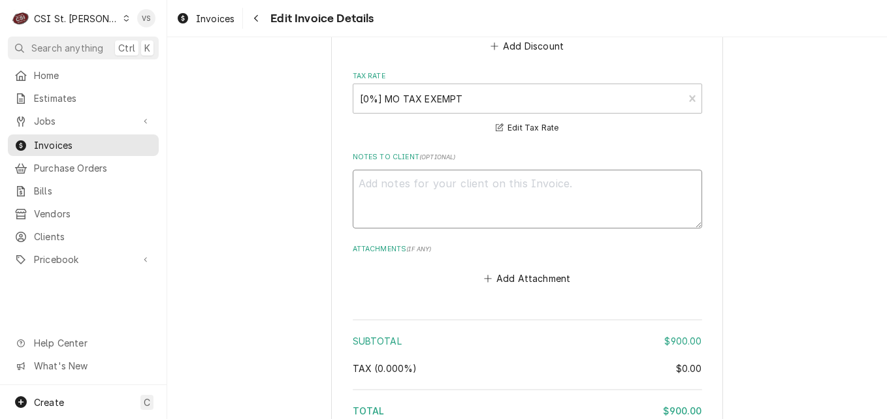
click at [366, 191] on textarea "Notes to Client ( optional )" at bounding box center [527, 199] width 349 height 59
paste textarea "PO #7005558972-10"
type textarea "x"
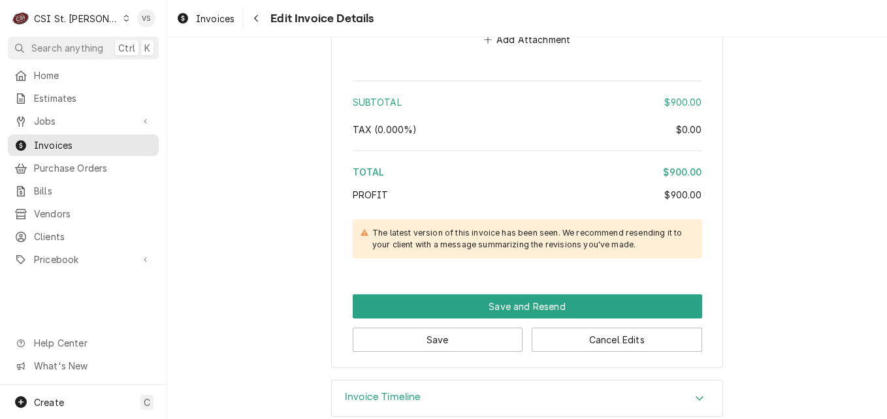
scroll to position [2043, 0]
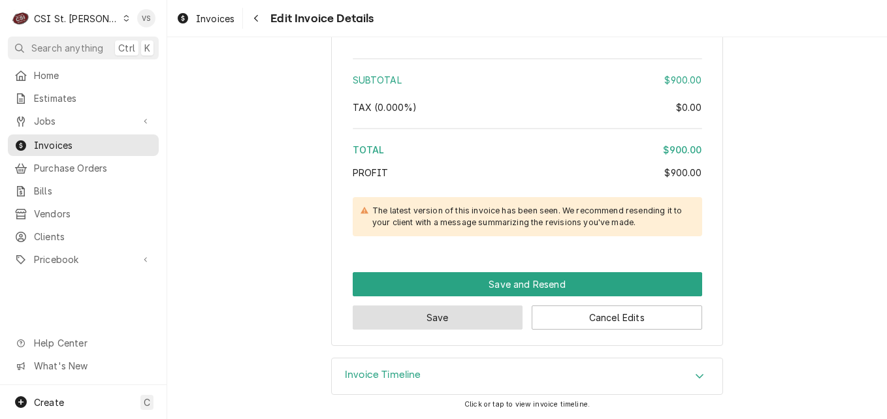
type textarea "PO #7005558972-10"
click at [464, 314] on button "Save" at bounding box center [438, 318] width 170 height 24
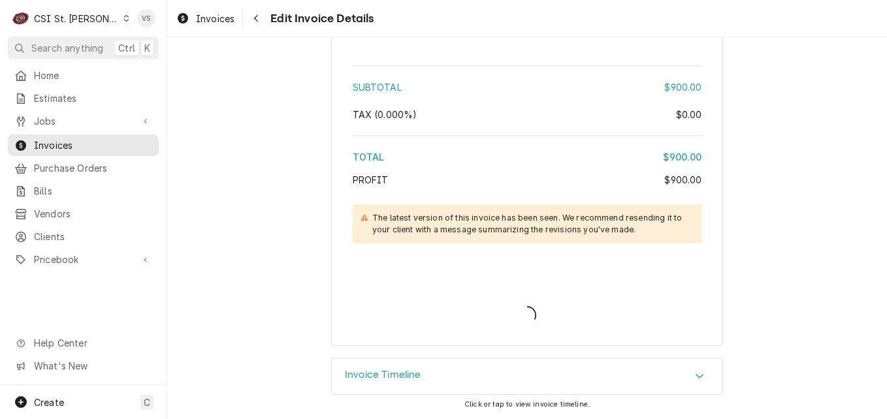
scroll to position [2036, 0]
type textarea "x"
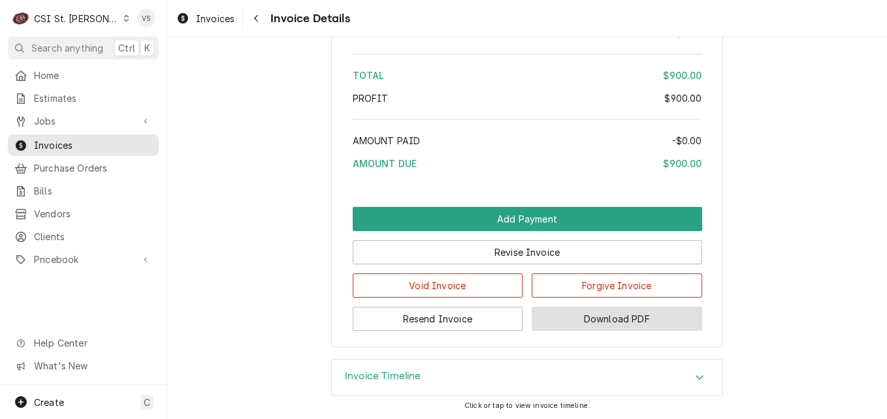
scroll to position [2329, 0]
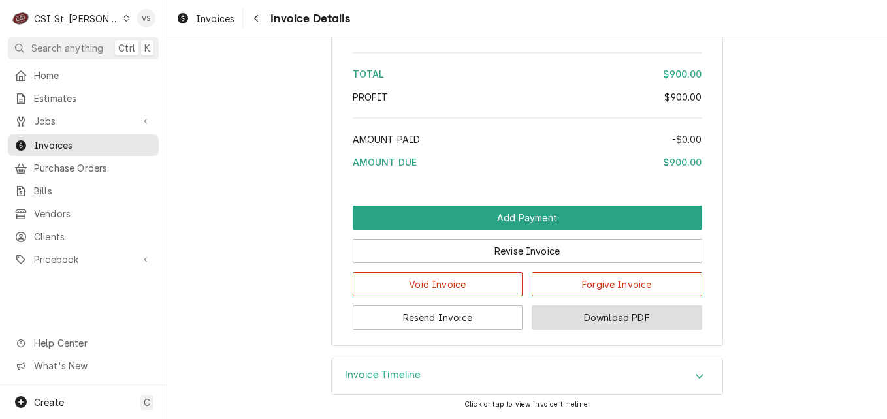
click at [610, 315] on button "Download PDF" at bounding box center [616, 318] width 170 height 24
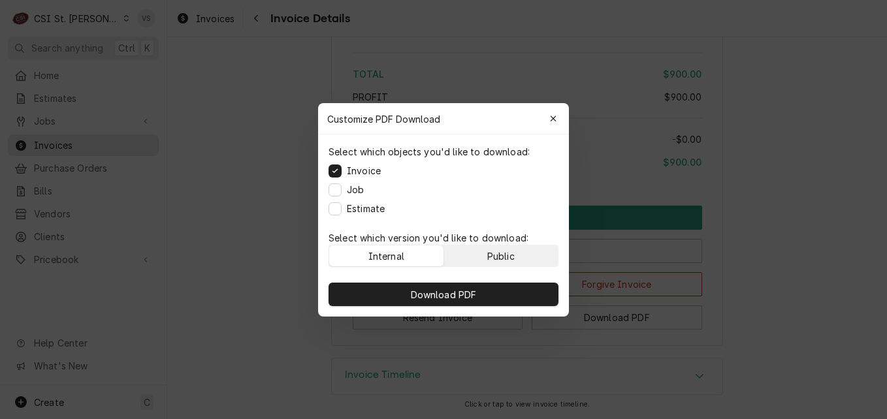
click at [505, 257] on div "Public" at bounding box center [500, 256] width 27 height 14
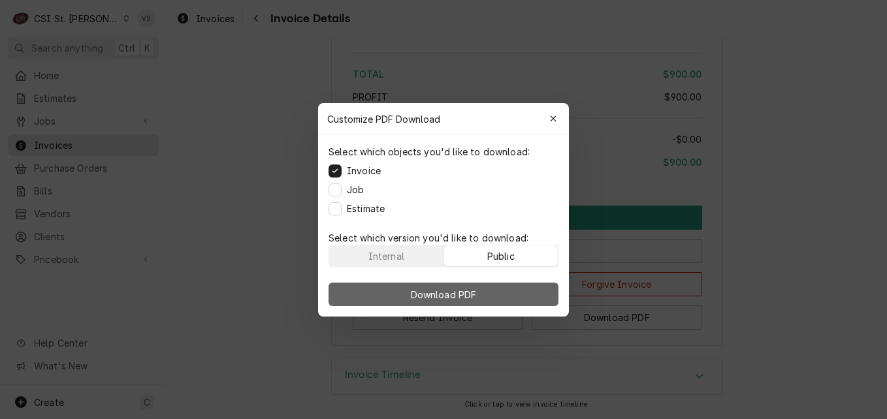
click at [498, 288] on button "Download PDF" at bounding box center [443, 295] width 230 height 24
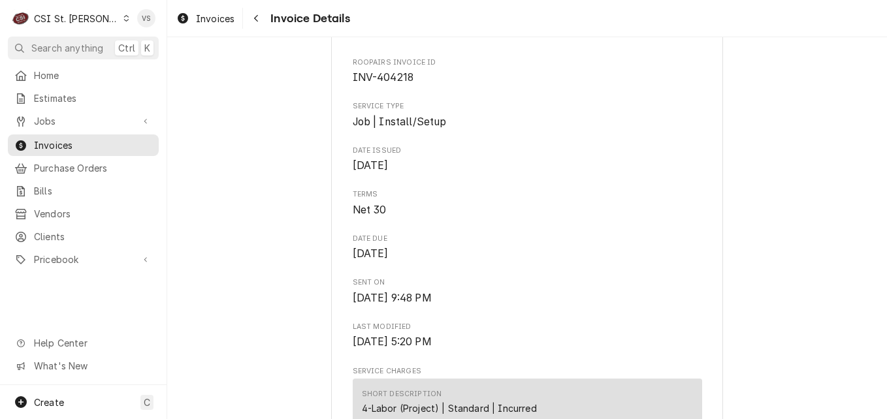
scroll to position [175, 0]
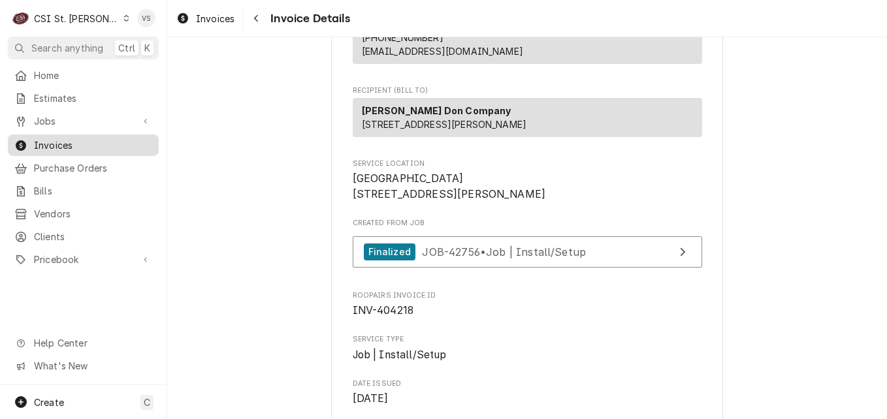
click at [71, 142] on span "Invoices" at bounding box center [93, 145] width 118 height 14
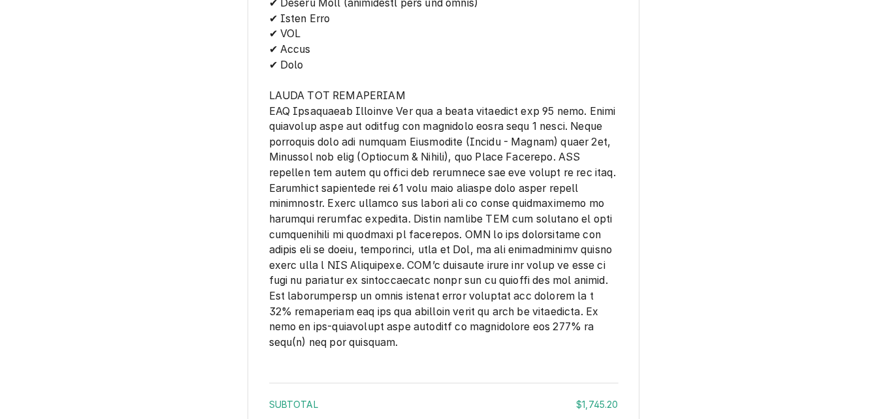
scroll to position [2465, 0]
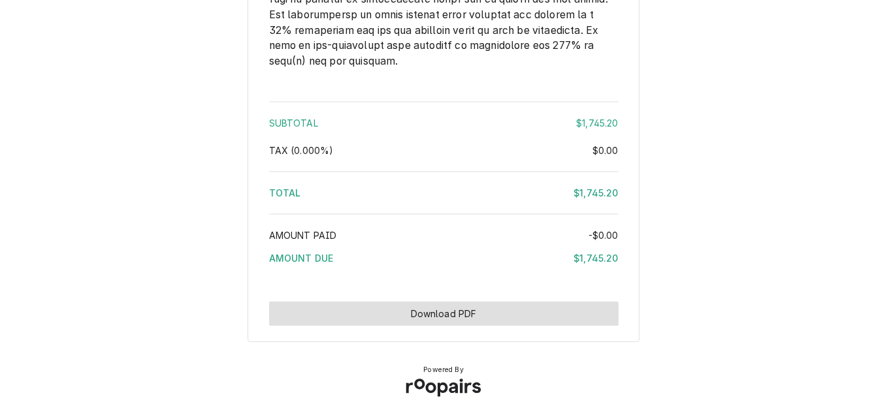
click at [520, 315] on button "Download PDF" at bounding box center [443, 314] width 349 height 24
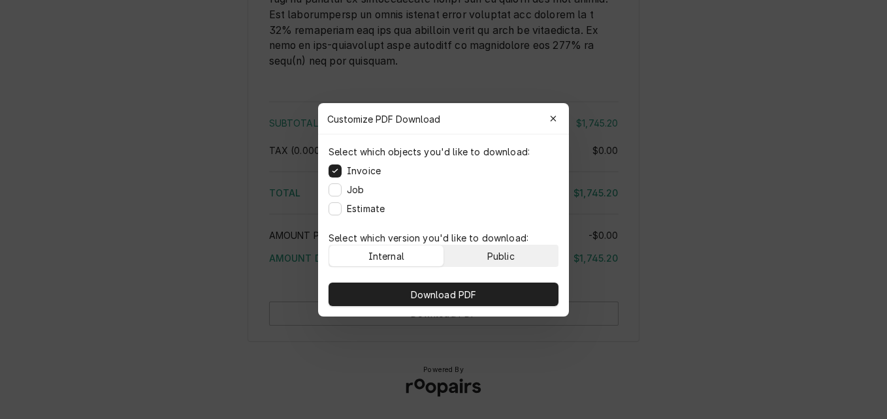
click at [486, 253] on button "Public" at bounding box center [501, 255] width 114 height 21
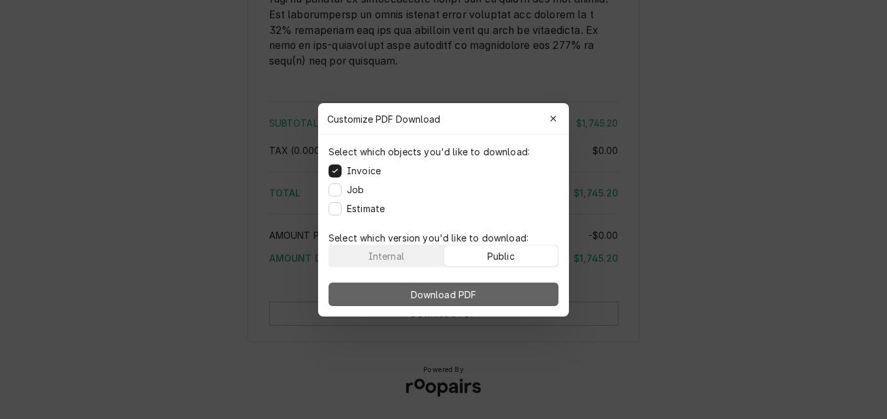
click at [495, 283] on button "Download PDF" at bounding box center [443, 295] width 230 height 24
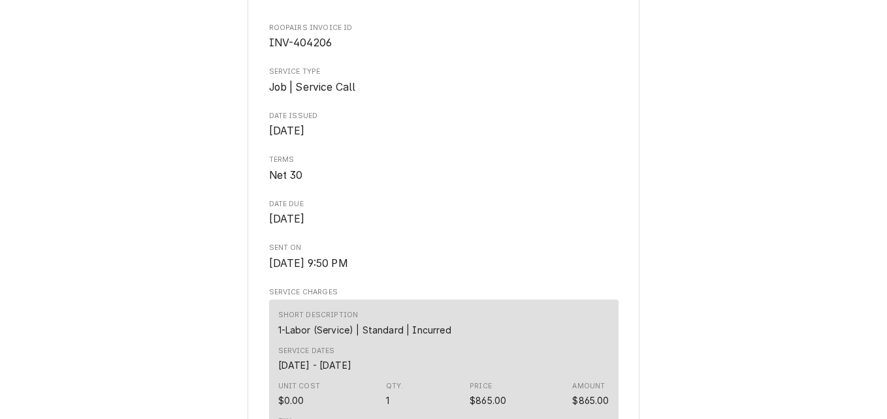
scroll to position [376, 0]
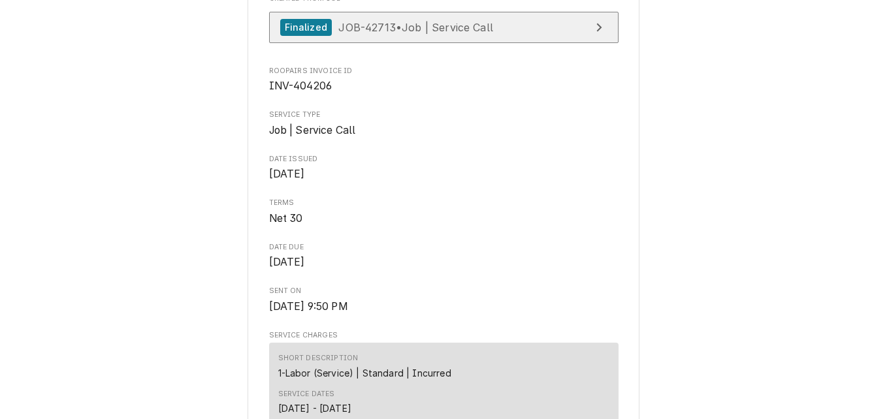
click at [430, 33] on span "JOB-42713 • Job | Service Call" at bounding box center [415, 26] width 155 height 13
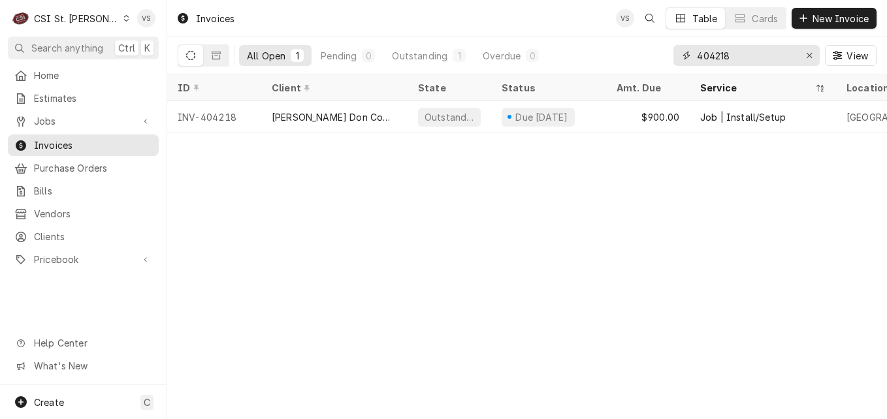
click at [728, 55] on input "404218" at bounding box center [746, 55] width 98 height 21
click at [723, 55] on input "404218" at bounding box center [746, 55] width 98 height 21
click at [747, 52] on input "404218" at bounding box center [746, 55] width 98 height 21
drag, startPoint x: 721, startPoint y: 57, endPoint x: 734, endPoint y: 55, distance: 13.1
click at [734, 55] on input "404246" at bounding box center [746, 55] width 98 height 21
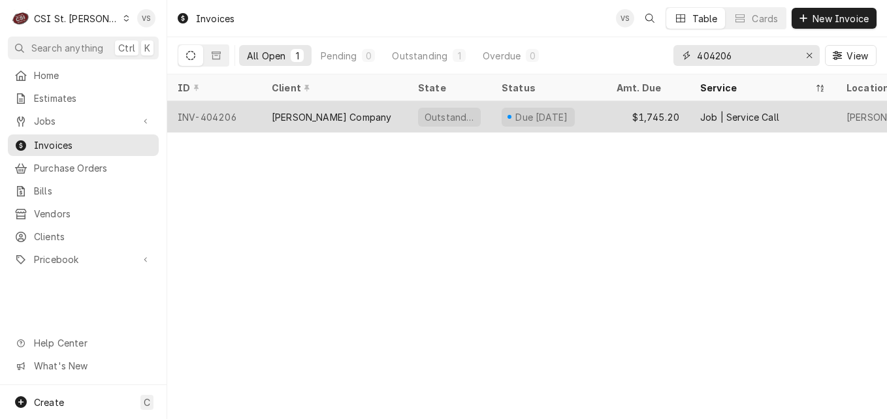
type input "404206"
click at [334, 110] on div "[PERSON_NAME] Company" at bounding box center [331, 117] width 119 height 14
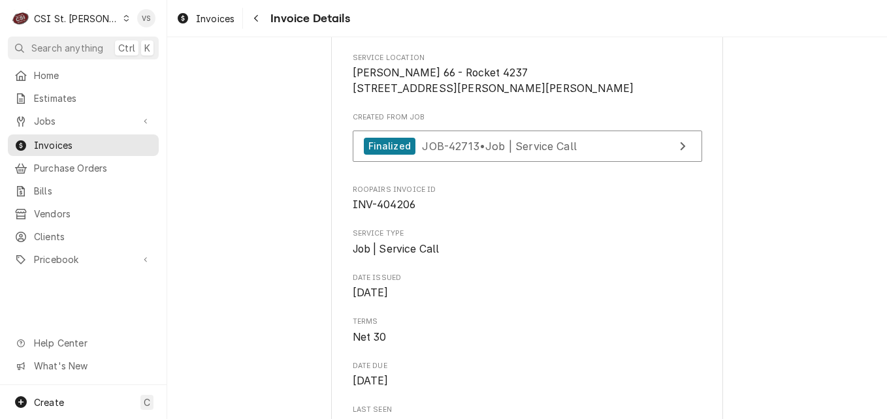
scroll to position [326, 0]
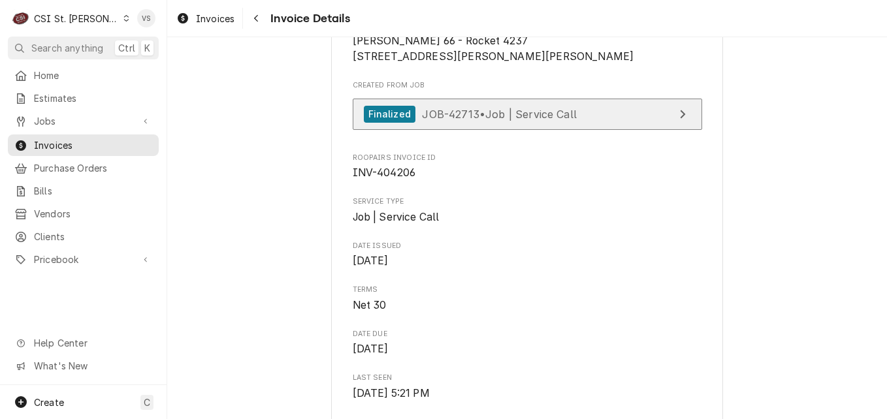
click at [549, 120] on span "JOB-42713 • Job | Service Call" at bounding box center [499, 113] width 155 height 13
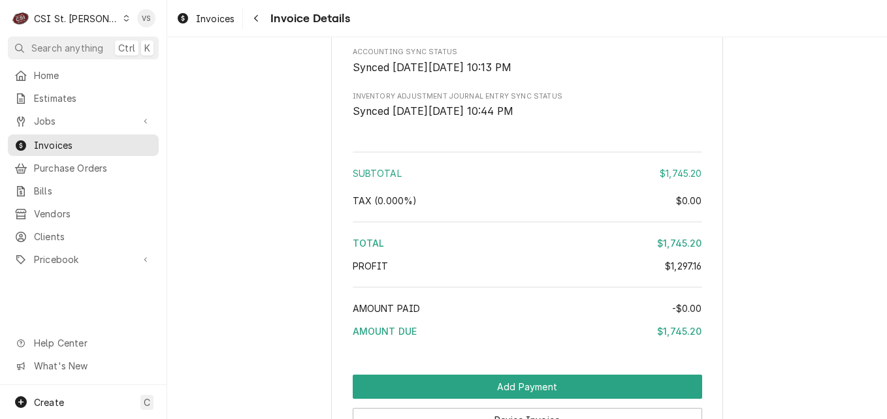
scroll to position [2873, 0]
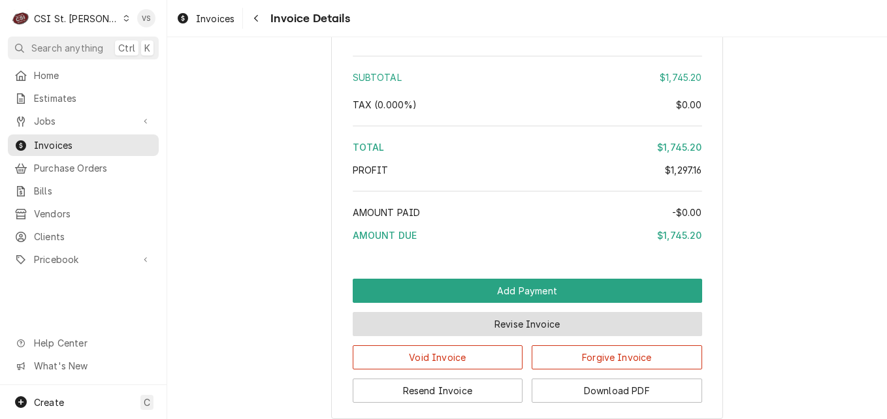
click at [513, 336] on button "Revise Invoice" at bounding box center [527, 324] width 349 height 24
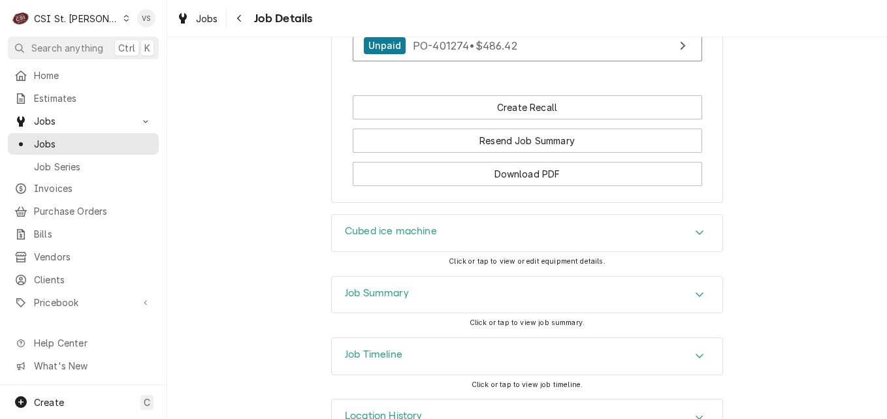
scroll to position [1436, 0]
click at [425, 276] on div "Job Summary" at bounding box center [527, 294] width 390 height 37
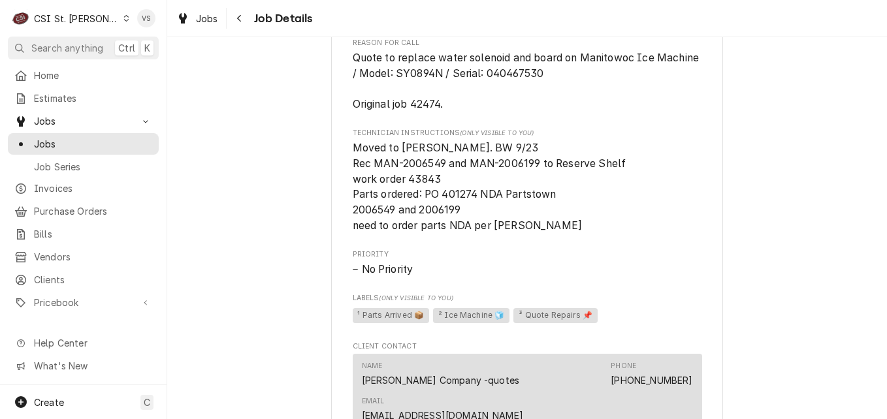
scroll to position [849, 0]
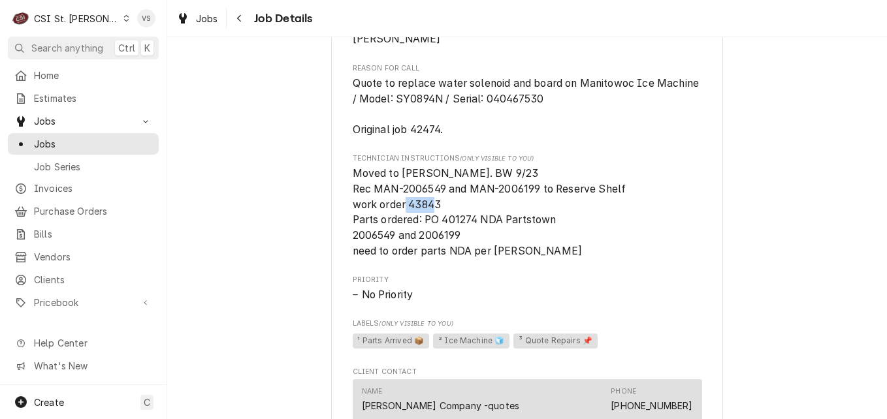
drag, startPoint x: 439, startPoint y: 206, endPoint x: 404, endPoint y: 208, distance: 34.7
click at [404, 208] on span "Moved to [PERSON_NAME]. BW 9/23 Rec MAN-2006549 and MAN-2006199 to Reserve Shel…" at bounding box center [527, 212] width 349 height 93
drag, startPoint x: 404, startPoint y: 208, endPoint x: 452, endPoint y: 208, distance: 48.3
click at [452, 208] on span "Moved to [PERSON_NAME]. BW 9/23 Rec MAN-2006549 and MAN-2006199 to Reserve Shel…" at bounding box center [527, 212] width 349 height 93
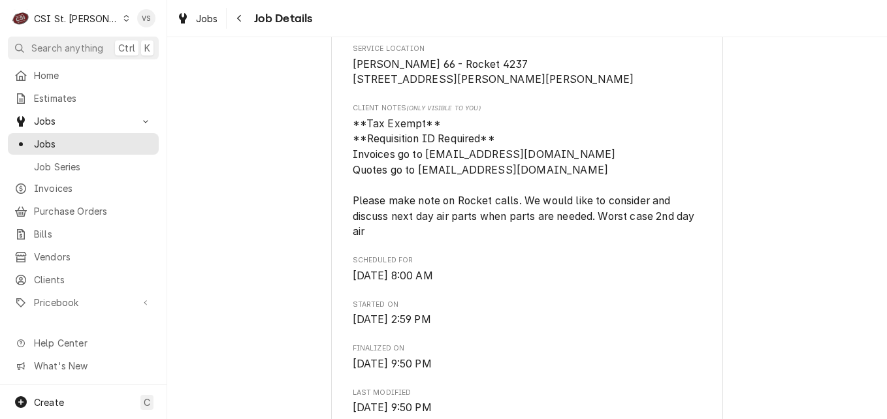
scroll to position [0, 0]
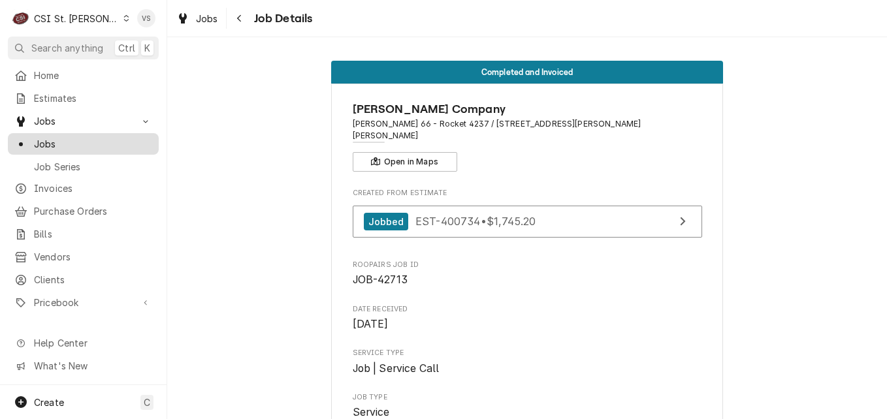
click at [61, 138] on span "Jobs" at bounding box center [93, 144] width 118 height 14
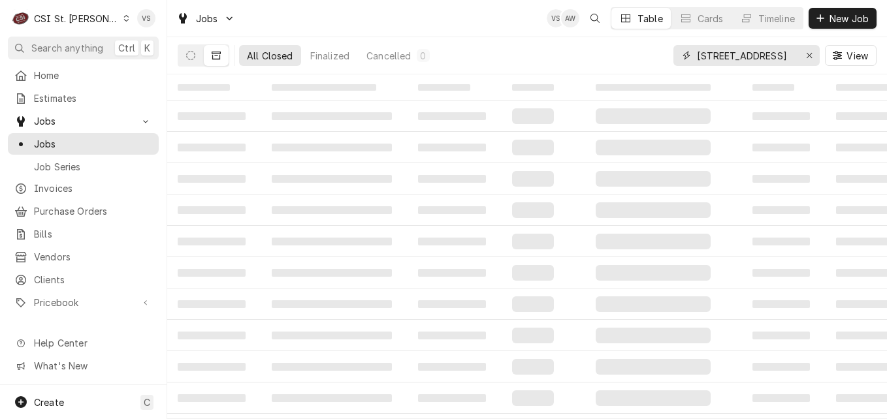
click at [778, 59] on input "7021 W 135th St" at bounding box center [746, 55] width 98 height 21
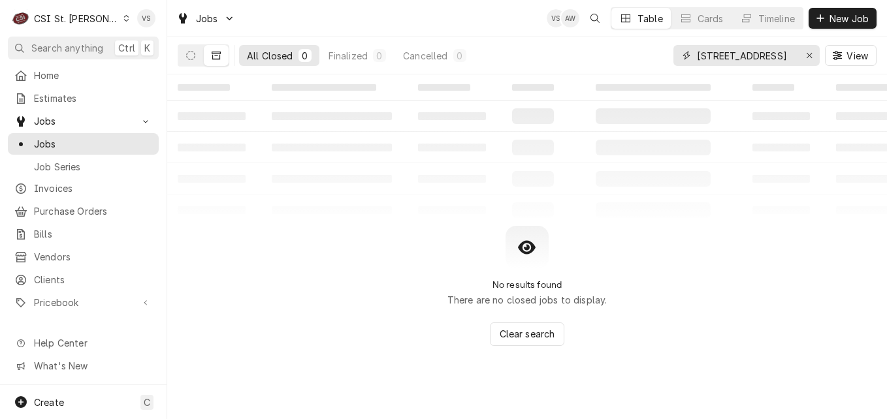
drag, startPoint x: 776, startPoint y: 55, endPoint x: 638, endPoint y: 55, distance: 137.8
click at [638, 55] on div "All Closed 0 Finalized 0 Cancelled 0 7021 W 135th St View" at bounding box center [527, 55] width 699 height 37
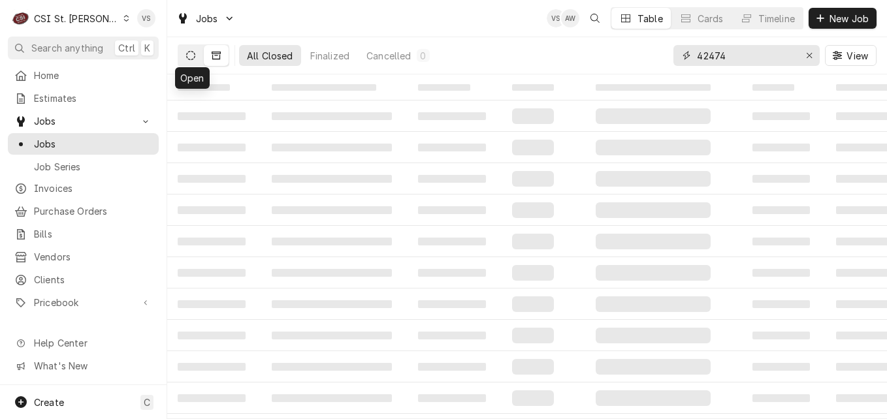
type input "42474"
click at [182, 55] on button "Dynamic Content Wrapper" at bounding box center [190, 55] width 25 height 21
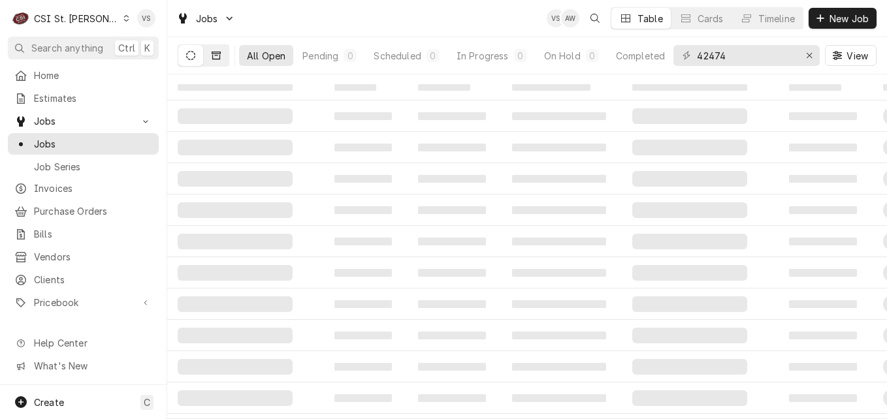
click at [210, 63] on button "Dynamic Content Wrapper" at bounding box center [216, 55] width 25 height 21
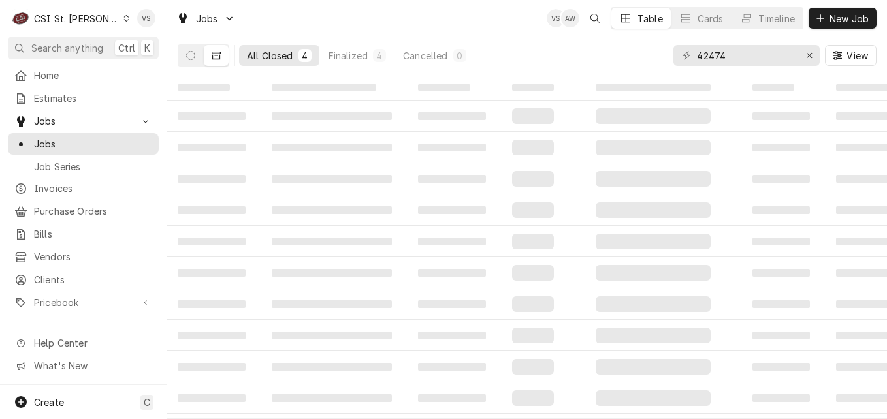
click at [271, 57] on div "All Closed" at bounding box center [270, 56] width 46 height 14
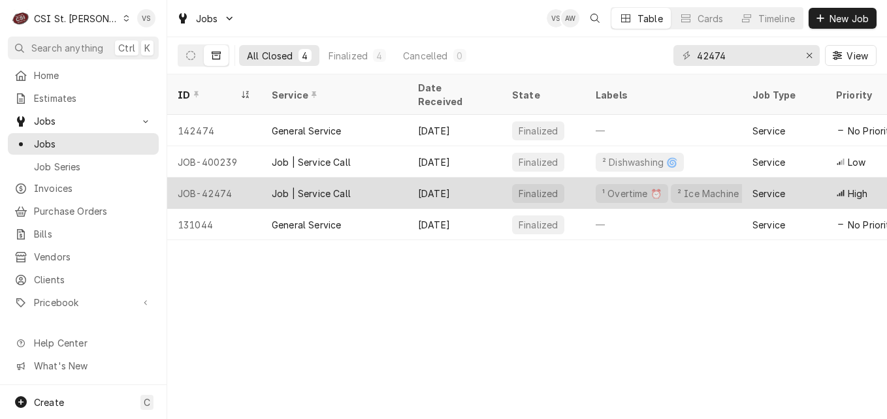
click at [239, 178] on div "JOB-42474" at bounding box center [214, 193] width 94 height 31
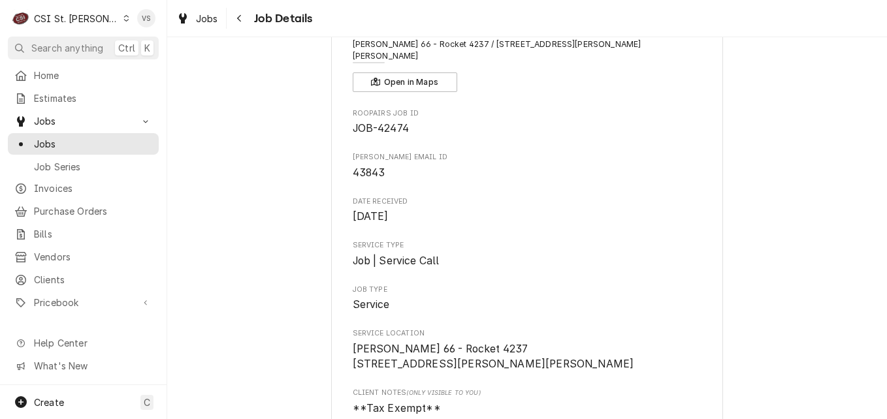
scroll to position [65, 0]
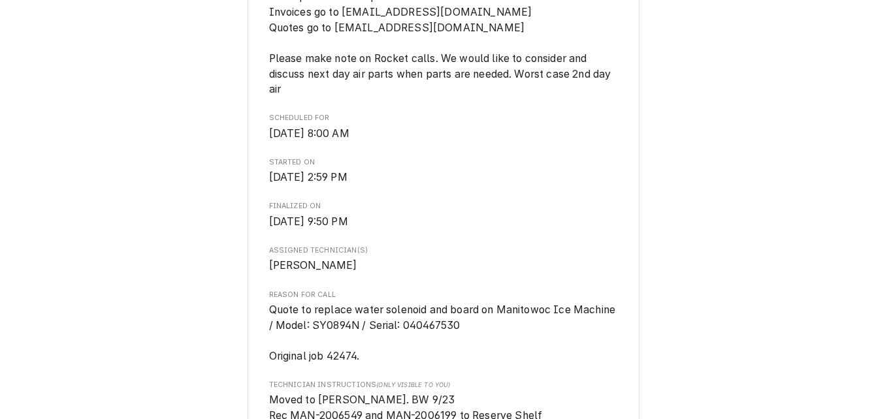
scroll to position [653, 0]
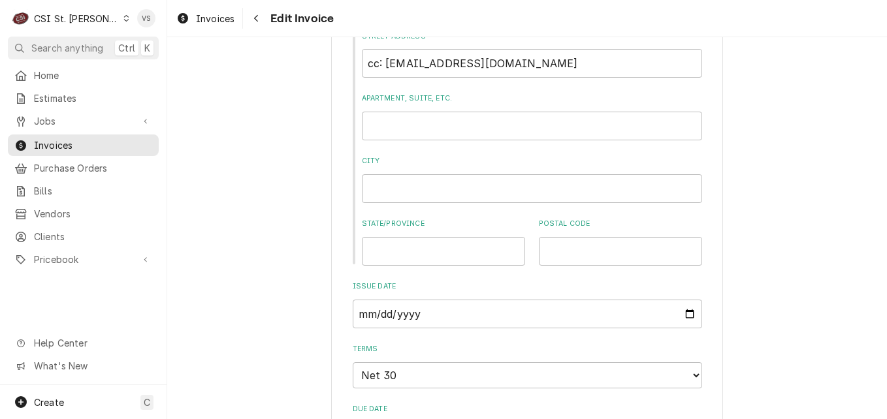
scroll to position [1371, 0]
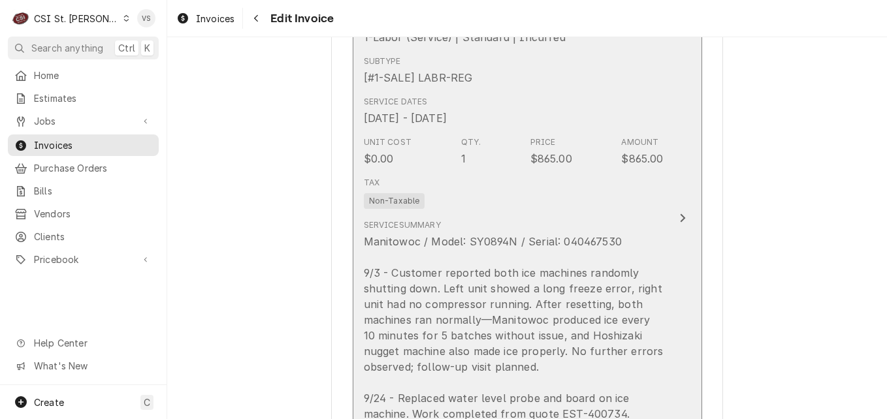
click at [490, 206] on div "Tax Non-Taxable" at bounding box center [514, 193] width 300 height 42
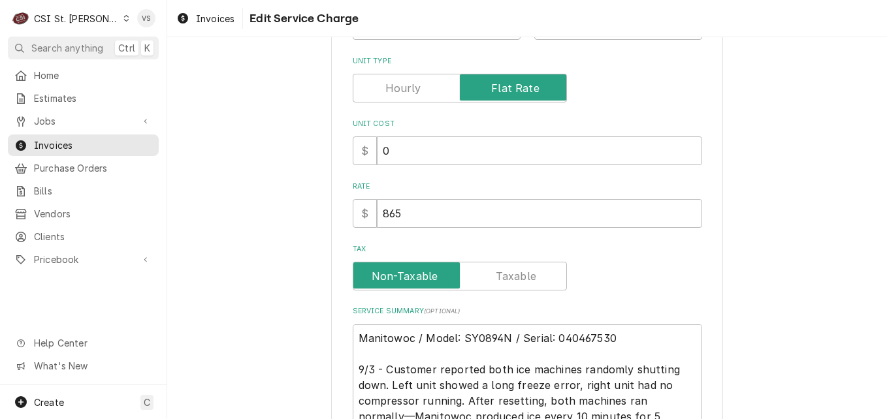
scroll to position [294, 0]
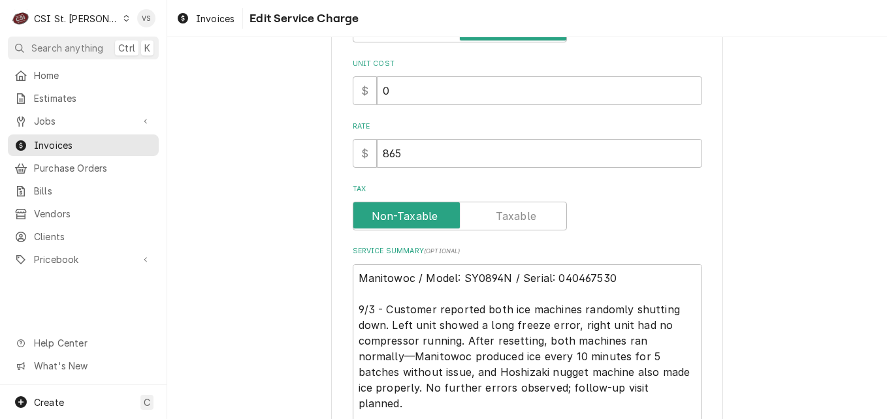
type textarea "x"
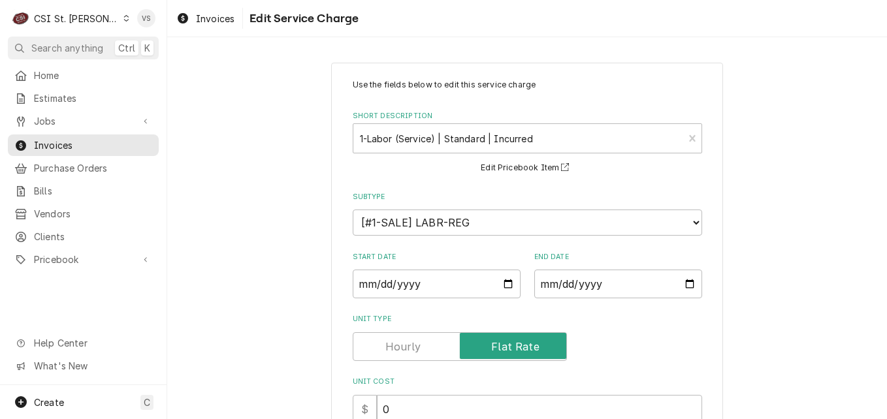
scroll to position [326, 0]
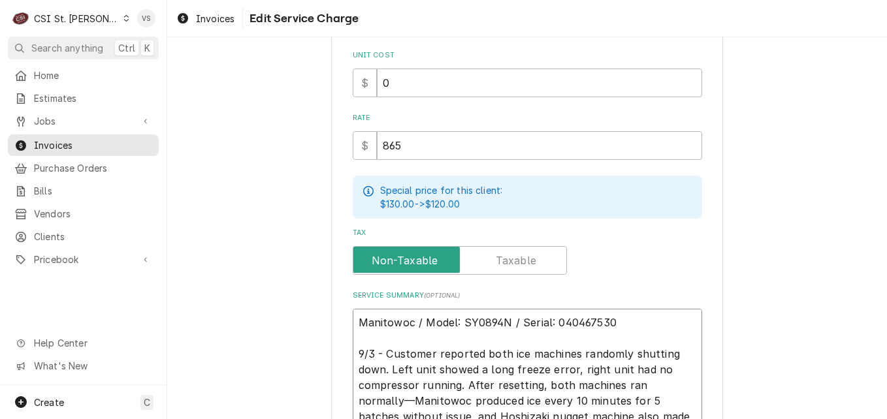
click at [353, 319] on textarea "Manitowoc / Model: SY0894N / Serial: 040467530 9/3 - Customer reported both ice…" at bounding box center [527, 401] width 349 height 184
type textarea "Manitowoc / Model: SY0894N / Serial: 040467530 9/3 - Customer reported both ice…"
type textarea "x"
type textarea "P Manitowoc / Model: SY0894N / Serial: 040467530 9/3 - Customer reported both i…"
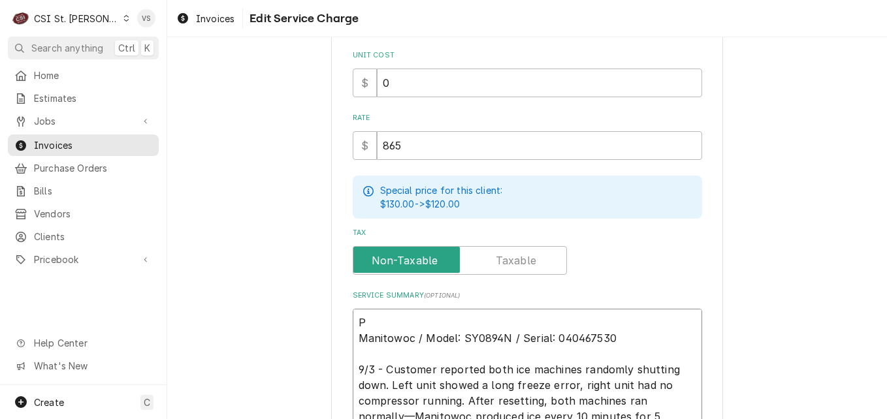
type textarea "x"
type textarea "PO Manitowoc / Model: SY0894N / Serial: 040467530 9/3 - Customer reported both …"
type textarea "x"
type textarea "PO Manitowoc / Model: SY0894N / Serial: 040467530 9/3 - Customer reported both …"
type textarea "x"
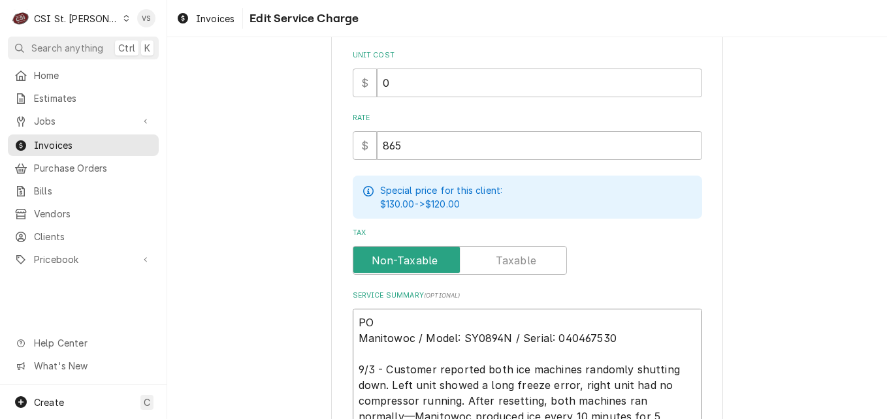
type textarea "PO # Manitowoc / Model: SY0894N / Serial: 040467530 9/3 - Customer reported bot…"
paste textarea "PO #7005558972-10"
type textarea "x"
type textarea "PO #PO #7005558972-10 Manitowoc / Model: SY0894N / Serial: 040467530 9/3 - Cust…"
drag, startPoint x: 494, startPoint y: 321, endPoint x: 381, endPoint y: 317, distance: 113.7
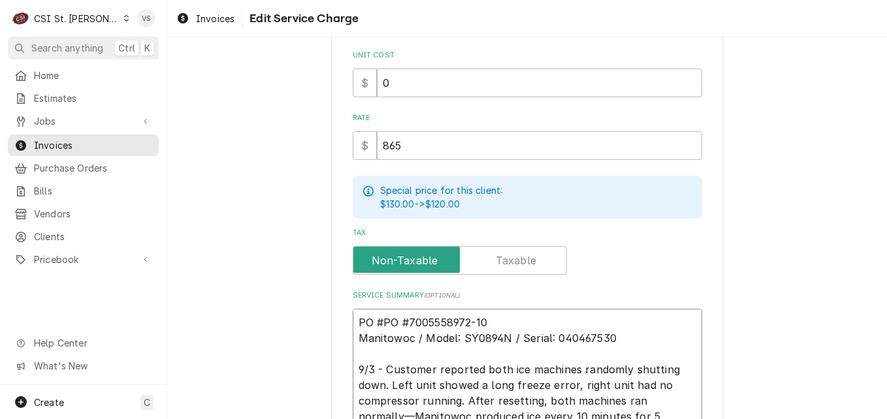
click at [381, 317] on textarea "PO #PO #7005558972-10 Manitowoc / Model: SY0894N / Serial: 040467530 9/3 - Cust…" at bounding box center [527, 409] width 349 height 200
type textarea "x"
type textarea "PO #4 Manitowoc / Model: SY0894N / Serial: 040467530 9/3 - Customer reported bo…"
type textarea "x"
type textarea "PO #43 Manitowoc / Model: SY0894N / Serial: 040467530 9/3 - Customer reported b…"
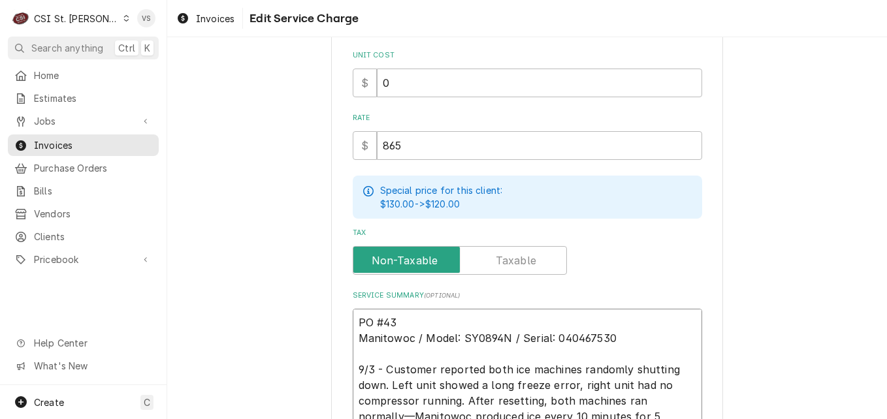
type textarea "x"
type textarea "PO #438 Manitowoc / Model: SY0894N / Serial: 040467530 9/3 - Customer reported …"
type textarea "x"
type textarea "PO #4384 Manitowoc / Model: SY0894N / Serial: 040467530 9/3 - Customer reported…"
type textarea "x"
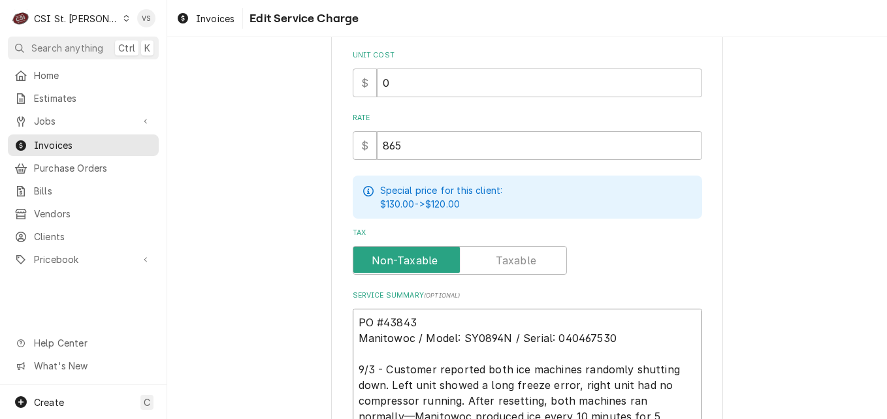
type textarea "PO #43843 Manitowoc / Model: SY0894N / Serial: 040467530 9/3 - Customer reporte…"
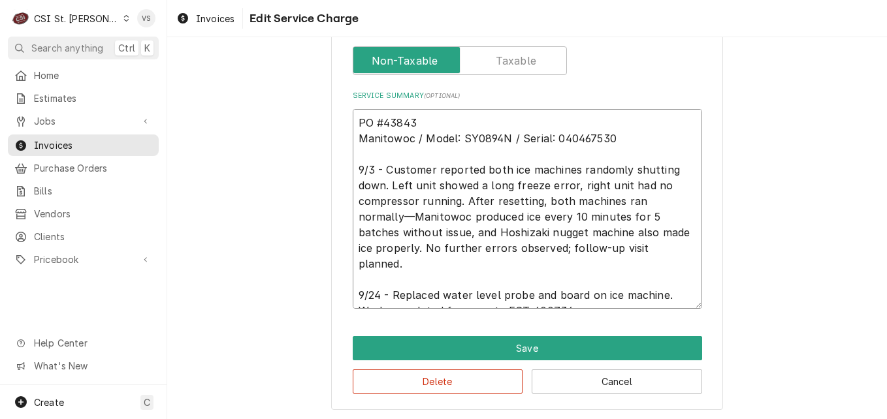
scroll to position [528, 0]
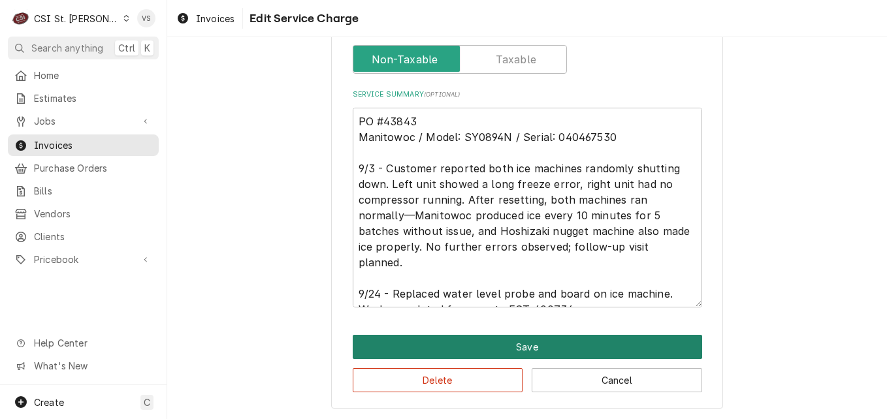
click at [482, 341] on button "Save" at bounding box center [527, 347] width 349 height 24
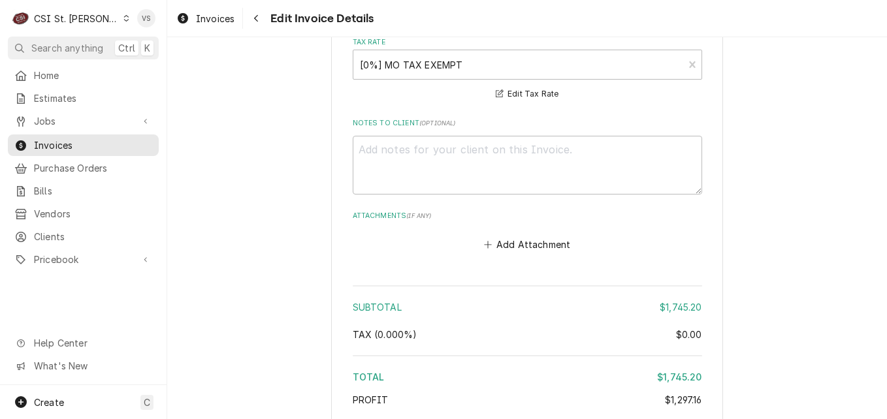
scroll to position [3118, 0]
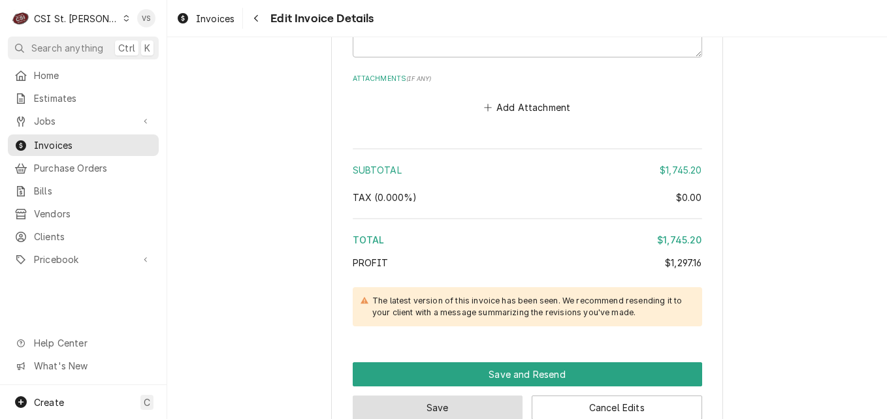
click at [439, 396] on button "Save" at bounding box center [438, 408] width 170 height 24
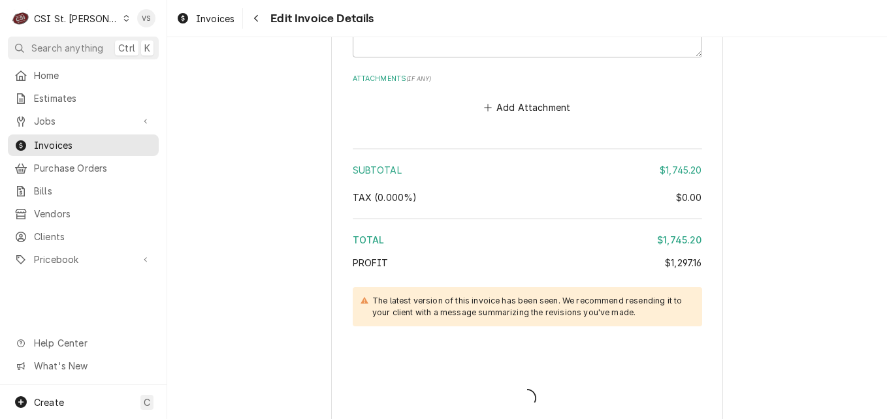
type textarea "x"
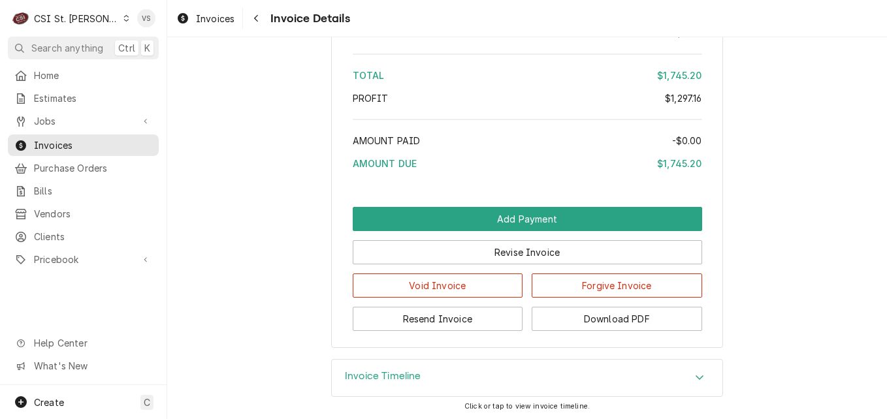
scroll to position [2944, 0]
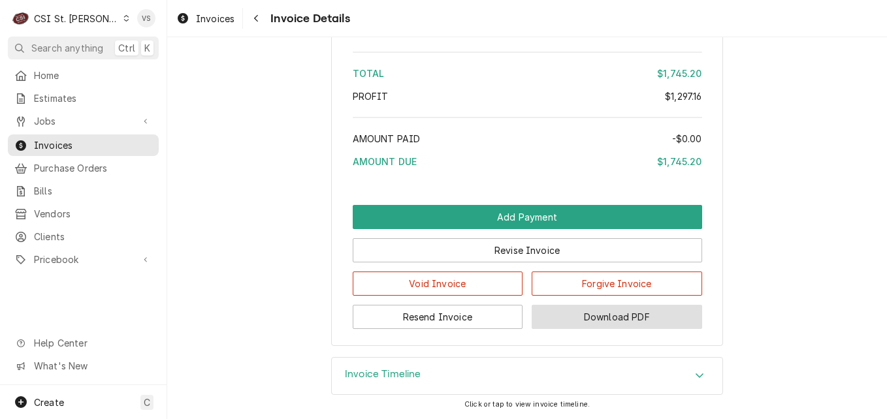
click at [597, 313] on button "Download PDF" at bounding box center [616, 317] width 170 height 24
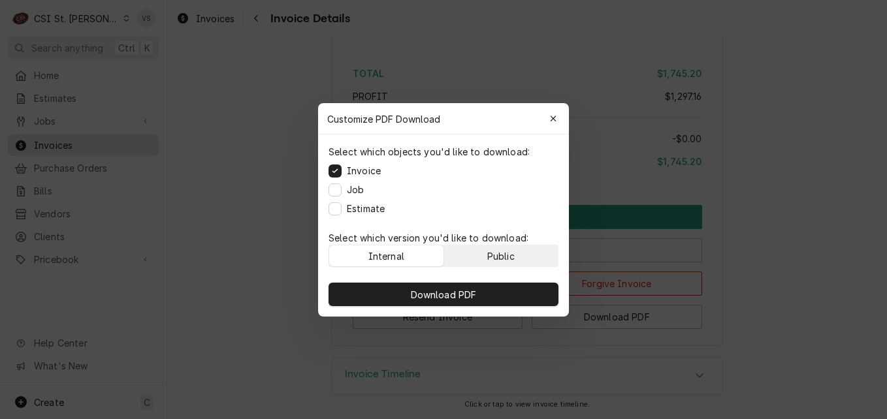
click at [497, 249] on div "Public" at bounding box center [500, 256] width 27 height 14
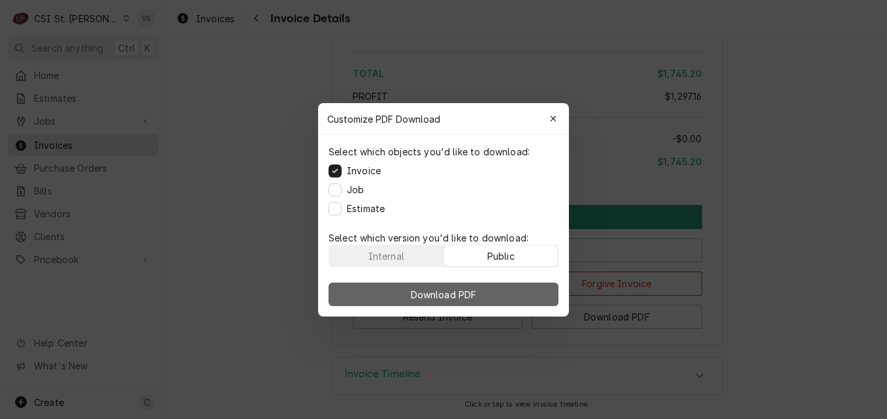
click at [492, 289] on button "Download PDF" at bounding box center [443, 295] width 230 height 24
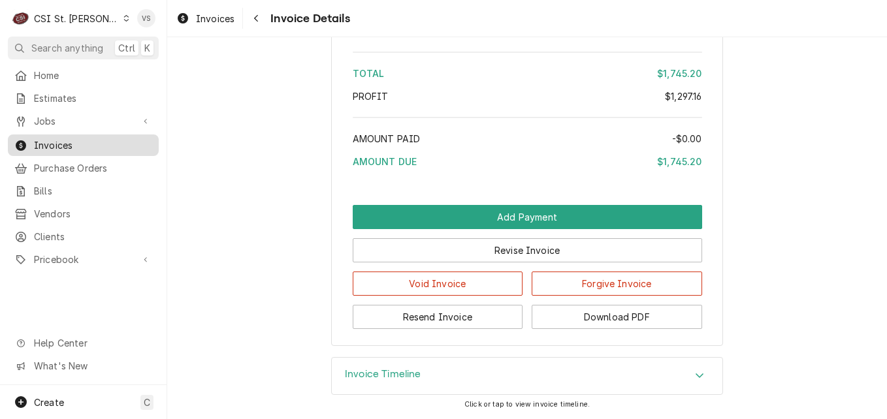
click at [76, 142] on span "Invoices" at bounding box center [93, 145] width 118 height 14
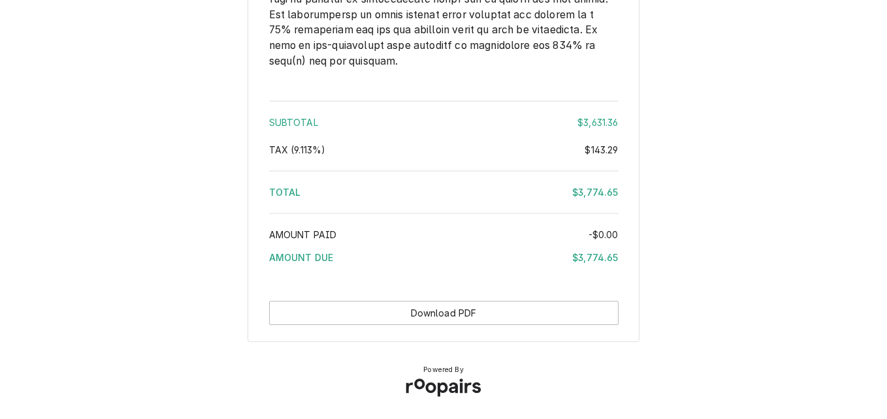
scroll to position [3045, 0]
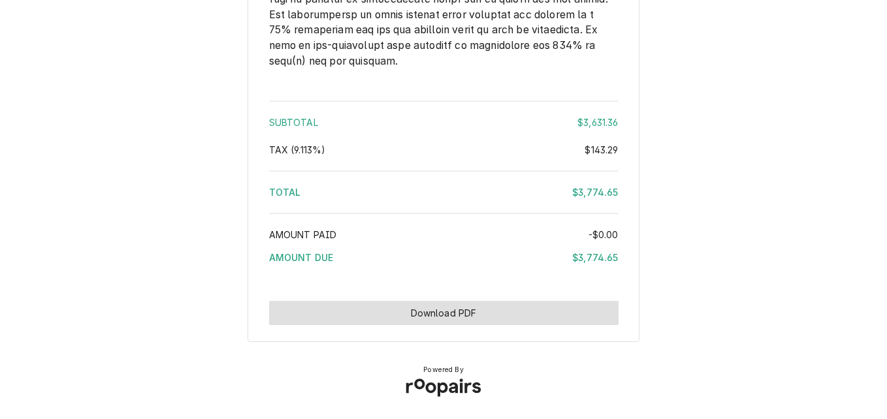
click at [443, 309] on button "Download PDF" at bounding box center [443, 313] width 349 height 24
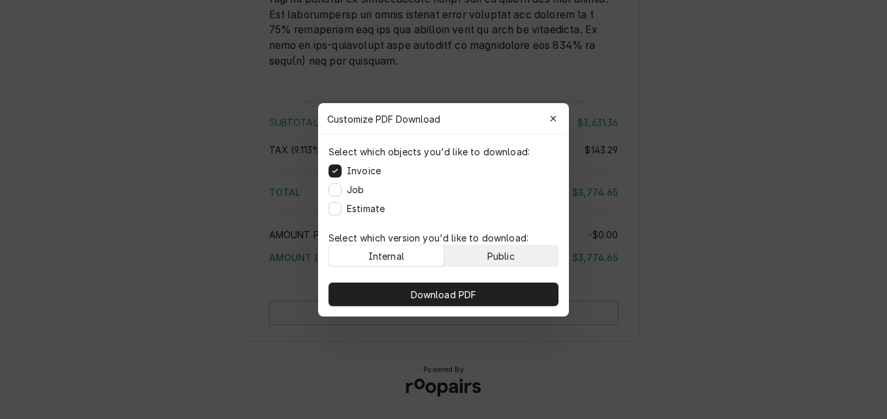
click at [489, 251] on div "Public" at bounding box center [500, 256] width 27 height 14
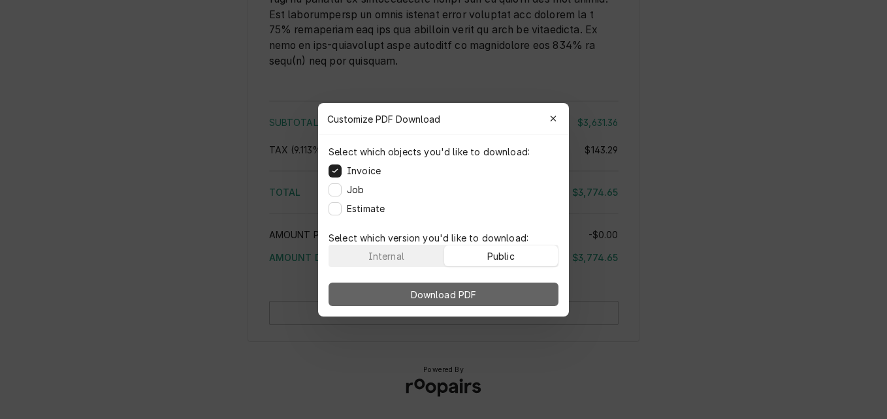
click at [489, 287] on button "Download PDF" at bounding box center [443, 295] width 230 height 24
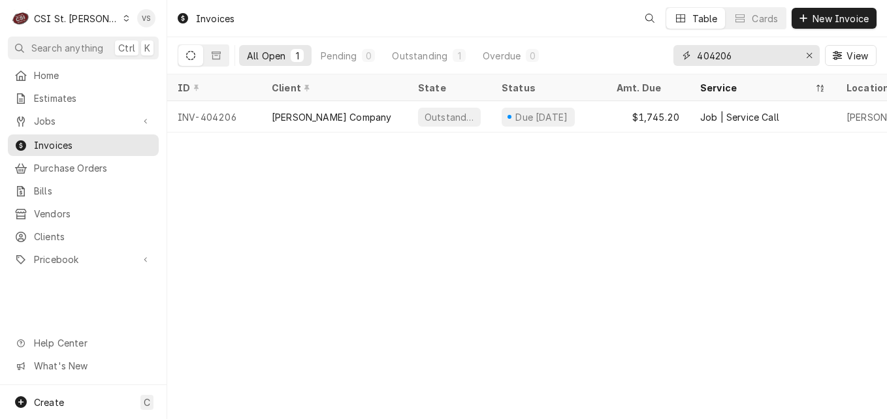
click at [737, 58] on input "404206" at bounding box center [746, 55] width 98 height 21
drag, startPoint x: 736, startPoint y: 55, endPoint x: 726, endPoint y: 70, distance: 17.9
click at [714, 55] on input "404206" at bounding box center [746, 55] width 98 height 21
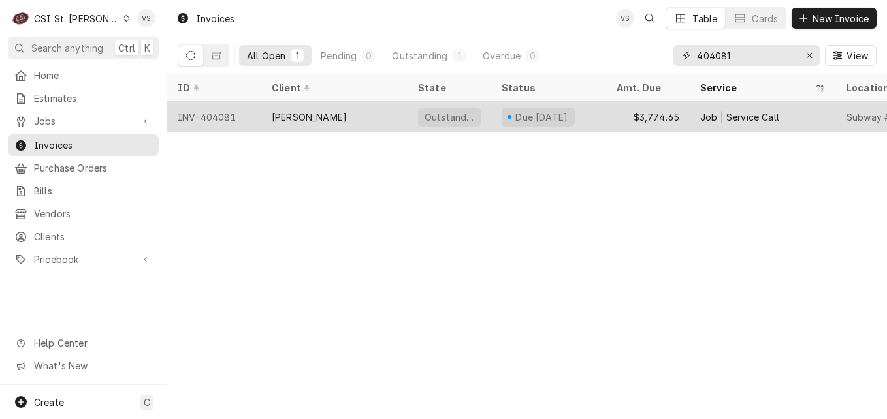
type input "404081"
click at [307, 116] on div "[PERSON_NAME]" at bounding box center [309, 117] width 75 height 14
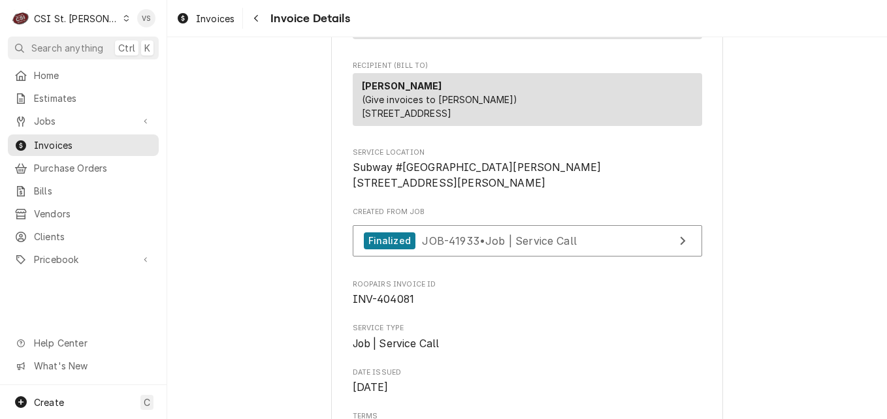
scroll to position [196, 0]
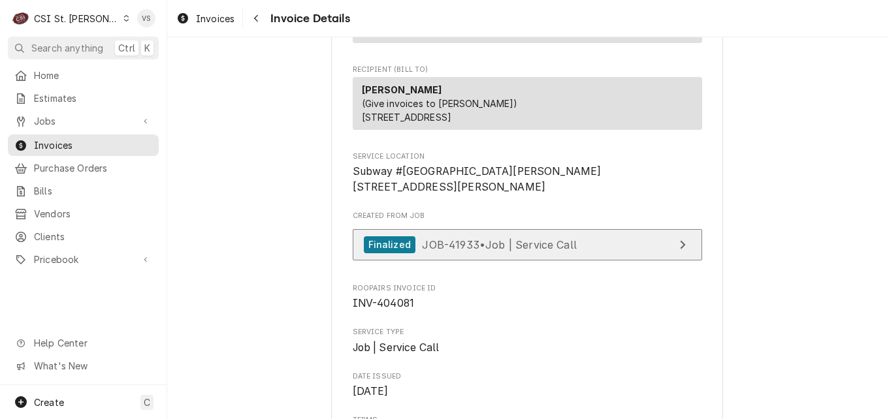
click at [497, 251] on span "JOB-41933 • Job | Service Call" at bounding box center [499, 244] width 155 height 13
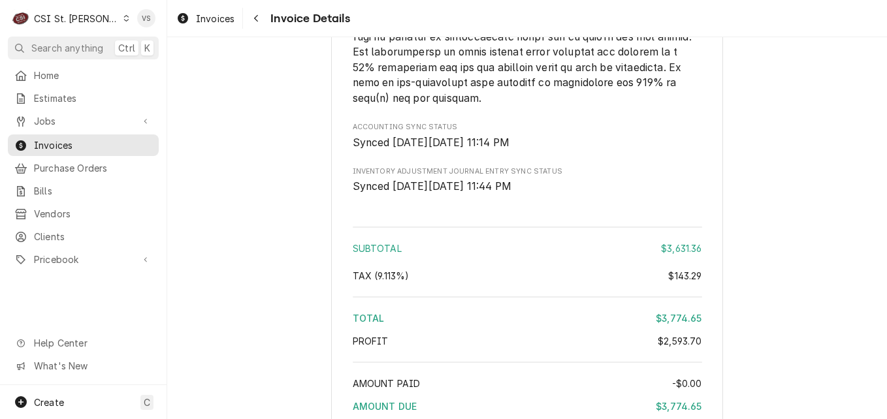
scroll to position [3525, 0]
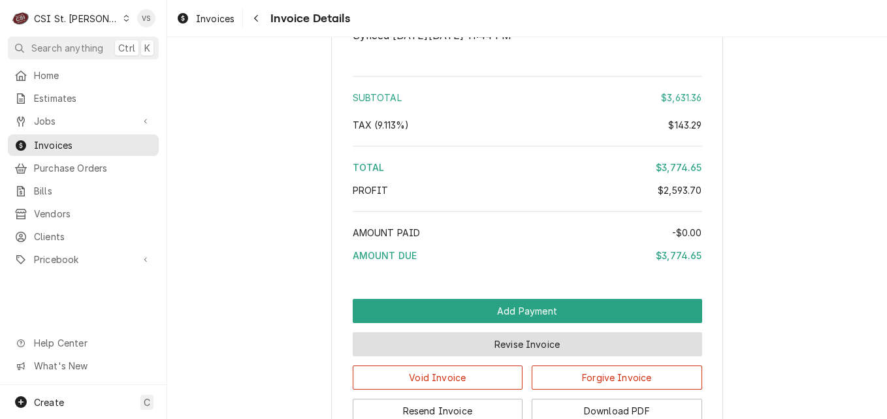
click at [562, 356] on button "Revise Invoice" at bounding box center [527, 344] width 349 height 24
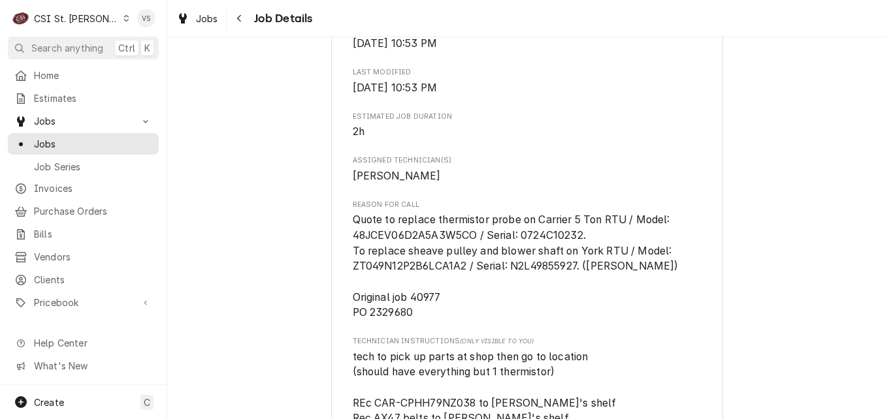
scroll to position [653, 0]
drag, startPoint x: 411, startPoint y: 328, endPoint x: 366, endPoint y: 328, distance: 45.0
click at [366, 319] on span "Quote to replace thermistor probe on Carrier 5 Ton RTU / Model: 48JCEV06D2A5A3W…" at bounding box center [527, 266] width 349 height 108
drag, startPoint x: 366, startPoint y: 328, endPoint x: 427, endPoint y: 330, distance: 60.7
click at [427, 319] on span "Quote to replace thermistor probe on Carrier 5 Ton RTU / Model: 48JCEV06D2A5A3W…" at bounding box center [527, 266] width 349 height 108
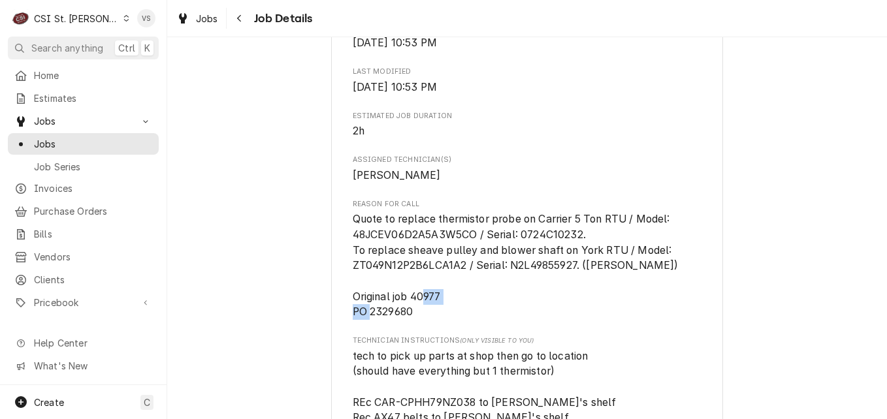
drag, startPoint x: 407, startPoint y: 326, endPoint x: 367, endPoint y: 328, distance: 40.5
click at [367, 318] on span "Quote to replace thermistor probe on Carrier 5 Ton RTU / Model: 48JCEV06D2A5A3W…" at bounding box center [516, 265] width 326 height 105
copy span "2329680"
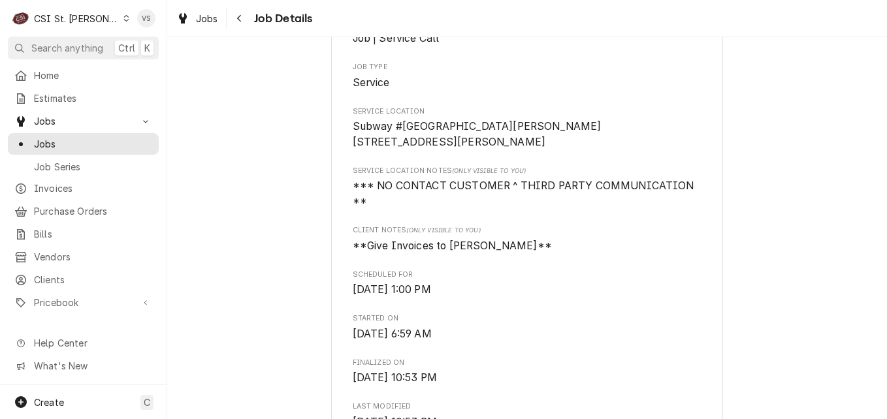
scroll to position [261, 0]
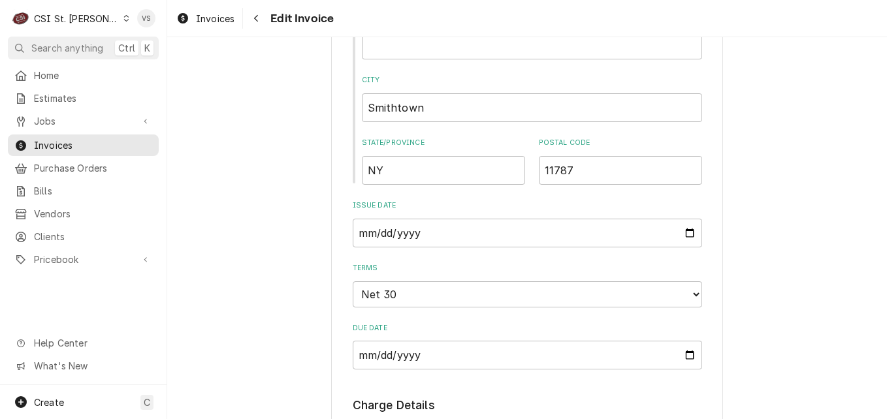
scroll to position [1175, 0]
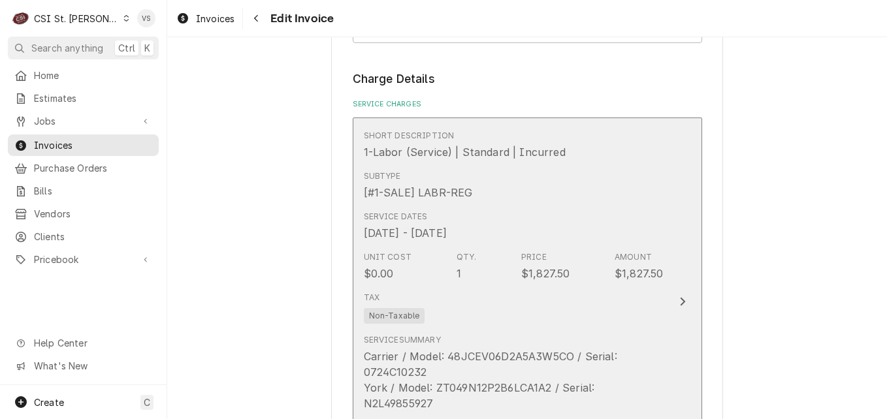
click at [556, 236] on div "Service Dates [DATE] - [DATE]" at bounding box center [514, 226] width 300 height 40
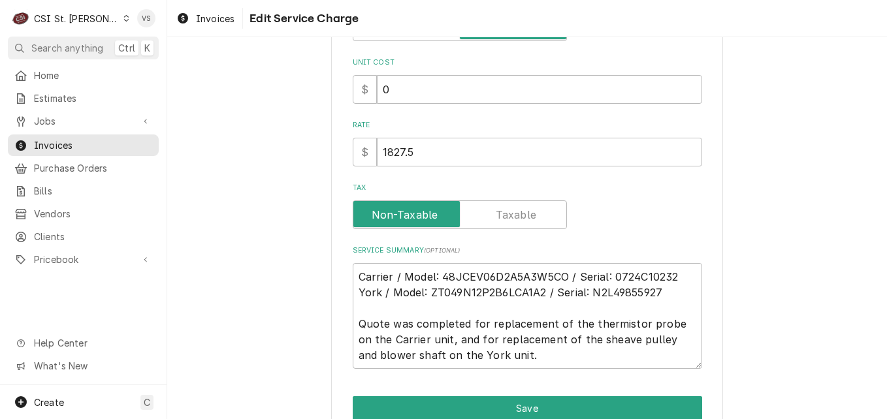
scroll to position [295, 0]
type textarea "x"
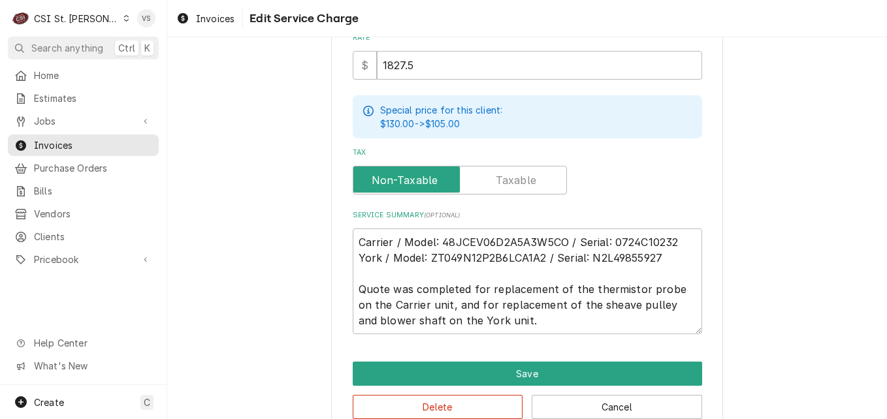
scroll to position [433, 0]
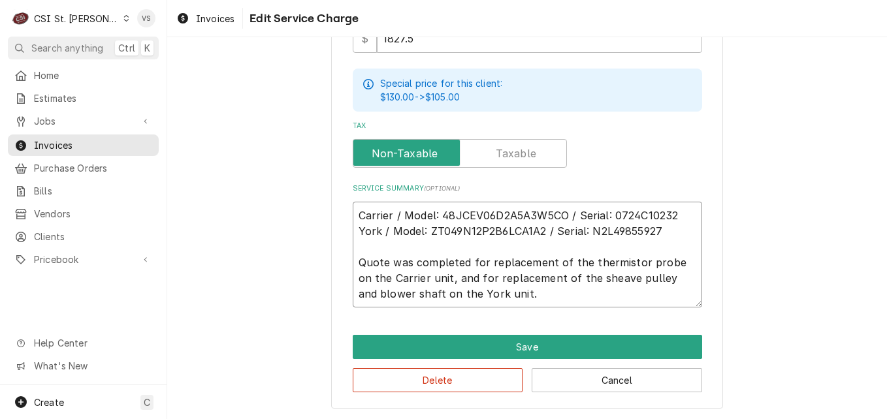
drag, startPoint x: 356, startPoint y: 254, endPoint x: 354, endPoint y: 214, distance: 39.9
click at [355, 255] on textarea "Carrier / Model: 48JCEV06D2A5A3W5CO / Serial: 0724C10232 York / Model: ZT049N12…" at bounding box center [527, 255] width 349 height 106
click at [354, 214] on textarea "Carrier / Model: 48JCEV06D2A5A3W5CO / Serial: 0724C10232 York / Model: ZT049N12…" at bounding box center [527, 255] width 349 height 106
type textarea "Carrier / Model: 48JCEV06D2A5A3W5CO / Serial: 0724C10232 York / Model: ZT049N12…"
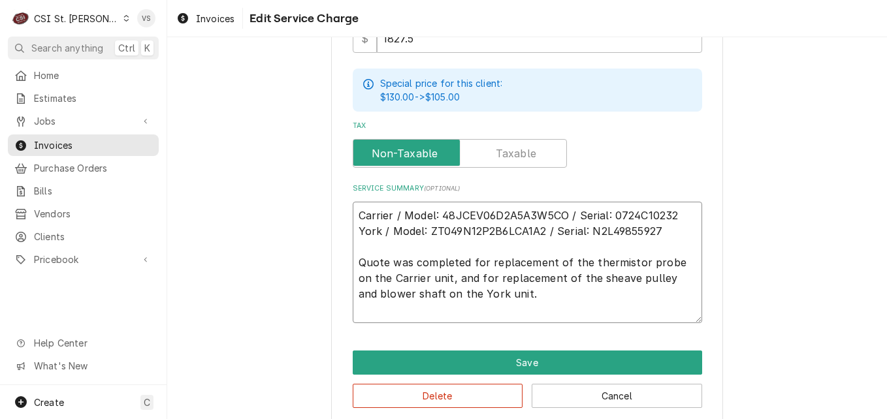
click at [361, 207] on textarea "Carrier / Model: 48JCEV06D2A5A3W5CO / Serial: 0724C10232 York / Model: ZT049N12…" at bounding box center [527, 262] width 349 height 121
type textarea "x"
type textarea "j Carrier / Model: 48JCEV06D2A5A3W5CO / Serial: 0724C10232 York / Model: ZT049N…"
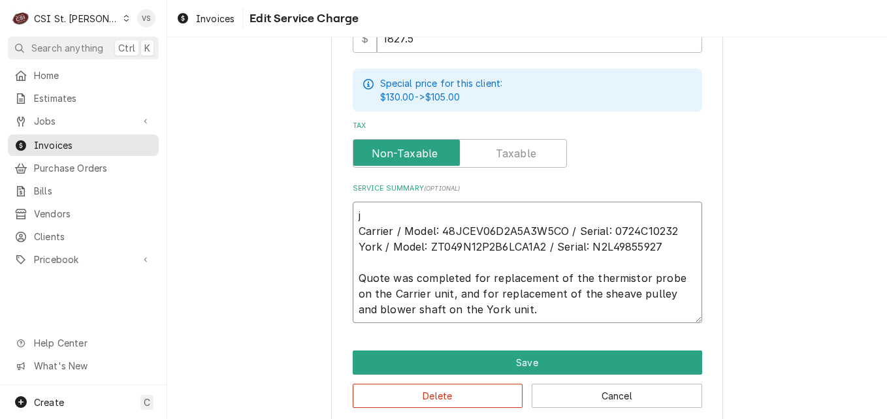
type textarea "x"
type textarea "[PERSON_NAME] / Model: 48JCEV06D2A5A3W5CO / Serial: 0724C10232 York / Model: ZT…"
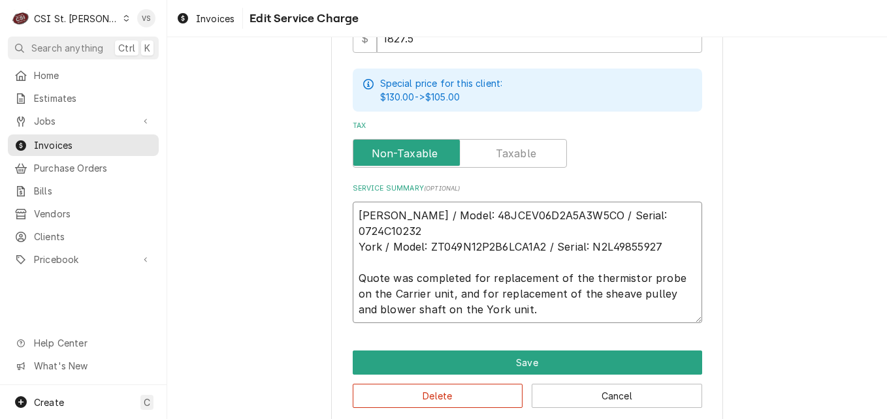
type textarea "x"
type textarea "[PERSON_NAME] / Model: 48JCEV06D2A5A3W5CO / Serial: 0724C10232 York / Model: ZT…"
type textarea "x"
type textarea "[PERSON_NAME] / Model: 48JCEV06D2A5A3W5CO / Serial: 0724C10232 York / Model: ZT…"
type textarea "x"
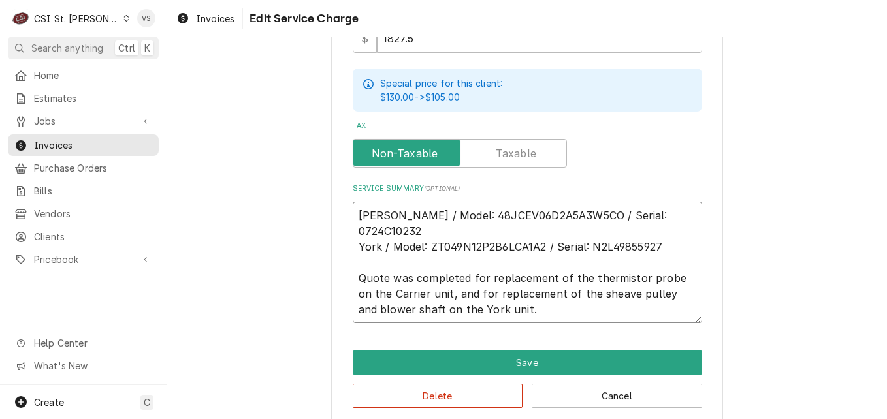
type textarea "j Carrier / Model: 48JCEV06D2A5A3W5CO / Serial: 0724C10232 York / Model: ZT049N…"
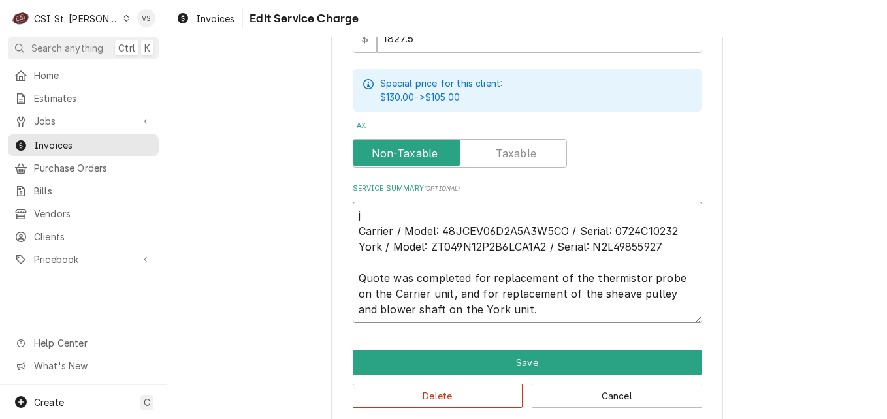
type textarea "x"
type textarea "Carrier / Model: 48JCEV06D2A5A3W5CO / Serial: 0724C10232 York / Model: ZT049N12…"
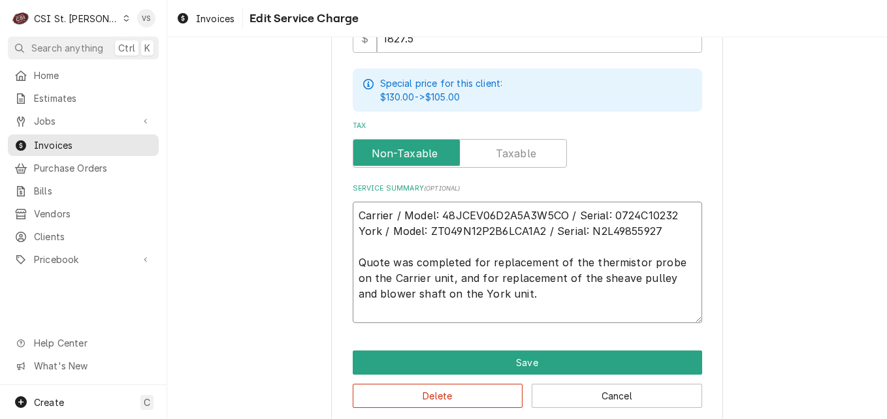
type textarea "x"
type textarea "J Carrier / Model: 48JCEV06D2A5A3W5CO / Serial: 0724C10232 York / Model: ZT049N…"
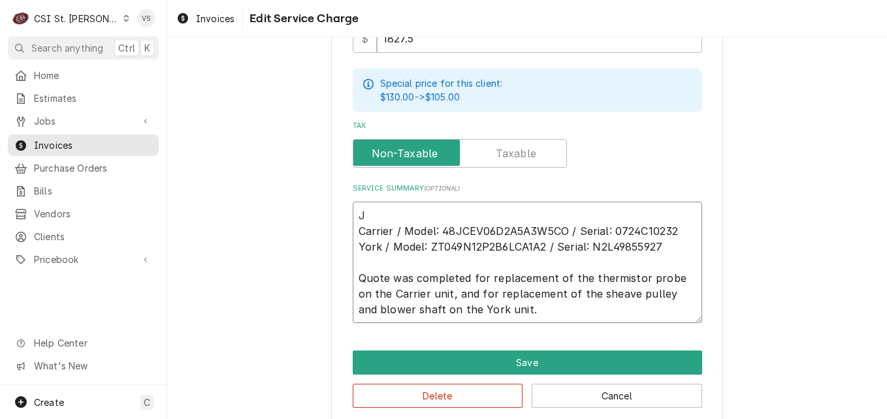
type textarea "x"
type textarea "[PERSON_NAME] / Model: 48JCEV06D2A5A3W5CO / Serial: 0724C10232 York / Model: ZT…"
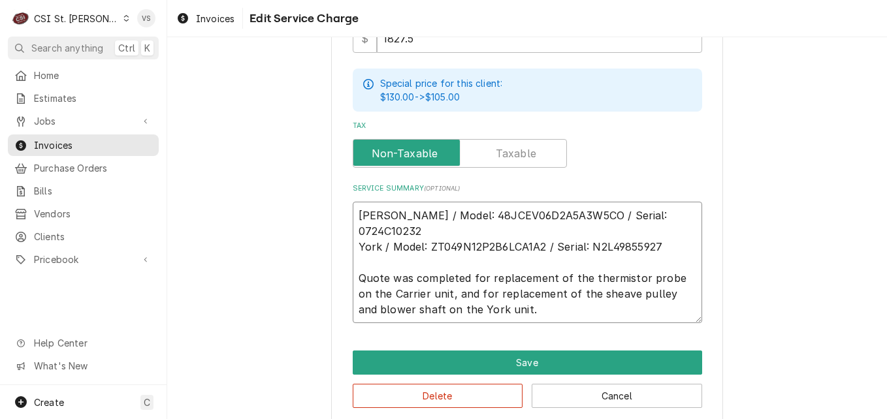
type textarea "x"
type textarea "JOB Carrier / Model: 48JCEV06D2A5A3W5CO / Serial: 0724C10232 York / Model: ZT04…"
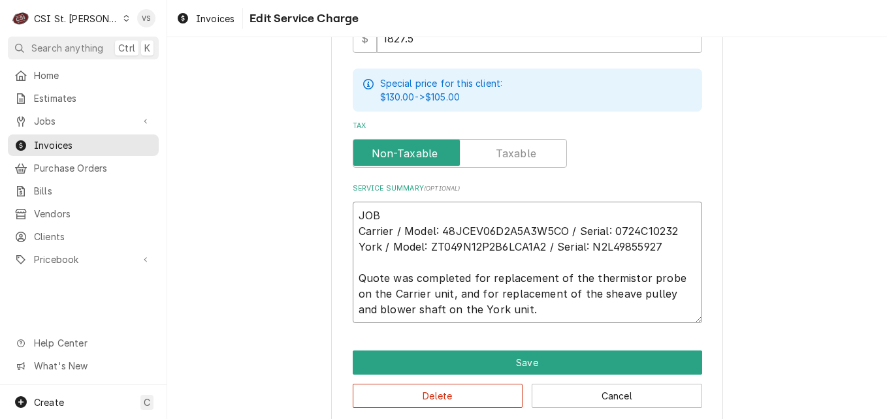
type textarea "x"
type textarea "JOB Carrier / Model: 48JCEV06D2A5A3W5CO / Serial: 0724C10232 York / Model: ZT04…"
type textarea "x"
type textarea "JOB # Carrier / Model: 48JCEV06D2A5A3W5CO / Serial: 0724C10232 York / Model: ZT…"
paste textarea "2329680"
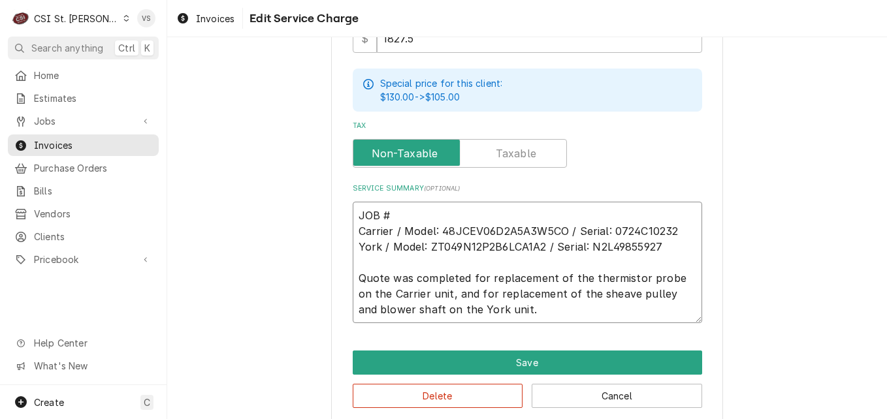
type textarea "x"
drag, startPoint x: 435, startPoint y: 211, endPoint x: 329, endPoint y: 212, distance: 106.4
click at [331, 212] on div "Use the fields below to edit this service charge Short Description 1-Labor (Ser…" at bounding box center [527, 27] width 392 height 796
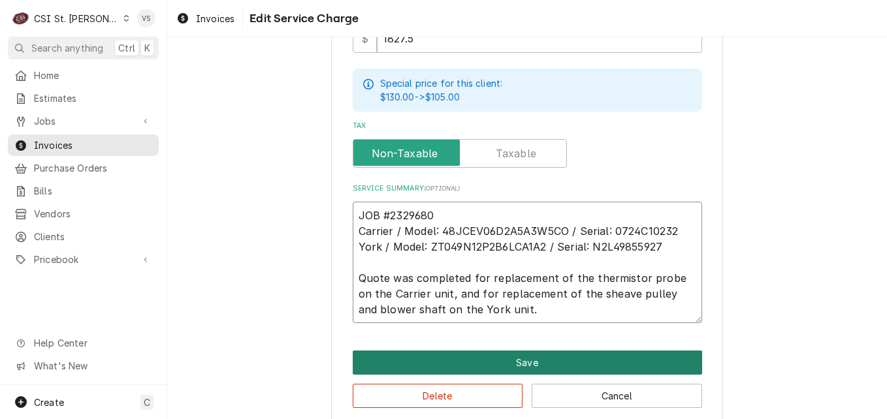
type textarea "JOB #2329680 Carrier / Model: 48JCEV06D2A5A3W5CO / Serial: 0724C10232 York / Mo…"
click at [528, 354] on button "Save" at bounding box center [527, 363] width 349 height 24
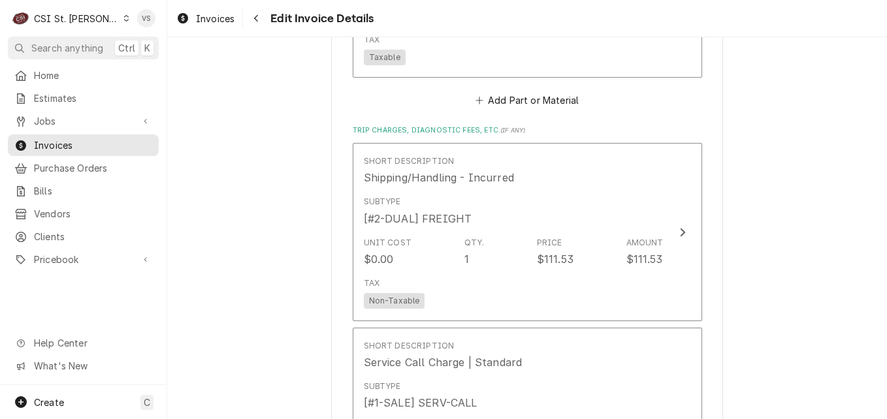
scroll to position [3830, 0]
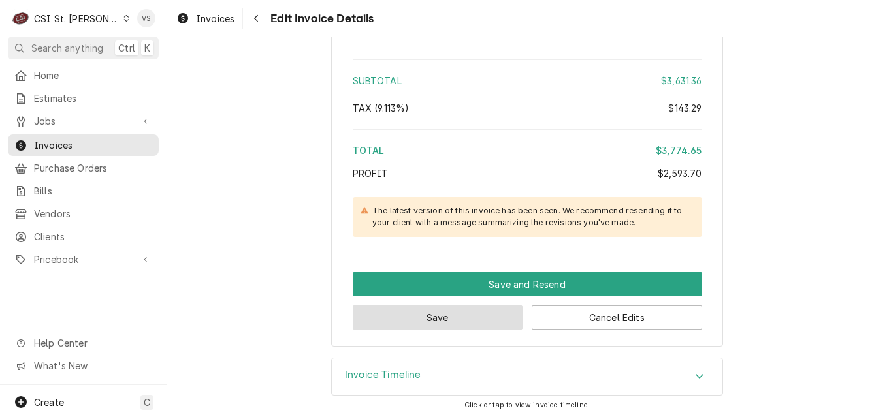
click at [484, 319] on button "Save" at bounding box center [438, 318] width 170 height 24
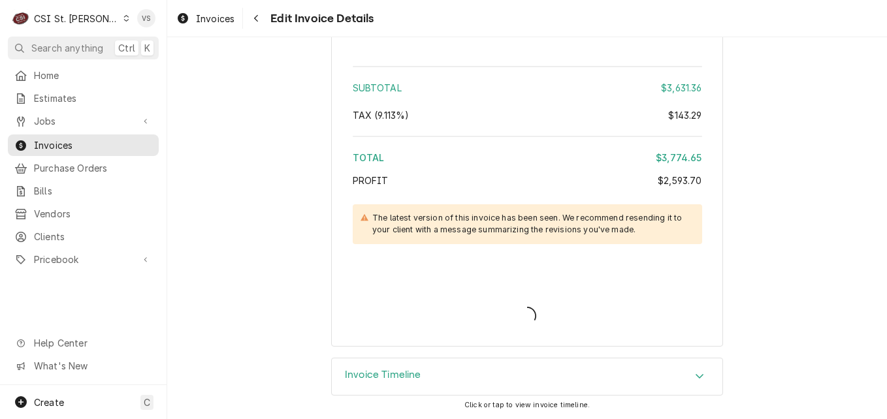
type textarea "x"
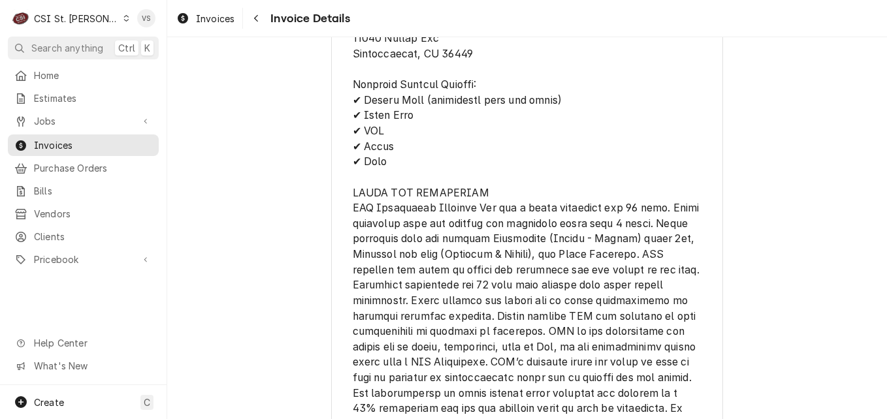
scroll to position [3631, 0]
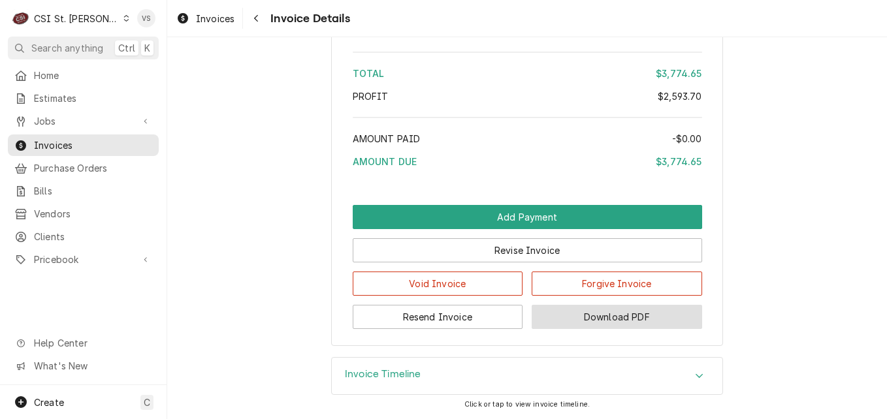
click at [602, 317] on button "Download PDF" at bounding box center [616, 317] width 170 height 24
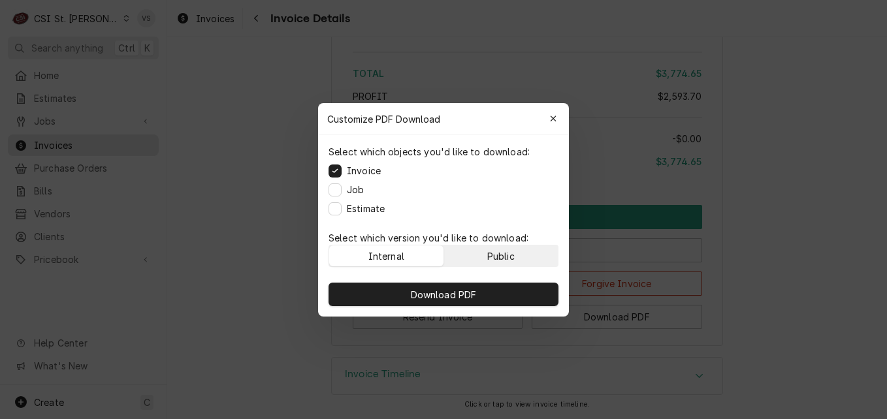
click at [509, 252] on div "Public" at bounding box center [500, 256] width 27 height 14
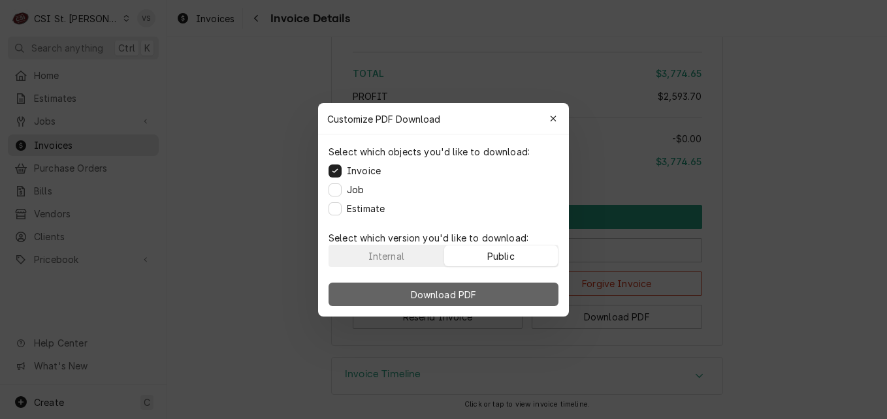
click at [496, 290] on button "Download PDF" at bounding box center [443, 295] width 230 height 24
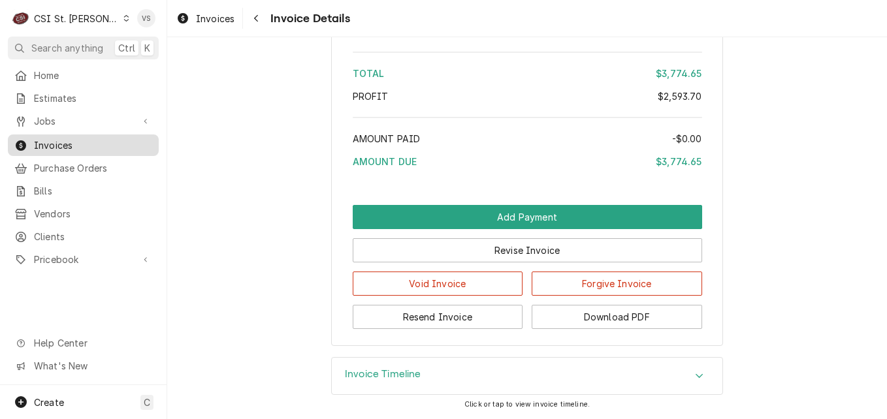
click at [97, 146] on span "Invoices" at bounding box center [93, 145] width 118 height 14
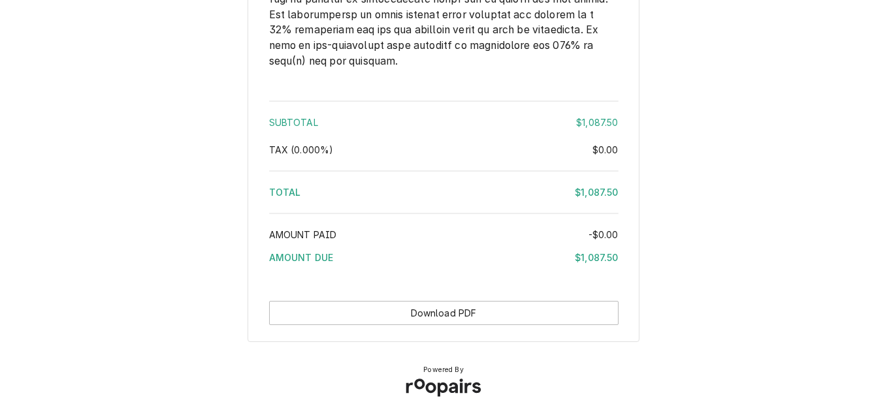
scroll to position [2221, 0]
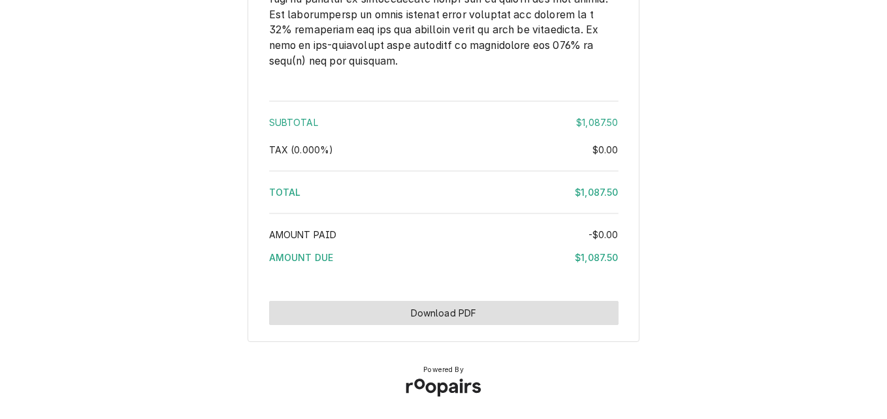
click at [513, 315] on button "Download PDF" at bounding box center [443, 313] width 349 height 24
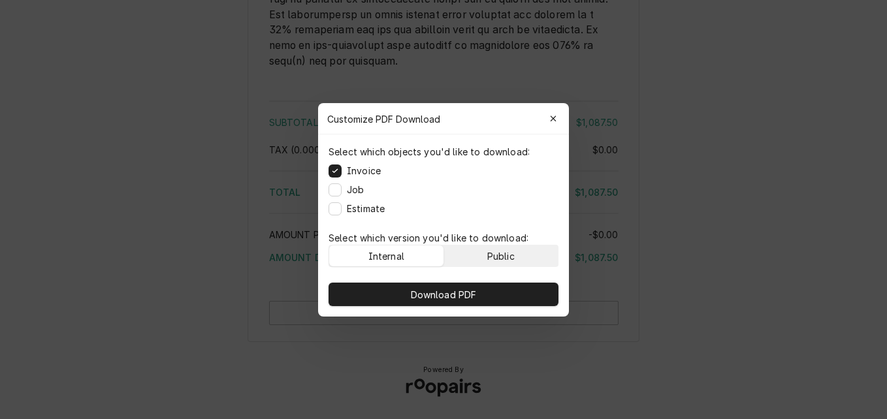
click at [511, 257] on div "Public" at bounding box center [500, 256] width 27 height 14
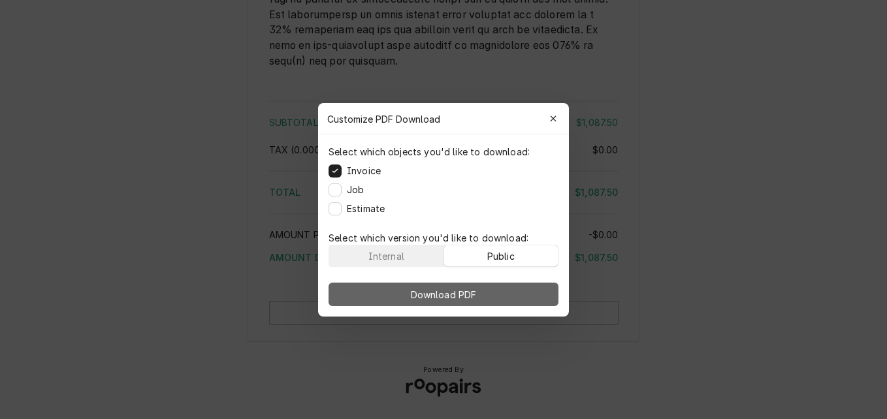
click at [508, 292] on button "Download PDF" at bounding box center [443, 295] width 230 height 24
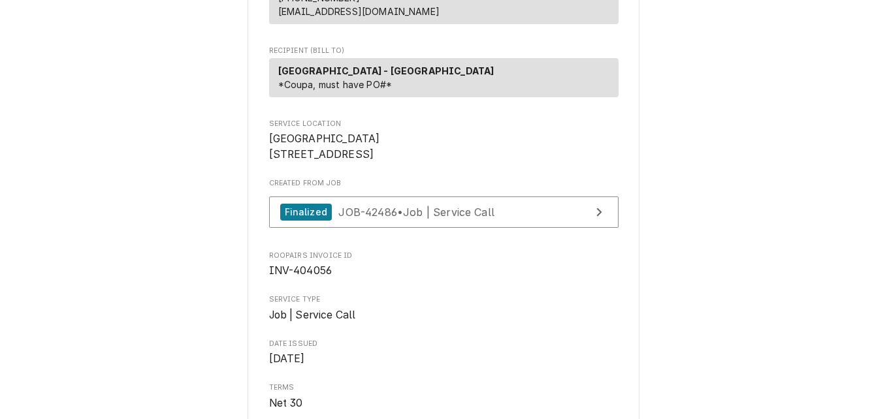
scroll to position [197, 0]
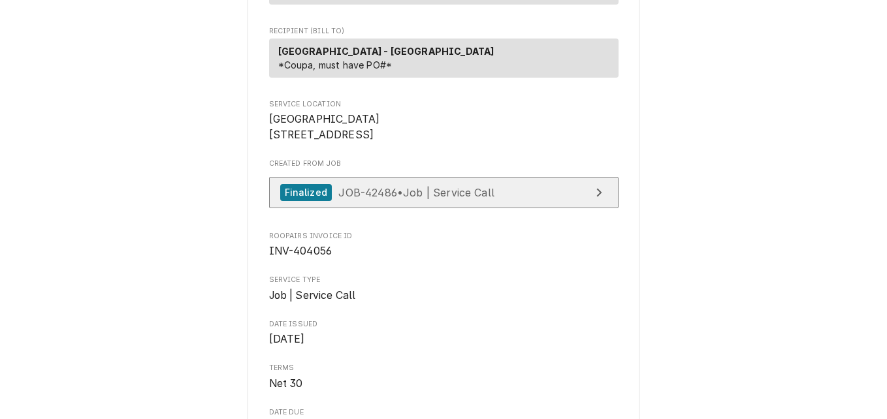
click at [459, 198] on span "JOB-42486 • Job | Service Call" at bounding box center [416, 191] width 156 height 13
click at [402, 198] on span "JOB-42486 • Job | Service Call" at bounding box center [416, 191] width 156 height 13
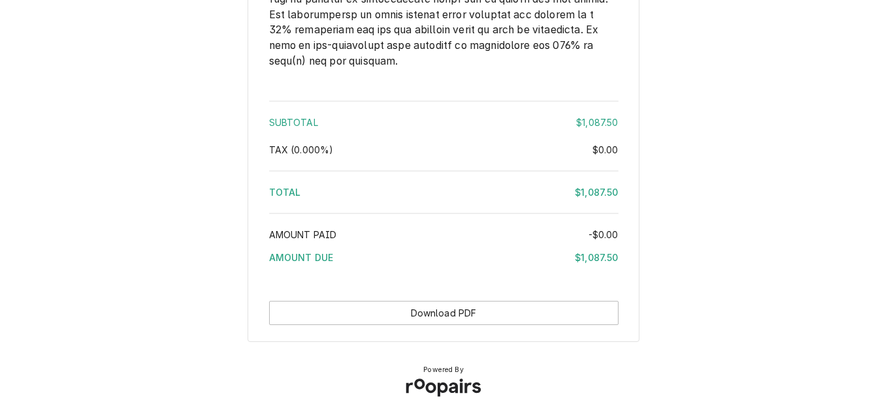
scroll to position [2221, 0]
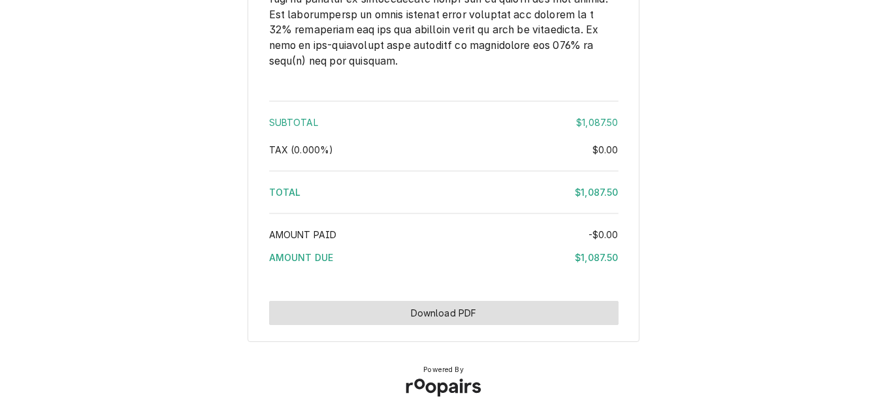
click at [465, 317] on button "Download PDF" at bounding box center [443, 313] width 349 height 24
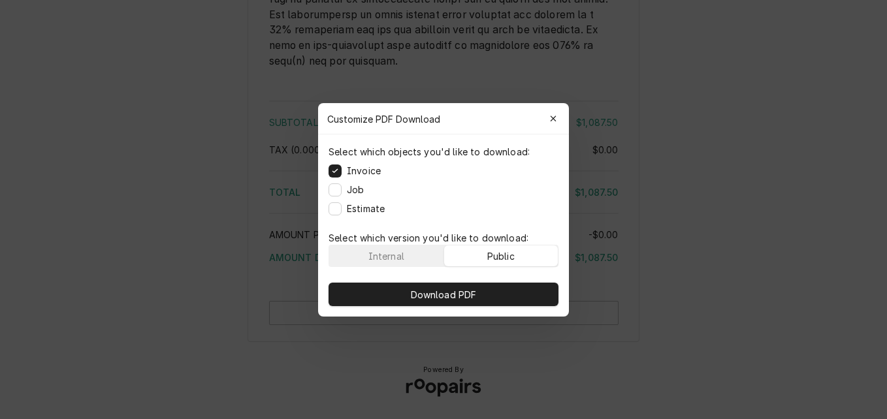
click at [507, 249] on div "Public" at bounding box center [500, 256] width 27 height 14
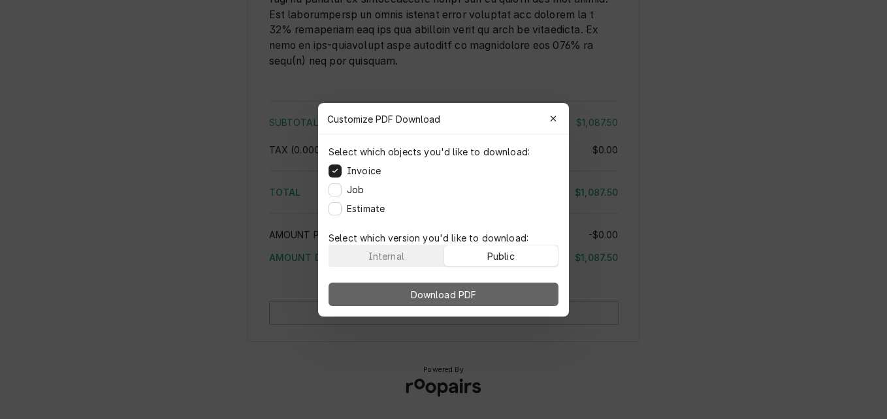
click at [492, 289] on button "Download PDF" at bounding box center [443, 295] width 230 height 24
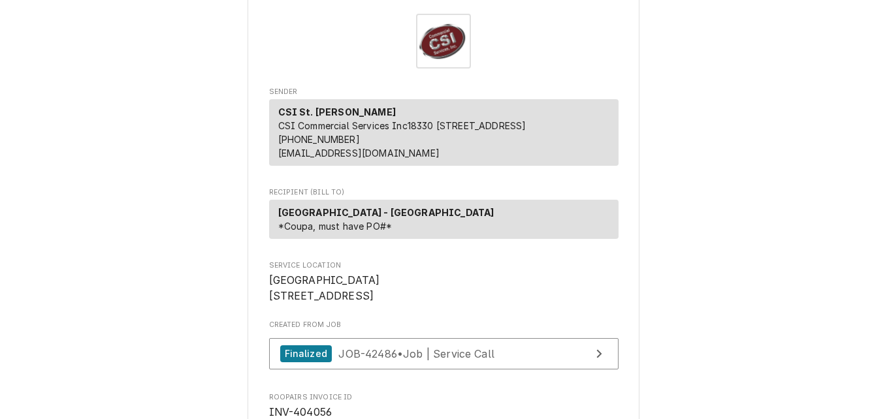
scroll to position [0, 0]
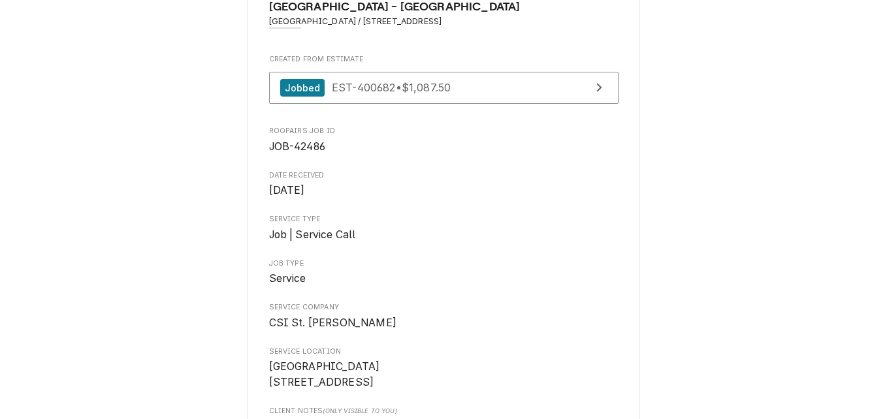
scroll to position [522, 0]
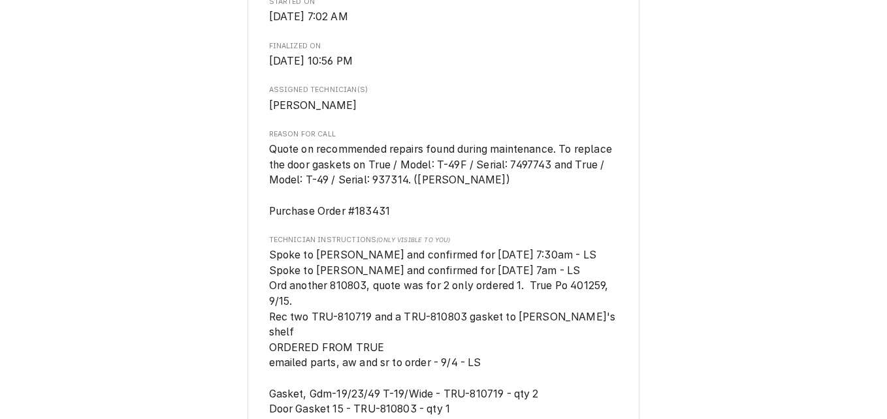
scroll to position [653, 0]
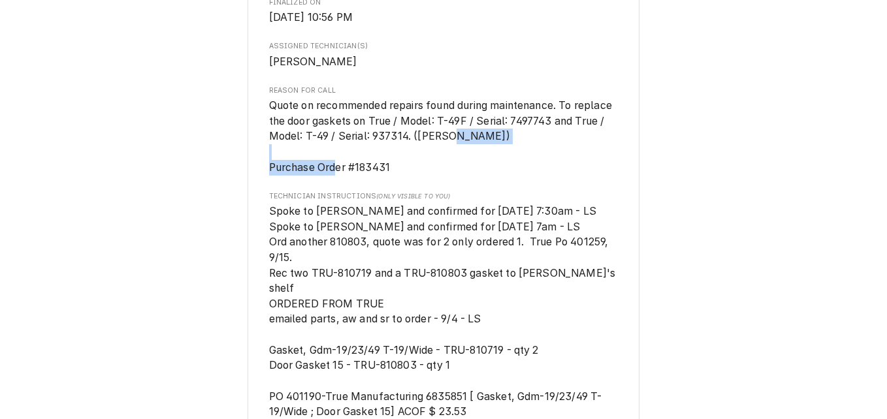
drag, startPoint x: 373, startPoint y: 181, endPoint x: 260, endPoint y: 177, distance: 113.0
click at [260, 177] on div "[GEOGRAPHIC_DATA] - [GEOGRAPHIC_DATA] / [STREET_ADDRESS] Created From Estimate …" at bounding box center [443, 207] width 392 height 1626
drag, startPoint x: 260, startPoint y: 177, endPoint x: 285, endPoint y: 183, distance: 25.0
drag, startPoint x: 331, startPoint y: 181, endPoint x: 424, endPoint y: 76, distance: 140.1
click at [424, 70] on span "[PERSON_NAME]" at bounding box center [443, 62] width 349 height 16
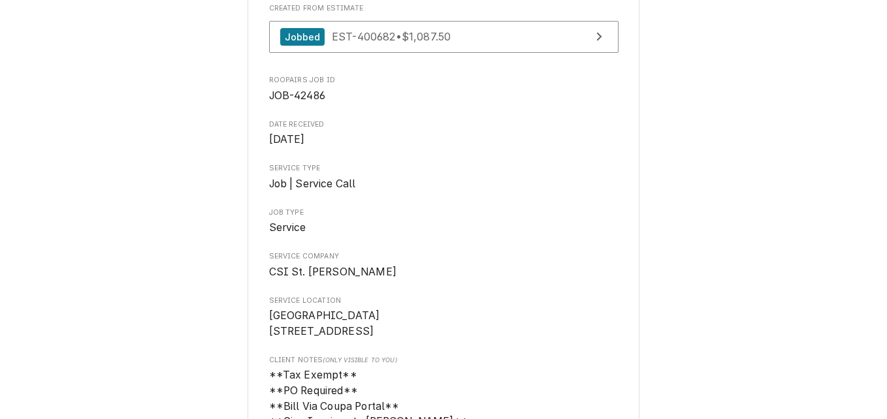
scroll to position [0, 0]
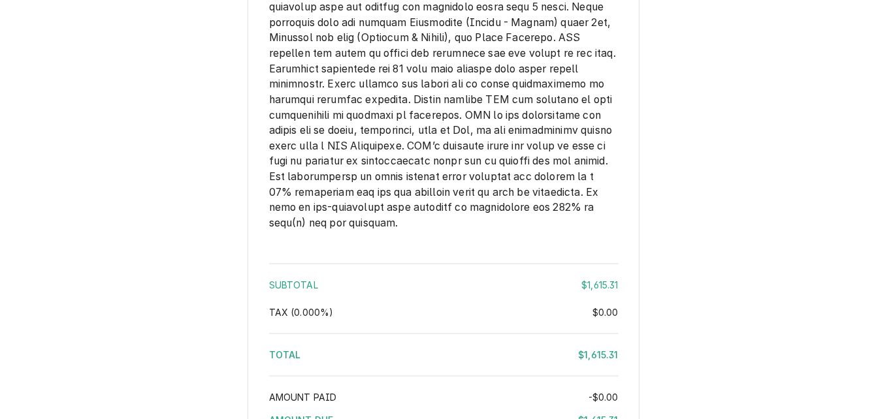
scroll to position [2920, 0]
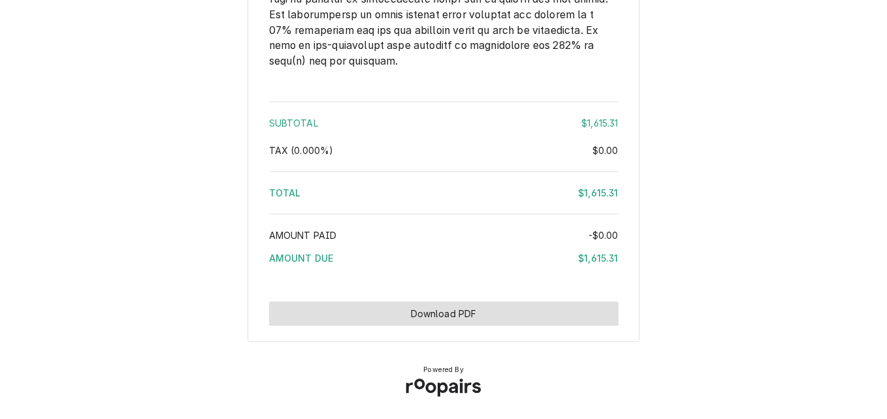
click at [496, 308] on button "Download PDF" at bounding box center [443, 314] width 349 height 24
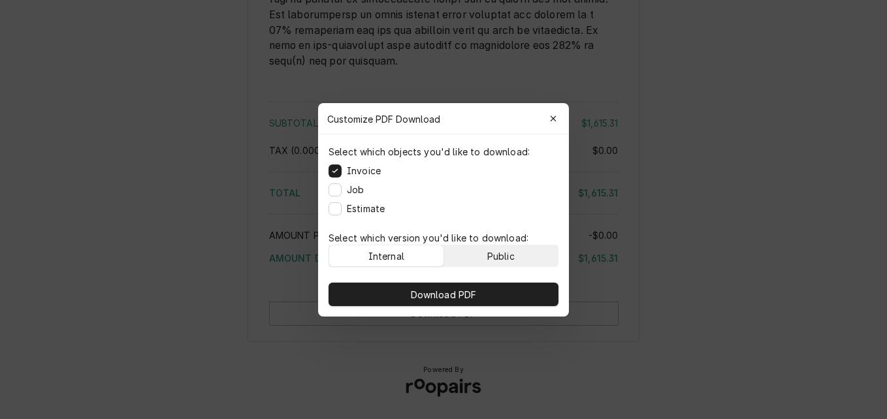
click at [501, 259] on div "Public" at bounding box center [500, 256] width 27 height 14
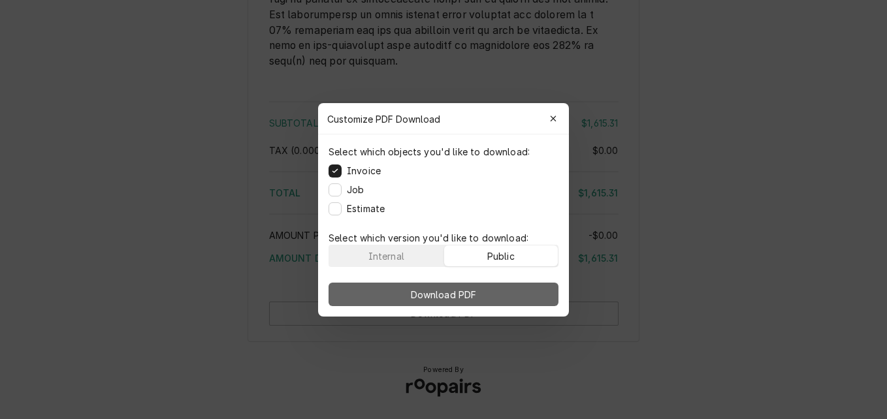
click at [496, 287] on button "Download PDF" at bounding box center [443, 295] width 230 height 24
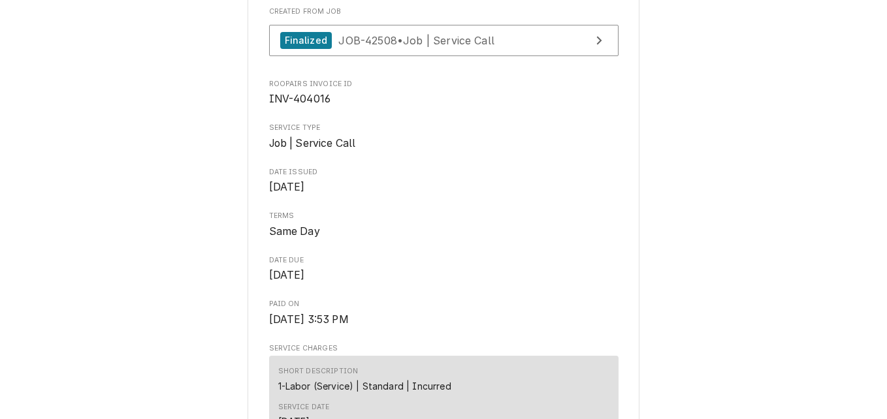
scroll to position [392, 0]
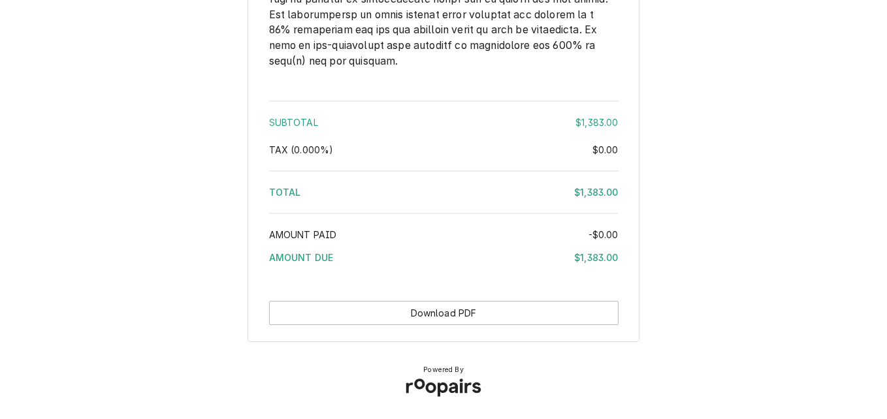
scroll to position [2243, 0]
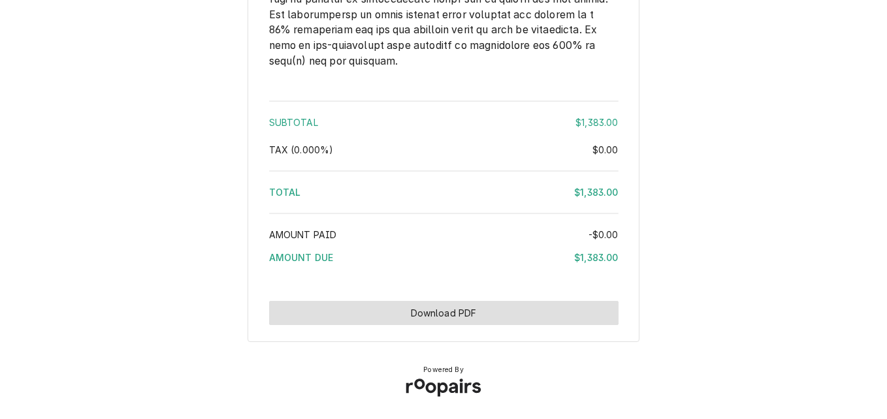
click at [417, 313] on button "Download PDF" at bounding box center [443, 313] width 349 height 24
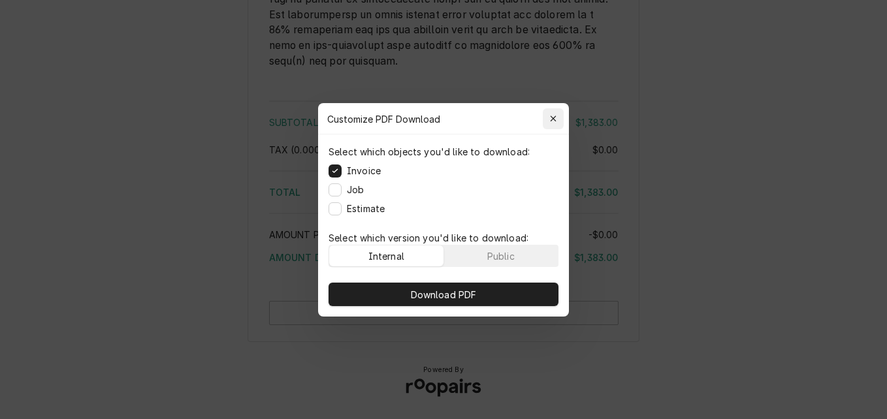
click at [553, 120] on icon "button" at bounding box center [553, 118] width 7 height 9
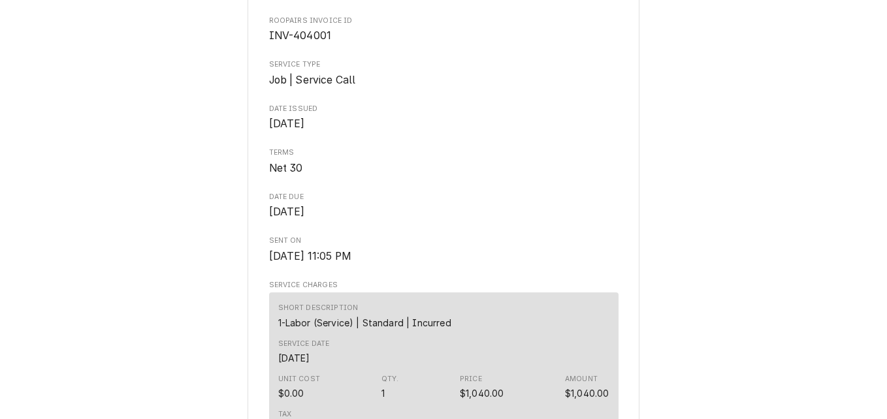
scroll to position [350, 0]
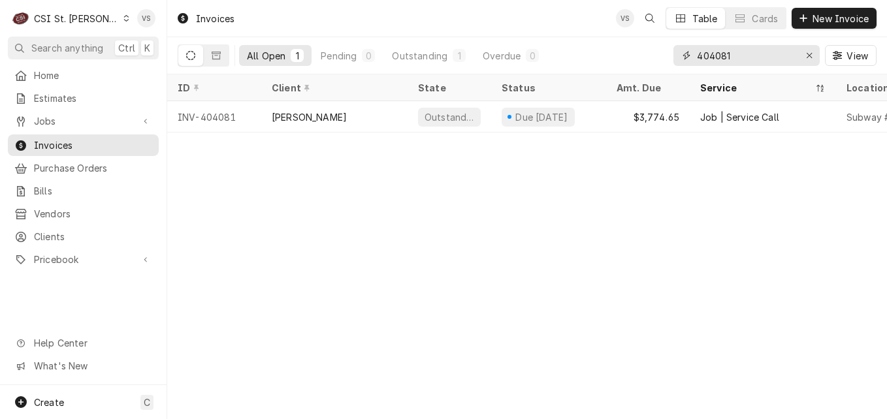
click at [720, 52] on input "404081" at bounding box center [746, 55] width 98 height 21
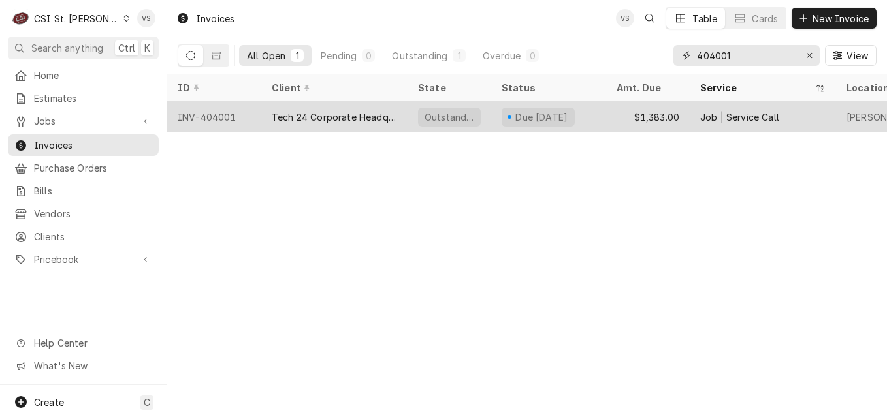
type input "404001"
click at [272, 118] on div "Tech 24 Corporate Headquarters" at bounding box center [334, 117] width 125 height 14
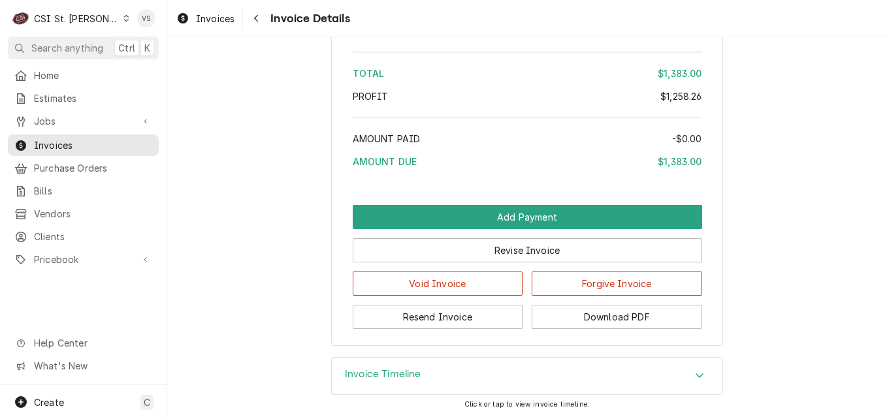
scroll to position [2718, 0]
click at [603, 323] on button "Download PDF" at bounding box center [616, 317] width 170 height 24
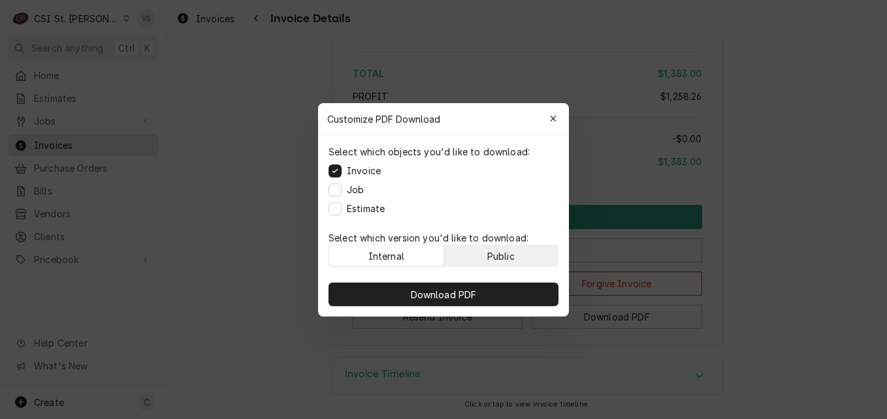
click at [512, 260] on div "Public" at bounding box center [500, 256] width 27 height 14
click at [548, 121] on div "button" at bounding box center [552, 118] width 13 height 13
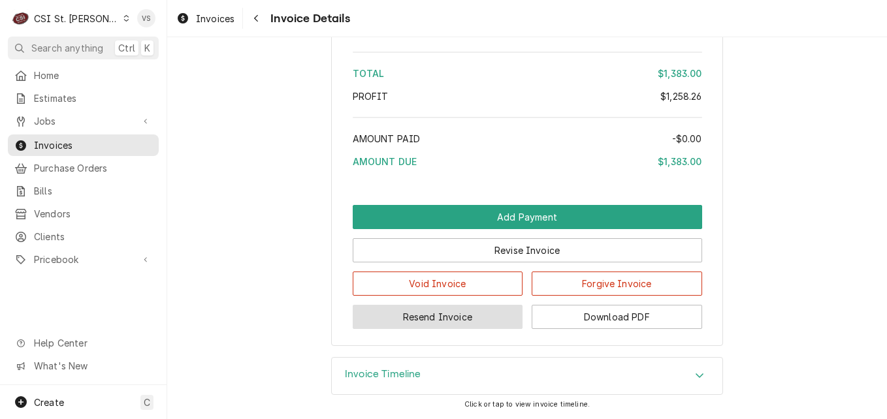
click at [467, 320] on button "Resend Invoice" at bounding box center [438, 317] width 170 height 24
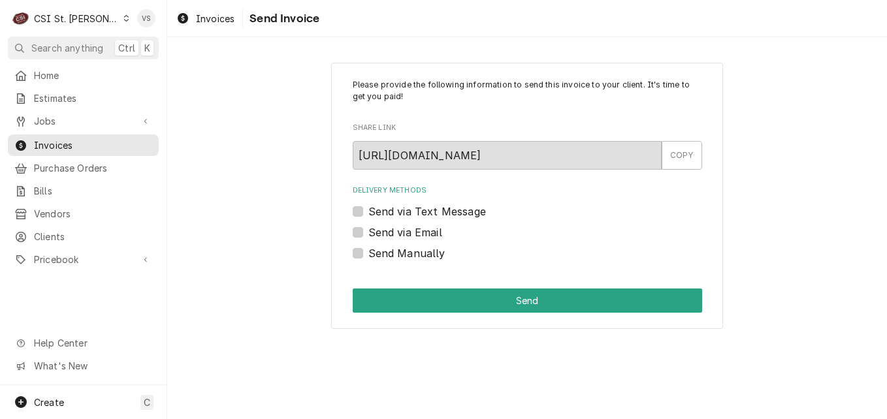
click at [368, 230] on label "Send via Email" at bounding box center [405, 233] width 74 height 16
click at [368, 230] on input "Send via Email" at bounding box center [542, 239] width 349 height 29
checkbox input "true"
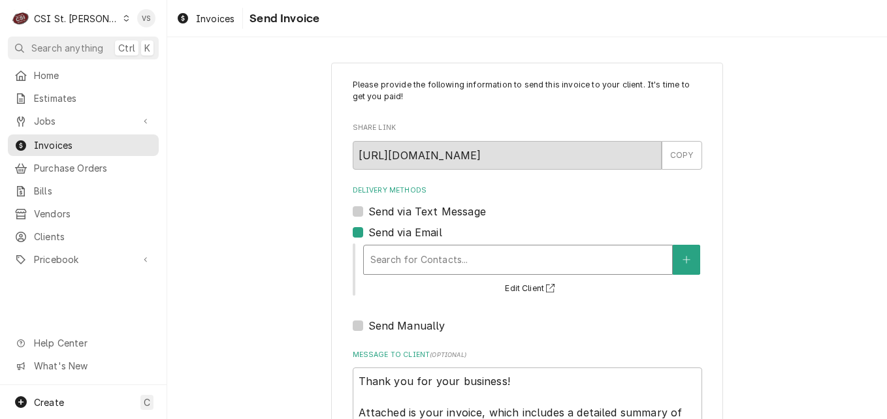
click at [439, 261] on div "Delivery Methods" at bounding box center [517, 260] width 295 height 24
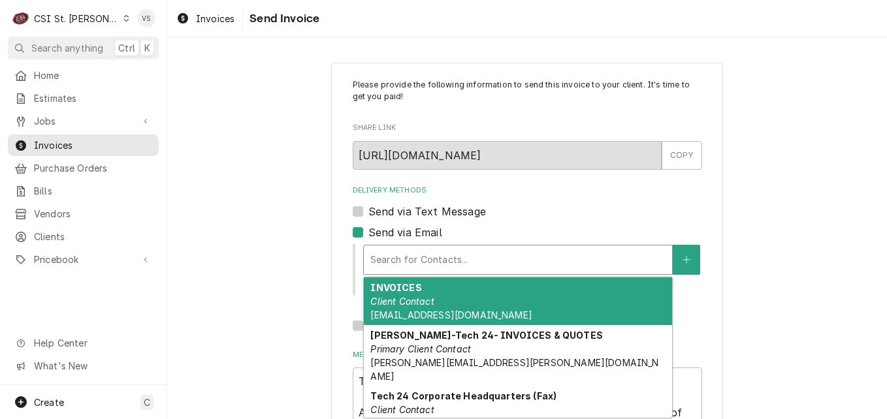
click at [461, 312] on span "[EMAIL_ADDRESS][DOMAIN_NAME]" at bounding box center [450, 314] width 161 height 11
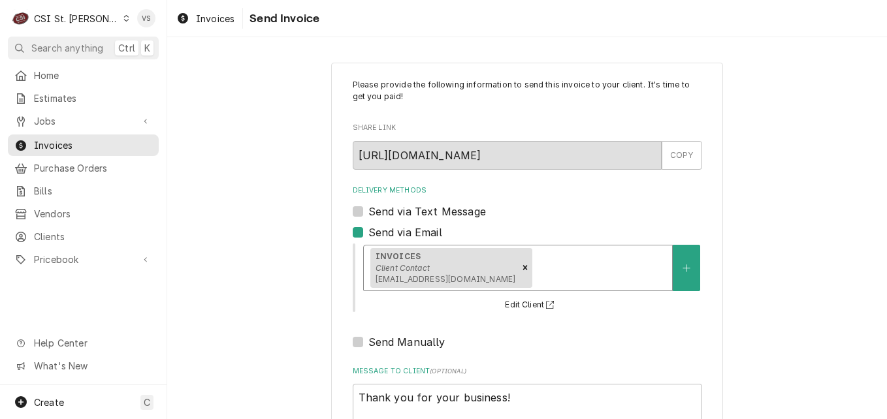
click at [535, 270] on div "Delivery Methods" at bounding box center [600, 268] width 131 height 24
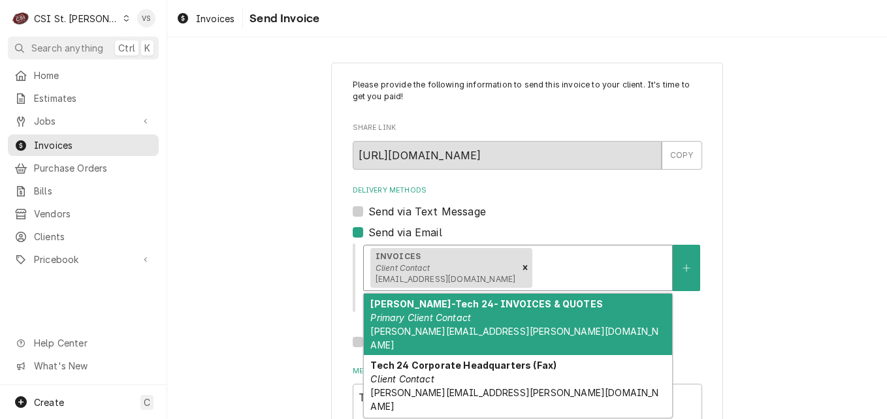
click at [461, 316] on em "Primary Client Contact" at bounding box center [420, 317] width 101 height 11
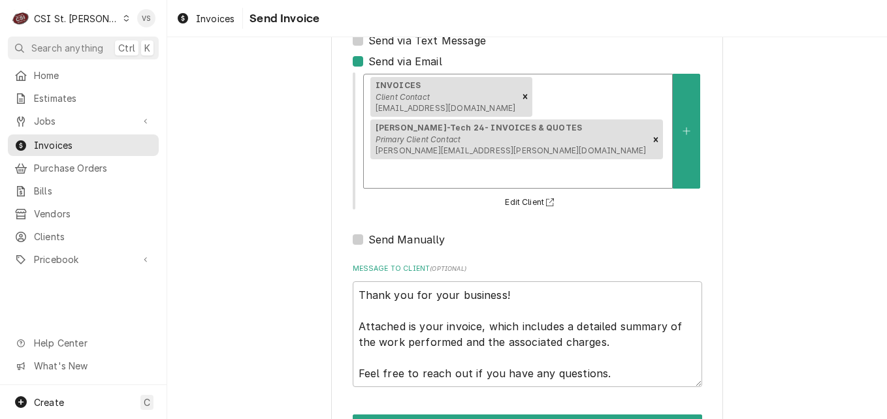
scroll to position [193, 0]
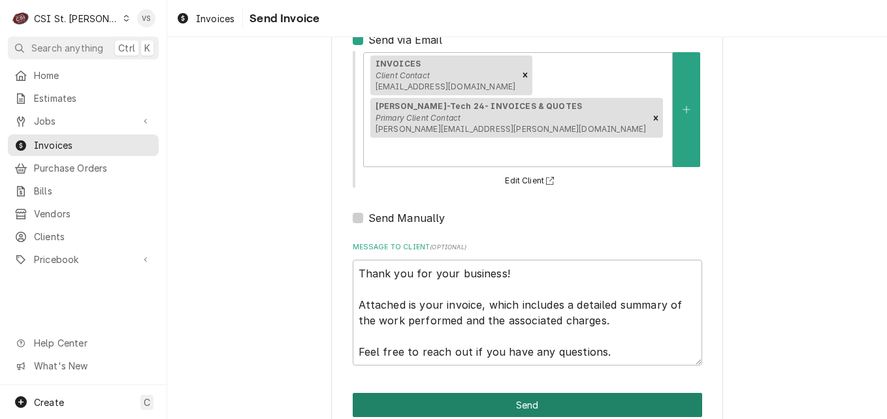
click at [436, 393] on button "Send" at bounding box center [527, 405] width 349 height 24
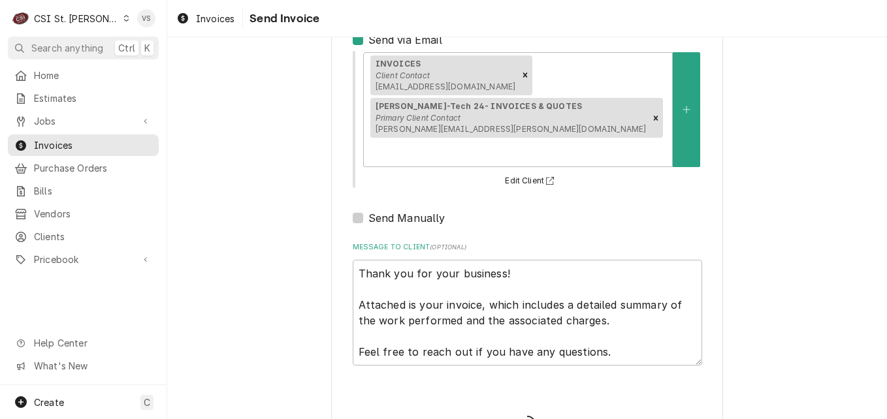
type textarea "x"
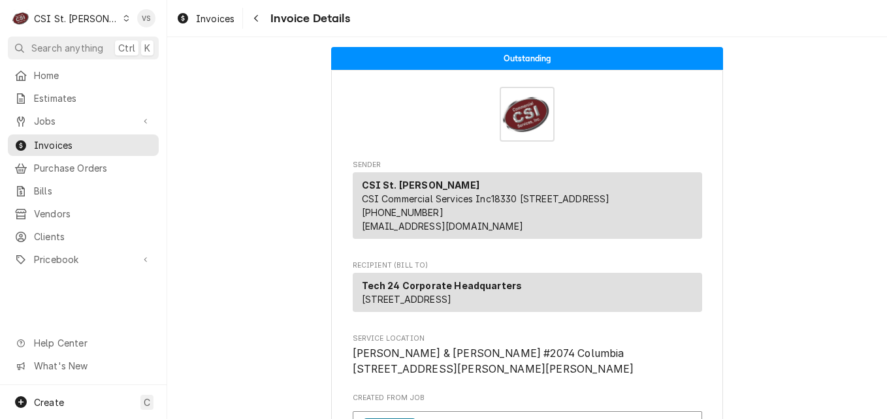
scroll to position [65, 0]
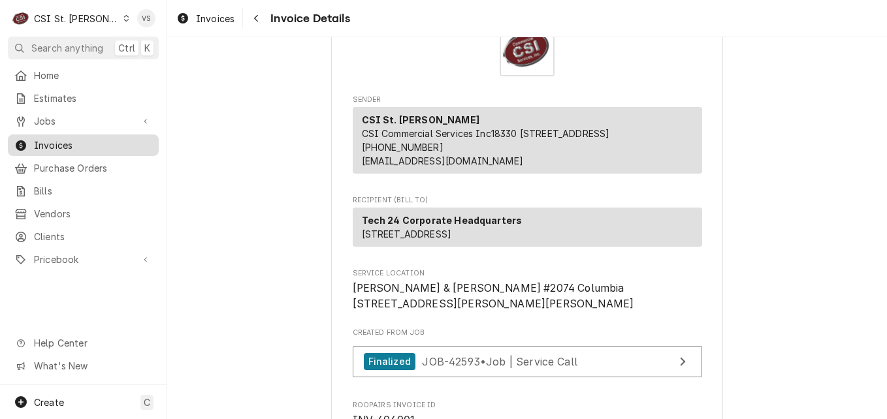
click at [109, 142] on span "Invoices" at bounding box center [93, 145] width 118 height 14
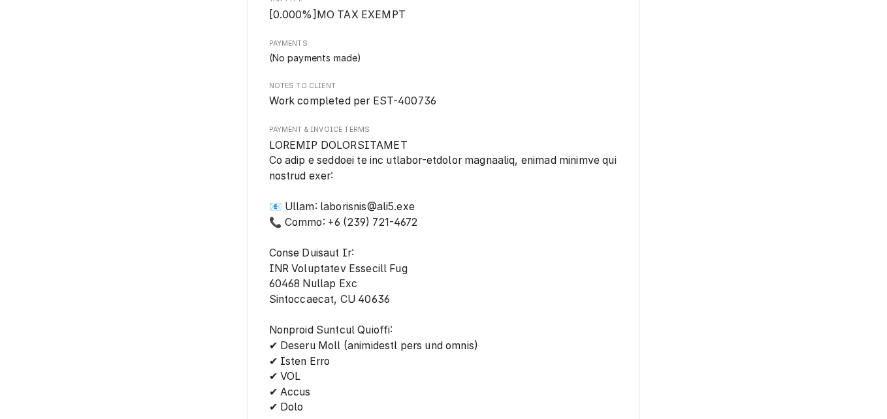
scroll to position [2164, 0]
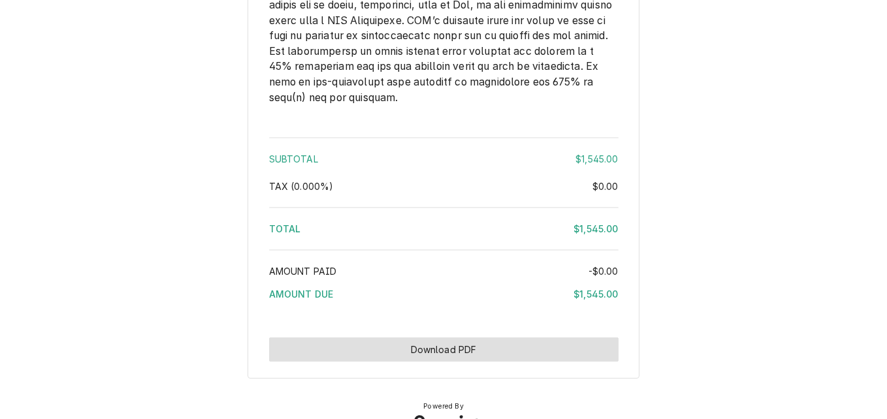
click at [508, 362] on button "Download PDF" at bounding box center [443, 350] width 349 height 24
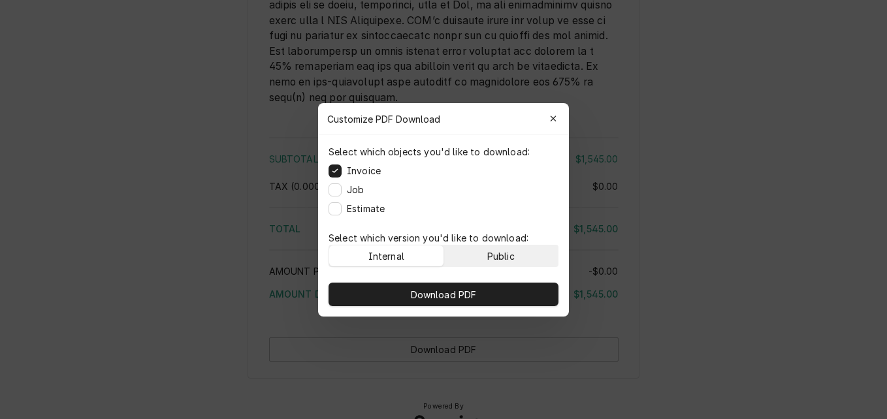
click at [517, 252] on button "Public" at bounding box center [501, 255] width 114 height 21
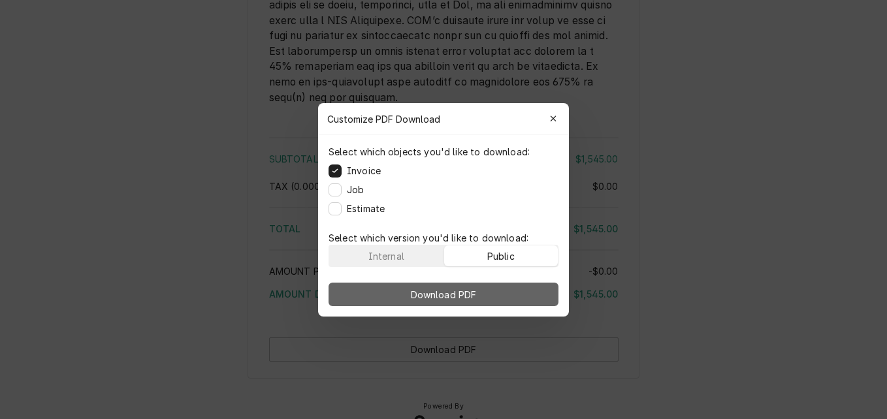
click at [512, 290] on button "Download PDF" at bounding box center [443, 295] width 230 height 24
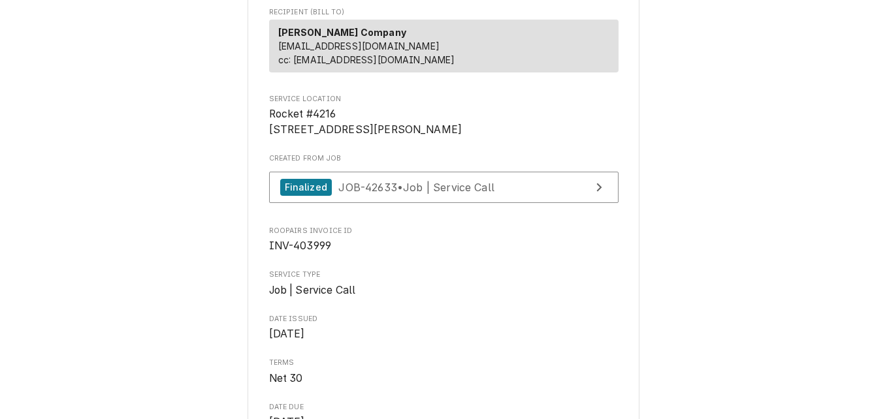
scroll to position [326, 0]
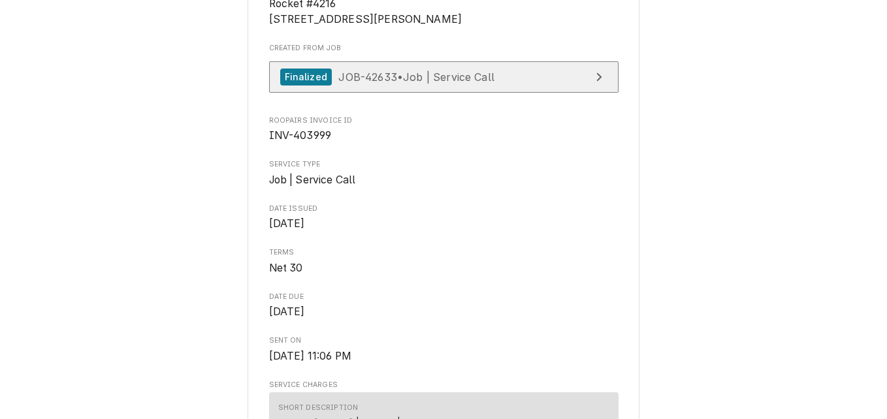
click at [407, 83] on span "JOB-42633 • Job | Service Call" at bounding box center [416, 76] width 156 height 13
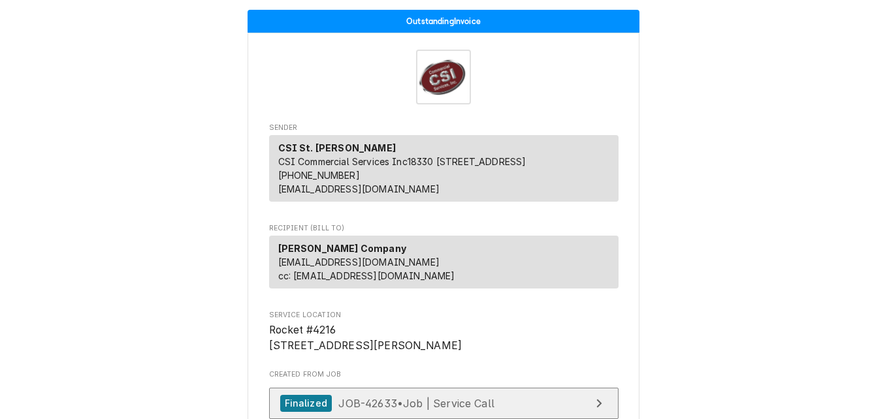
scroll to position [65, 0]
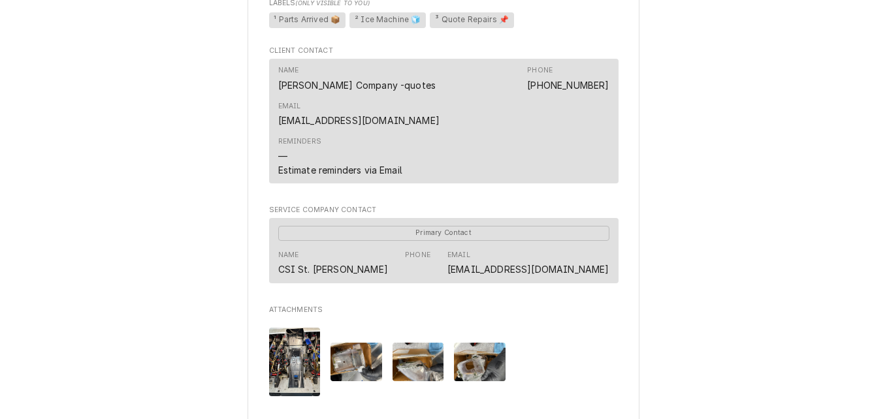
scroll to position [1141, 0]
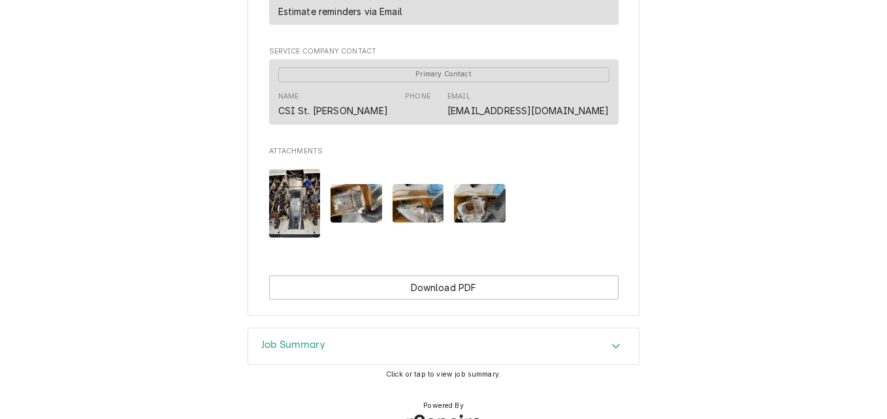
click at [343, 328] on div "Job Summary" at bounding box center [443, 346] width 390 height 37
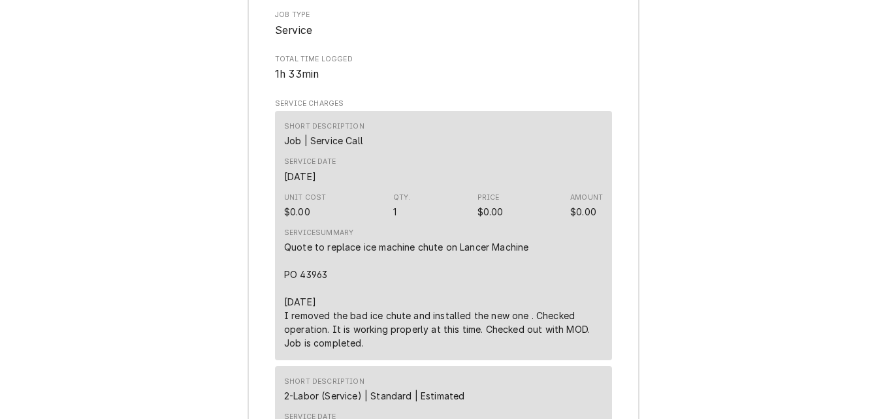
scroll to position [1663, 0]
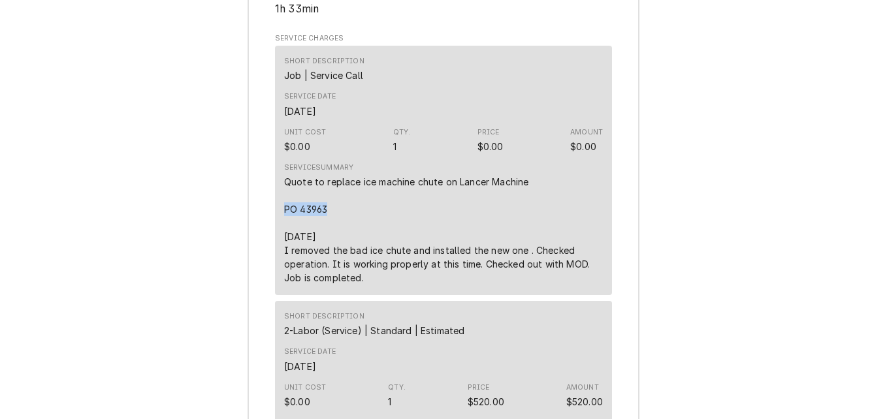
drag, startPoint x: 324, startPoint y: 170, endPoint x: 277, endPoint y: 171, distance: 47.0
click at [277, 171] on div "Short Description Job | Service Call Service Date [DATE] Unit Cost $0.00 Qty. 1…" at bounding box center [443, 170] width 337 height 249
drag, startPoint x: 277, startPoint y: 171, endPoint x: 302, endPoint y: 176, distance: 25.9
copy div "PO 43963"
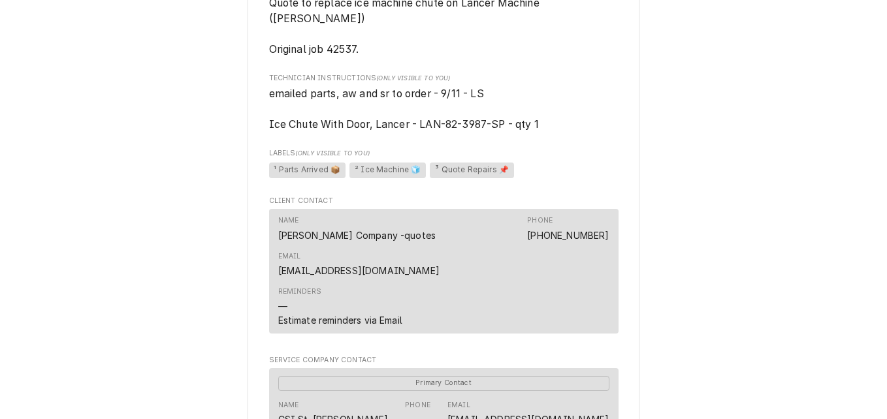
scroll to position [815, 0]
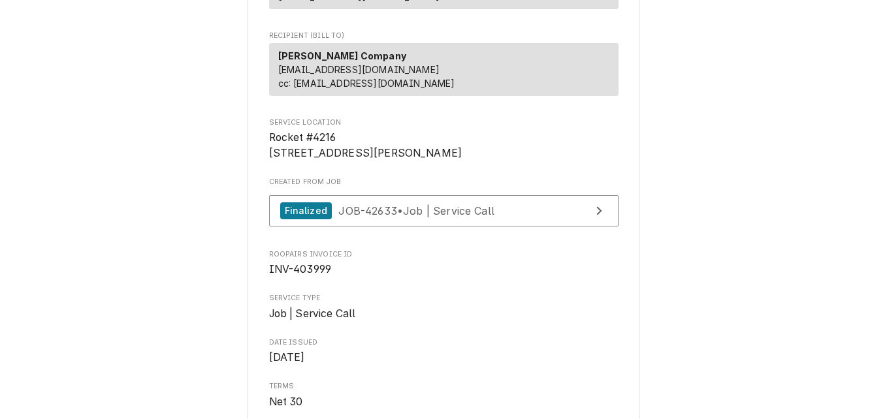
scroll to position [196, 0]
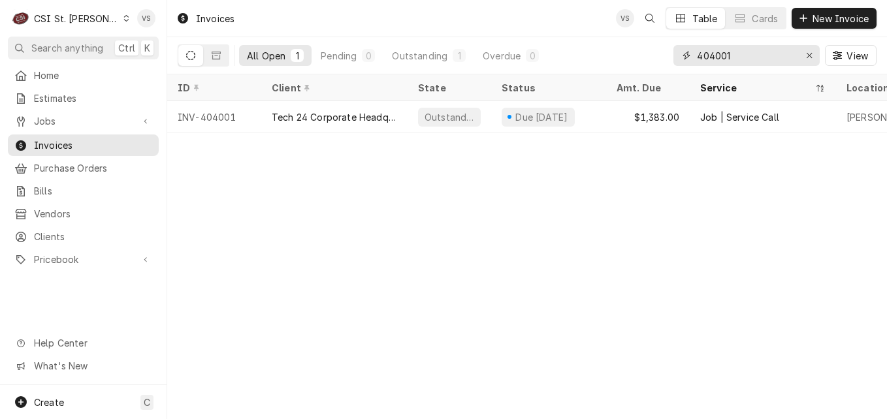
drag, startPoint x: 718, startPoint y: 54, endPoint x: 704, endPoint y: 57, distance: 14.9
click at [704, 57] on input "404001" at bounding box center [746, 55] width 98 height 21
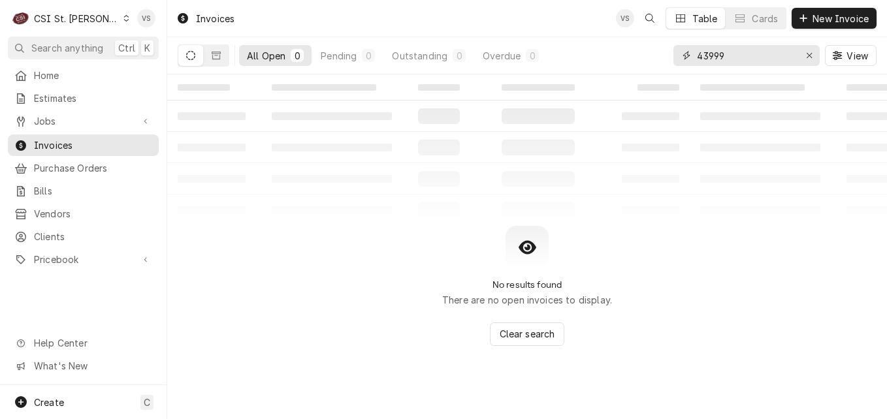
click at [704, 53] on input "43999" at bounding box center [746, 55] width 98 height 21
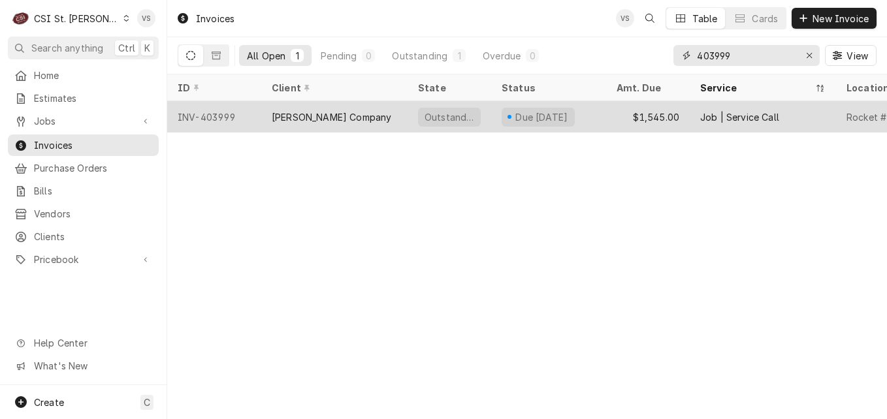
type input "403999"
click at [439, 115] on div "Outstanding" at bounding box center [449, 117] width 52 height 14
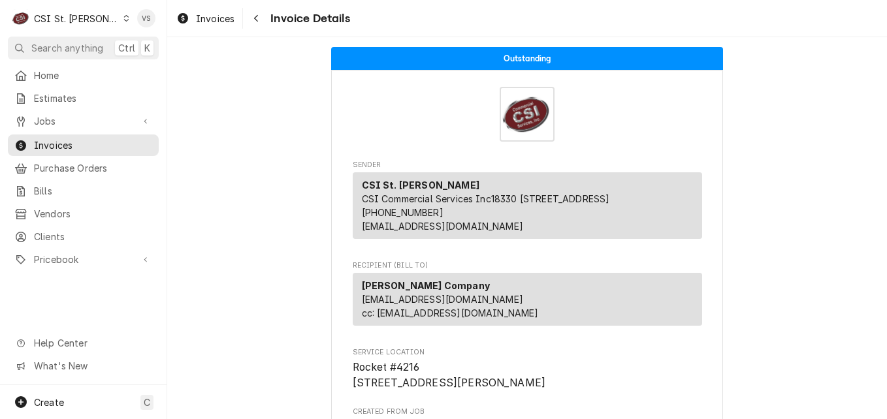
click at [377, 121] on div "C CSI St. [PERSON_NAME] VS Search anything Ctrl K Home Estimates Jobs Jobs Job …" at bounding box center [443, 209] width 887 height 419
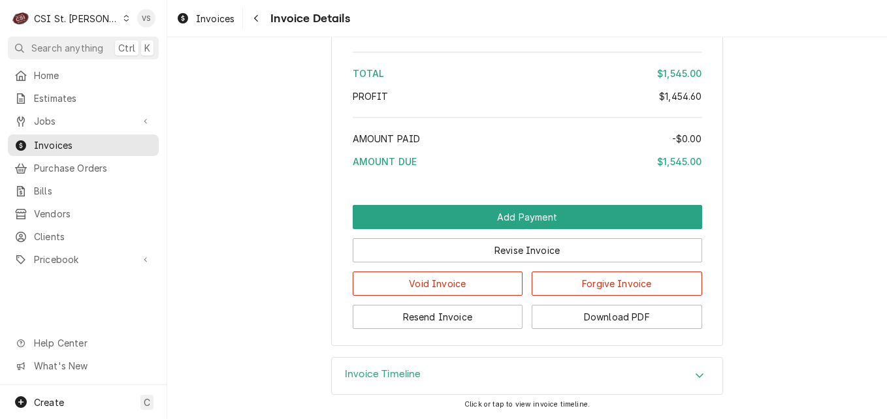
scroll to position [2704, 0]
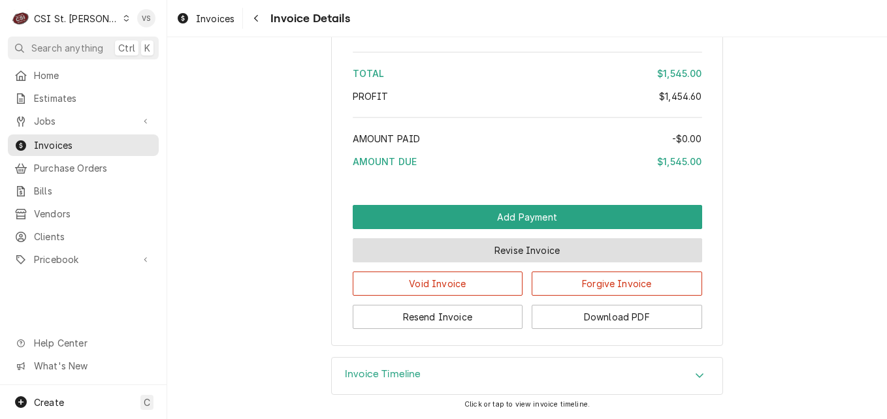
click at [465, 251] on button "Revise Invoice" at bounding box center [527, 250] width 349 height 24
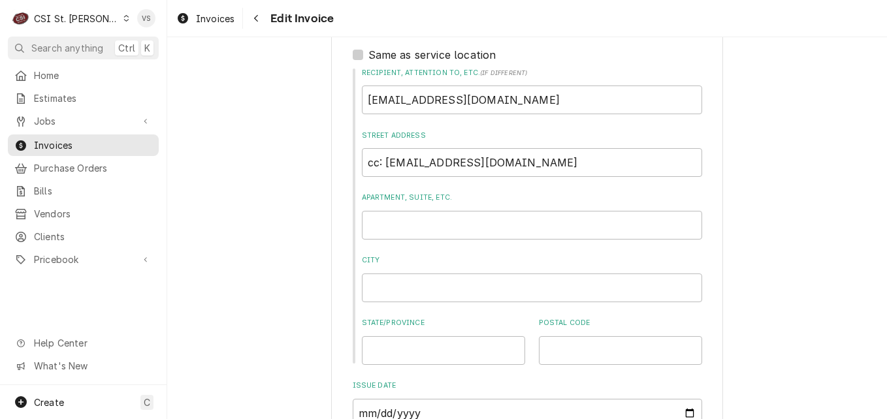
scroll to position [1175, 0]
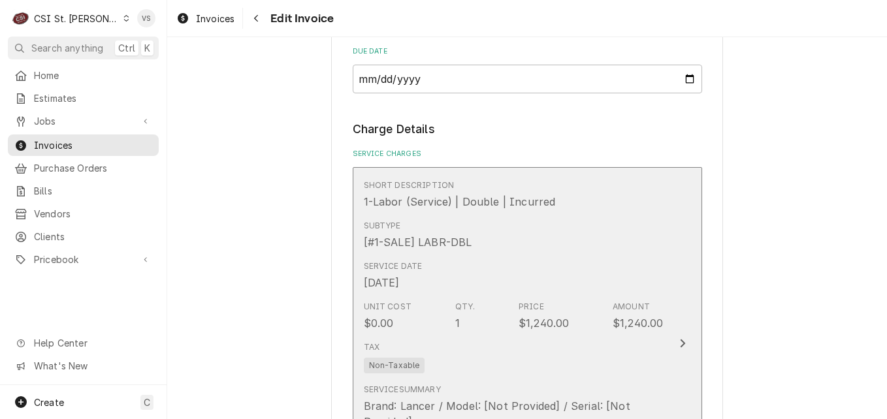
click at [516, 251] on div "Subtype [#1-SALE] LABR-DBL" at bounding box center [514, 235] width 300 height 40
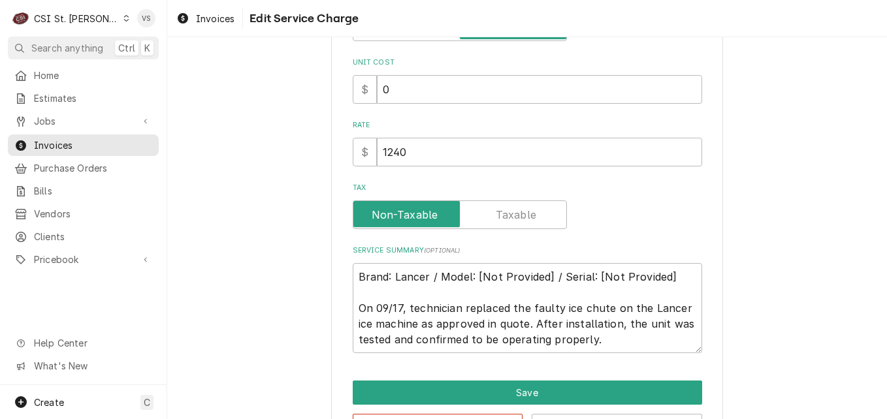
scroll to position [295, 0]
type textarea "x"
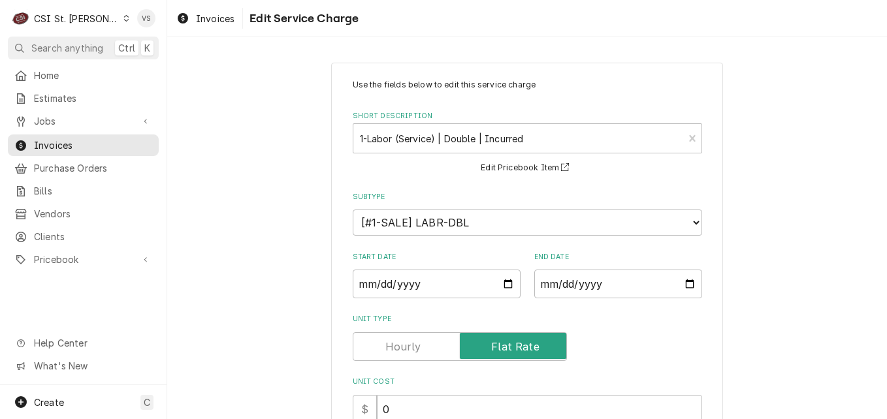
scroll to position [326, 0]
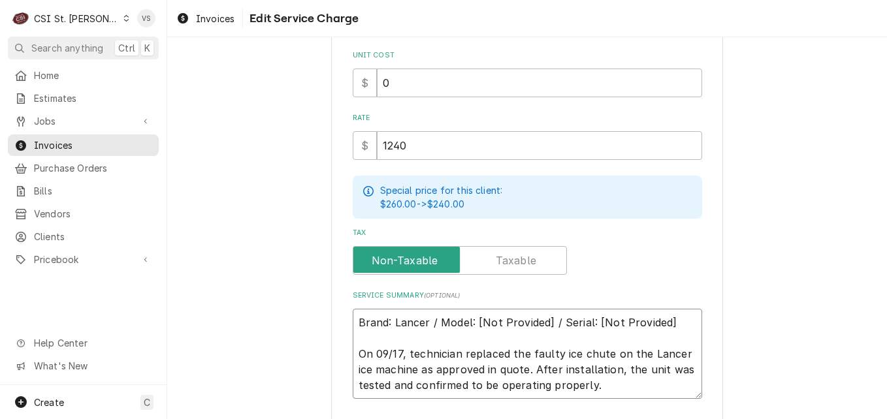
click at [354, 321] on textarea "Brand: Lancer / Model: [Not Provided] / Serial: [Not Provided] On 09/17, techni…" at bounding box center [527, 354] width 349 height 90
type textarea "Brand: Lancer / Model: [Not Provided] / Serial: [Not Provided] On 09/17, techni…"
paste textarea "PO 43963"
type textarea "x"
type textarea "PO 43963 Brand: Lancer / Model: [Not Provided] / Serial: [Not Provided] On 09/1…"
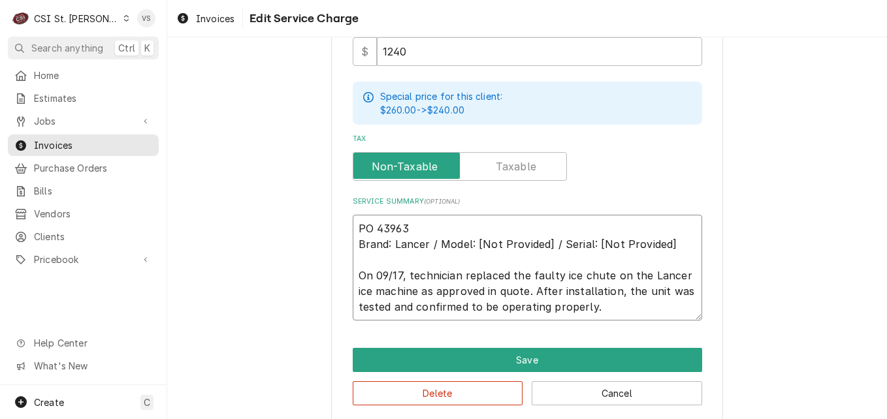
scroll to position [433, 0]
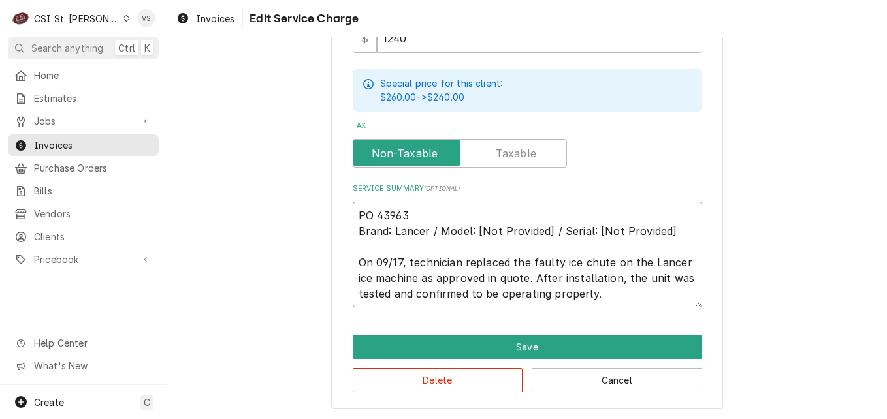
click at [370, 211] on textarea "PO 43963 Brand: Lancer / Model: [Not Provided] / Serial: [Not Provided] On 09/1…" at bounding box center [527, 255] width 349 height 106
type textarea "x"
drag, startPoint x: 414, startPoint y: 215, endPoint x: 349, endPoint y: 210, distance: 65.4
click at [353, 210] on textarea "PO #43963 Brand: Lancer / Model: [Not Provided] / Serial: [Not Provided] On 09/…" at bounding box center [527, 255] width 349 height 106
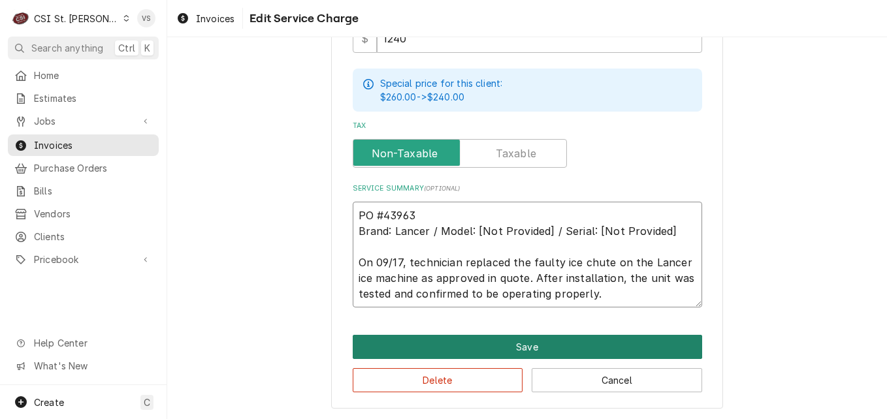
type textarea "PO #43963 Brand: Lancer / Model: [Not Provided] / Serial: [Not Provided] On 09/…"
click at [480, 347] on button "Save" at bounding box center [527, 347] width 349 height 24
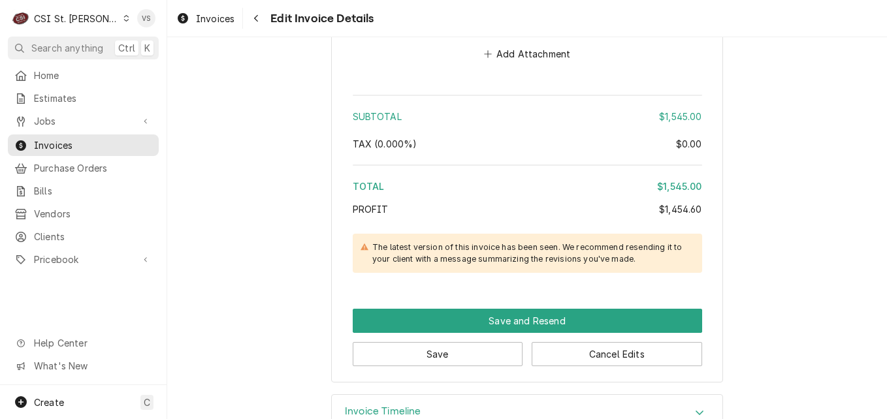
scroll to position [2786, 0]
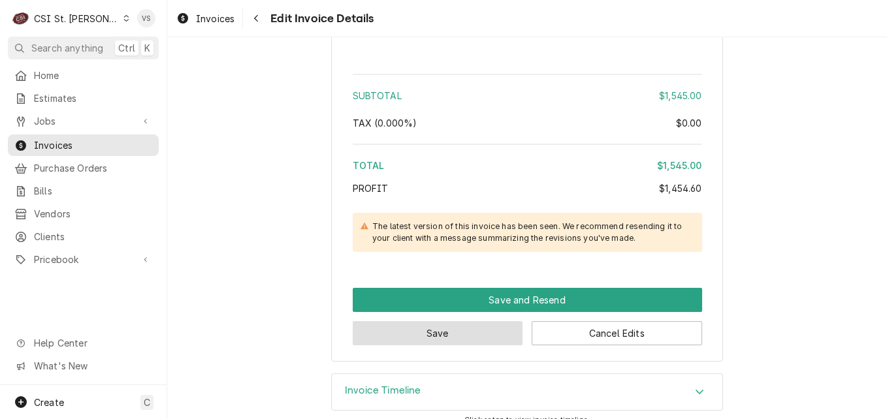
click at [458, 321] on button "Save" at bounding box center [438, 333] width 170 height 24
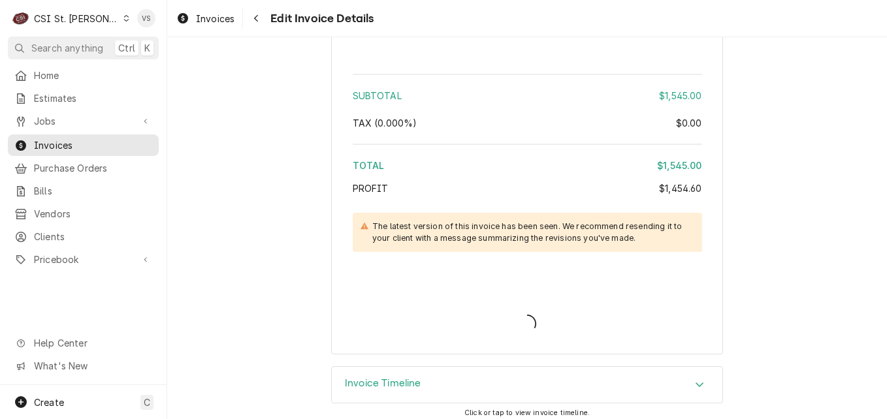
scroll to position [2779, 0]
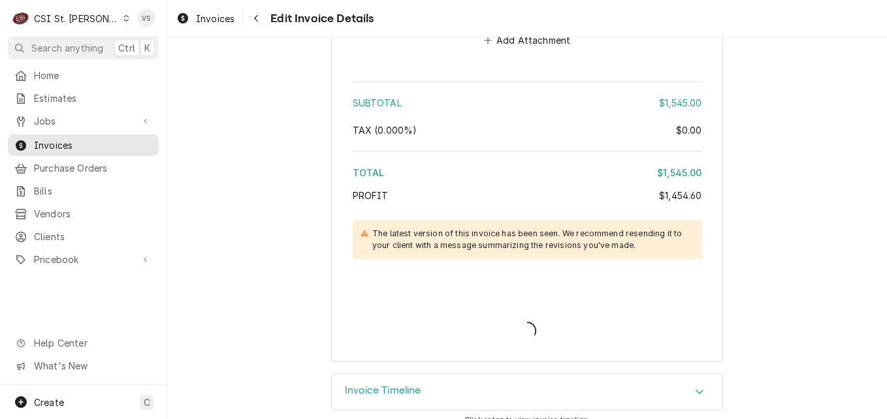
type textarea "x"
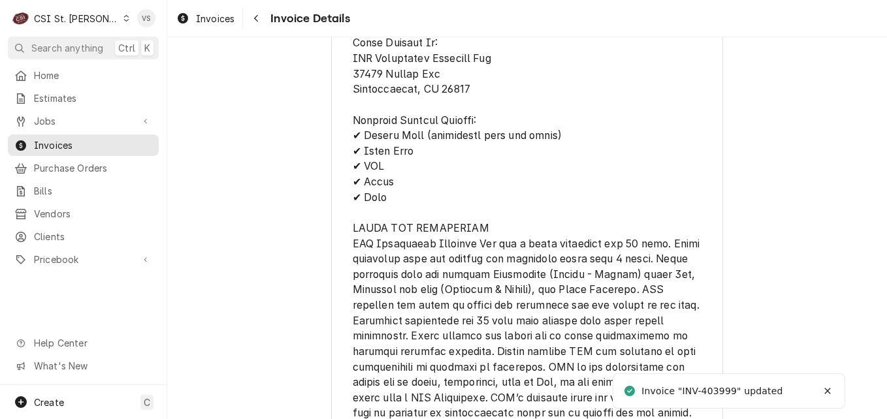
scroll to position [2674, 0]
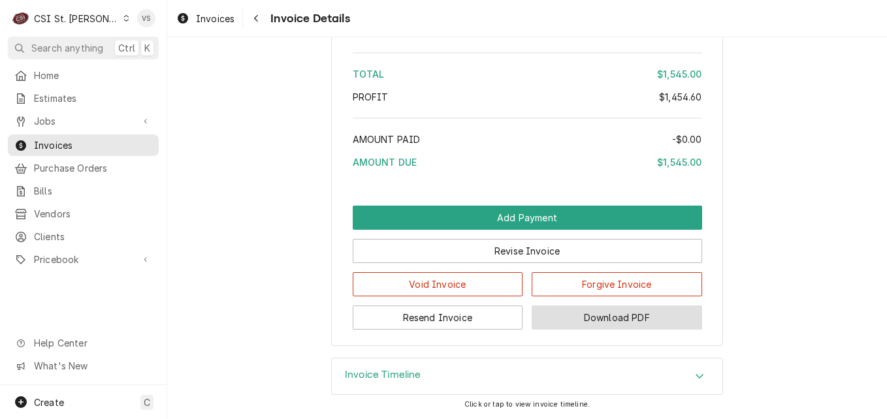
click at [608, 320] on button "Download PDF" at bounding box center [616, 318] width 170 height 24
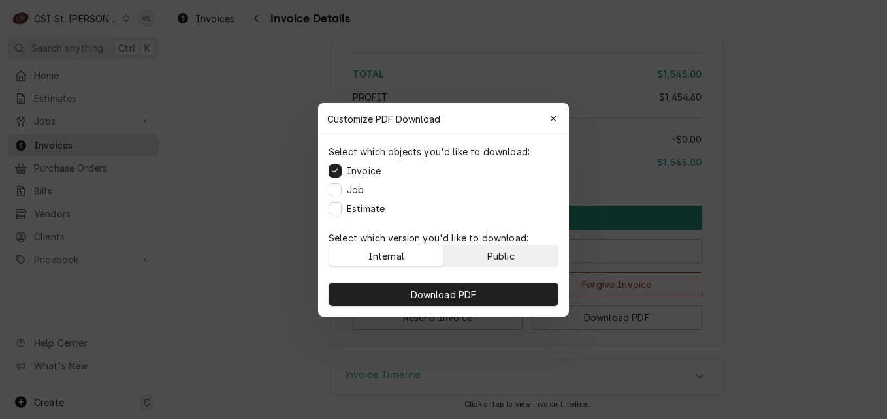
click at [512, 254] on div "Public" at bounding box center [500, 256] width 27 height 14
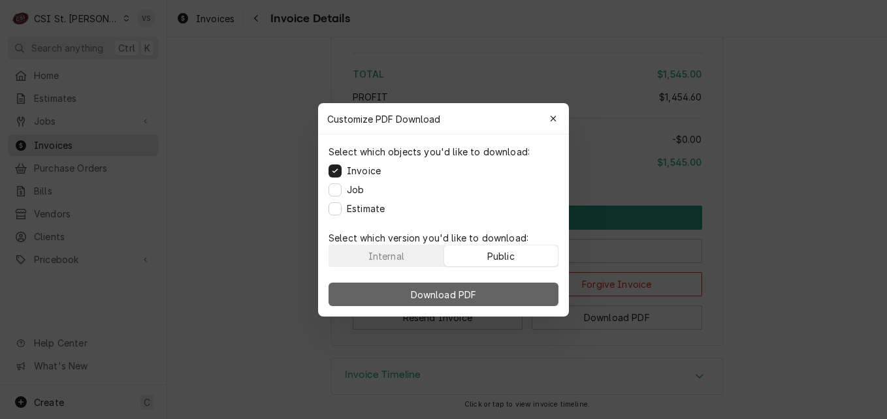
click at [514, 293] on button "Download PDF" at bounding box center [443, 295] width 230 height 24
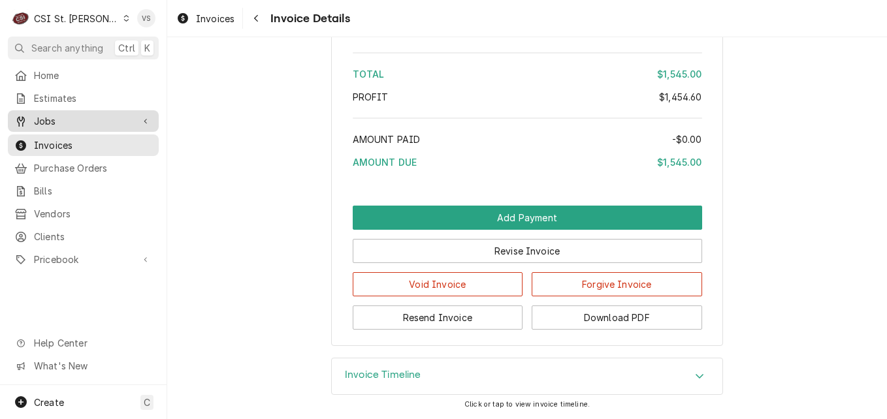
click at [65, 118] on span "Jobs" at bounding box center [83, 121] width 99 height 14
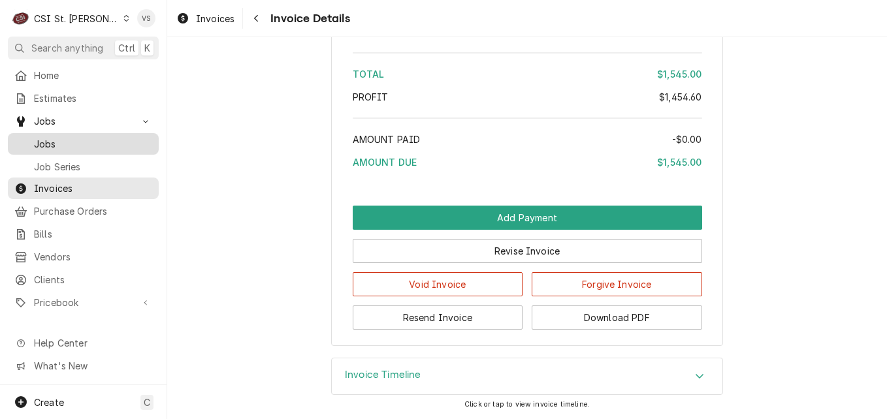
click at [49, 138] on span "Jobs" at bounding box center [93, 144] width 118 height 14
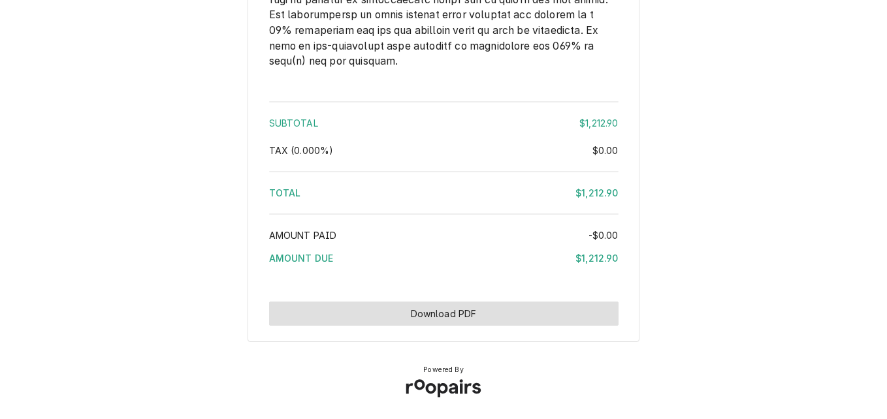
scroll to position [2692, 0]
click at [407, 318] on button "Download PDF" at bounding box center [443, 314] width 349 height 24
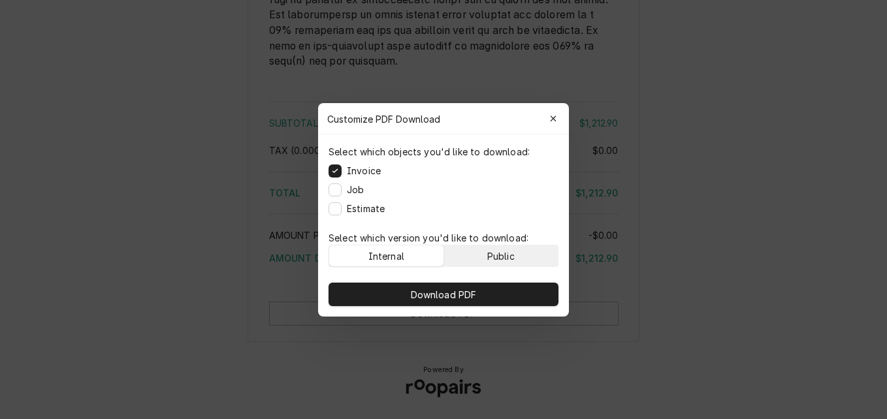
click at [520, 249] on button "Public" at bounding box center [501, 255] width 114 height 21
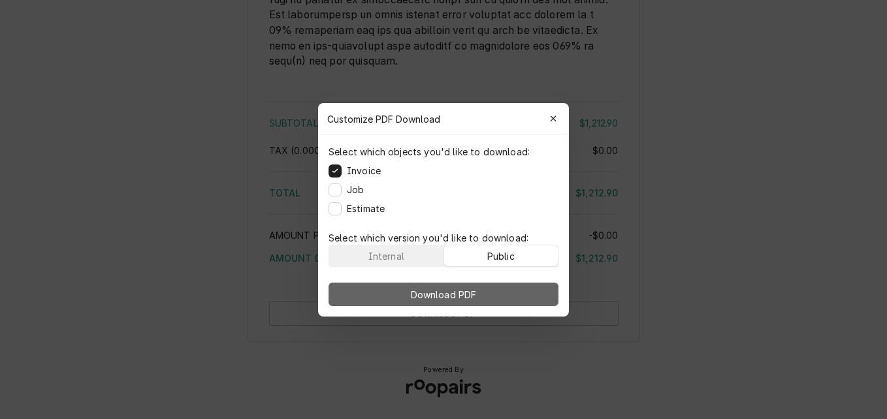
click at [527, 287] on button "Download PDF" at bounding box center [443, 295] width 230 height 24
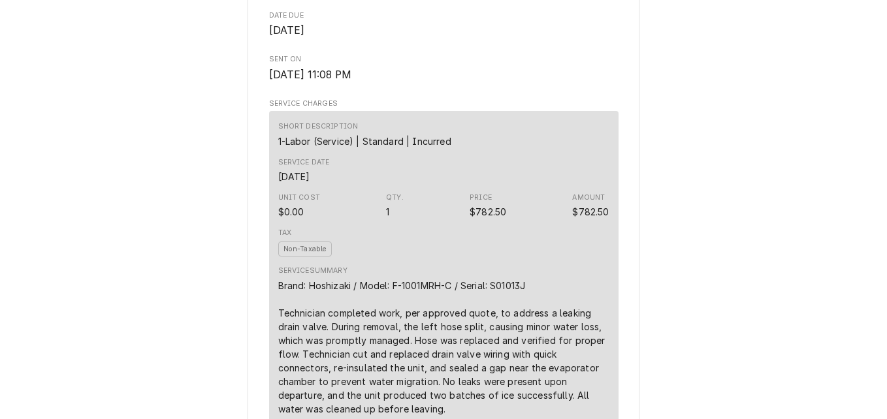
scroll to position [277, 0]
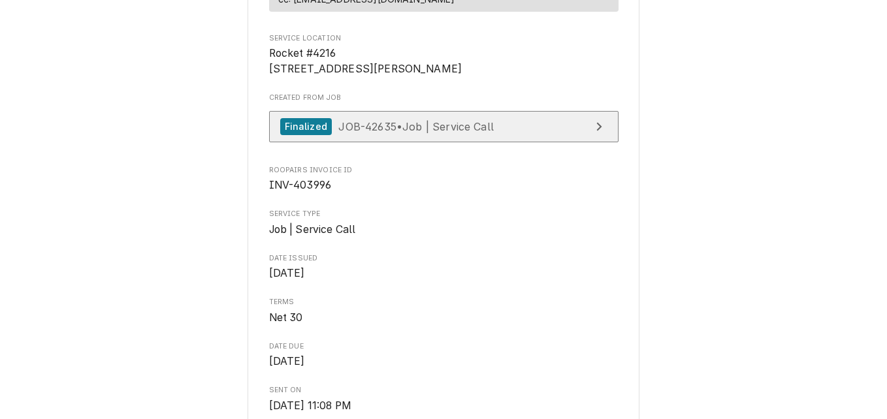
click at [454, 133] on span "JOB-42635 • Job | Service Call" at bounding box center [415, 125] width 155 height 13
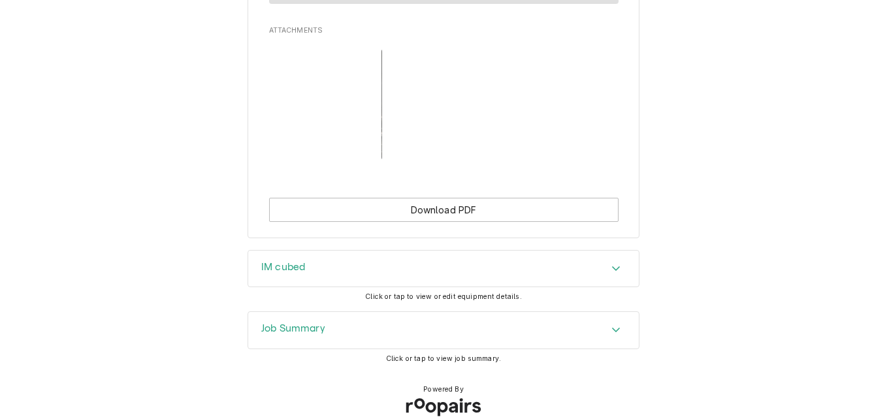
scroll to position [1332, 0]
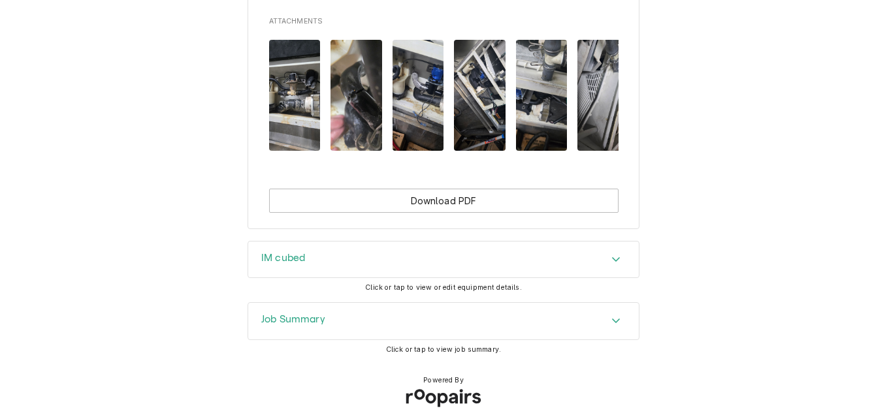
click at [385, 323] on div "Job Summary" at bounding box center [443, 321] width 390 height 37
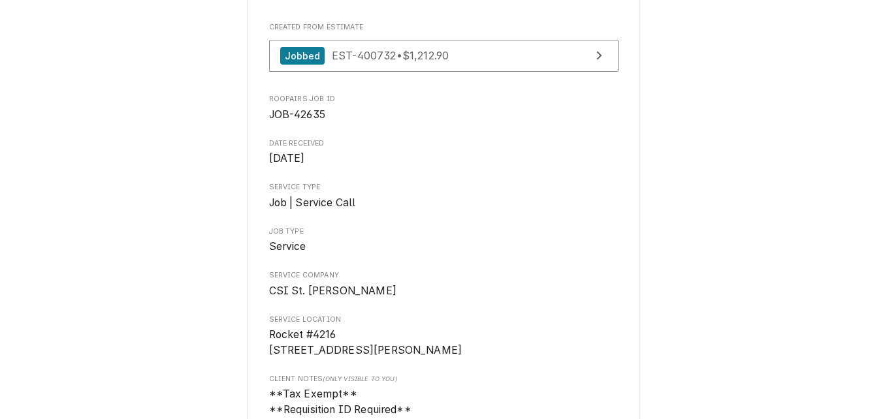
scroll to position [0, 0]
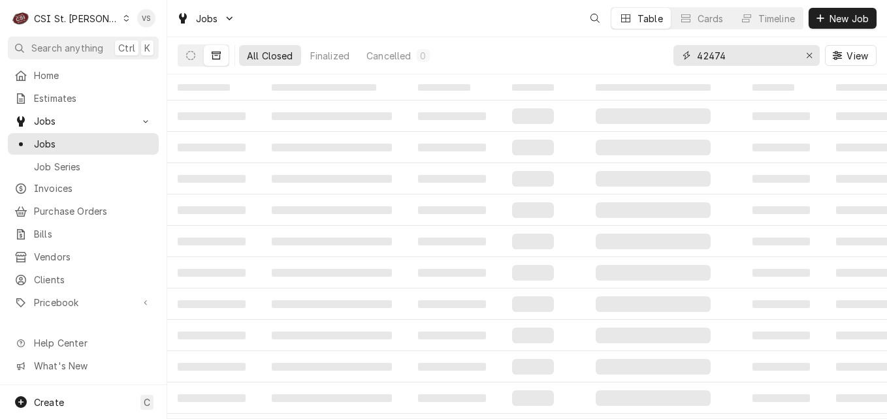
click at [725, 52] on input "42474" at bounding box center [746, 55] width 98 height 21
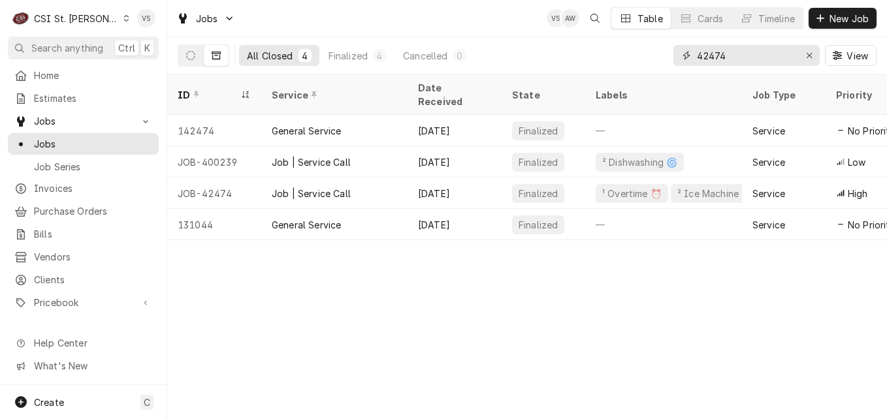
drag, startPoint x: 729, startPoint y: 58, endPoint x: 710, endPoint y: 57, distance: 19.6
click at [710, 57] on input "42474" at bounding box center [746, 55] width 98 height 21
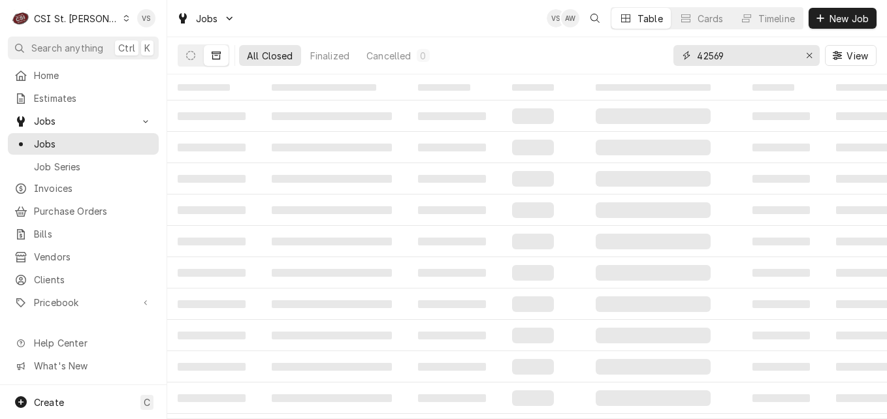
type input "42569"
click at [255, 55] on div "All Closed" at bounding box center [270, 56] width 46 height 14
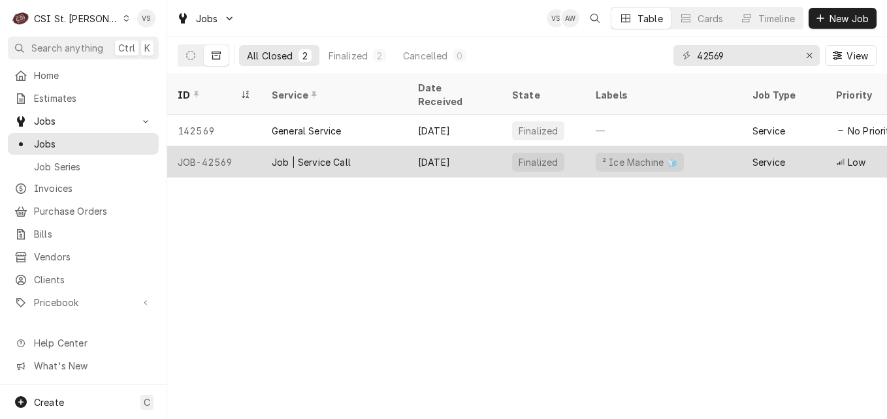
click at [213, 146] on div "JOB-42569" at bounding box center [214, 161] width 94 height 31
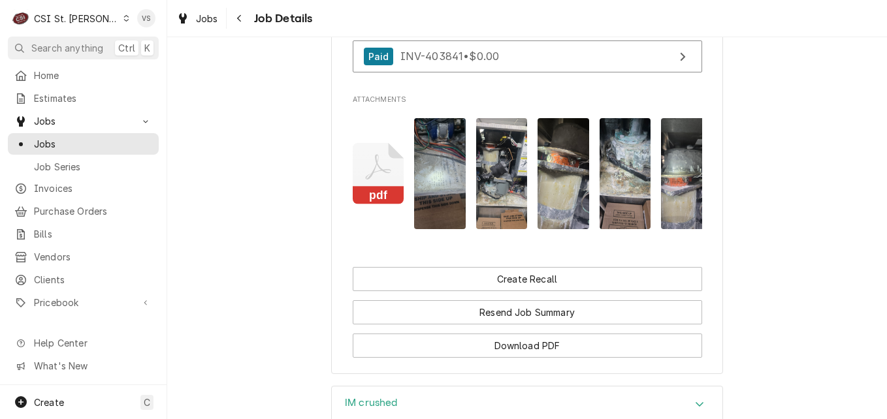
scroll to position [1175, 0]
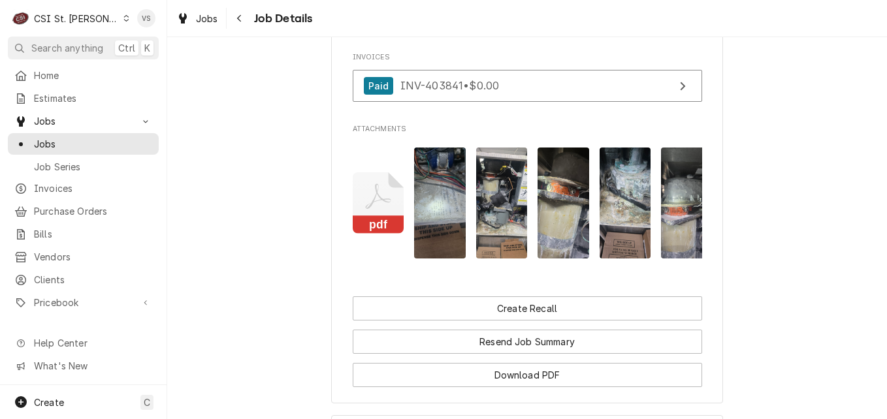
click at [367, 188] on icon "Attachments" at bounding box center [379, 203] width 52 height 62
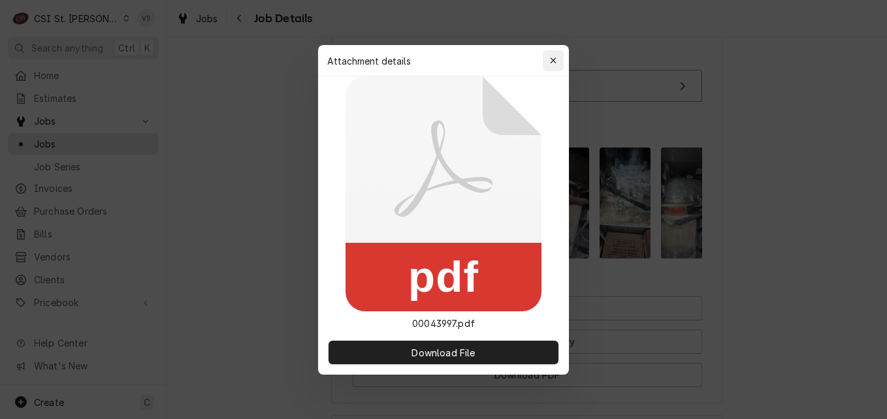
click at [552, 59] on icon "button" at bounding box center [553, 60] width 6 height 6
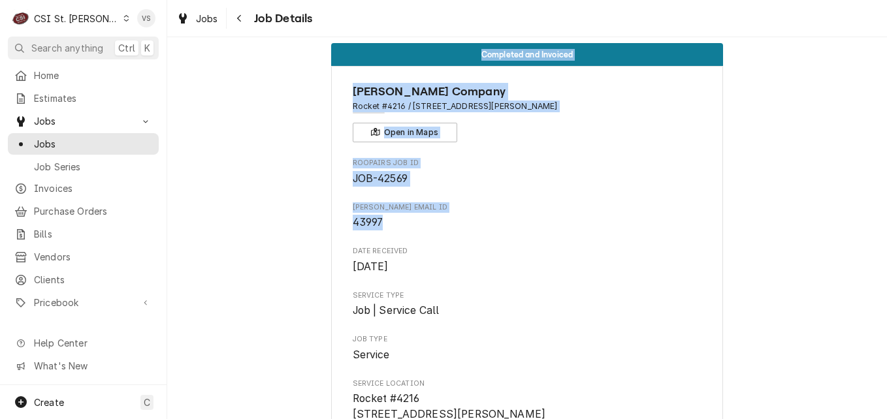
scroll to position [0, 0]
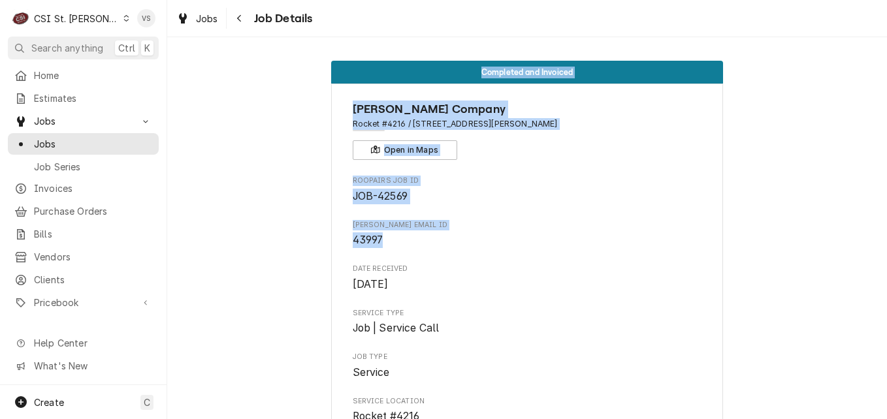
drag, startPoint x: 383, startPoint y: 41, endPoint x: 358, endPoint y: 43, distance: 25.5
click at [358, 43] on div "Completed and Invoiced [PERSON_NAME] Company Rocket [STREET_ADDRESS][PERSON_NAM…" at bounding box center [526, 228] width 719 height 382
click at [438, 221] on span "[PERSON_NAME] email ID" at bounding box center [527, 225] width 349 height 10
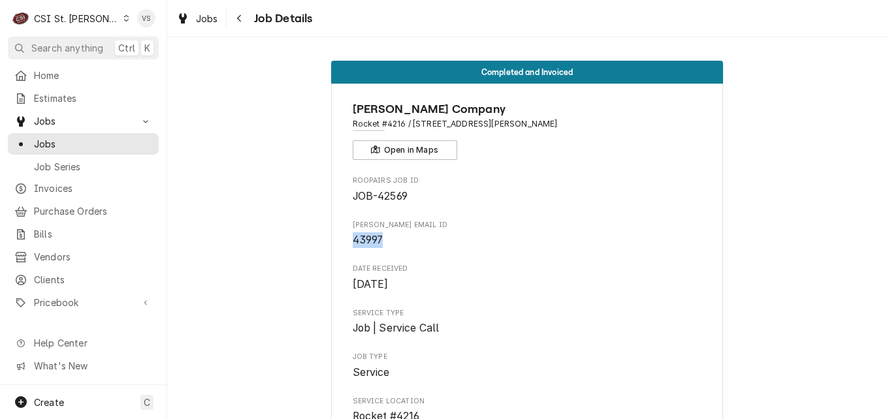
drag, startPoint x: 398, startPoint y: 234, endPoint x: 339, endPoint y: 240, distance: 59.6
drag, startPoint x: 339, startPoint y: 240, endPoint x: 354, endPoint y: 238, distance: 15.1
copy span "43997"
click at [64, 273] on span "Clients" at bounding box center [93, 280] width 118 height 14
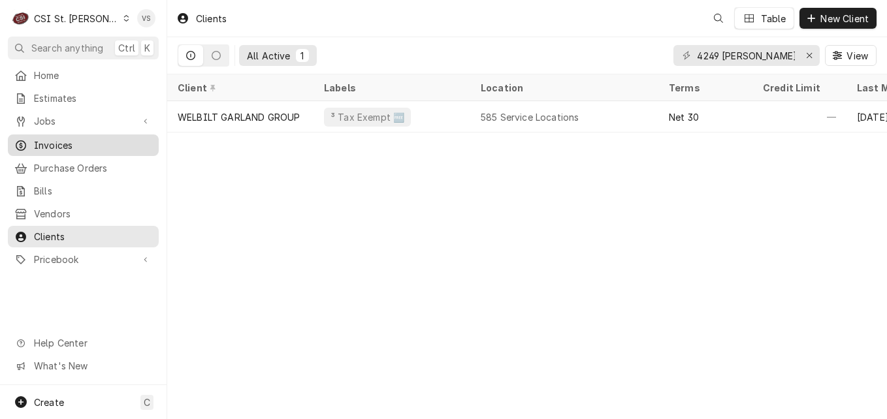
click at [59, 140] on span "Invoices" at bounding box center [93, 145] width 118 height 14
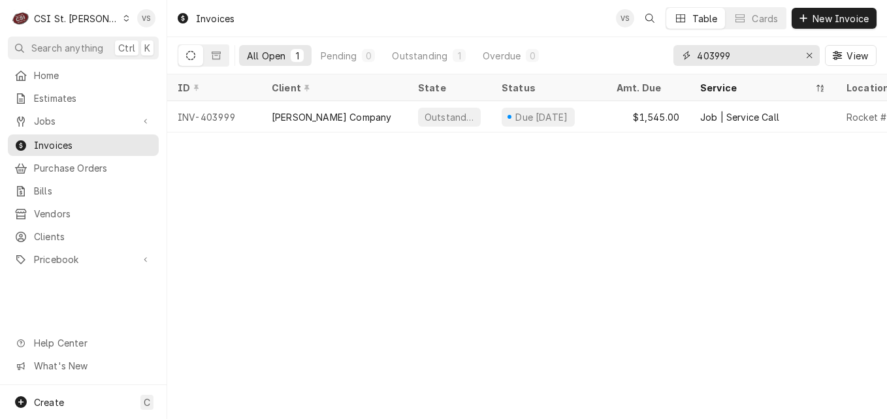
drag, startPoint x: 731, startPoint y: 52, endPoint x: 723, endPoint y: 61, distance: 12.5
click at [723, 61] on input "403999" at bounding box center [746, 55] width 98 height 21
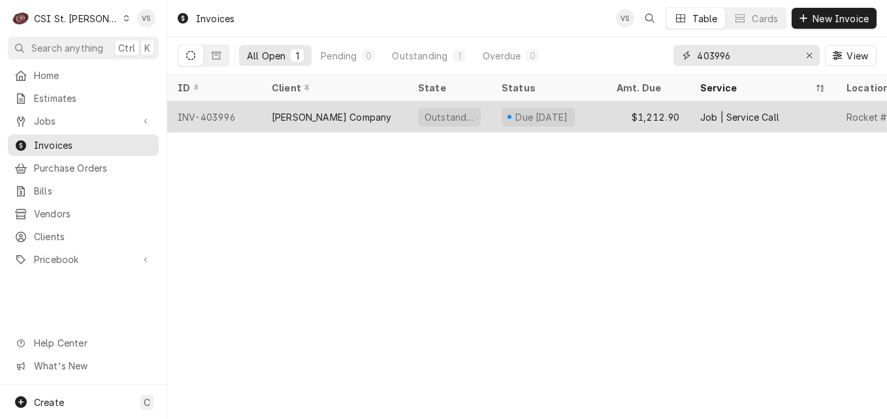
type input "403996"
click at [381, 121] on div "[PERSON_NAME] Company" at bounding box center [334, 116] width 146 height 31
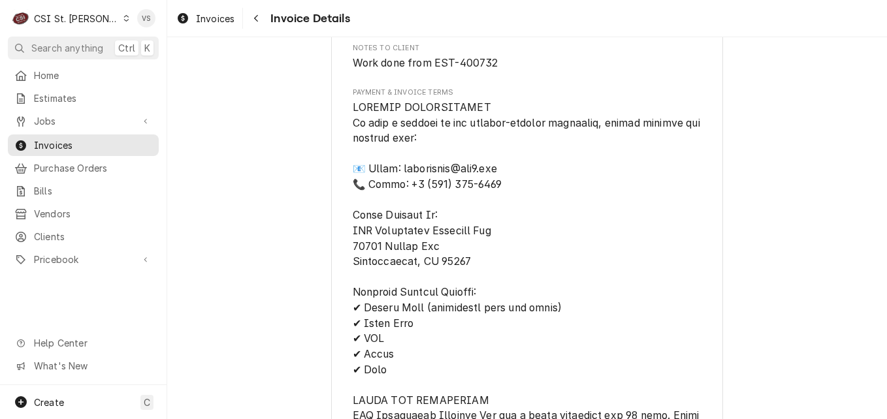
scroll to position [3238, 0]
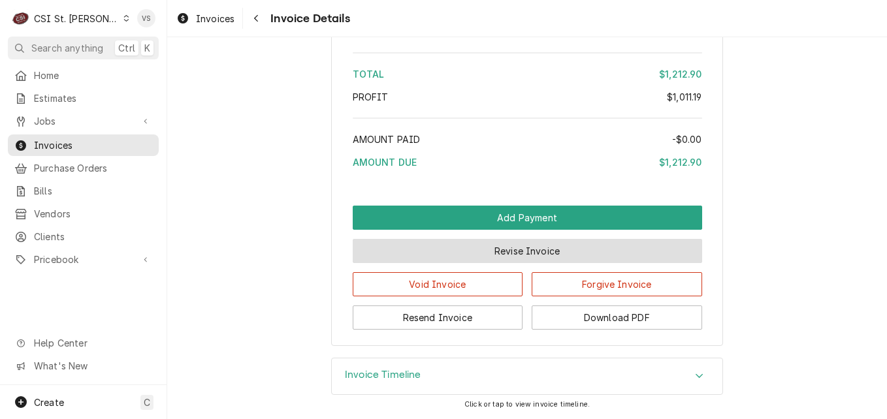
click at [504, 250] on button "Revise Invoice" at bounding box center [527, 251] width 349 height 24
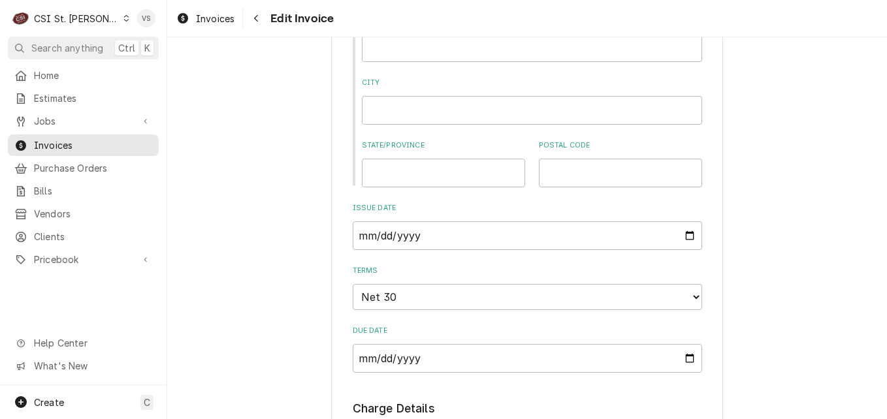
scroll to position [1240, 0]
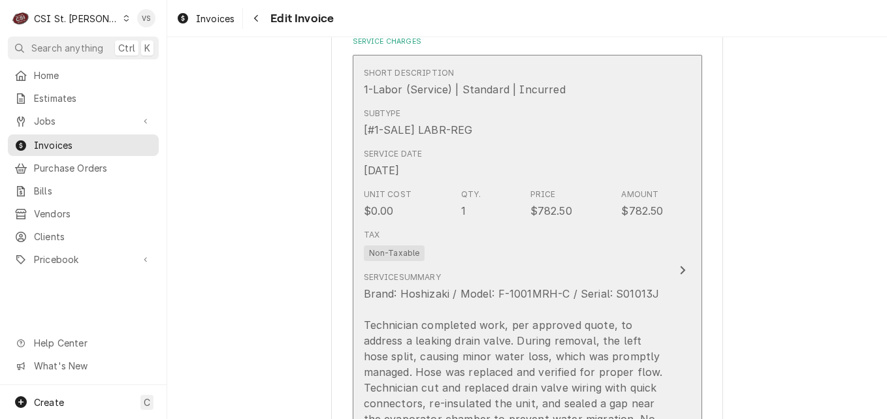
click at [482, 235] on div "Tax Non-Taxable" at bounding box center [514, 245] width 300 height 42
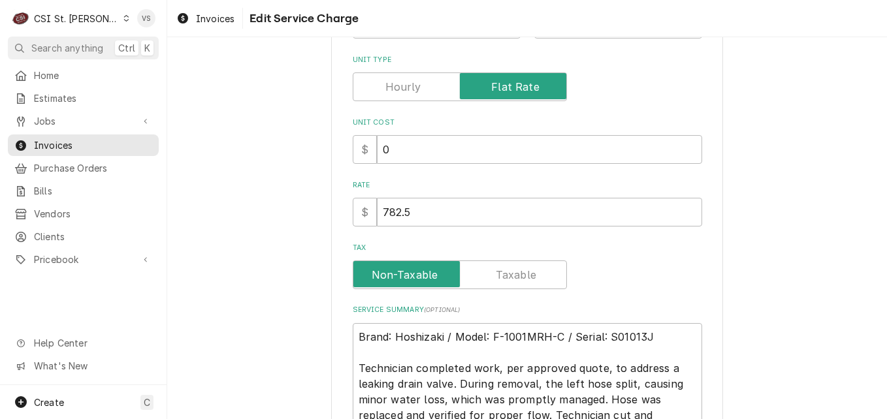
scroll to position [295, 0]
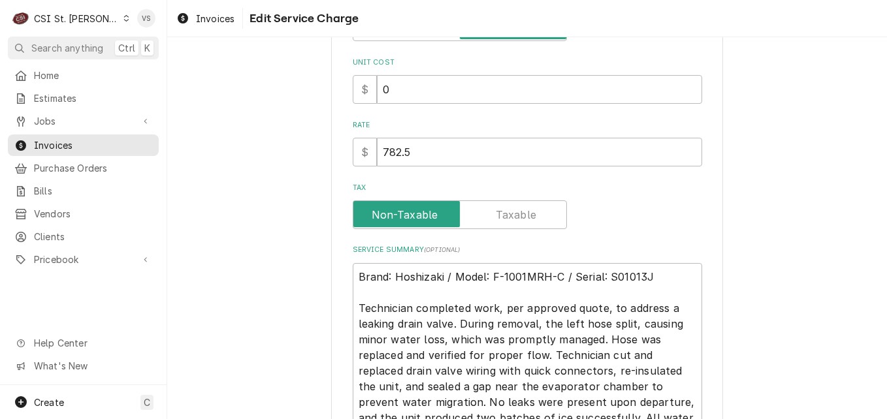
type textarea "x"
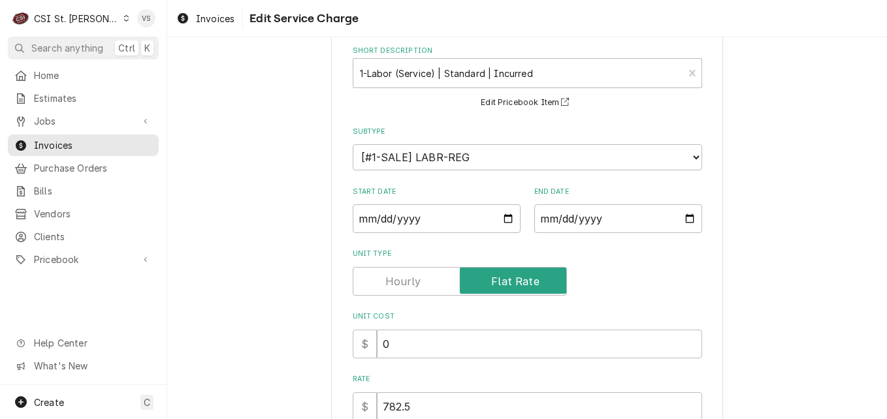
scroll to position [512, 0]
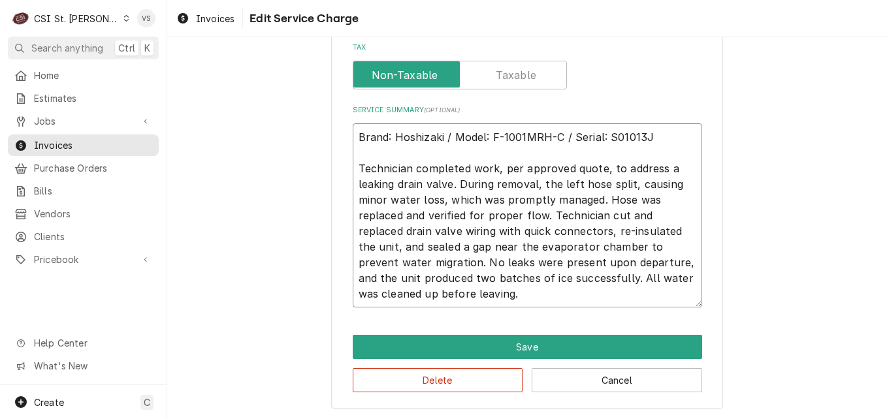
click at [354, 134] on textarea "Brand: Hoshizaki / Model: F-1001MRH-C / Serial: S01013J Technician completed wo…" at bounding box center [527, 215] width 349 height 184
type textarea "Brand: Hoshizaki / Model: F-1001MRH-C / Serial: S01013J Technician completed wo…"
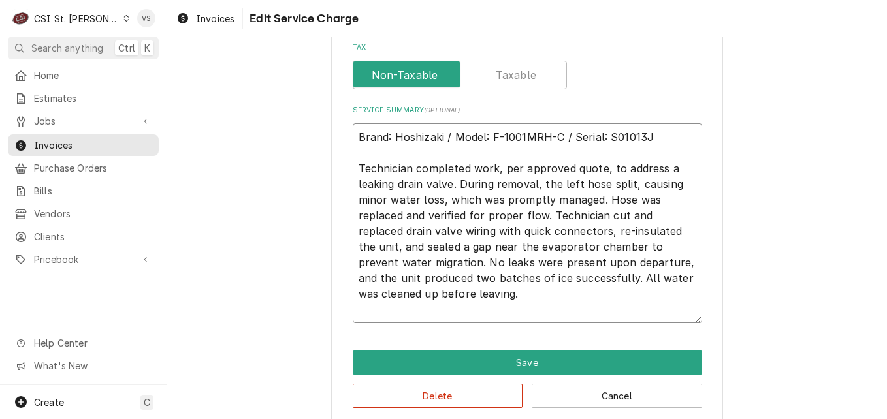
type textarea "x"
type textarea "P Brand: Hoshizaki / Model: F-1001MRH-C / Serial: S01013J Technician completed …"
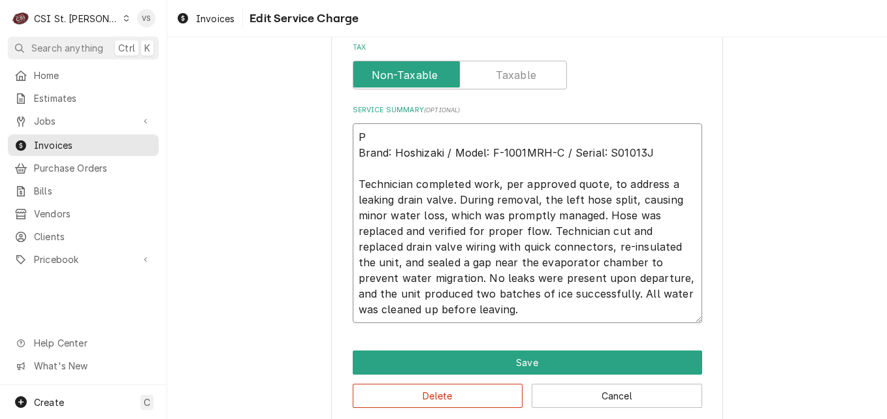
type textarea "x"
type textarea "PO Brand: Hoshizaki / Model: F-1001MRH-C / Serial: S01013J Technician completed…"
type textarea "x"
type textarea "PO Brand: Hoshizaki / Model: F-1001MRH-C / Serial: S01013J Technician completed…"
type textarea "x"
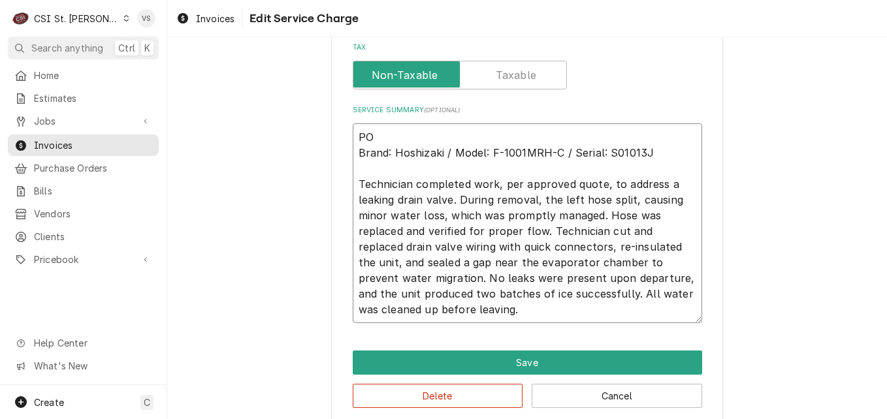
type textarea "PO # Brand: Hoshizaki / Model: F-1001MRH-C / Serial: S01013J Technician complet…"
paste textarea "43997"
type textarea "x"
drag, startPoint x: 419, startPoint y: 137, endPoint x: 353, endPoint y: 129, distance: 66.4
click at [353, 129] on textarea "PO #43997 Brand: [PERSON_NAME] / Model: F-1001MRH-C / Serial: S01013J Technicia…" at bounding box center [527, 223] width 349 height 200
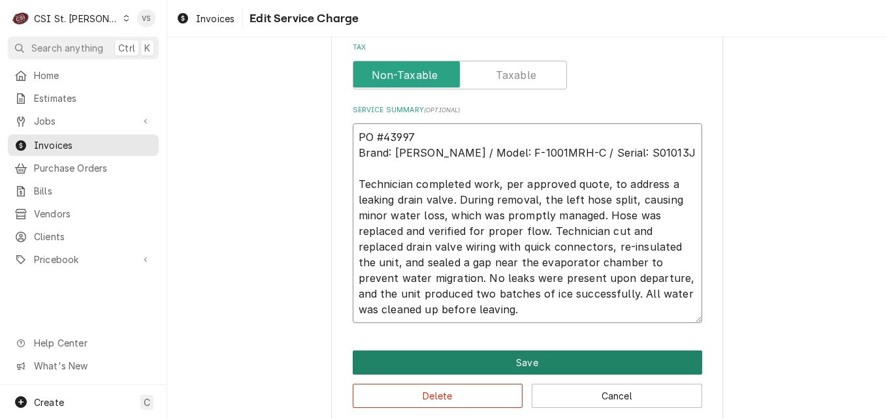
type textarea "PO #43997 Brand: [PERSON_NAME] / Model: F-1001MRH-C / Serial: S01013J Technicia…"
click at [496, 352] on button "Save" at bounding box center [527, 363] width 349 height 24
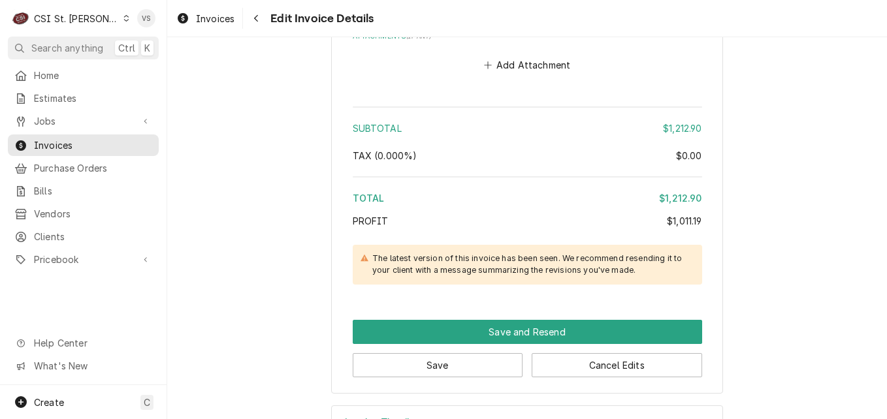
scroll to position [3348, 0]
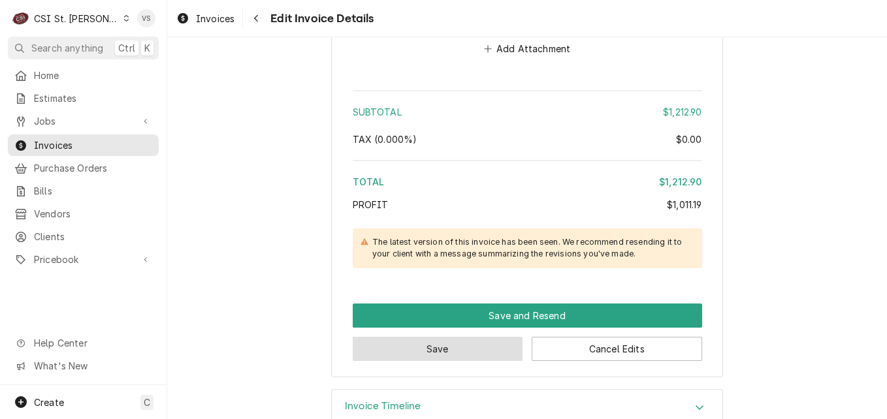
click at [476, 337] on button "Save" at bounding box center [438, 349] width 170 height 24
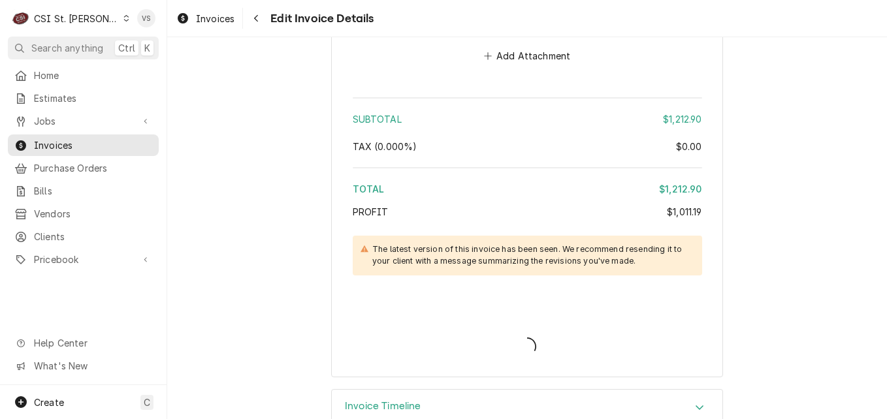
type textarea "x"
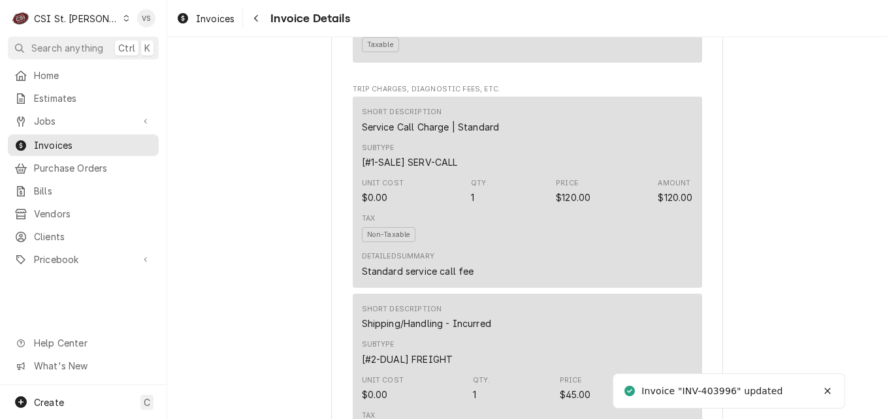
scroll to position [3207, 0]
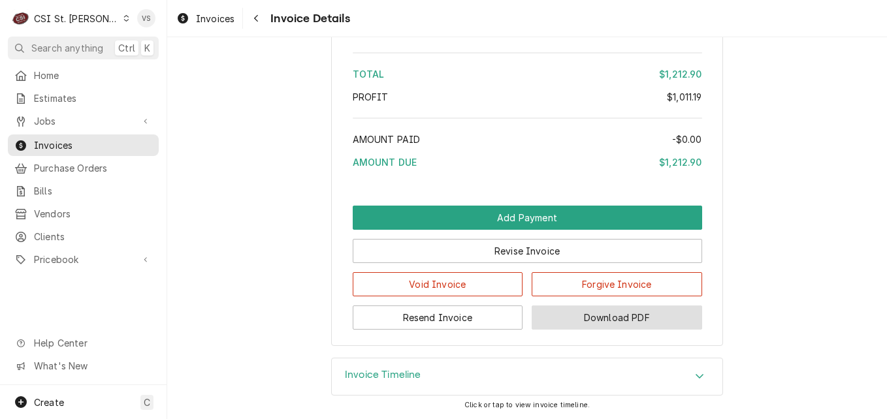
click at [601, 317] on button "Download PDF" at bounding box center [616, 318] width 170 height 24
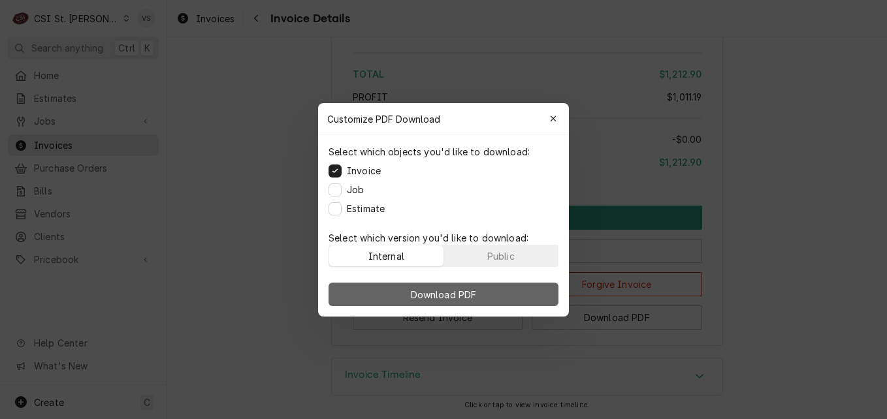
click at [511, 247] on button "Public" at bounding box center [501, 255] width 114 height 21
click at [516, 294] on button "Download PDF" at bounding box center [443, 295] width 230 height 24
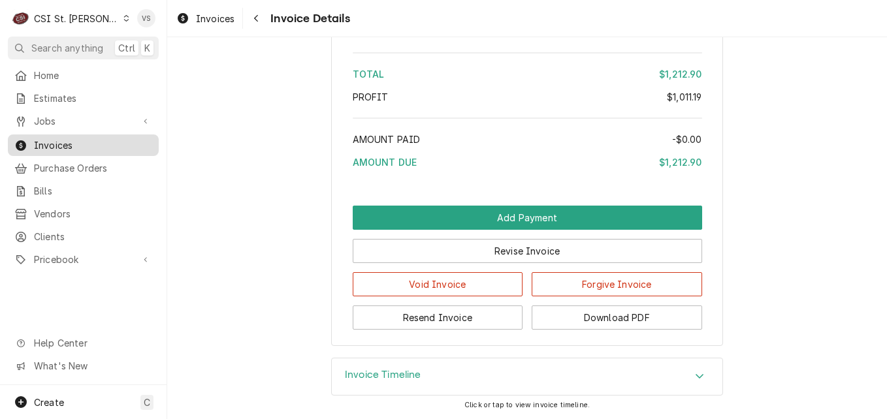
click at [67, 139] on span "Invoices" at bounding box center [93, 145] width 118 height 14
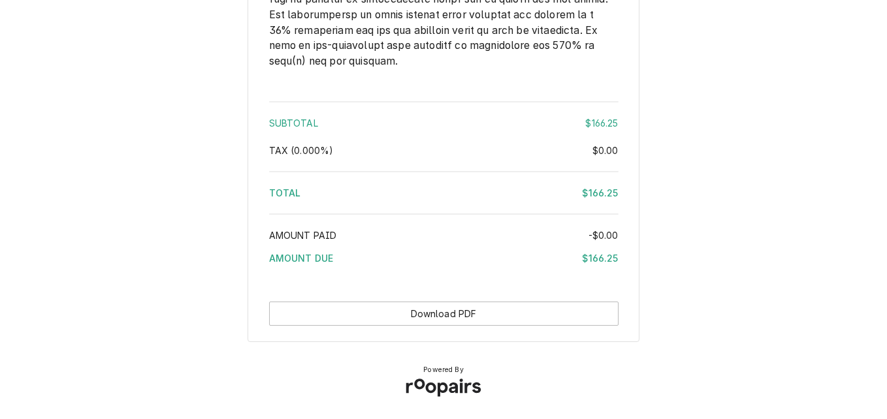
scroll to position [1926, 0]
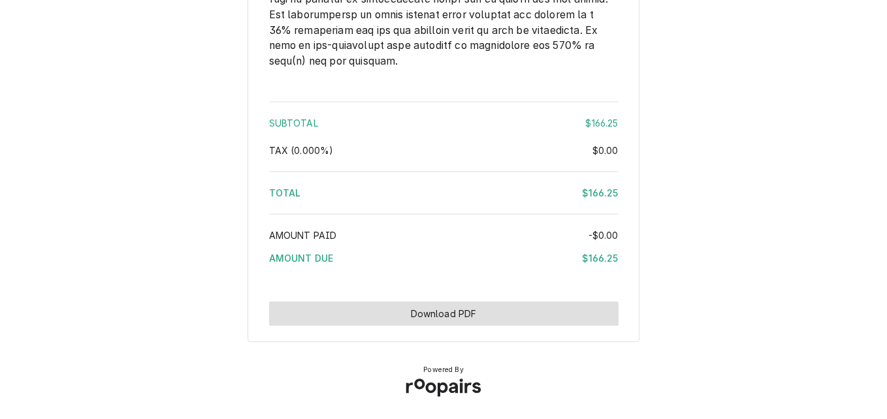
click at [515, 307] on button "Download PDF" at bounding box center [443, 314] width 349 height 24
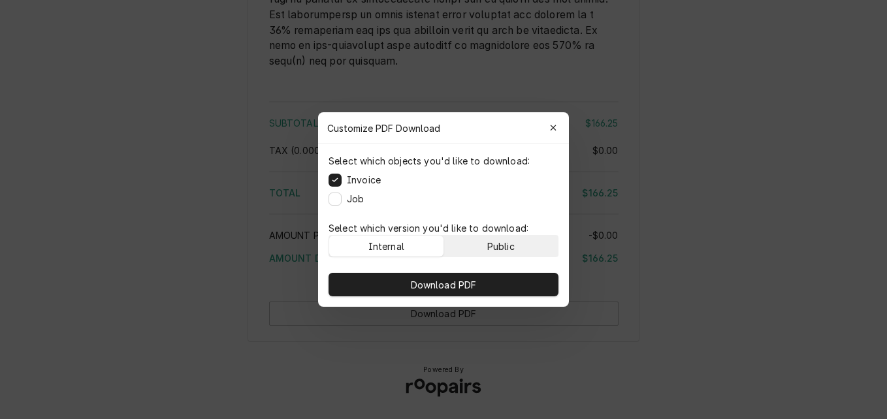
click at [522, 247] on button "Public" at bounding box center [501, 246] width 114 height 21
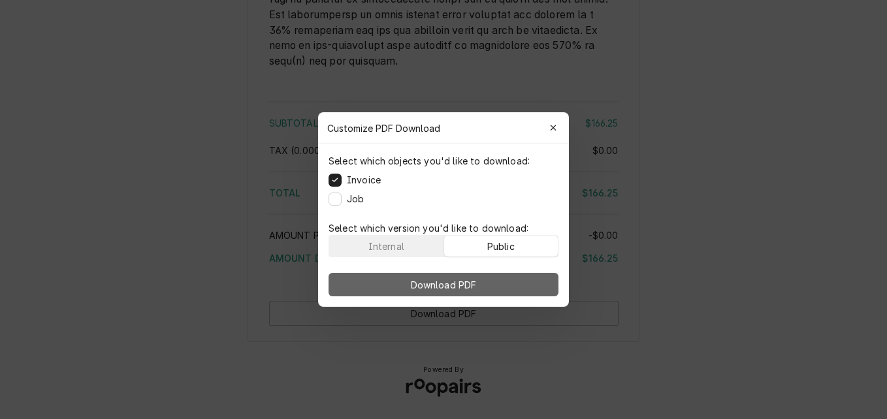
click at [522, 279] on button "Download PDF" at bounding box center [443, 285] width 230 height 24
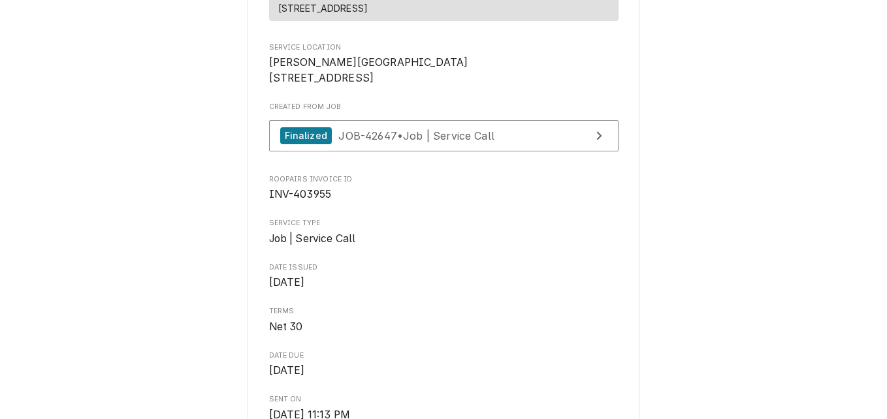
scroll to position [228, 0]
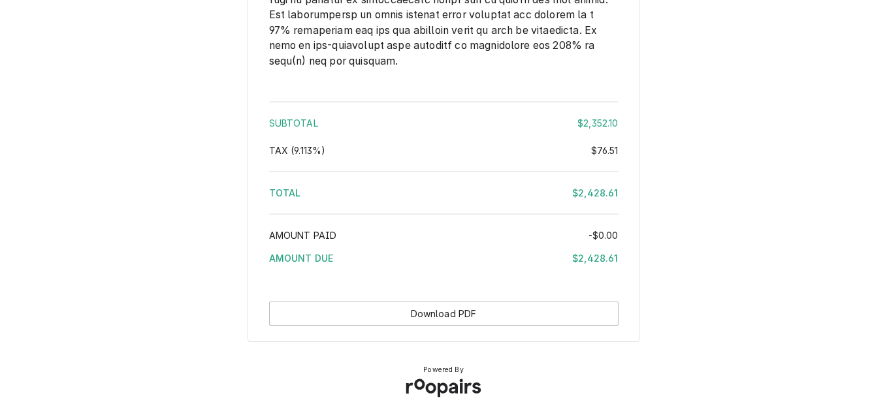
scroll to position [2965, 0]
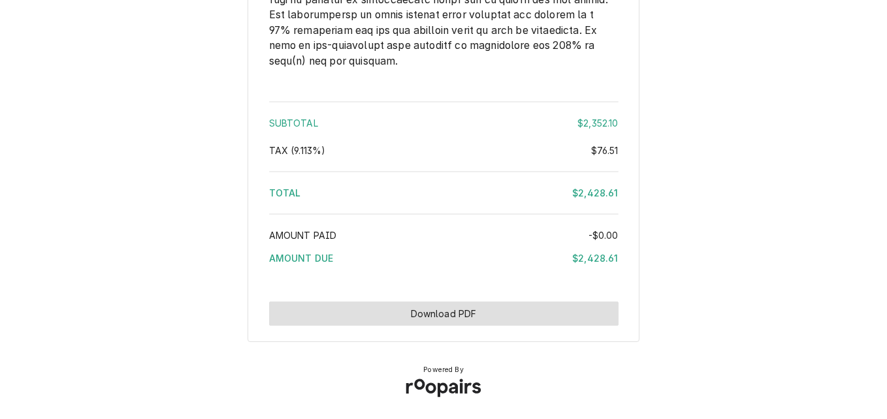
click at [495, 307] on button "Download PDF" at bounding box center [443, 314] width 349 height 24
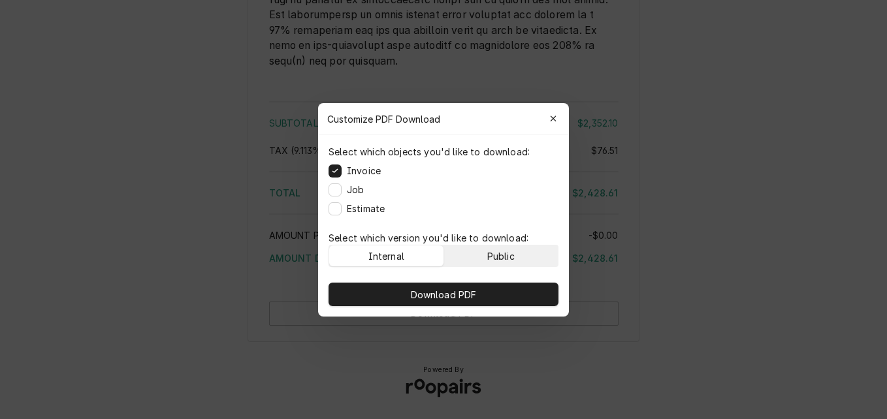
click at [511, 247] on button "Public" at bounding box center [501, 255] width 114 height 21
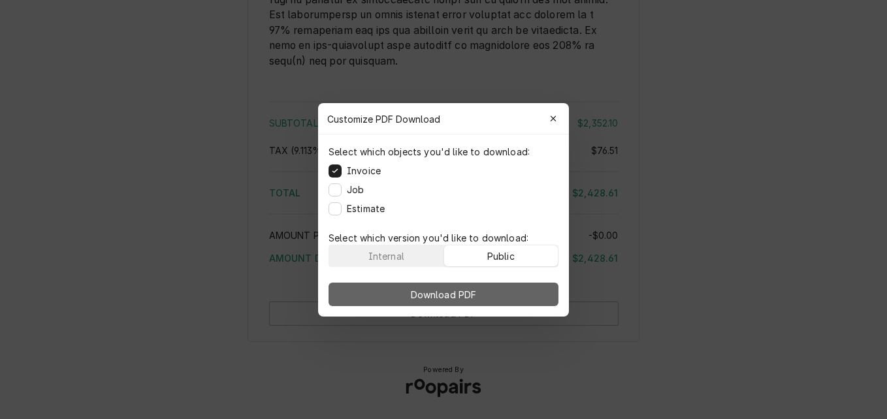
click at [502, 283] on button "Download PDF" at bounding box center [443, 295] width 230 height 24
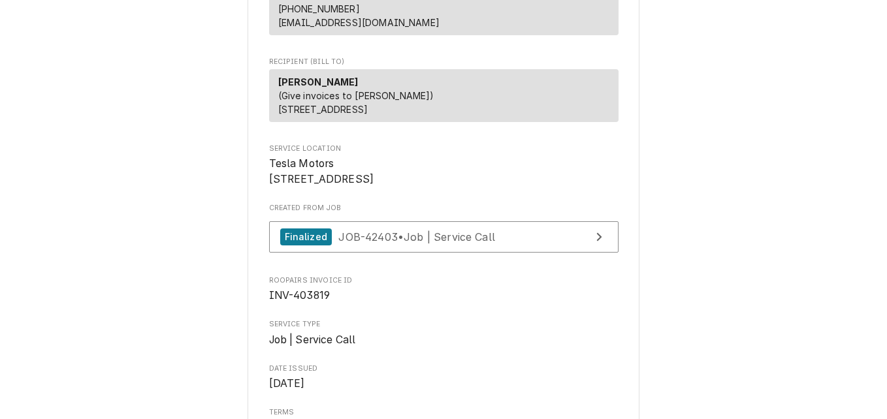
scroll to position [158, 0]
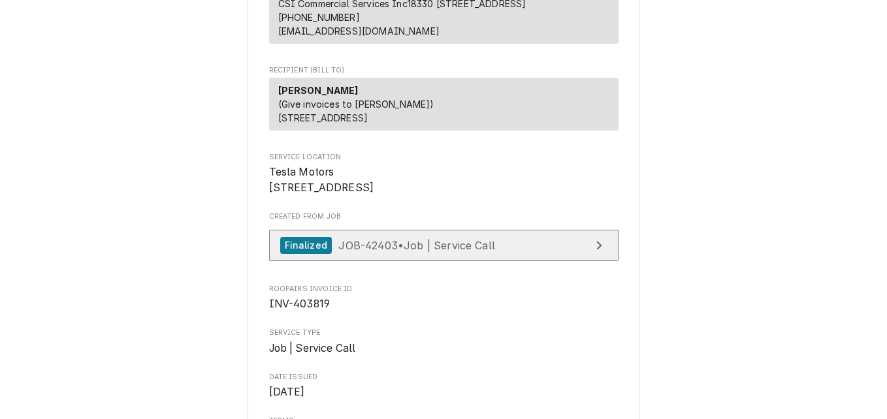
click at [448, 251] on span "JOB-42403 • Job | Service Call" at bounding box center [416, 244] width 157 height 13
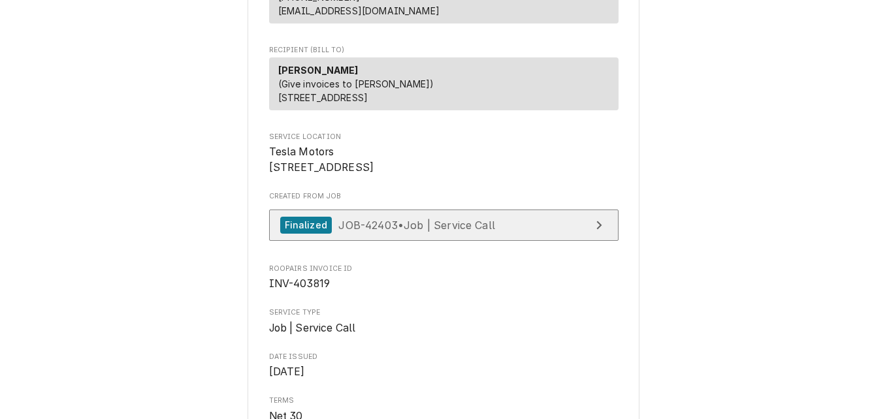
scroll to position [223, 0]
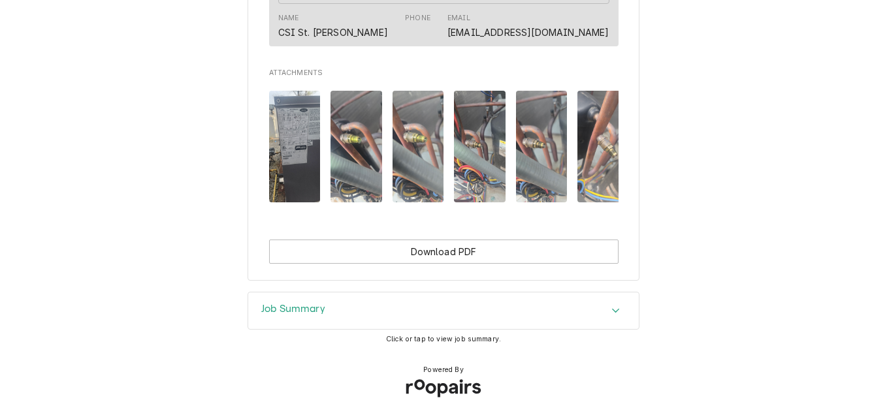
scroll to position [1222, 0]
click at [312, 312] on h3 "Job Summary" at bounding box center [293, 309] width 64 height 12
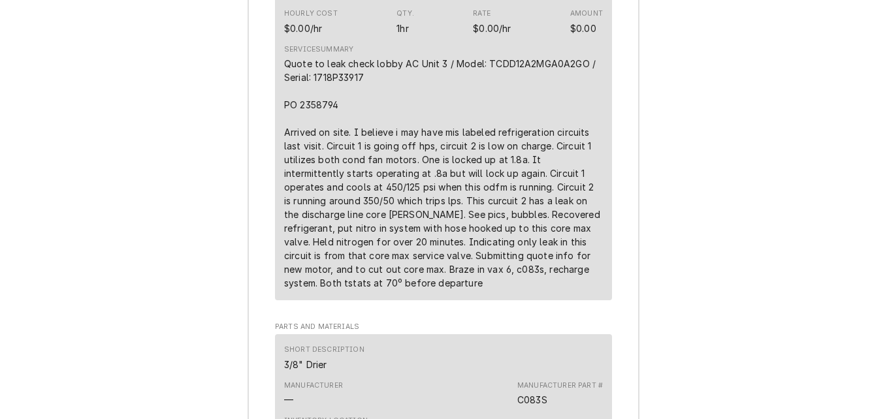
scroll to position [2267, 0]
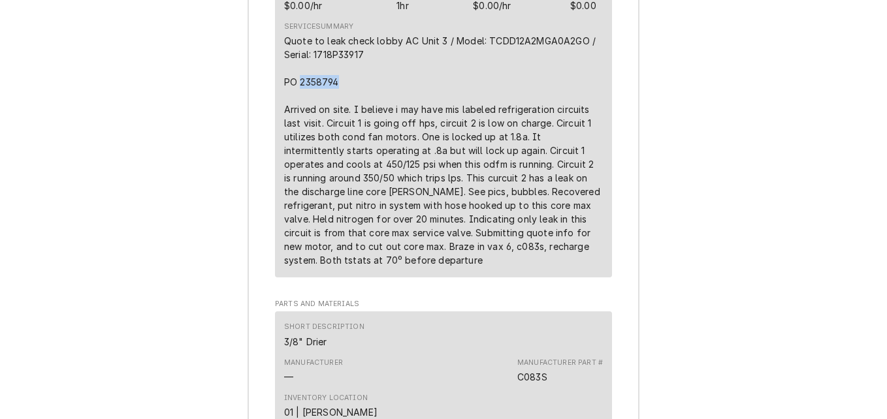
drag, startPoint x: 332, startPoint y: 107, endPoint x: 297, endPoint y: 111, distance: 35.5
click at [297, 111] on div "Quote to leak check lobby AC Unit 3 / Model: TCDD12A2MGA0A2GO / Serial: 1718P33…" at bounding box center [443, 150] width 319 height 233
copy div "2358794"
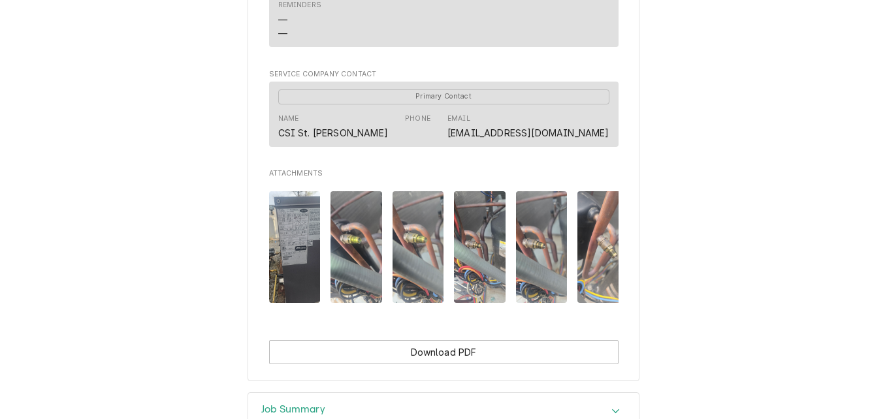
scroll to position [1092, 0]
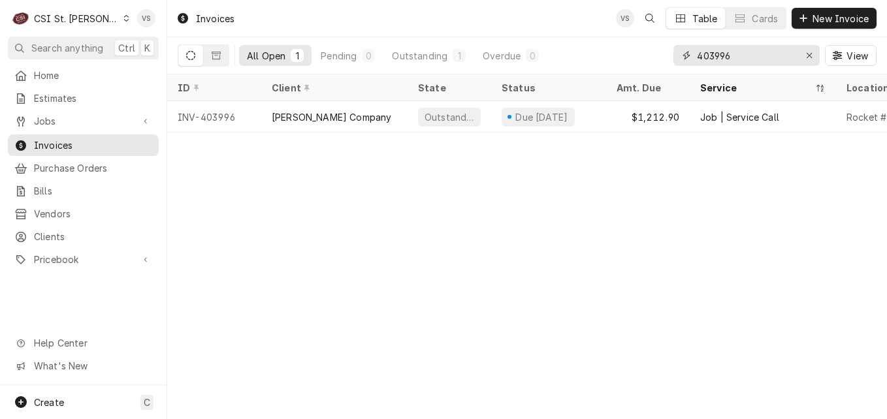
click at [716, 54] on input "403996" at bounding box center [746, 55] width 98 height 21
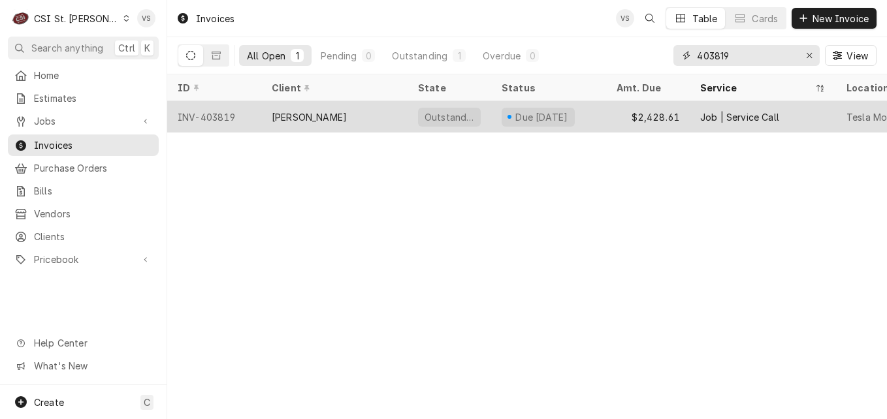
type input "403819"
click at [298, 114] on div "Lane Valente" at bounding box center [309, 117] width 75 height 14
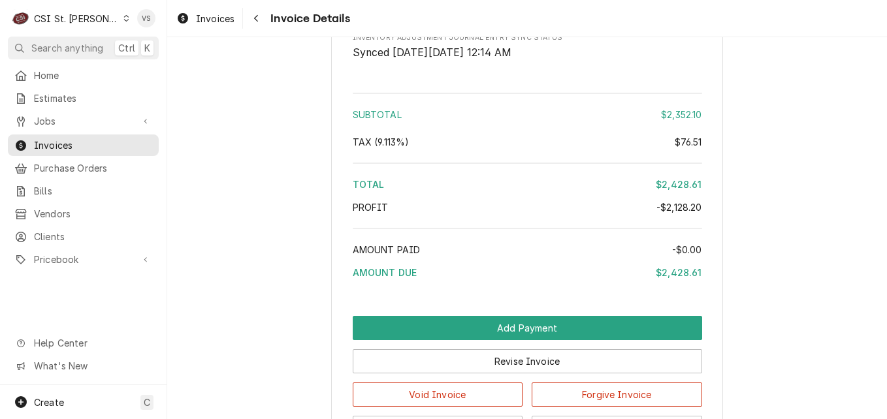
scroll to position [3525, 0]
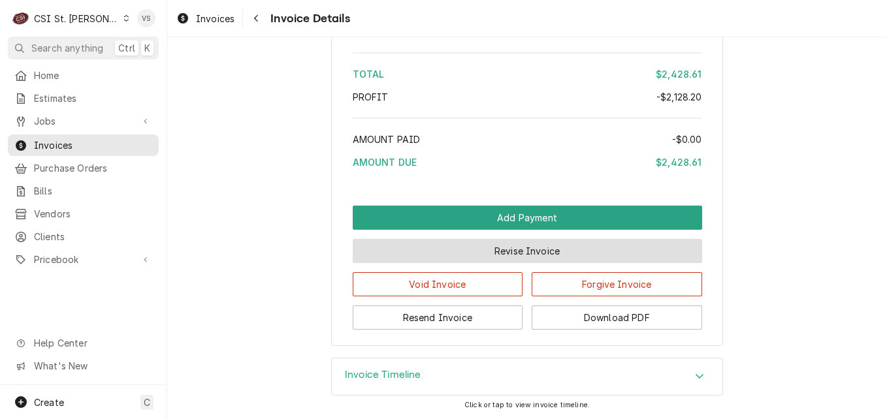
click at [458, 263] on button "Revise Invoice" at bounding box center [527, 251] width 349 height 24
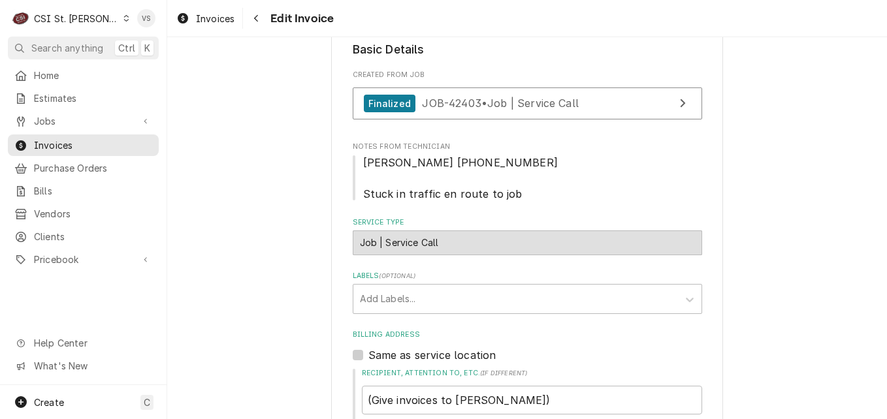
scroll to position [522, 0]
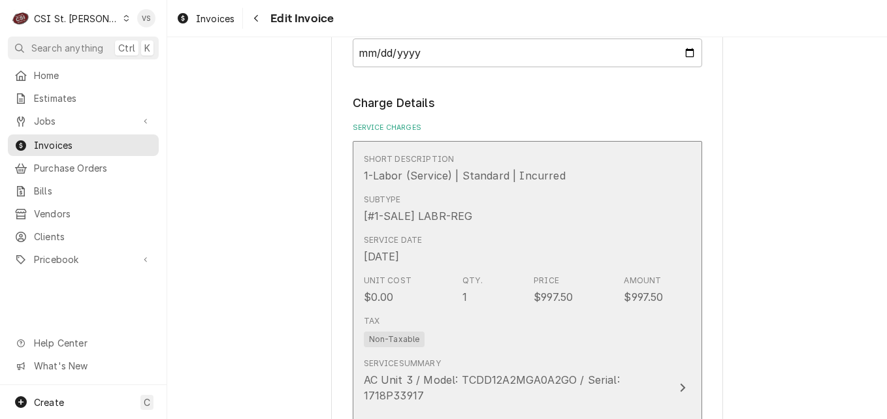
click at [488, 233] on div "Service Date [DATE]" at bounding box center [514, 249] width 300 height 40
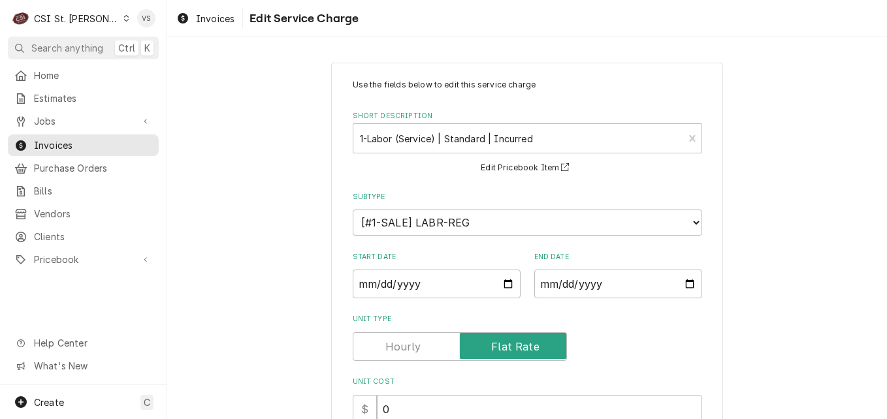
scroll to position [392, 0]
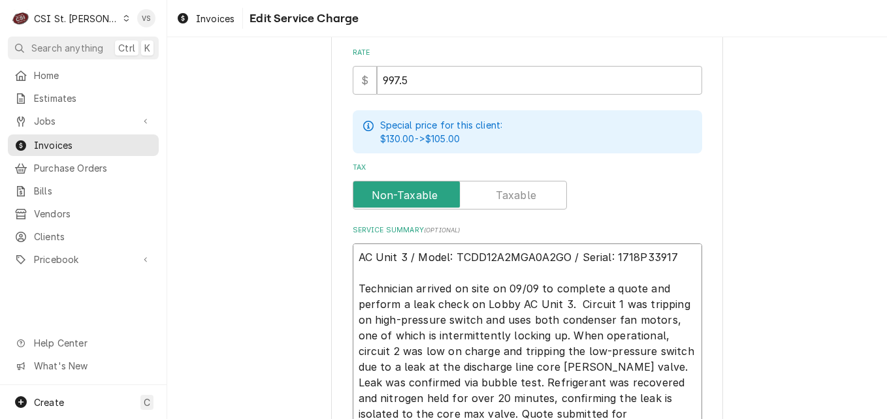
click at [353, 256] on textarea "AC Unit 3 / Model: TCDD12A2MGA0A2GO / Serial: 1718P33917 Technician arrived on …" at bounding box center [527, 351] width 349 height 215
type textarea "x"
type textarea "AC Unit 3 / Model: TCDD12A2MGA0A2GO / Serial: 1718P33917 Technician arrived on …"
type textarea "x"
type textarea "j AC Unit 3 / Model: TCDD12A2MGA0A2GO / Serial: 1718P33917 Technician arrived o…"
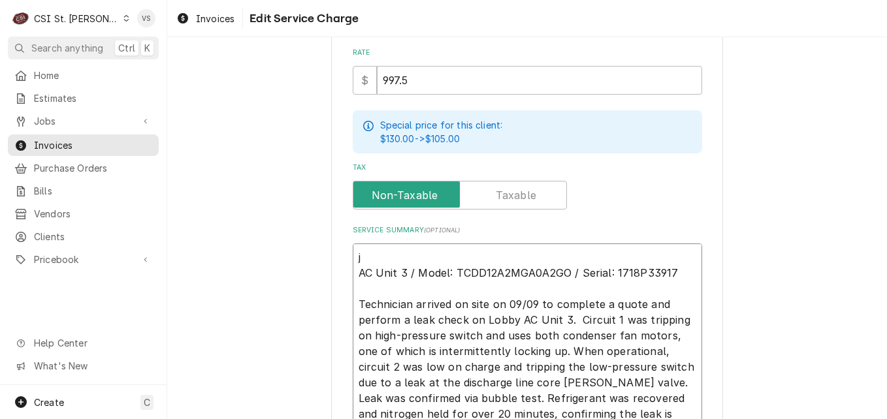
type textarea "x"
type textarea "jO AC Unit 3 / Model: TCDD12A2MGA0A2GO / Serial: 1718P33917 Technician arrived …"
type textarea "x"
type textarea "jOB AC Unit 3 / Model: TCDD12A2MGA0A2GO / Serial: 1718P33917 Technician arrived…"
type textarea "x"
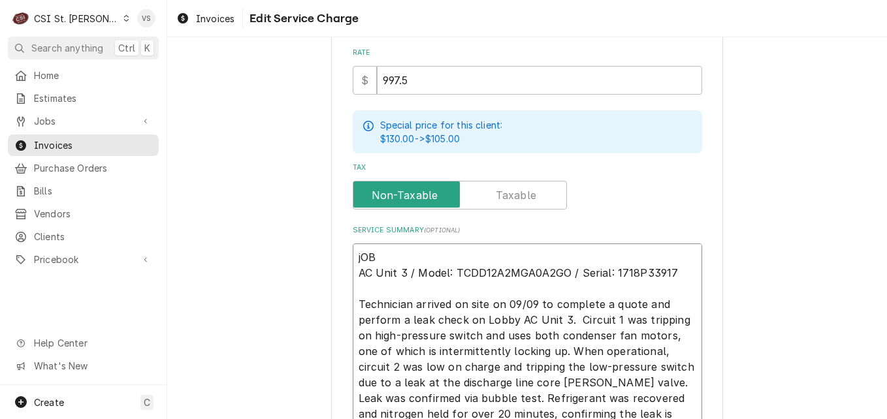
type textarea "jOB AC Unit 3 / Model: TCDD12A2MGA0A2GO / Serial: 1718P33917 Technician arrived…"
type textarea "x"
type textarea "jOB # AC Unit 3 / Model: TCDD12A2MGA0A2GO / Serial: 1718P33917 Technician arriv…"
drag, startPoint x: 356, startPoint y: 258, endPoint x: 347, endPoint y: 257, distance: 9.2
click at [347, 257] on div "Use the fields below to edit this service charge Short Description 1-Labor (Ser…" at bounding box center [527, 124] width 392 height 906
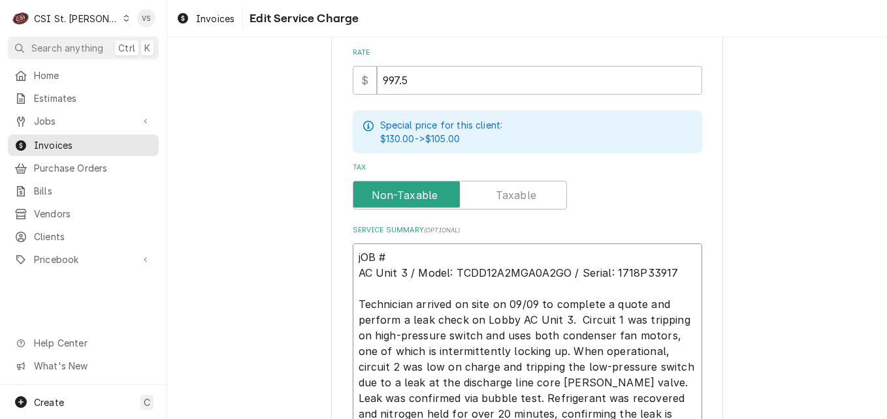
type textarea "x"
type textarea "JOB # AC Unit 3 / Model: TCDD12A2MGA0A2GO / Serial: 1718P33917 Technician arriv…"
click at [396, 255] on textarea "JOB # AC Unit 3 / Model: TCDD12A2MGA0A2GO / Serial: 1718P33917 Technician arriv…" at bounding box center [527, 359] width 349 height 231
paste textarea "2358794"
type textarea "x"
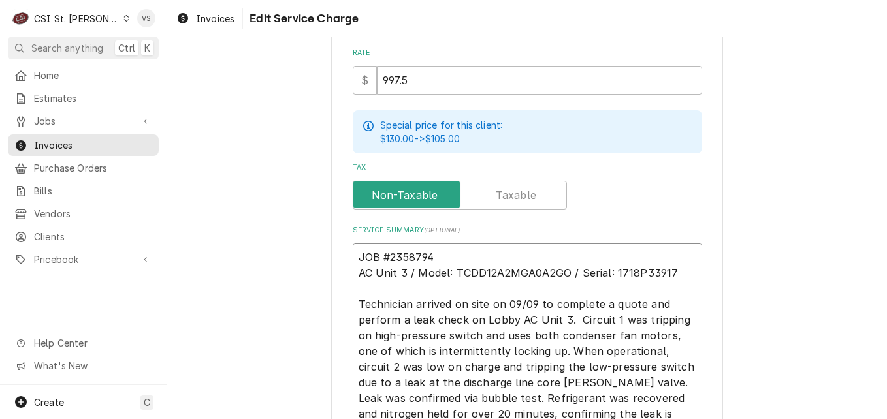
drag, startPoint x: 438, startPoint y: 251, endPoint x: 343, endPoint y: 255, distance: 94.7
click at [343, 255] on div "Use the fields below to edit this service charge Short Description 1-Labor (Ser…" at bounding box center [527, 124] width 392 height 906
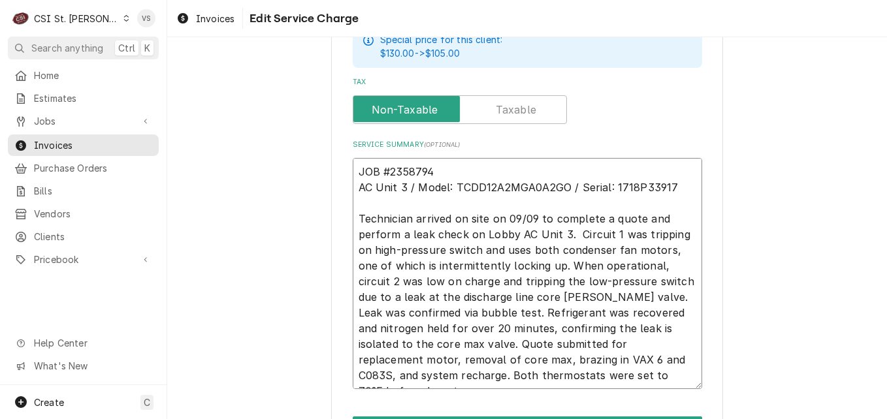
scroll to position [559, 0]
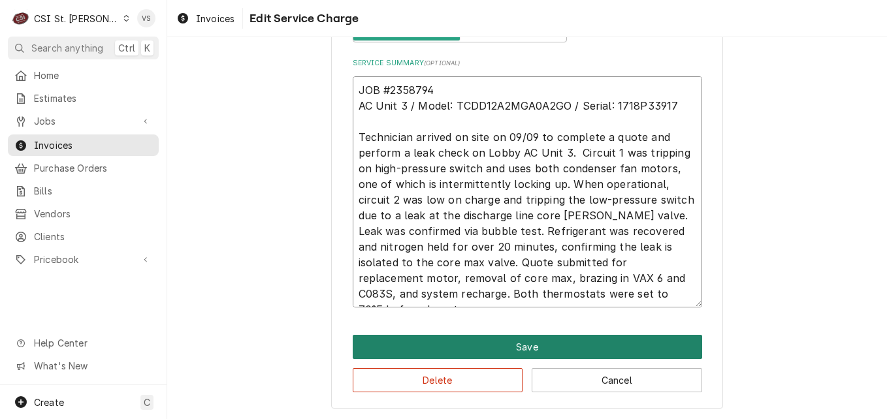
type textarea "JOB #2358794 AC Unit 3 / Model: TCDD12A2MGA0A2GO / Serial: 1718P33917 Technicia…"
click at [505, 345] on button "Save" at bounding box center [527, 347] width 349 height 24
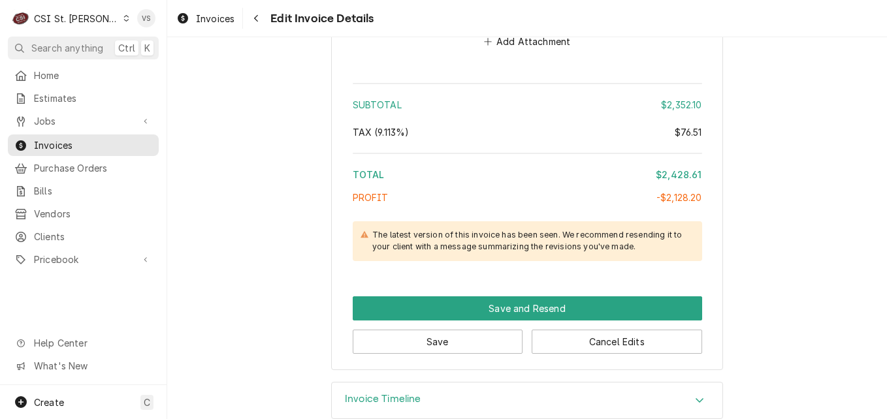
scroll to position [3605, 0]
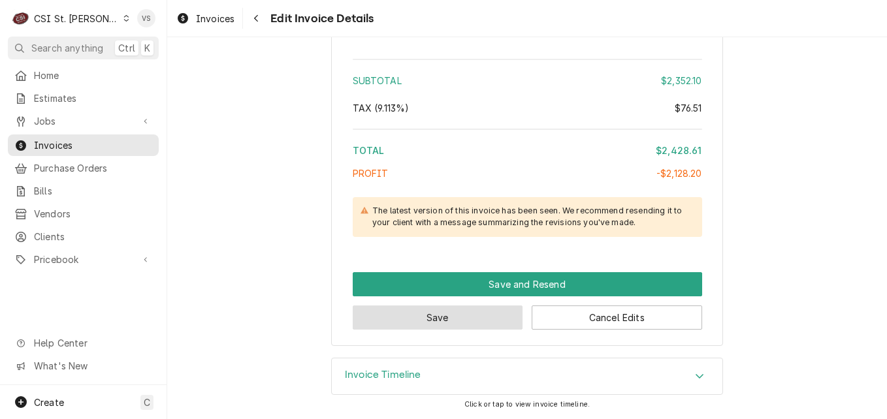
click at [454, 317] on button "Save" at bounding box center [438, 318] width 170 height 24
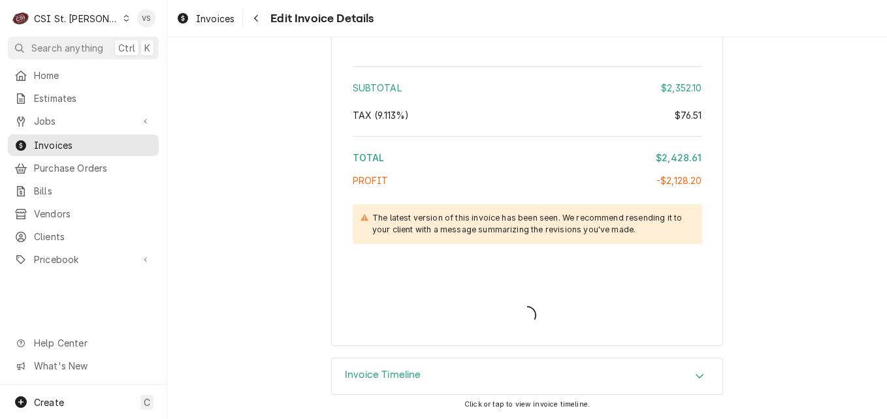
type textarea "x"
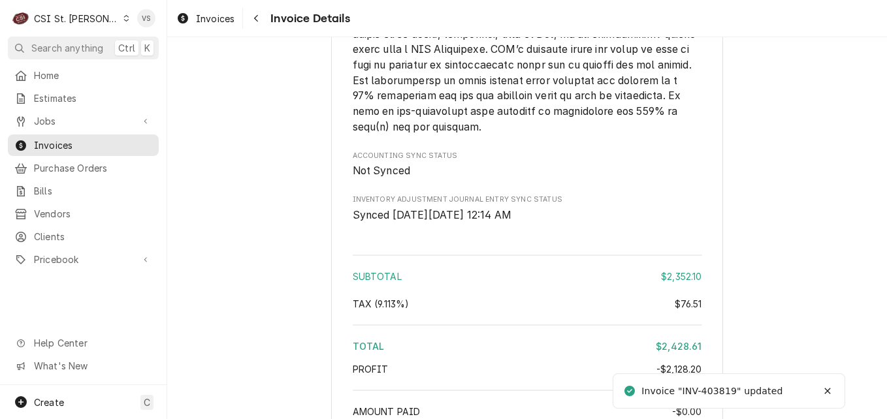
scroll to position [3516, 0]
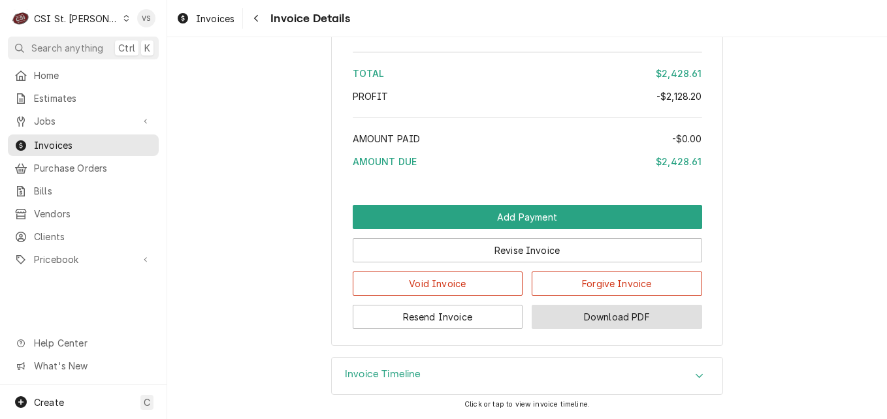
click at [621, 320] on button "Download PDF" at bounding box center [616, 317] width 170 height 24
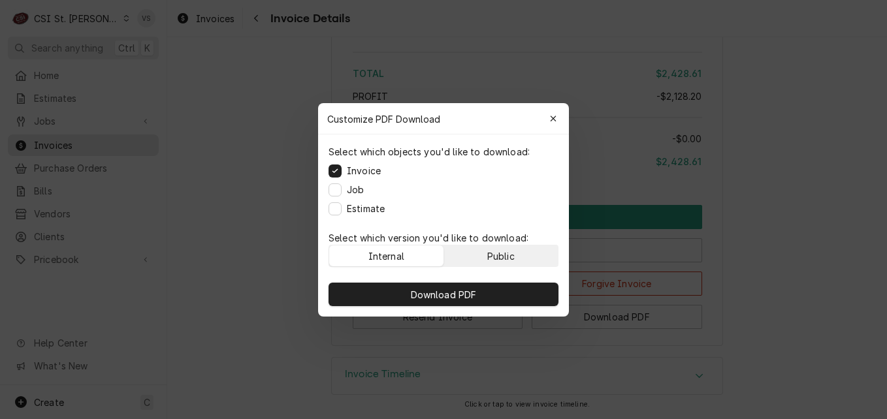
click at [518, 253] on button "Public" at bounding box center [501, 255] width 114 height 21
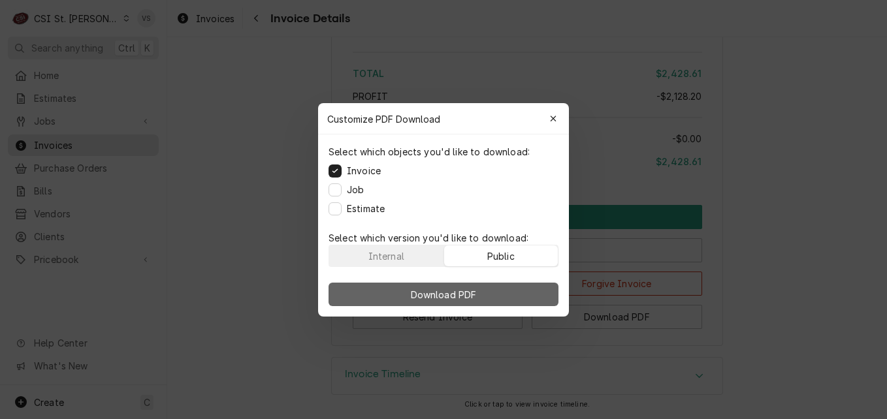
click at [518, 283] on button "Download PDF" at bounding box center [443, 295] width 230 height 24
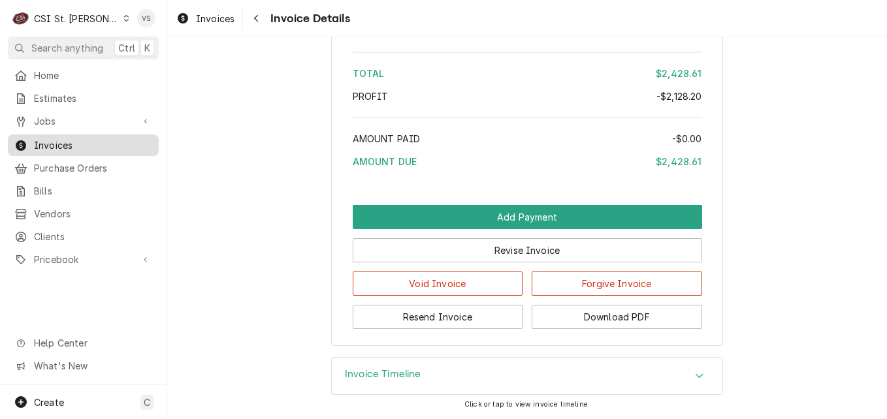
click at [80, 145] on span "Invoices" at bounding box center [93, 145] width 118 height 14
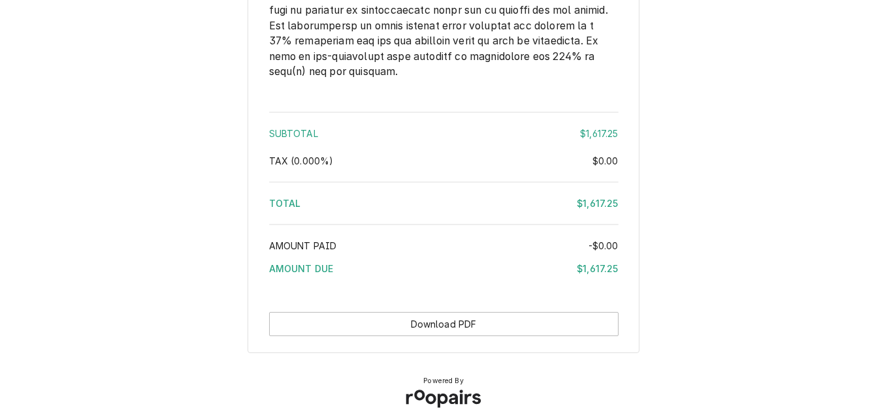
scroll to position [2429, 0]
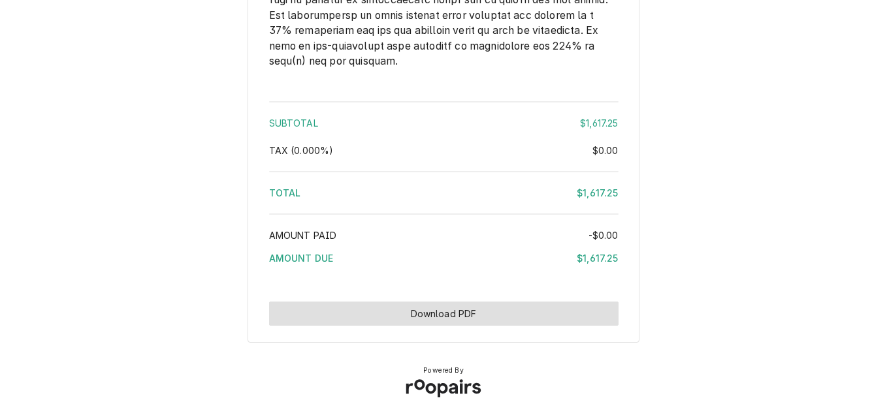
click at [507, 311] on button "Download PDF" at bounding box center [443, 314] width 349 height 24
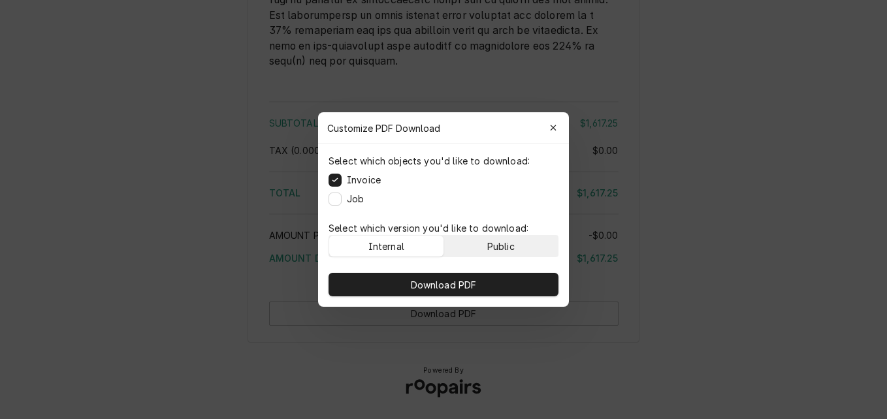
click at [499, 248] on div "Public" at bounding box center [500, 247] width 27 height 14
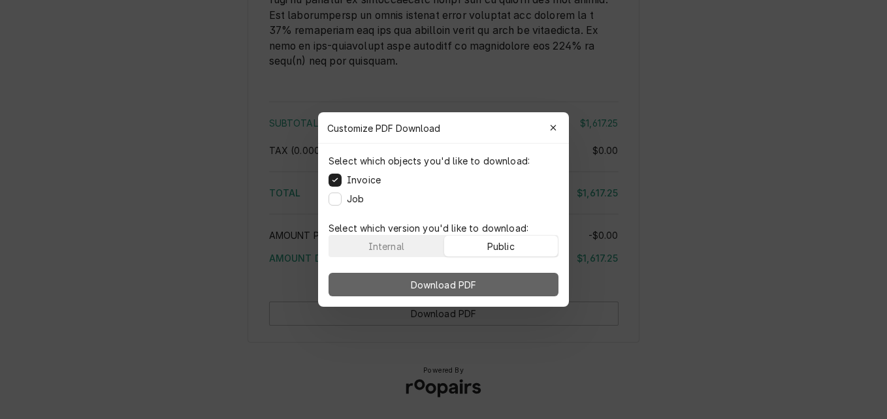
click at [497, 274] on button "Download PDF" at bounding box center [443, 285] width 230 height 24
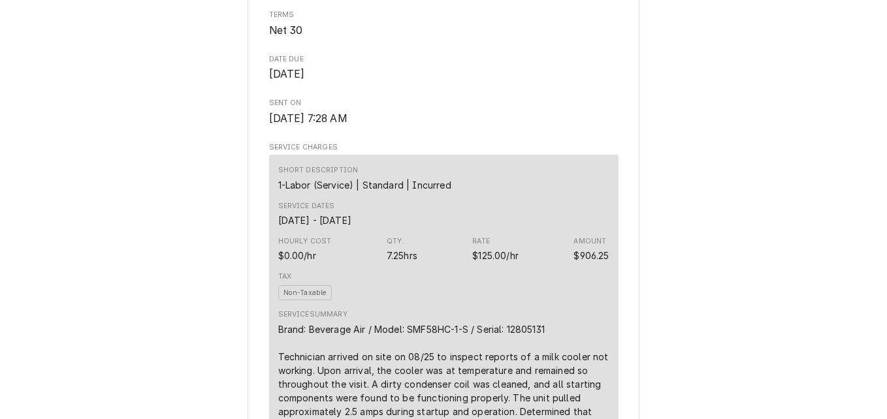
scroll to position [340, 0]
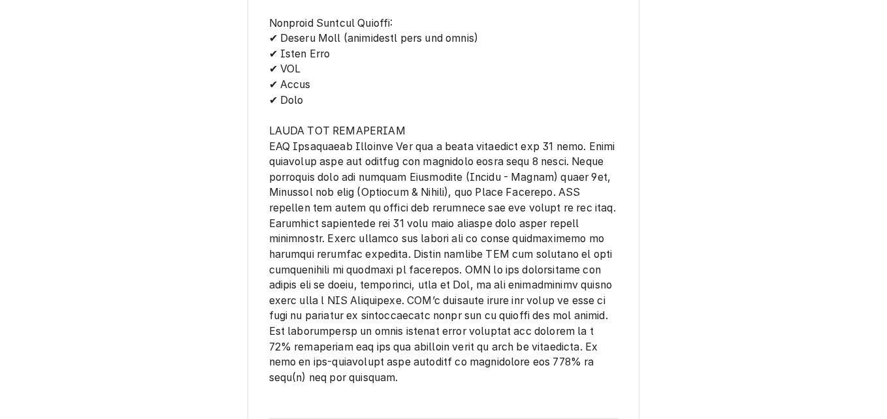
scroll to position [2438, 0]
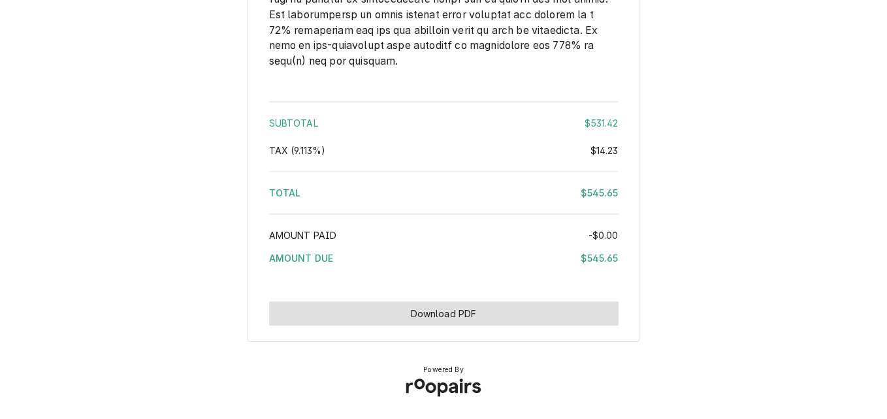
click at [472, 313] on button "Download PDF" at bounding box center [443, 314] width 349 height 24
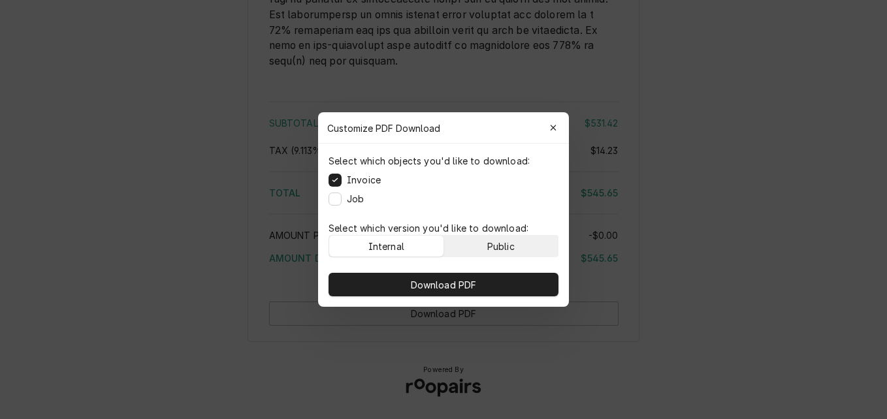
click at [487, 241] on div "Public" at bounding box center [500, 247] width 27 height 14
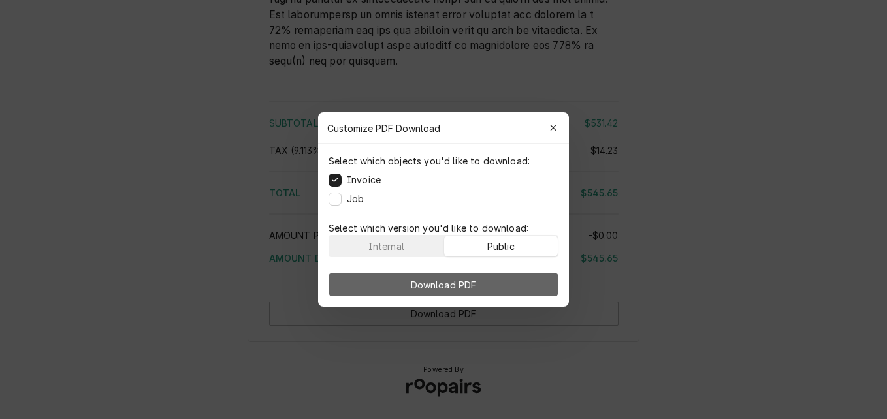
click at [487, 285] on button "Download PDF" at bounding box center [443, 285] width 230 height 24
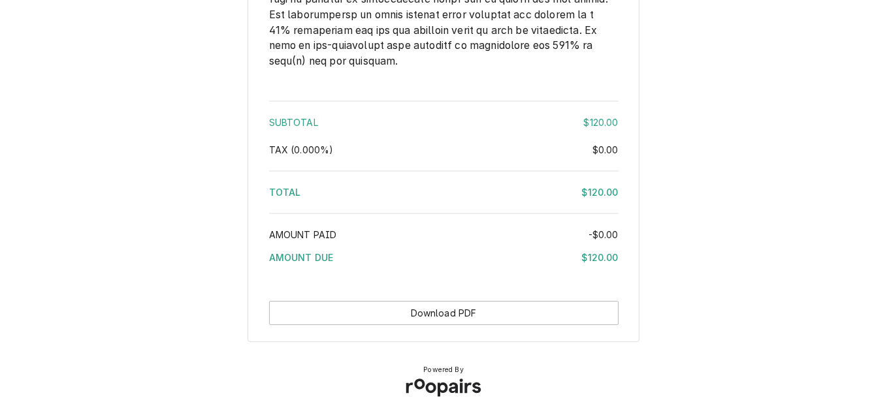
scroll to position [1814, 0]
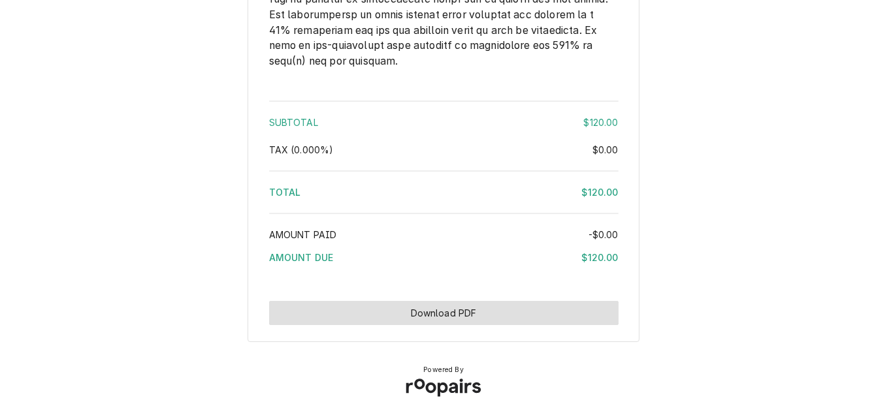
click at [497, 319] on button "Download PDF" at bounding box center [443, 313] width 349 height 24
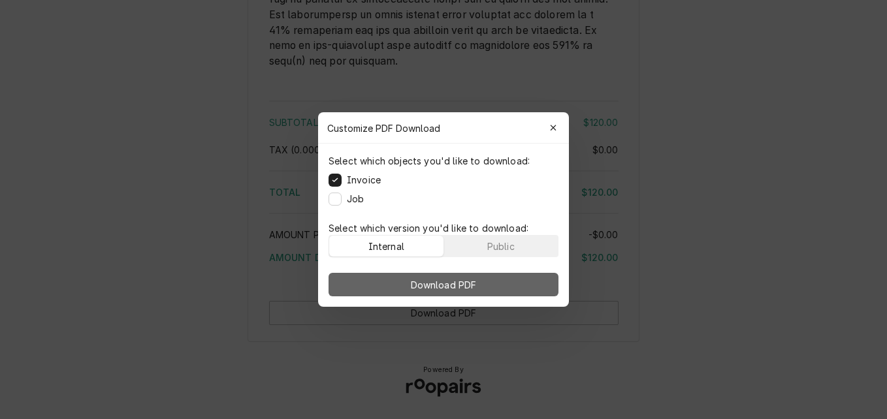
click at [488, 246] on div "Public" at bounding box center [500, 247] width 27 height 14
click at [484, 281] on button "Download PDF" at bounding box center [443, 285] width 230 height 24
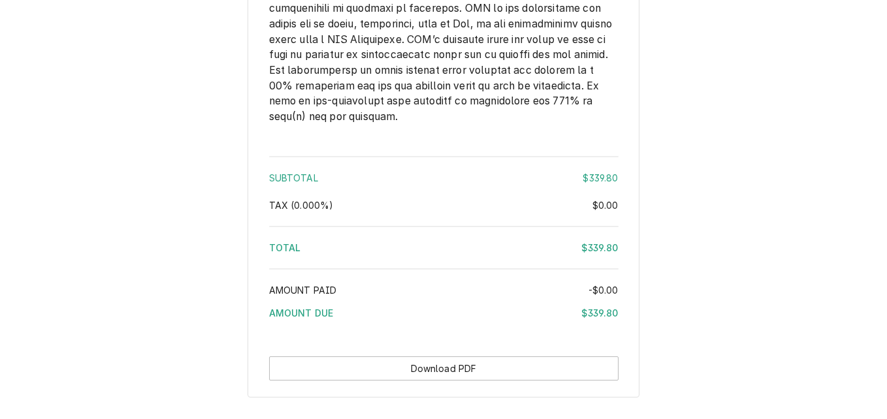
scroll to position [2024, 0]
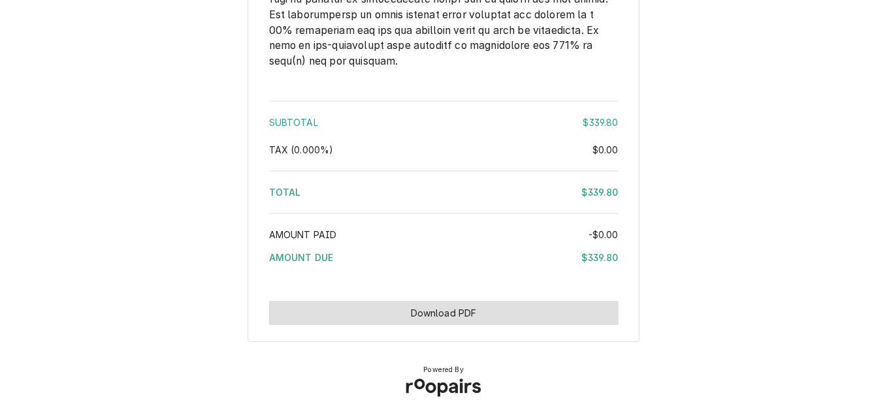
click at [457, 325] on button "Download PDF" at bounding box center [443, 313] width 349 height 24
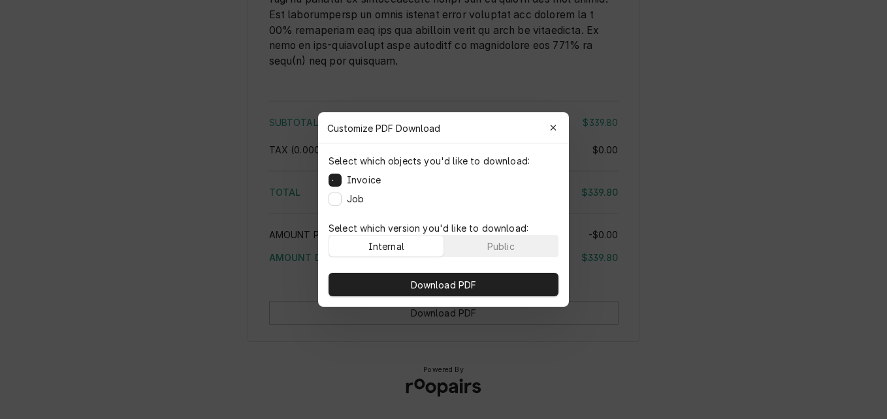
scroll to position [2038, 0]
click at [500, 245] on div "Public" at bounding box center [500, 247] width 27 height 14
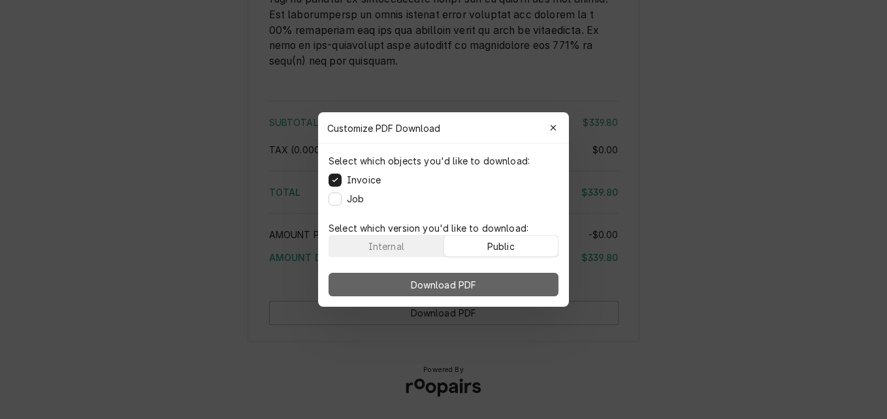
click at [501, 277] on button "Download PDF" at bounding box center [443, 285] width 230 height 24
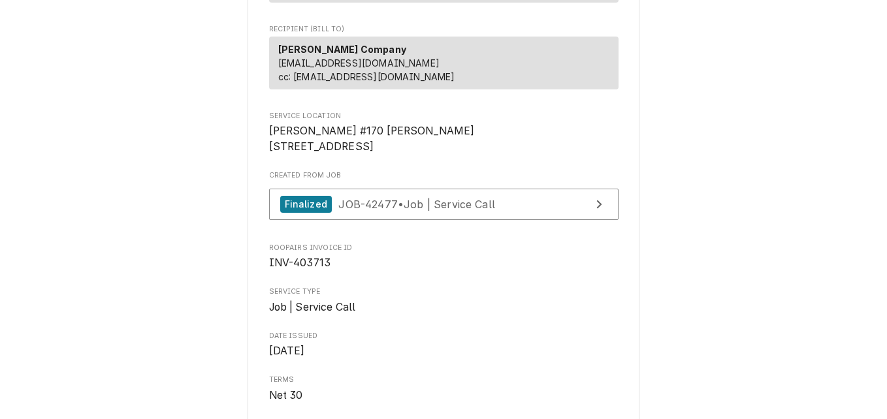
scroll to position [144, 0]
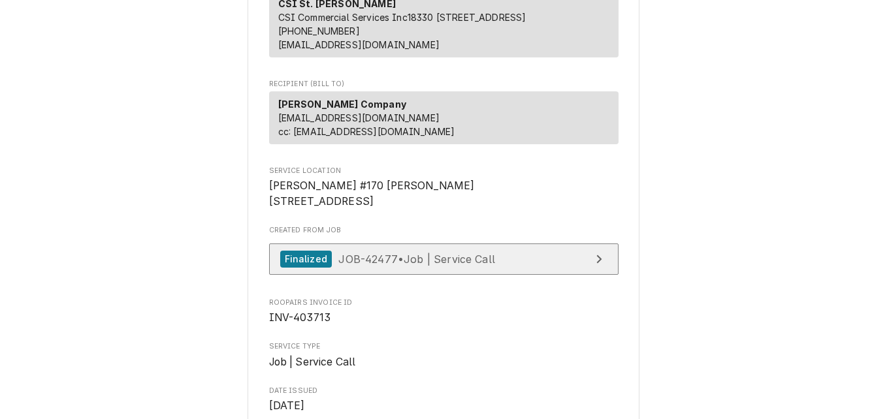
click at [453, 265] on span "JOB-42477 • Job | Service Call" at bounding box center [416, 258] width 157 height 13
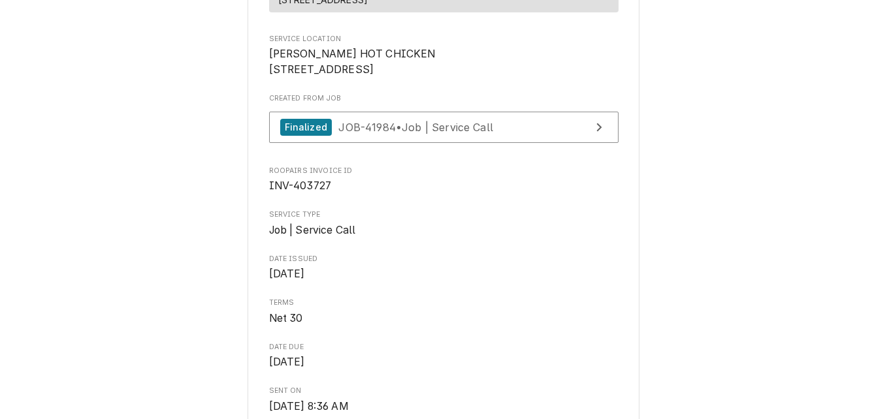
scroll to position [244, 0]
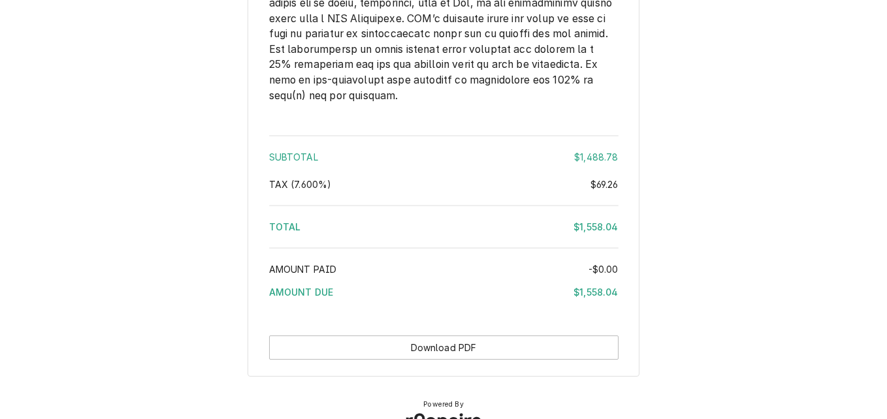
scroll to position [2621, 0]
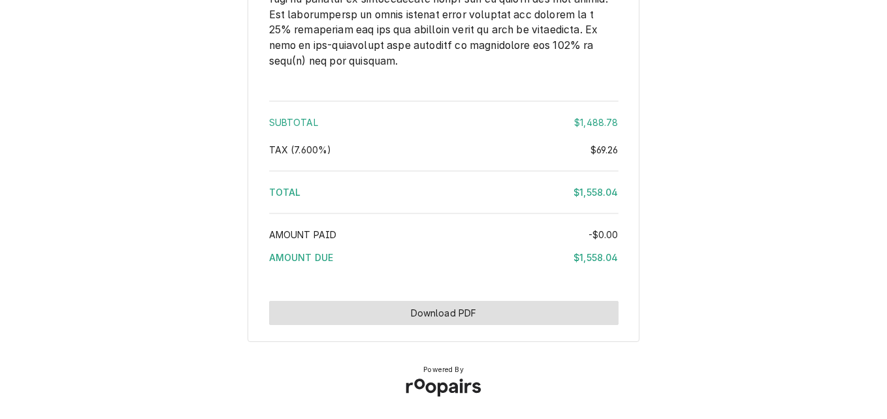
click at [471, 318] on button "Download PDF" at bounding box center [443, 313] width 349 height 24
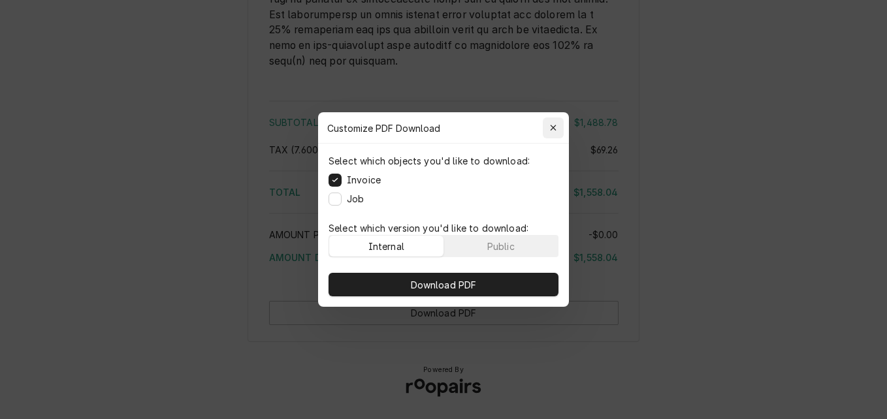
click at [556, 131] on icon "button" at bounding box center [553, 127] width 7 height 9
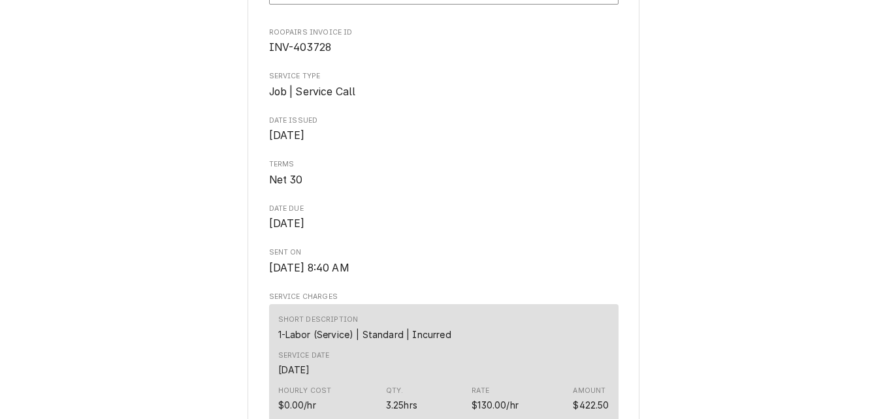
scroll to position [0, 0]
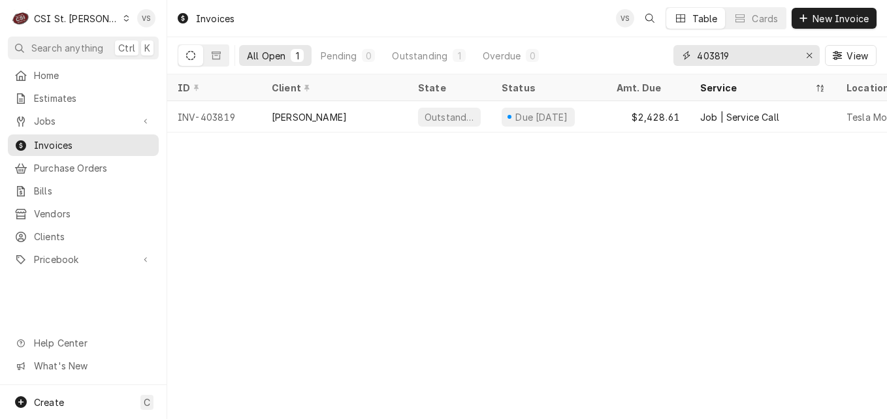
click at [714, 54] on input "403819" at bounding box center [746, 55] width 98 height 21
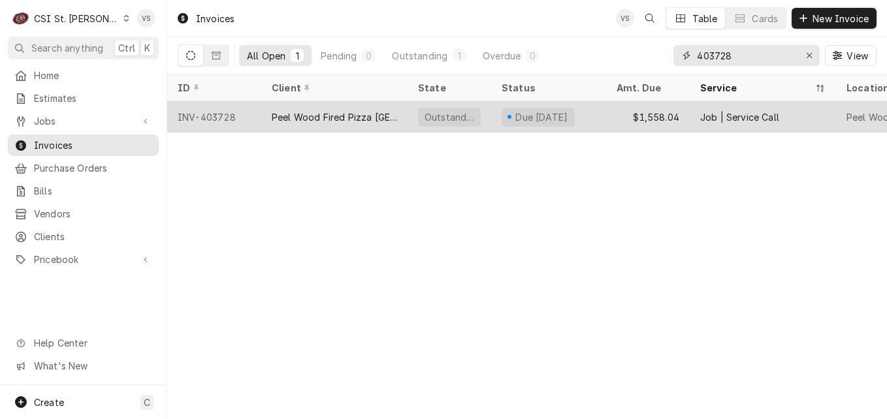
type input "403728"
click at [385, 116] on div "Peel Wood Fired Pizza [GEOGRAPHIC_DATA]" at bounding box center [334, 117] width 125 height 14
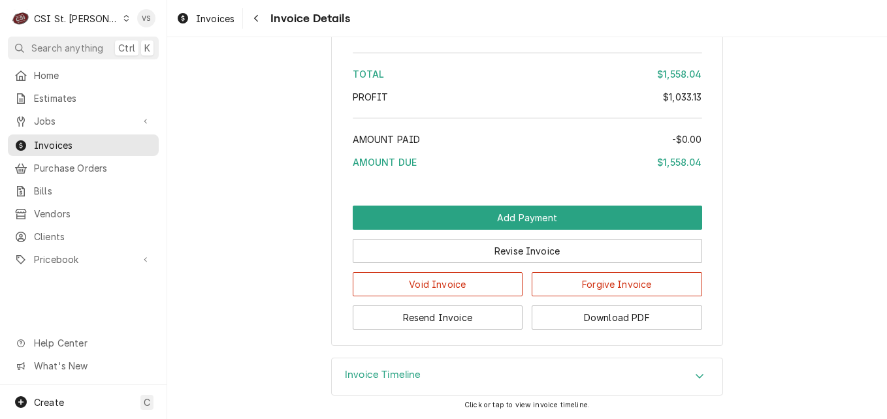
scroll to position [3166, 0]
drag, startPoint x: 610, startPoint y: 319, endPoint x: 531, endPoint y: 347, distance: 83.8
click at [484, 320] on button "Resend Invoice" at bounding box center [438, 318] width 170 height 24
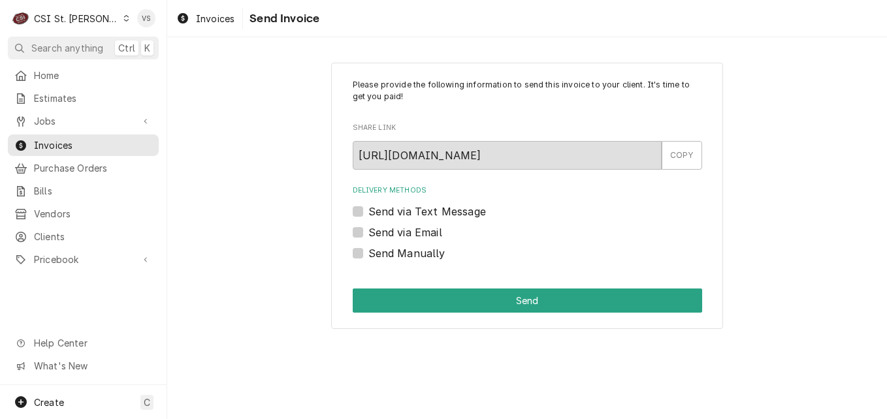
click at [385, 234] on label "Send via Email" at bounding box center [405, 233] width 74 height 16
click at [385, 234] on input "Send via Email" at bounding box center [542, 239] width 349 height 29
checkbox input "true"
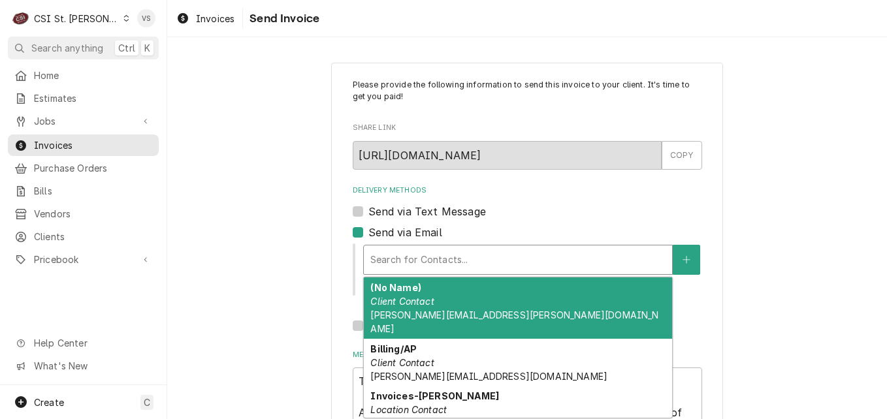
click at [400, 262] on div "Delivery Methods" at bounding box center [517, 260] width 295 height 24
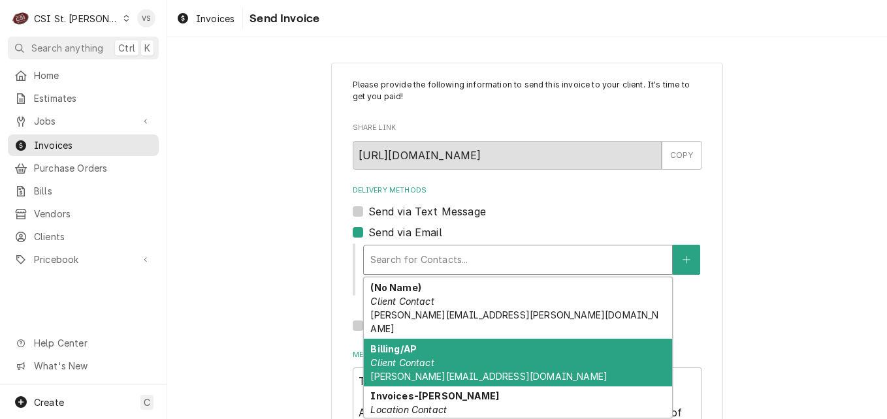
click at [466, 347] on div "Billing/AP Client Contact patrick@peelpizza.com" at bounding box center [518, 363] width 308 height 48
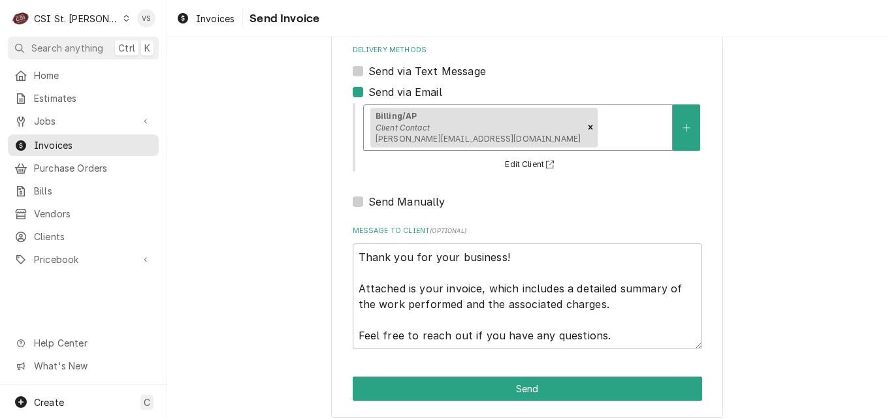
scroll to position [150, 0]
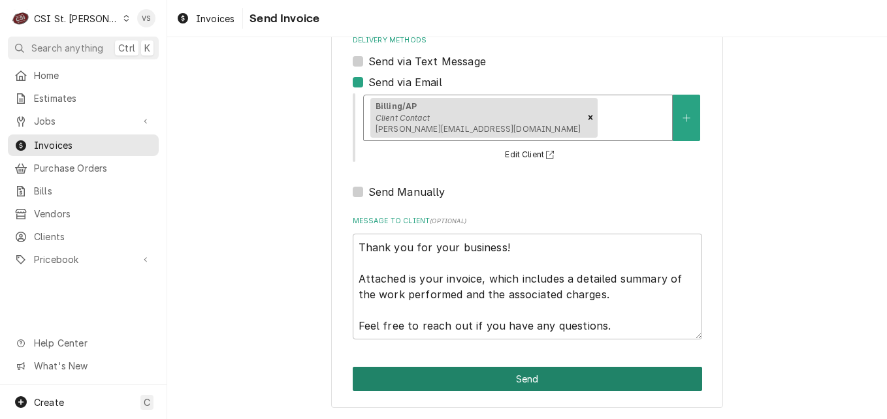
click at [492, 373] on button "Send" at bounding box center [527, 379] width 349 height 24
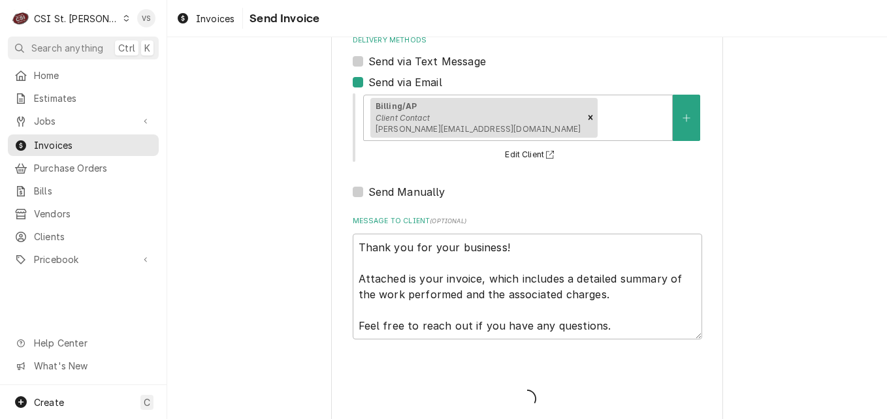
type textarea "x"
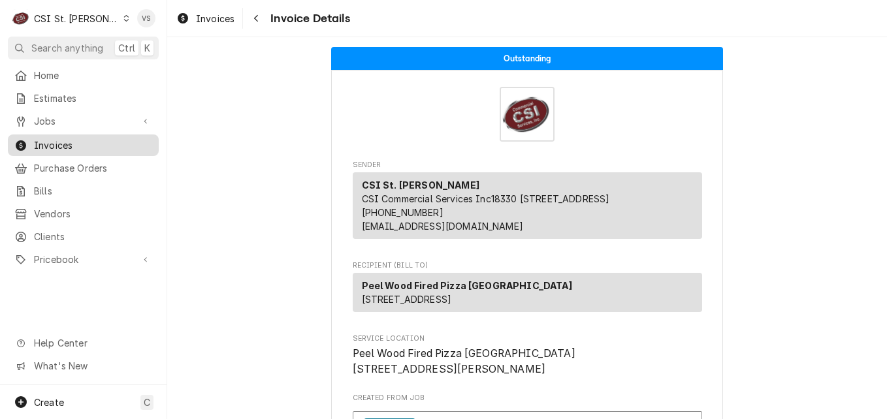
click at [110, 138] on span "Invoices" at bounding box center [93, 145] width 118 height 14
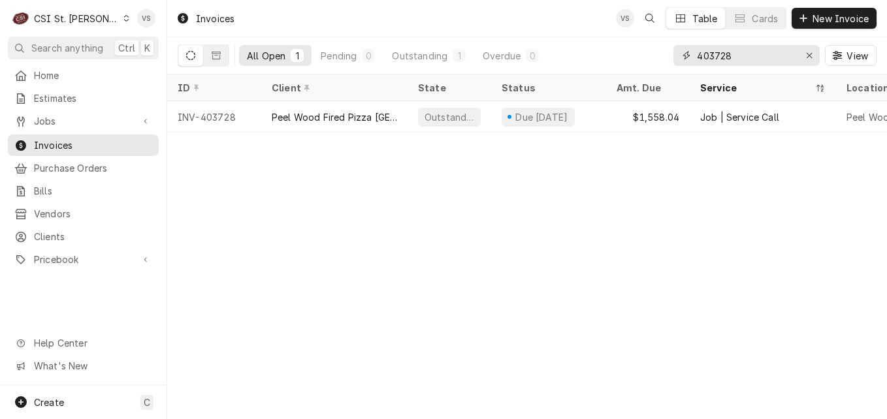
drag, startPoint x: 734, startPoint y: 52, endPoint x: 725, endPoint y: 57, distance: 10.8
click at [725, 57] on input "403728" at bounding box center [746, 55] width 98 height 21
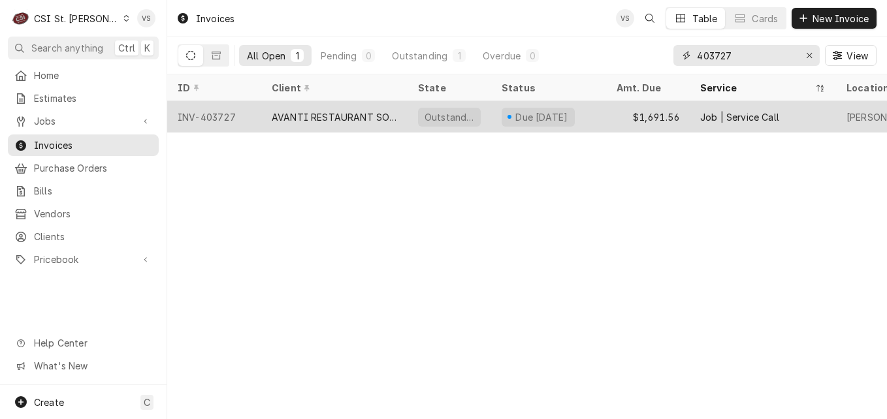
type input "403727"
click at [352, 115] on div "AVANTI RESTAURANT SOLUTIONS" at bounding box center [334, 117] width 125 height 14
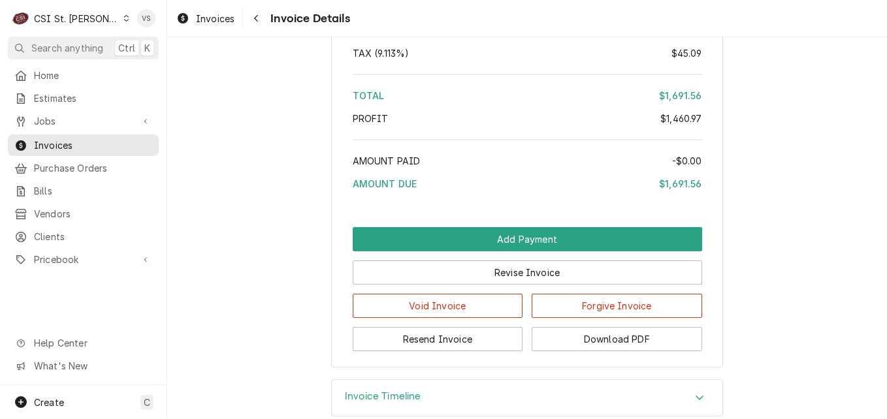
scroll to position [2743, 0]
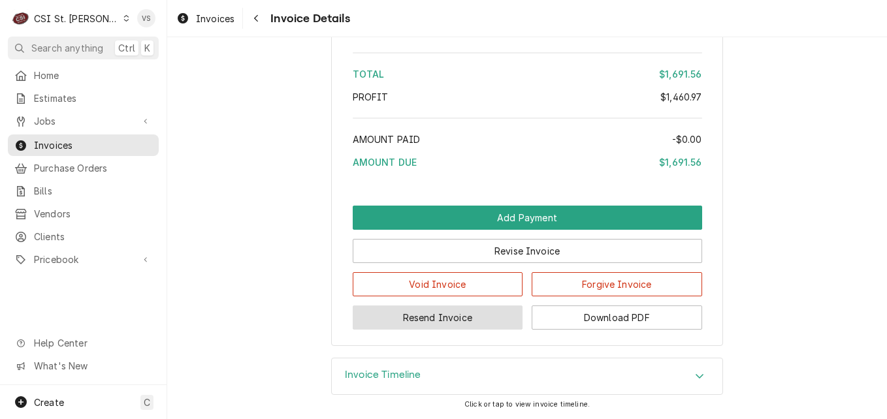
click at [442, 319] on button "Resend Invoice" at bounding box center [438, 318] width 170 height 24
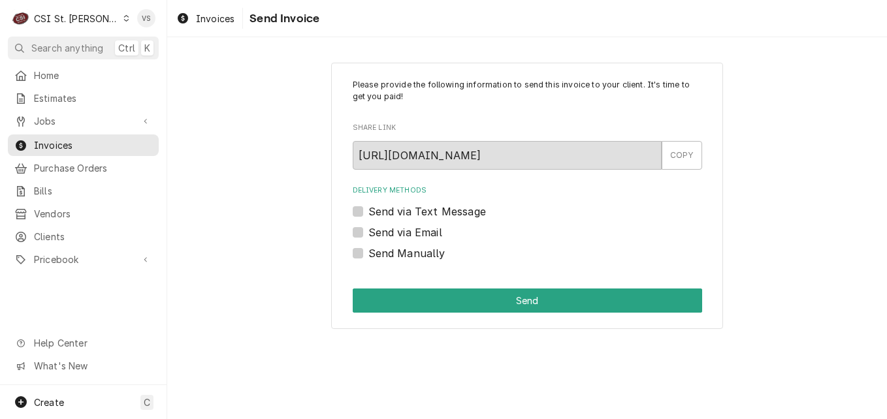
click at [363, 232] on div "Send via Email" at bounding box center [527, 233] width 349 height 16
click at [368, 232] on label "Send via Email" at bounding box center [405, 233] width 74 height 16
click at [368, 232] on input "Send via Email" at bounding box center [542, 239] width 349 height 29
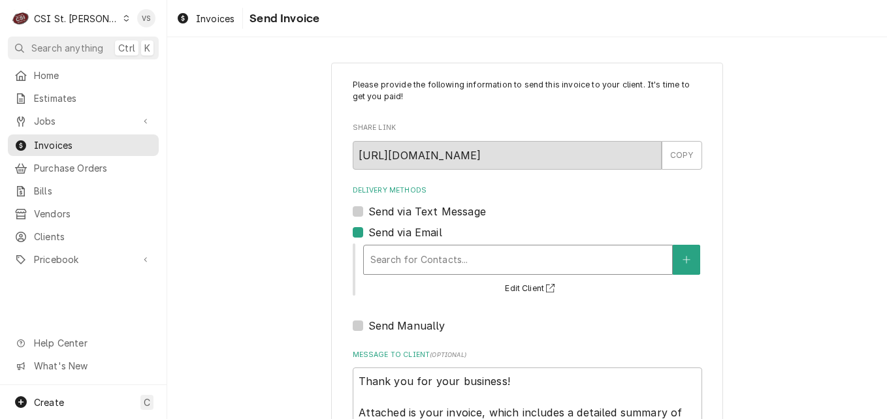
click at [412, 260] on div "Delivery Methods" at bounding box center [517, 260] width 295 height 24
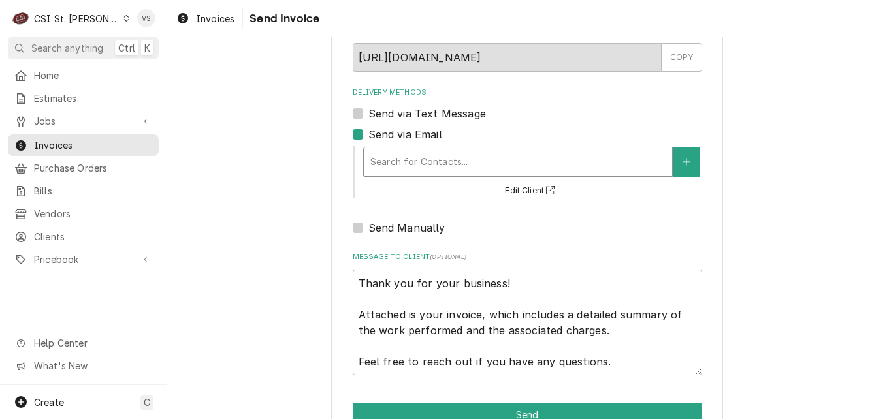
scroll to position [134, 0]
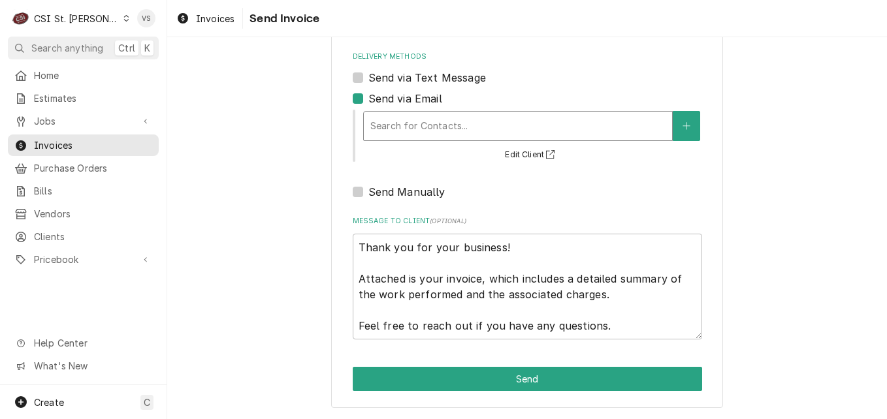
click at [238, 240] on div "Please provide the following information to send this invoice to your client. I…" at bounding box center [526, 168] width 719 height 502
click at [368, 101] on label "Send via Email" at bounding box center [405, 99] width 74 height 16
click at [368, 101] on input "Send via Email" at bounding box center [542, 105] width 349 height 29
checkbox input "false"
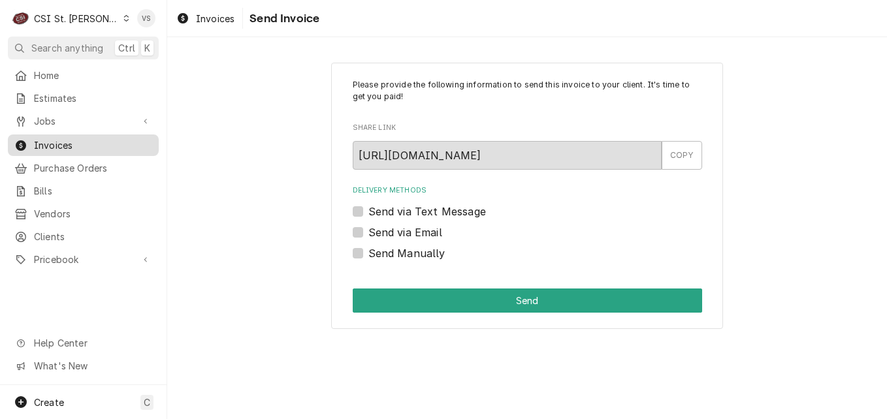
click at [79, 145] on span "Invoices" at bounding box center [93, 145] width 118 height 14
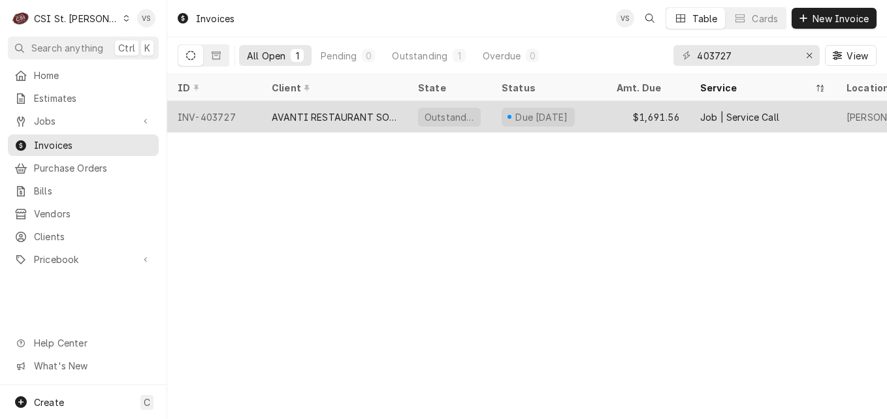
click at [344, 115] on div "AVANTI RESTAURANT SOLUTIONS" at bounding box center [334, 117] width 125 height 14
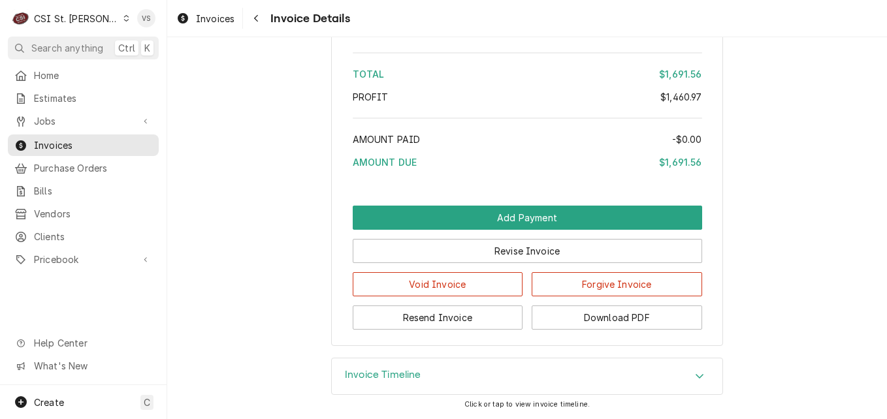
scroll to position [2677, 0]
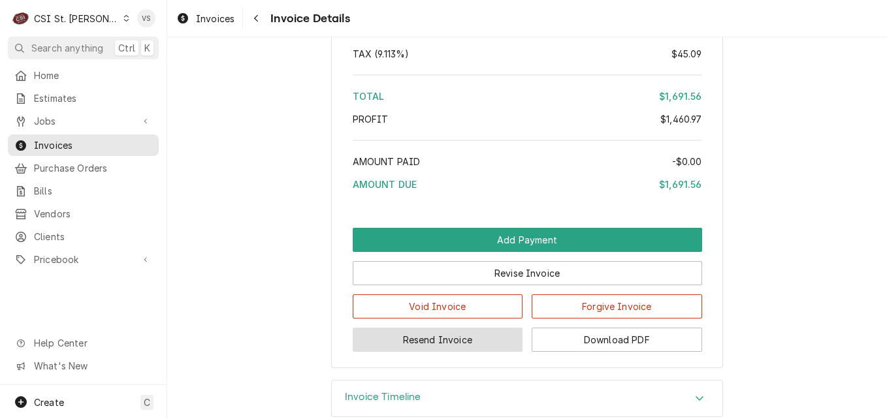
click at [435, 352] on button "Resend Invoice" at bounding box center [438, 340] width 170 height 24
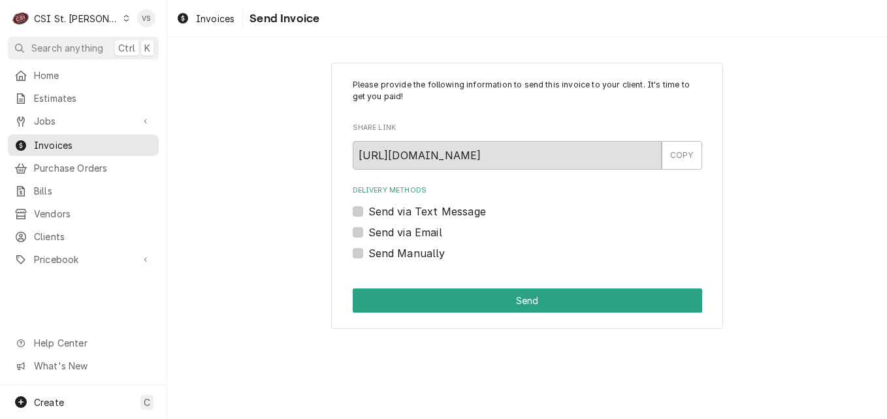
click at [368, 252] on label "Send Manually" at bounding box center [406, 253] width 77 height 16
click at [368, 252] on input "Send Manually" at bounding box center [542, 259] width 349 height 29
checkbox input "true"
click at [368, 231] on label "Send via Email" at bounding box center [405, 233] width 74 height 16
click at [368, 231] on input "Send via Email" at bounding box center [542, 239] width 349 height 29
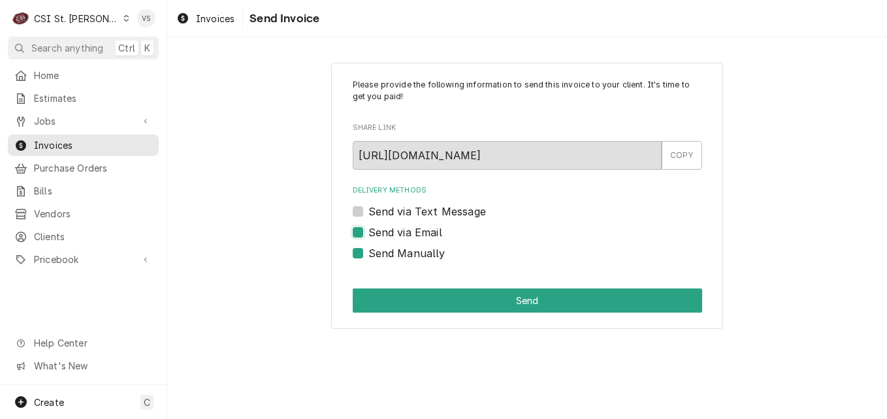
checkbox input "true"
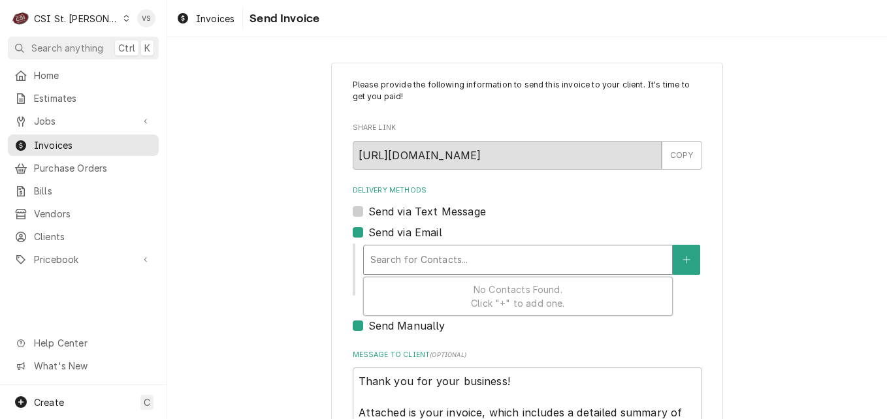
click at [410, 251] on div "Delivery Methods" at bounding box center [517, 260] width 295 height 24
drag, startPoint x: 410, startPoint y: 251, endPoint x: 282, endPoint y: 242, distance: 128.2
click at [282, 242] on div "Please provide the following information to send this invoice to your client. I…" at bounding box center [526, 302] width 719 height 502
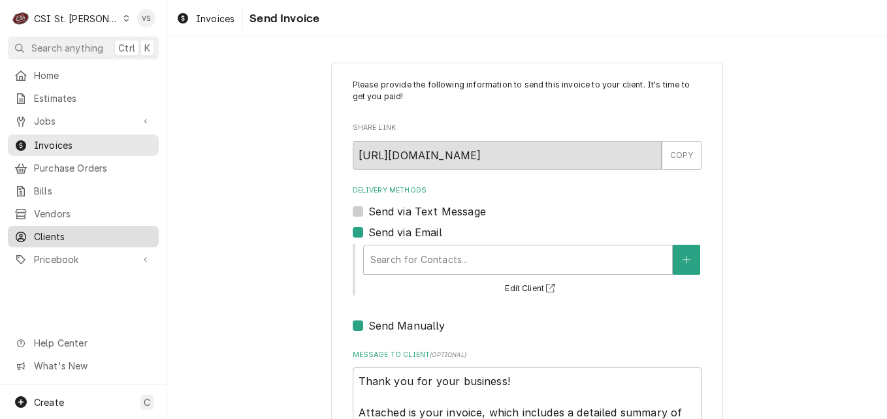
click at [50, 233] on span "Clients" at bounding box center [93, 237] width 118 height 14
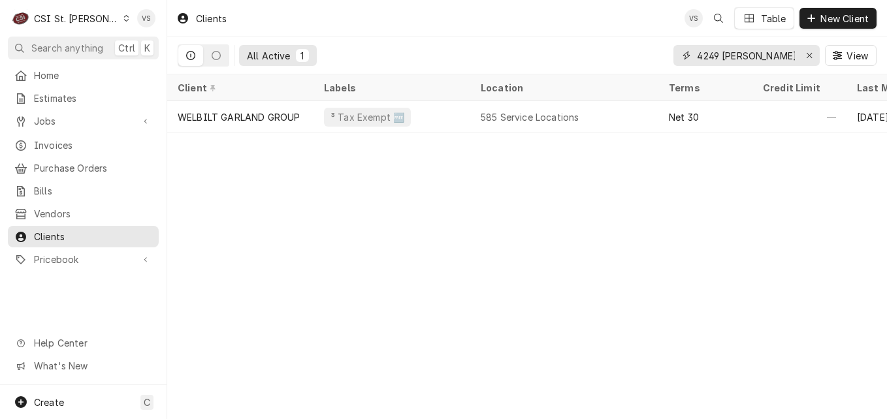
drag, startPoint x: 772, startPoint y: 50, endPoint x: 659, endPoint y: 53, distance: 113.6
click at [659, 53] on div "All Active 1 4249 [PERSON_NAME] View" at bounding box center [527, 55] width 699 height 37
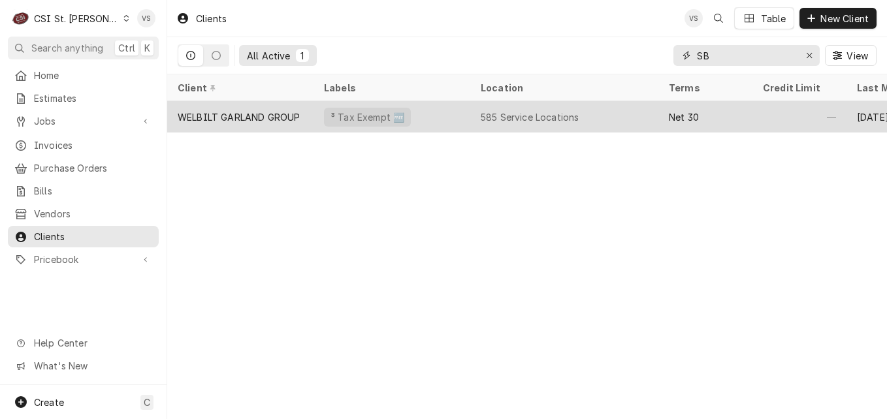
type input "S"
type input "A"
type input "AVANTI"
click at [226, 110] on div "AVANTI RESTAURANT SOLUTIONS" at bounding box center [240, 117] width 125 height 14
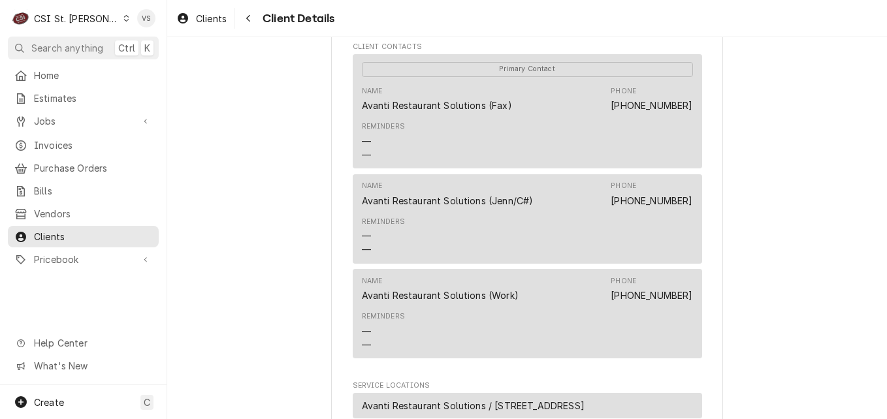
scroll to position [457, 0]
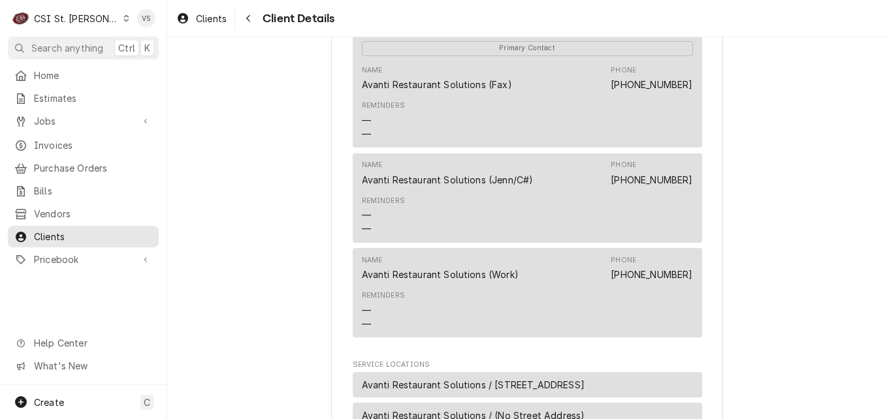
click at [531, 286] on div "Name Avanti Restaurant Solutions (Work) Phone [PHONE_NUMBER]" at bounding box center [527, 268] width 331 height 35
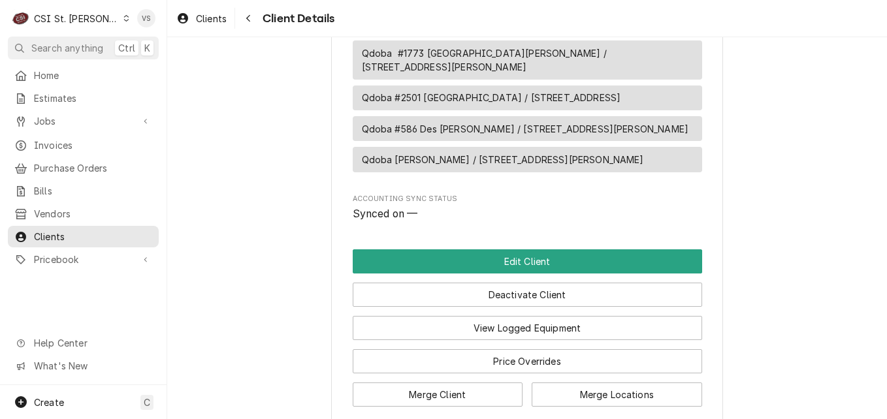
scroll to position [1045, 0]
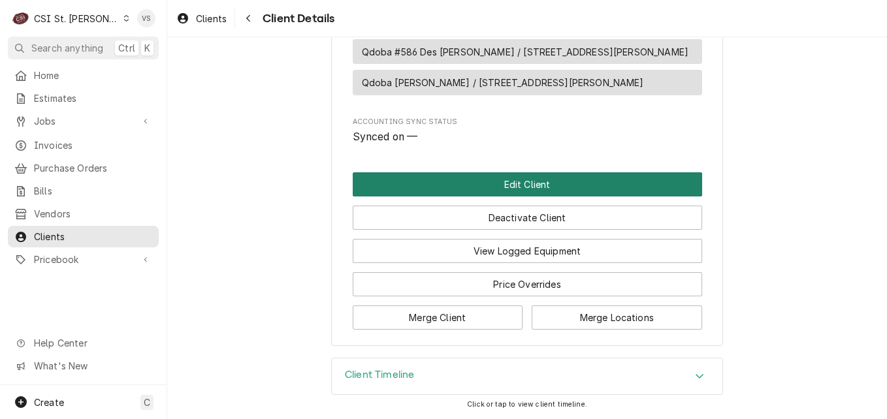
click at [494, 197] on button "Edit Client" at bounding box center [527, 184] width 349 height 24
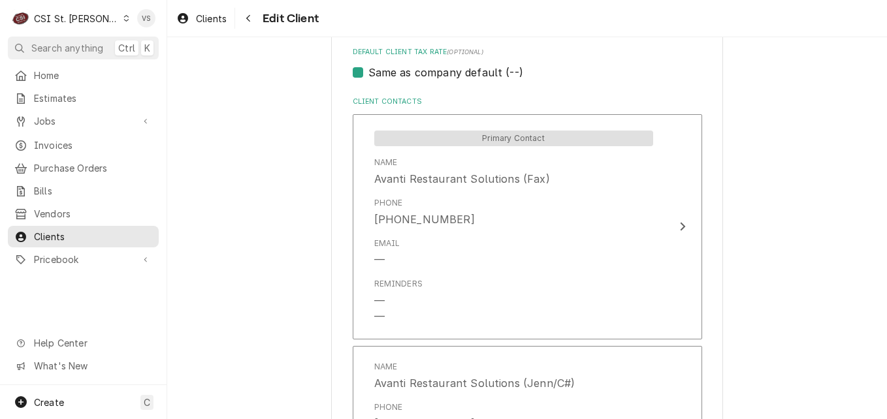
scroll to position [1306, 0]
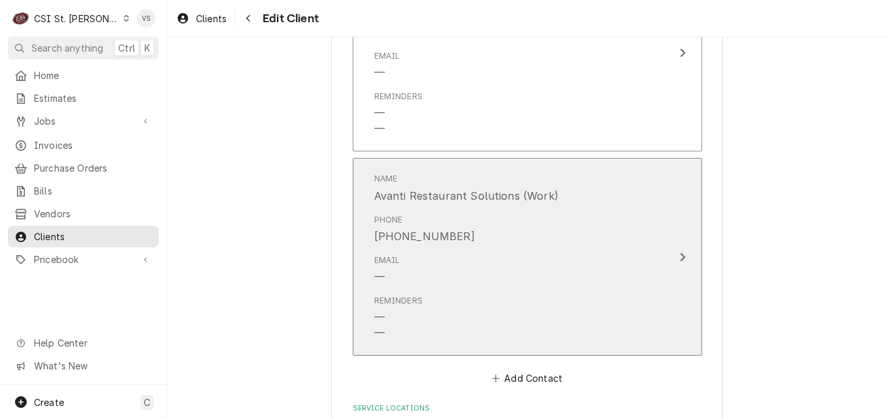
click at [494, 239] on div "Phone [PHONE_NUMBER]" at bounding box center [513, 229] width 279 height 40
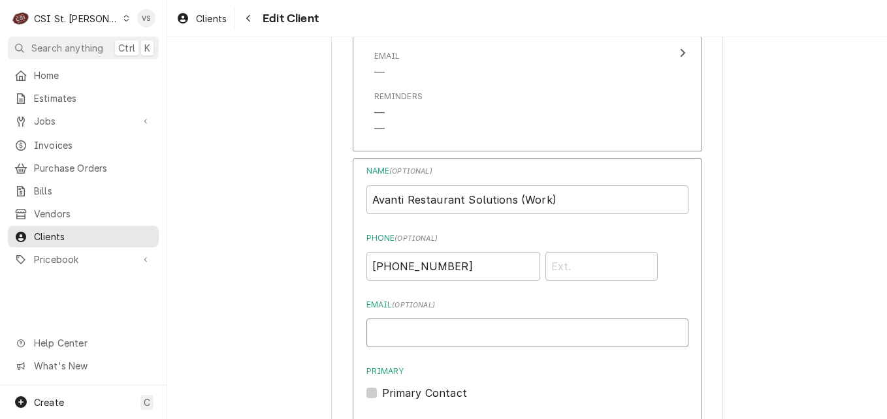
click at [392, 327] on input "Email ( optional )" at bounding box center [527, 333] width 322 height 29
paste input "[EMAIL_ADDRESS][DOMAIN_NAME]"
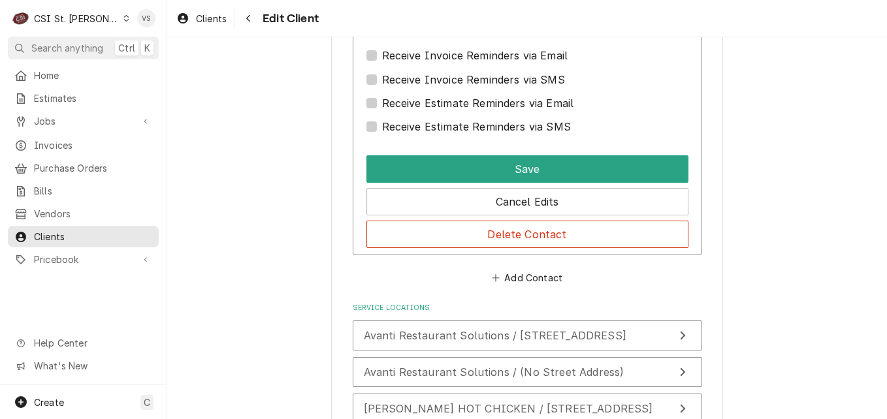
scroll to position [1697, 0]
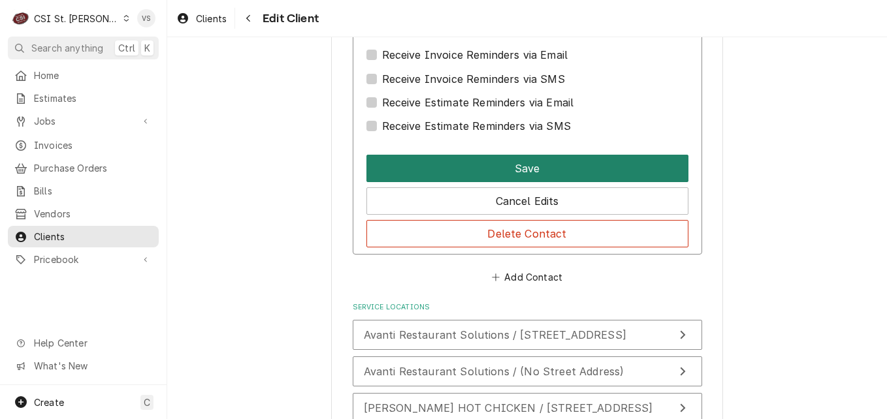
type input "[EMAIL_ADDRESS][DOMAIN_NAME]"
click at [480, 172] on button "Save" at bounding box center [527, 168] width 322 height 27
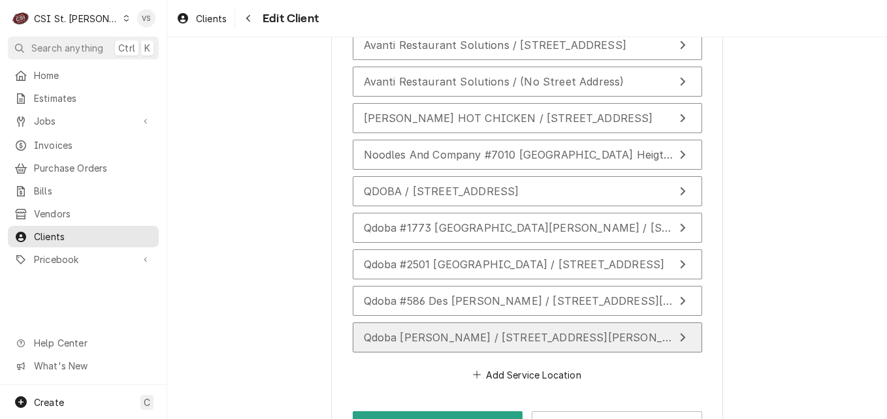
scroll to position [1742, 0]
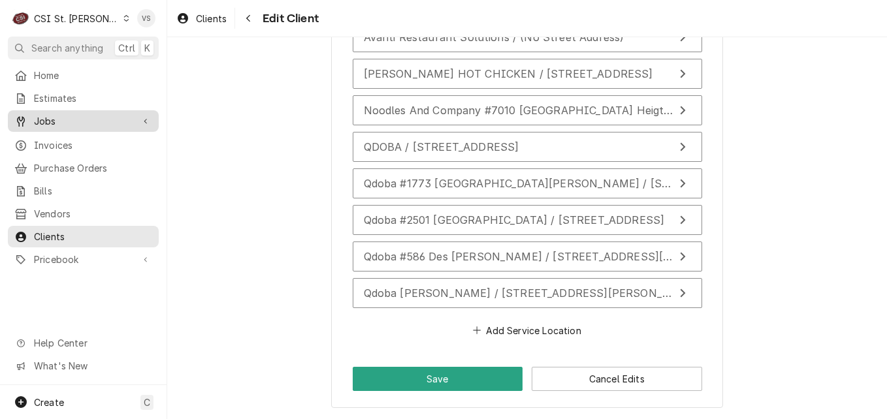
click at [449, 378] on button "Save" at bounding box center [438, 379] width 170 height 24
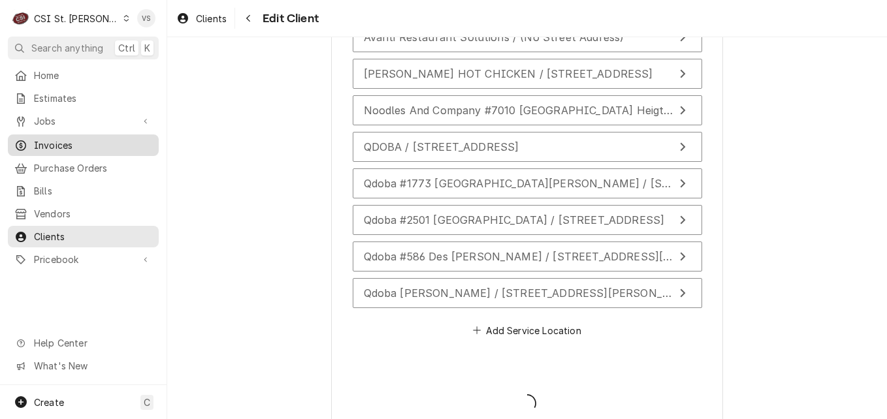
type textarea "x"
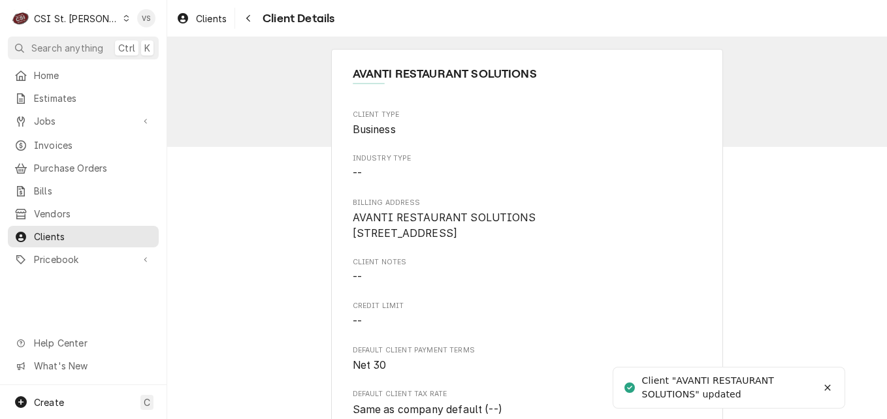
click at [53, 144] on span "Invoices" at bounding box center [93, 145] width 118 height 14
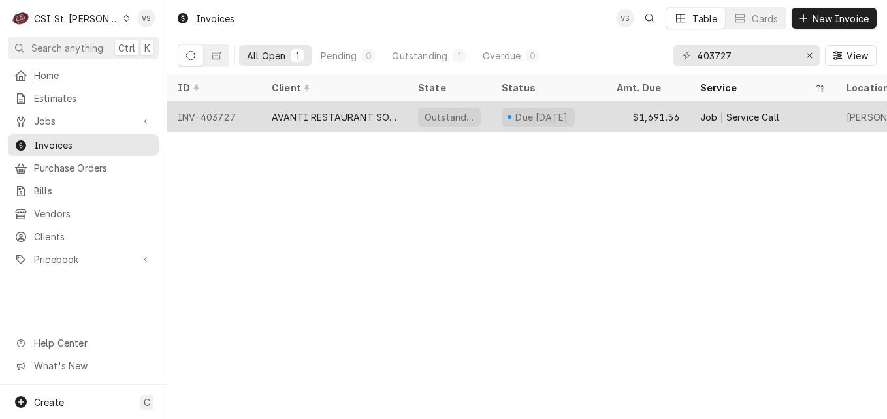
click at [366, 114] on div "AVANTI RESTAURANT SOLUTIONS" at bounding box center [334, 117] width 125 height 14
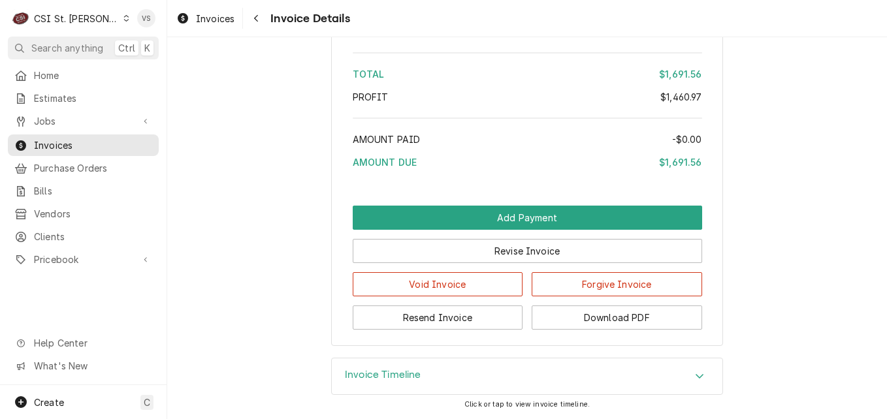
scroll to position [2743, 0]
click at [452, 319] on button "Resend Invoice" at bounding box center [438, 318] width 170 height 24
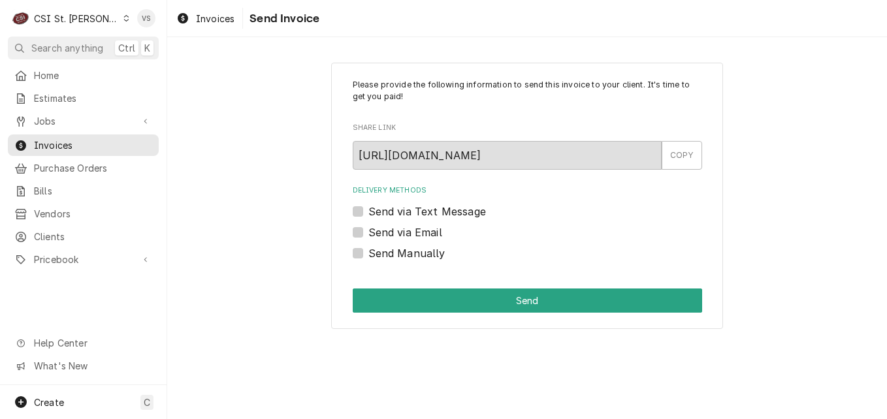
click at [368, 232] on label "Send via Email" at bounding box center [405, 233] width 74 height 16
click at [368, 232] on input "Send via Email" at bounding box center [542, 239] width 349 height 29
checkbox input "true"
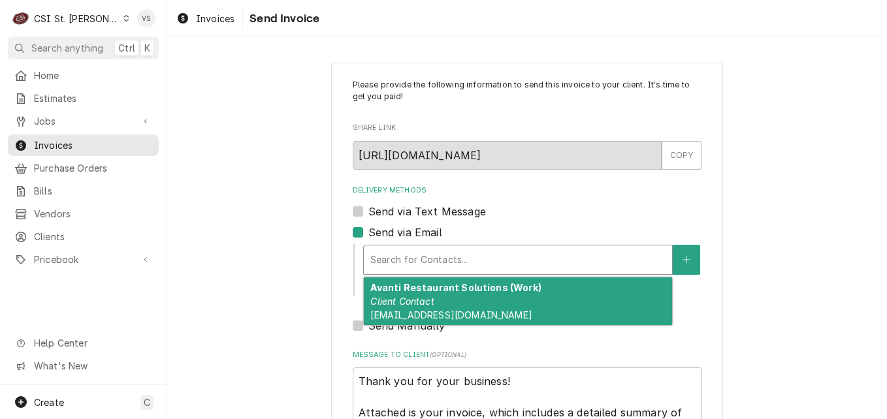
click at [403, 260] on div "Delivery Methods" at bounding box center [517, 260] width 295 height 24
click at [417, 298] on em "Client Contact" at bounding box center [401, 301] width 63 height 11
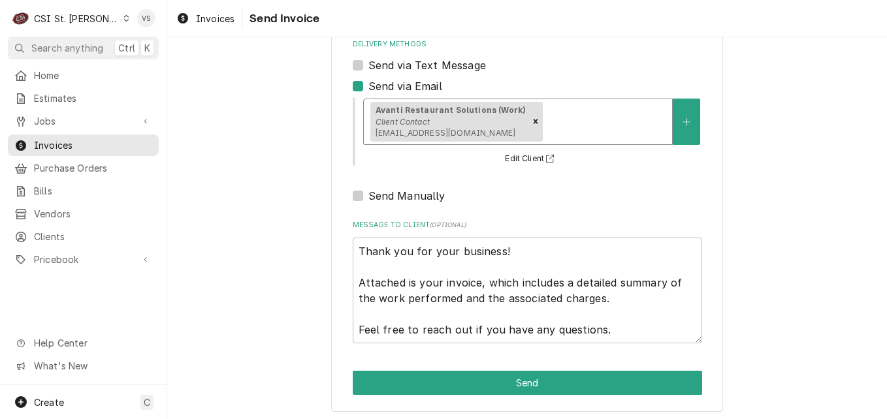
scroll to position [150, 0]
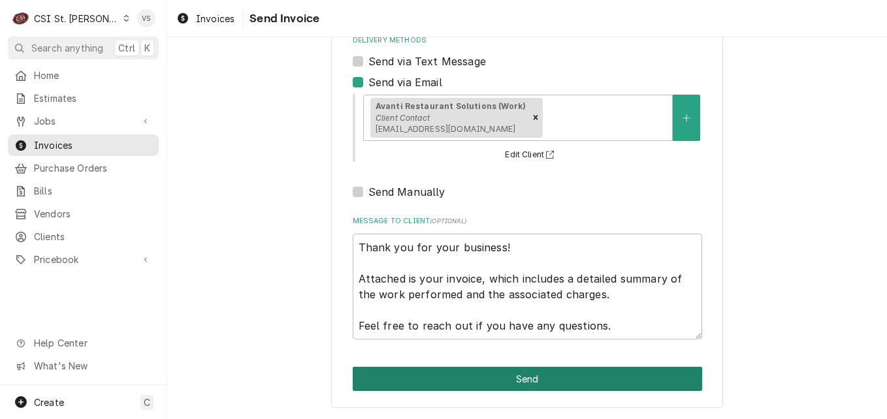
click at [460, 377] on button "Send" at bounding box center [527, 379] width 349 height 24
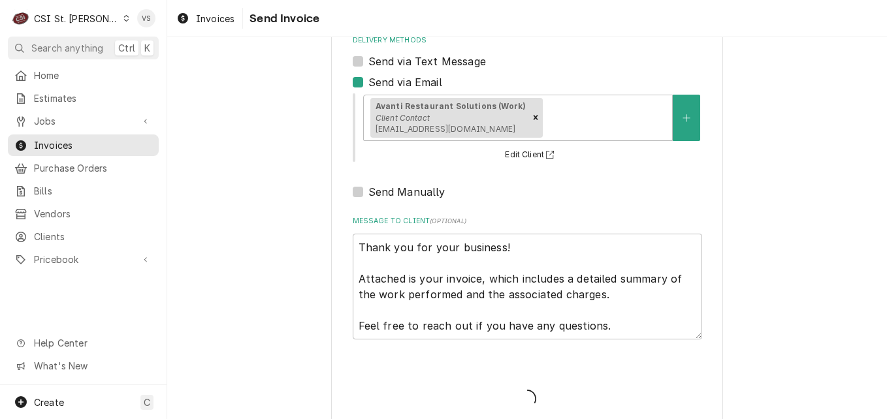
type textarea "x"
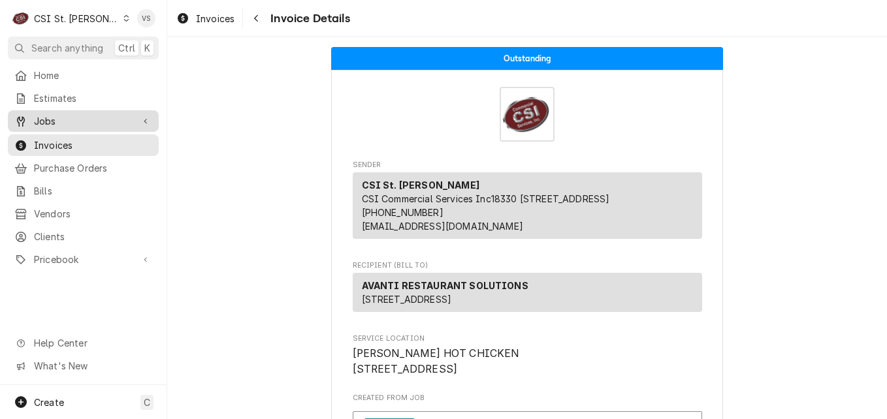
click at [52, 121] on span "Jobs" at bounding box center [83, 121] width 99 height 14
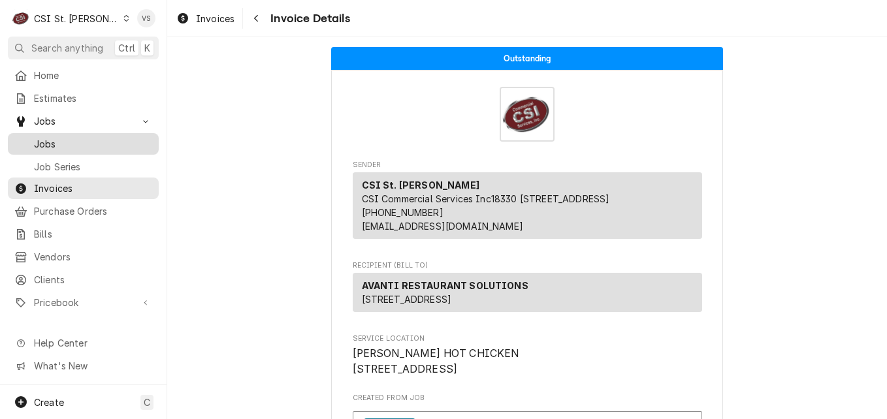
click at [52, 137] on span "Jobs" at bounding box center [93, 144] width 118 height 14
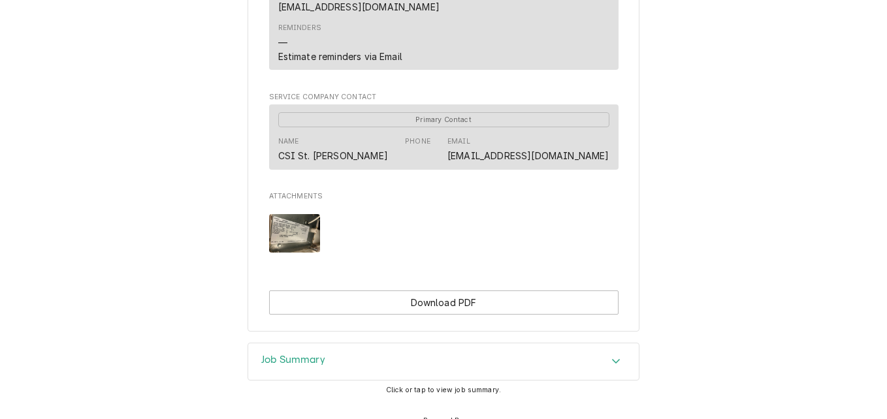
scroll to position [914, 0]
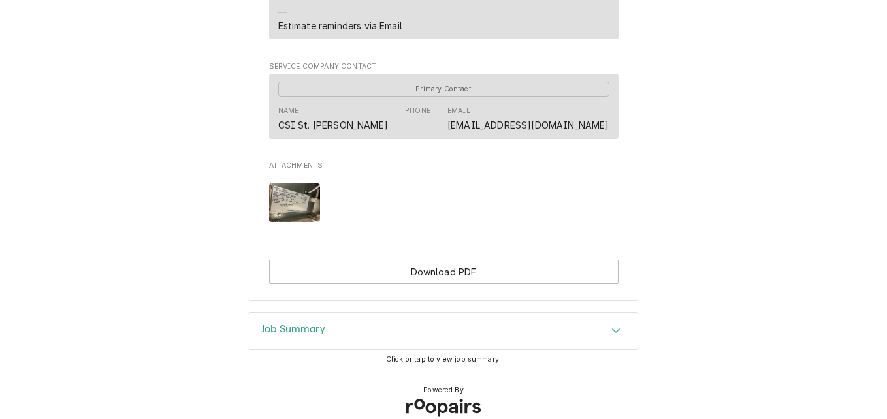
click at [334, 317] on div "Job Summary" at bounding box center [443, 331] width 390 height 37
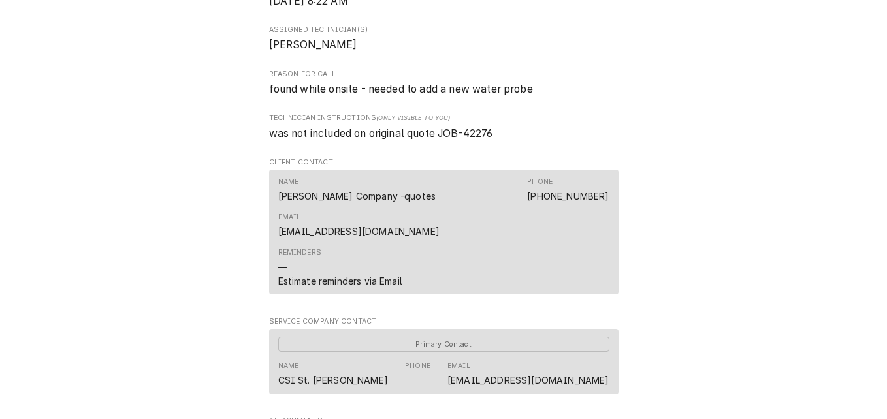
scroll to position [639, 0]
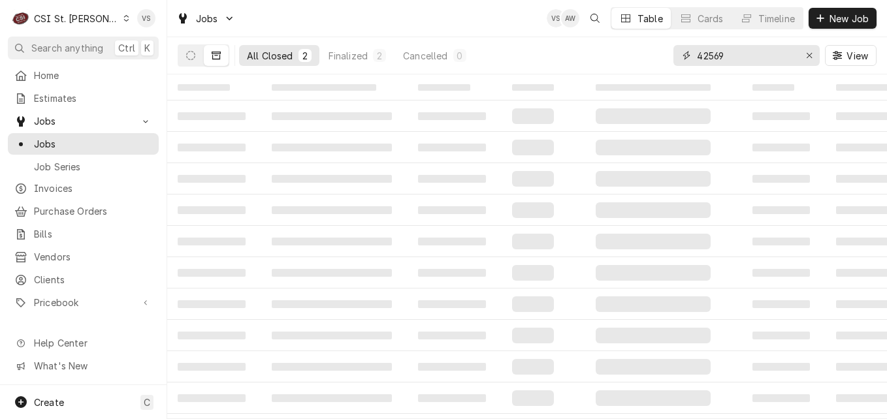
click at [701, 54] on input "42569" at bounding box center [746, 55] width 98 height 21
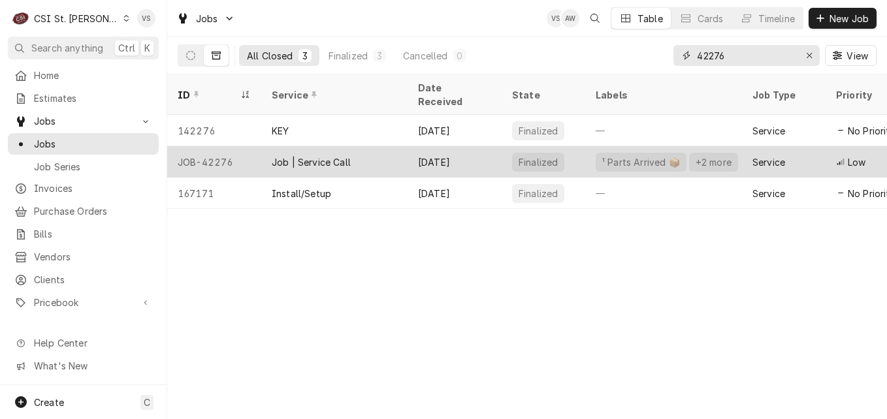
type input "42276"
click at [237, 147] on div "JOB-42276" at bounding box center [214, 161] width 94 height 31
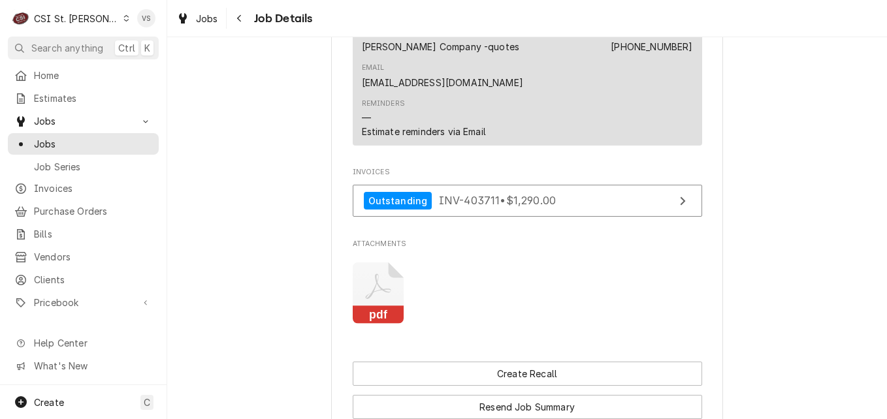
scroll to position [1502, 0]
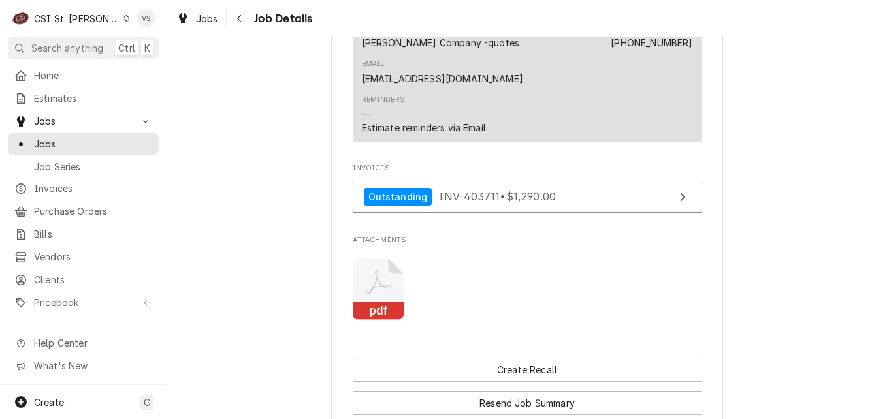
click at [380, 262] on icon "Attachments" at bounding box center [379, 290] width 52 height 62
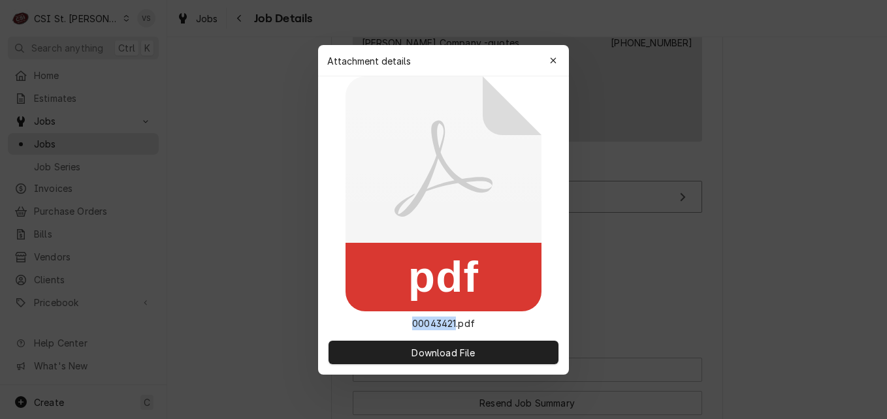
drag, startPoint x: 410, startPoint y: 321, endPoint x: 456, endPoint y: 324, distance: 46.5
click at [456, 324] on p "00043421.pdf" at bounding box center [444, 324] width 84 height 14
drag, startPoint x: 456, startPoint y: 324, endPoint x: 433, endPoint y: 323, distance: 22.9
copy p "00043421"
click at [558, 59] on div "button" at bounding box center [552, 60] width 13 height 13
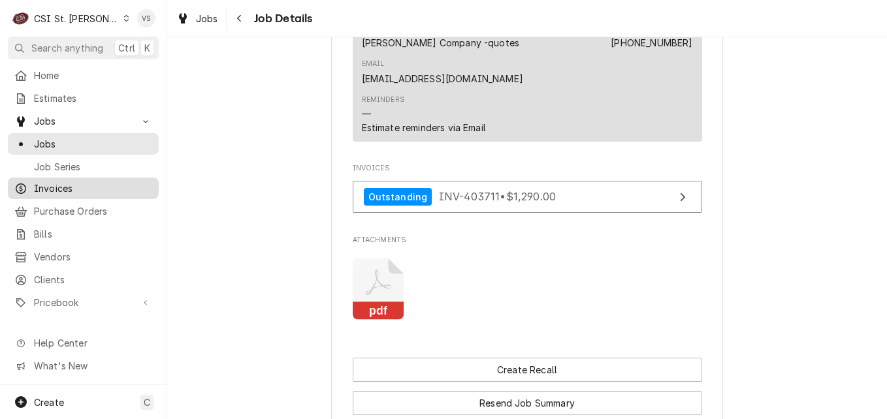
click at [57, 191] on div "Invoices" at bounding box center [83, 188] width 146 height 16
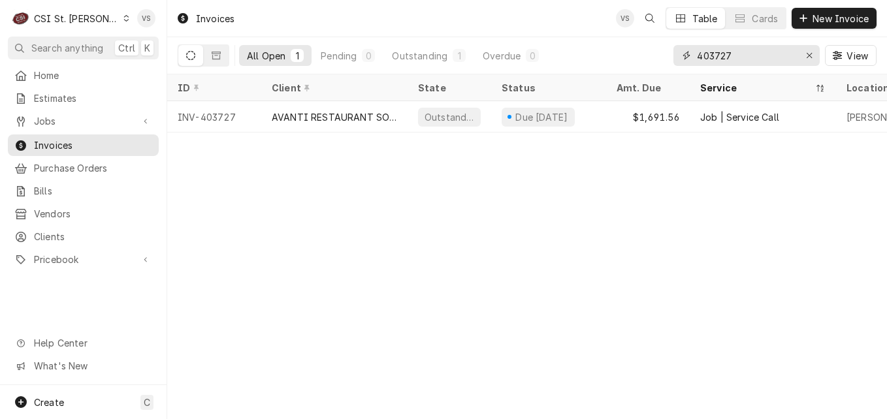
drag, startPoint x: 731, startPoint y: 54, endPoint x: 721, endPoint y: 58, distance: 10.5
click at [721, 58] on input "403727" at bounding box center [746, 55] width 98 height 21
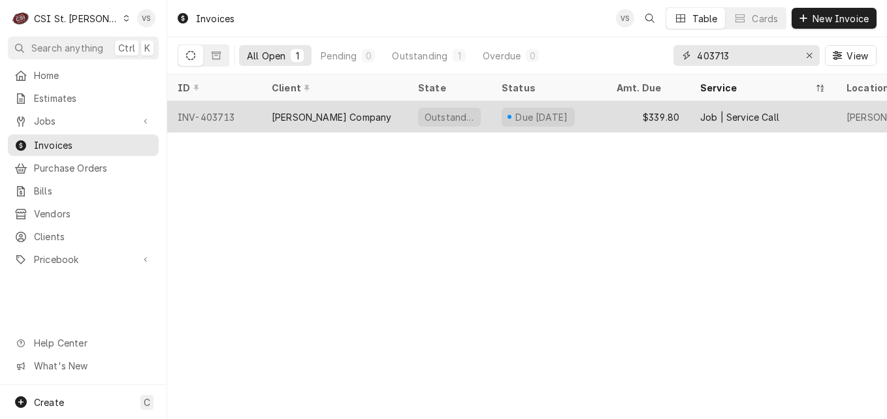
type input "403713"
click at [251, 116] on div "INV-403713" at bounding box center [214, 116] width 94 height 31
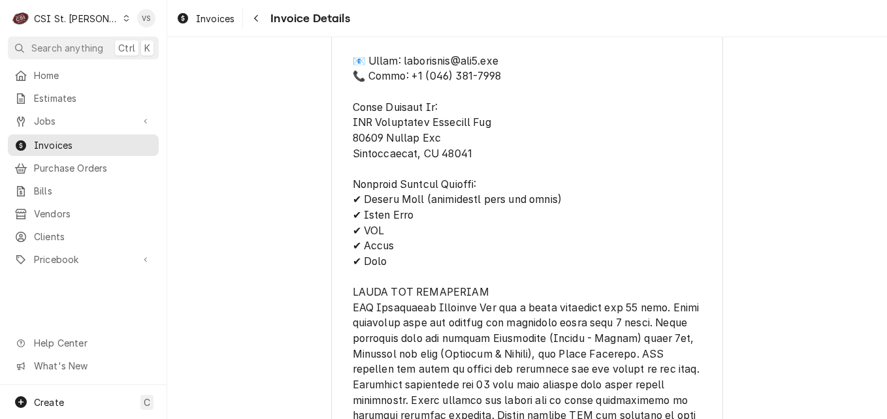
scroll to position [2477, 0]
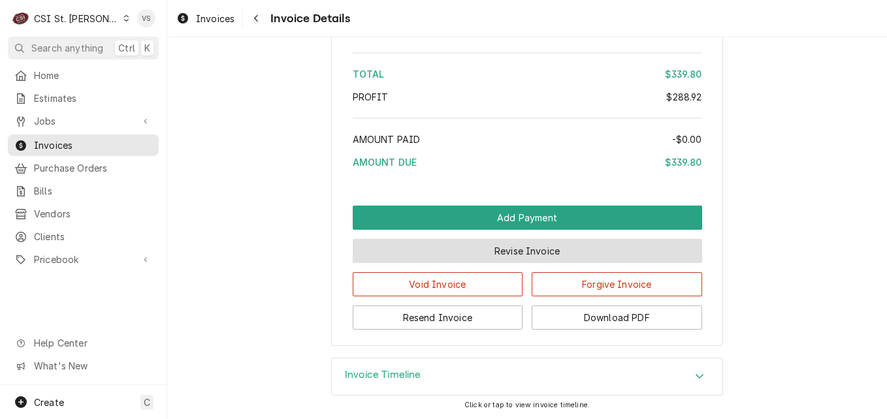
click at [491, 256] on button "Revise Invoice" at bounding box center [527, 251] width 349 height 24
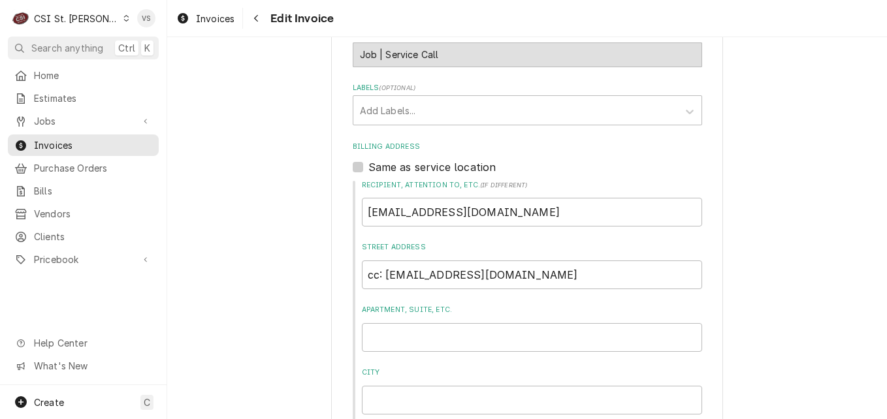
scroll to position [1045, 0]
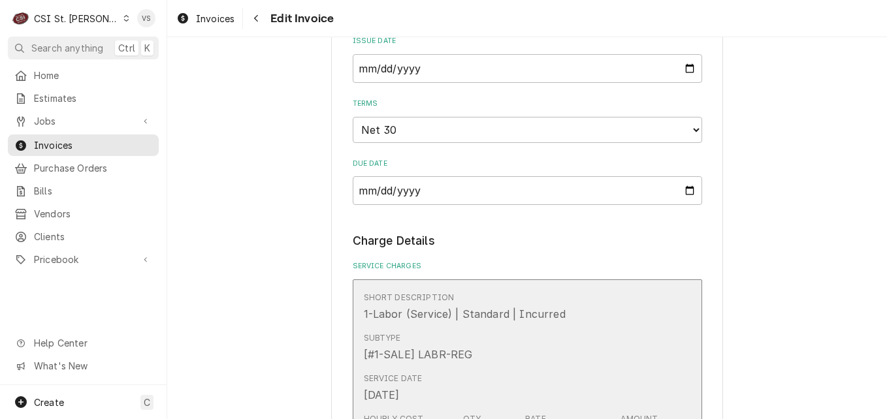
click at [511, 347] on div "Subtype [#1-SALE] LABR-REG" at bounding box center [514, 347] width 300 height 40
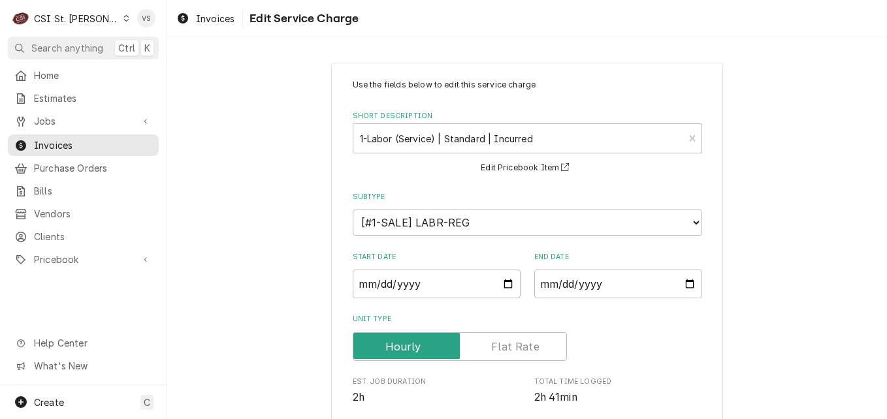
scroll to position [457, 0]
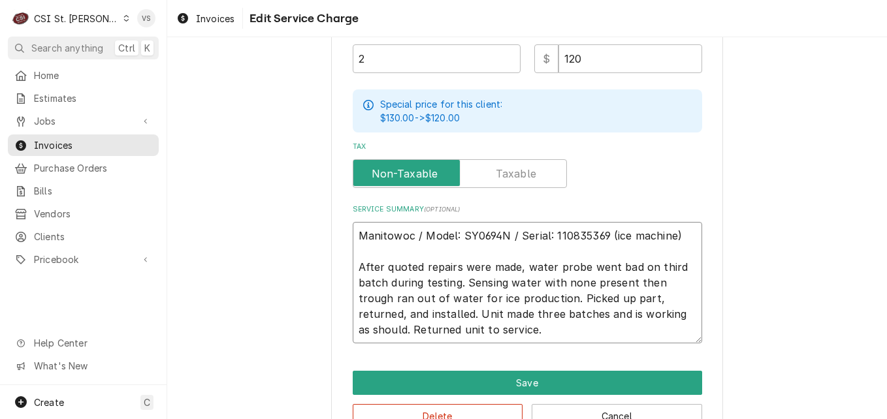
click at [356, 231] on textarea "Manitowoc / Model: SY0694N / Serial: 110835369 (ice machine) After quoted repai…" at bounding box center [527, 282] width 349 height 121
type textarea "x"
type textarea "Manitowoc / Model: SY0694N / Serial: 110835369 (ice machine) After quoted repai…"
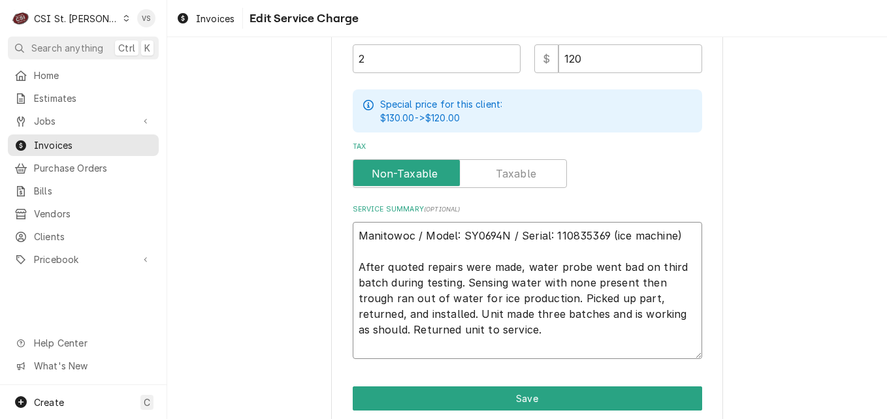
click at [356, 229] on textarea "Manitowoc / Model: SY0694N / Serial: 110835369 (ice machine) After quoted repai…" at bounding box center [527, 290] width 349 height 137
type textarea "x"
type textarea "P Manitowoc / Model: SY0694N / Serial: 110835369 (ice machine) After quoted rep…"
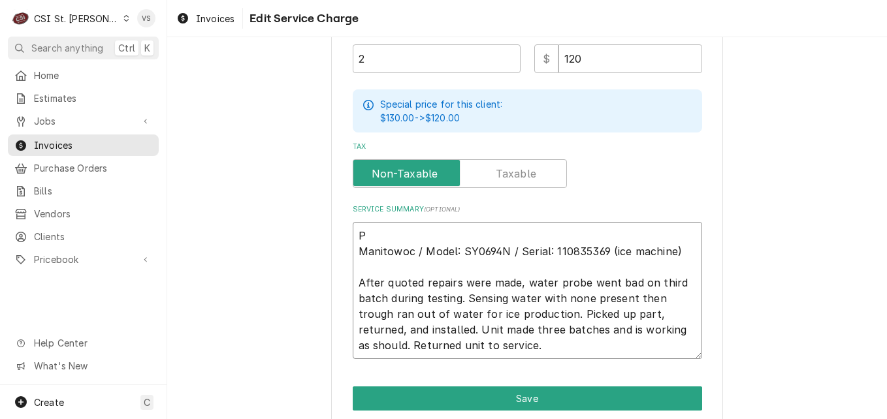
type textarea "x"
type textarea "PO Manitowoc / Model: SY0694N / Serial: 110835369 (ice machine) After quoted re…"
type textarea "x"
type textarea "PO Manitowoc / Model: SY0694N / Serial: 110835369 (ice machine) After quoted re…"
type textarea "x"
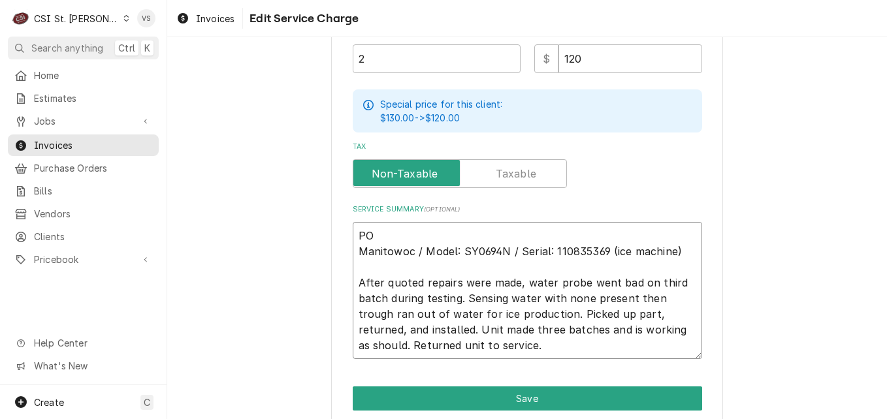
type textarea "PO # Manitowoc / Model: SY0694N / Serial: 110835369 (ice machine) After quoted …"
paste textarea "00043421"
type textarea "x"
drag, startPoint x: 439, startPoint y: 232, endPoint x: 349, endPoint y: 230, distance: 89.5
click at [353, 230] on textarea "PO #00043421 Manitowoc / Model: SY0694N / Serial: 110835369 (ice machine) After…" at bounding box center [527, 290] width 349 height 137
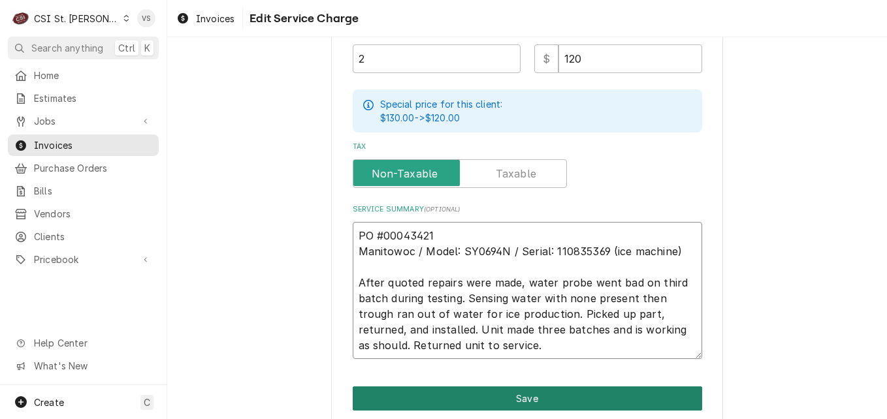
type textarea "PO #00043421 Manitowoc / Model: SY0694N / Serial: 110835369 (ice machine) After…"
click at [511, 402] on button "Save" at bounding box center [527, 398] width 349 height 24
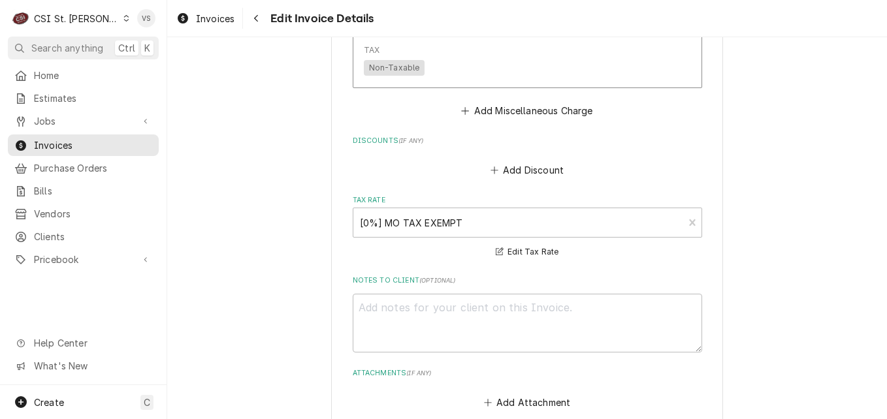
scroll to position [2574, 0]
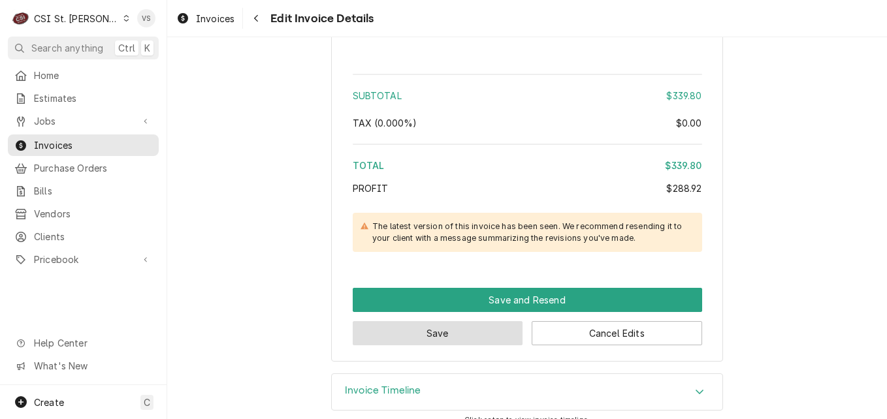
click at [460, 323] on button "Save" at bounding box center [438, 333] width 170 height 24
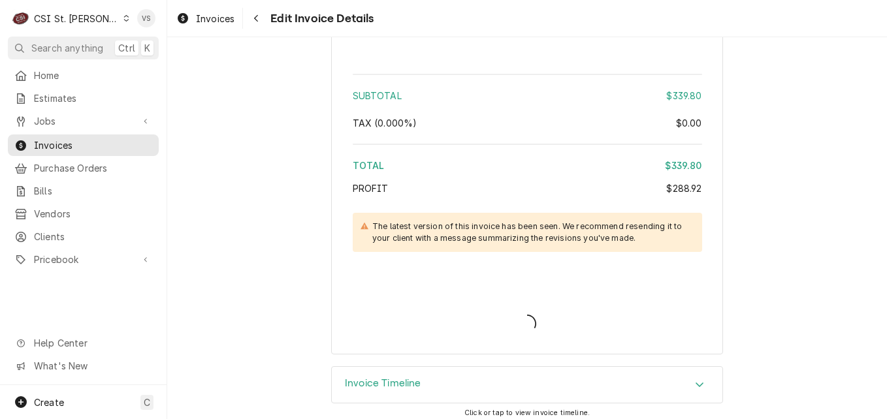
scroll to position [2566, 0]
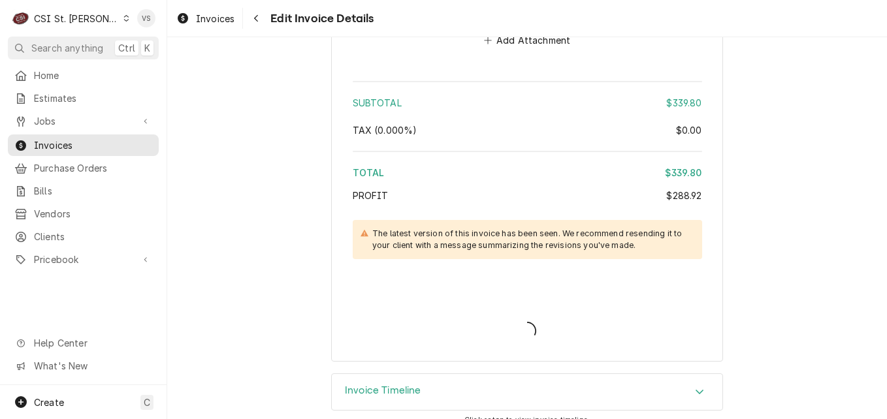
type textarea "x"
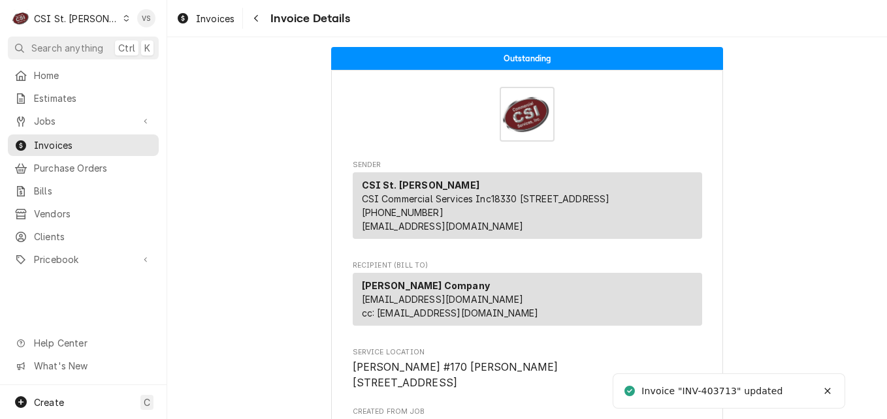
scroll to position [2446, 0]
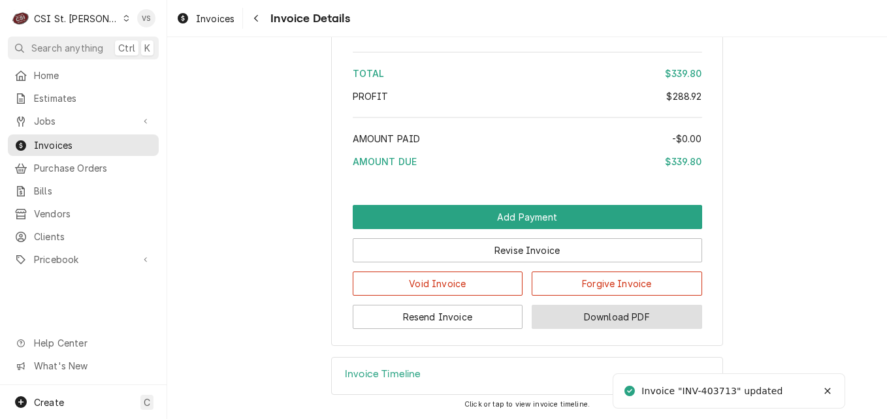
click at [601, 319] on button "Download PDF" at bounding box center [616, 317] width 170 height 24
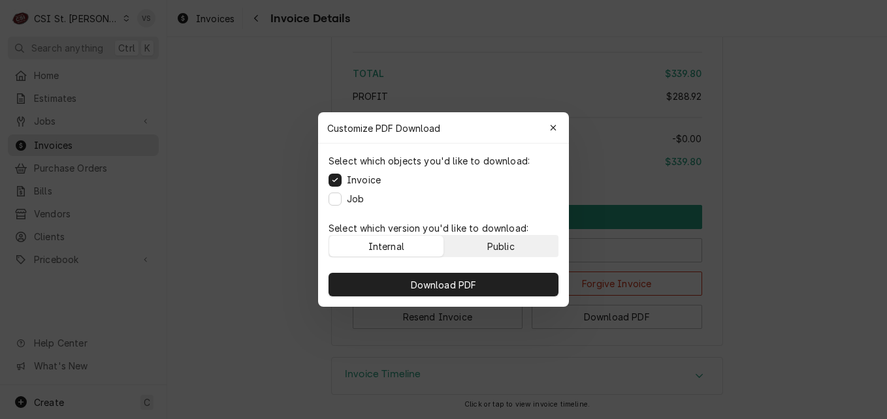
click at [509, 246] on div "Public" at bounding box center [500, 247] width 27 height 14
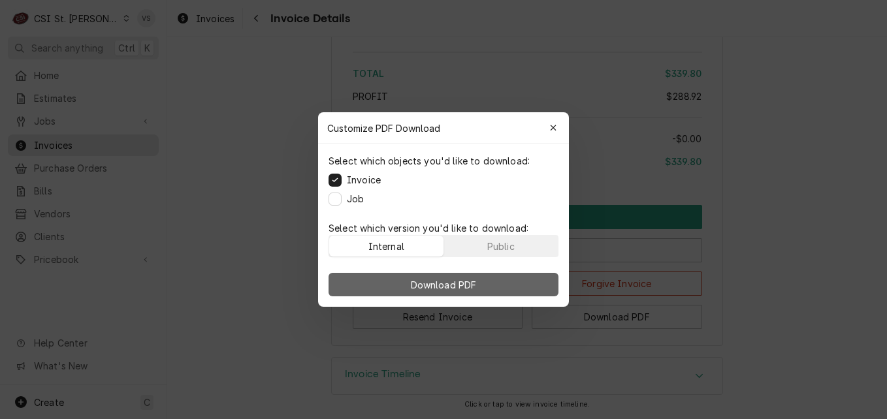
click at [513, 283] on button "Download PDF" at bounding box center [443, 285] width 230 height 24
